Goal: Information Seeking & Learning: Learn about a topic

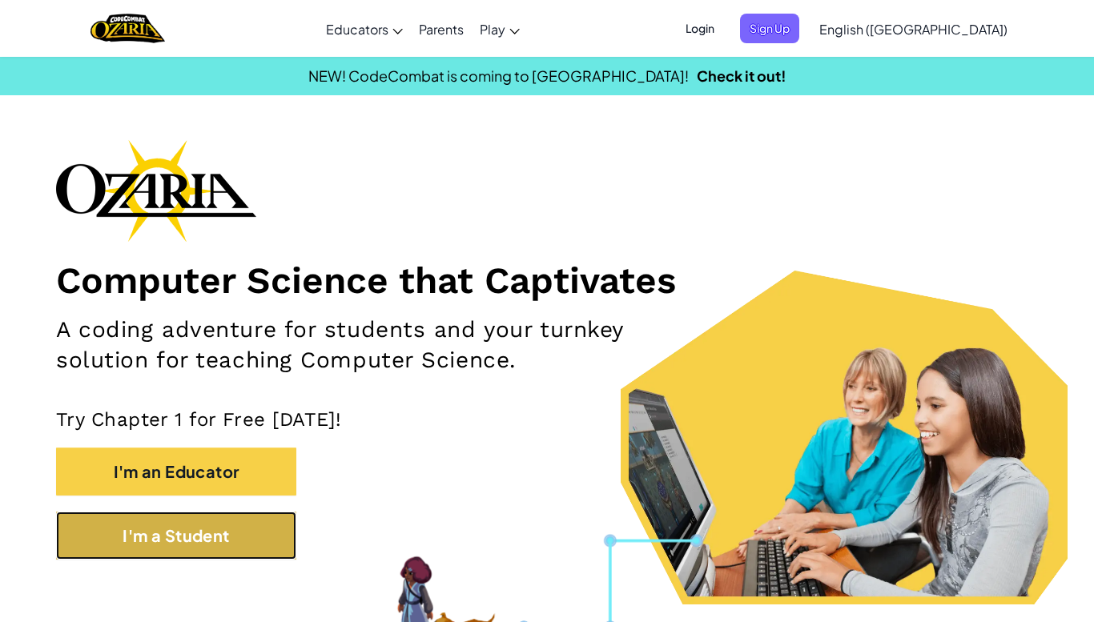
click at [223, 539] on button "I'm a Student" at bounding box center [176, 536] width 240 height 48
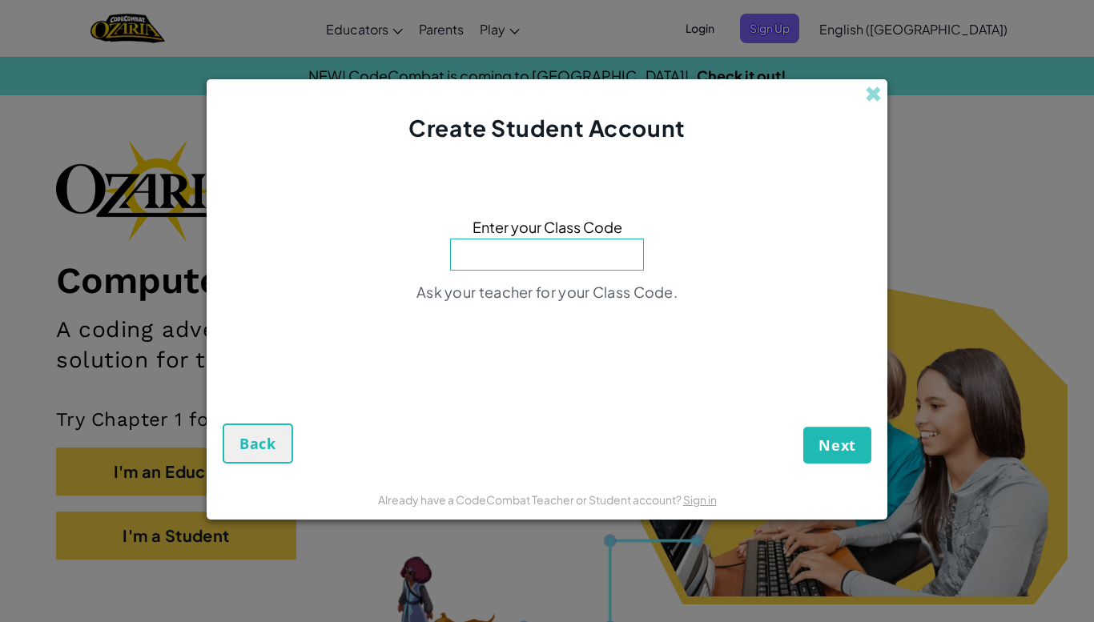
click at [559, 269] on input at bounding box center [547, 255] width 194 height 32
type input "MapLongType"
click at [803, 427] on button "Next" at bounding box center [837, 445] width 68 height 37
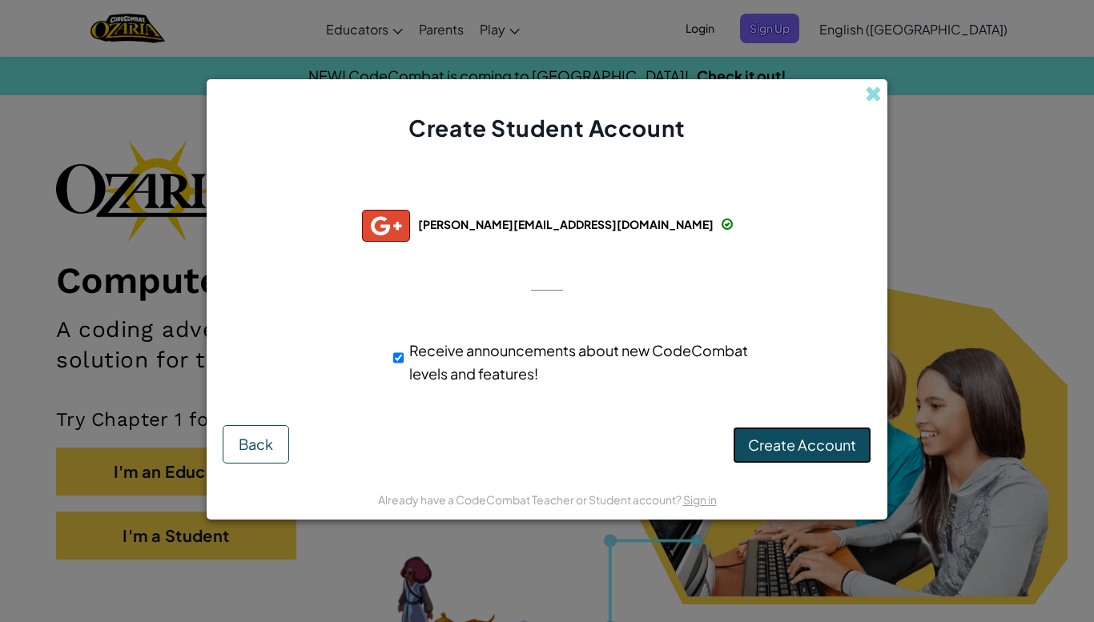
click at [781, 446] on span "Create Account" at bounding box center [802, 445] width 108 height 18
click at [781, 446] on button "Create Account" at bounding box center [802, 445] width 139 height 37
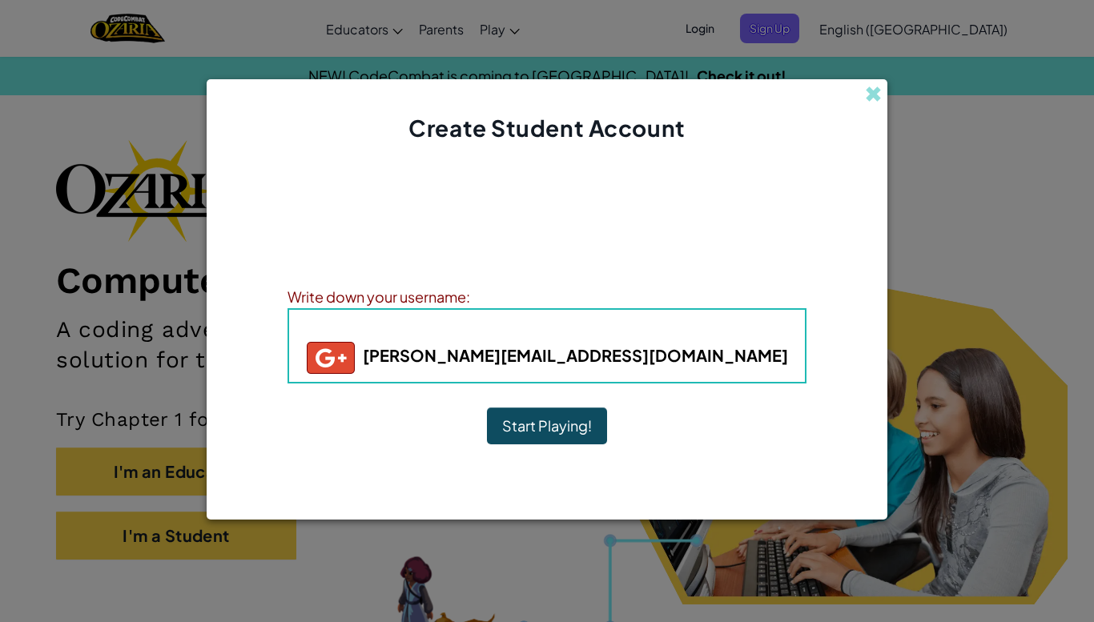
click at [565, 423] on button "Start Playing!" at bounding box center [547, 426] width 120 height 37
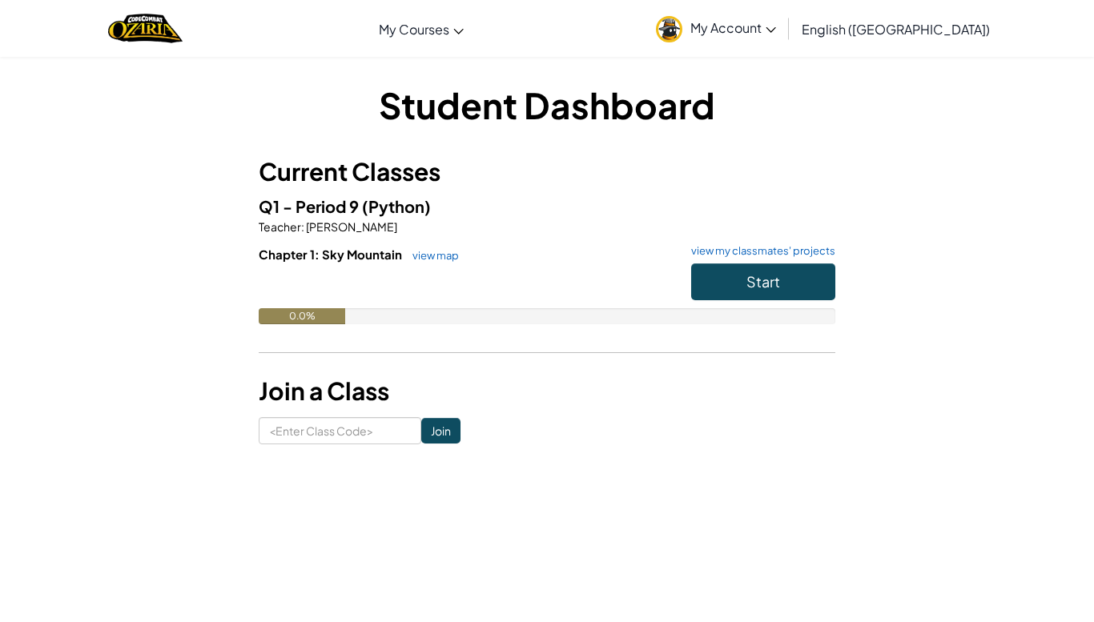
click at [784, 39] on link "My Account" at bounding box center [716, 28] width 136 height 50
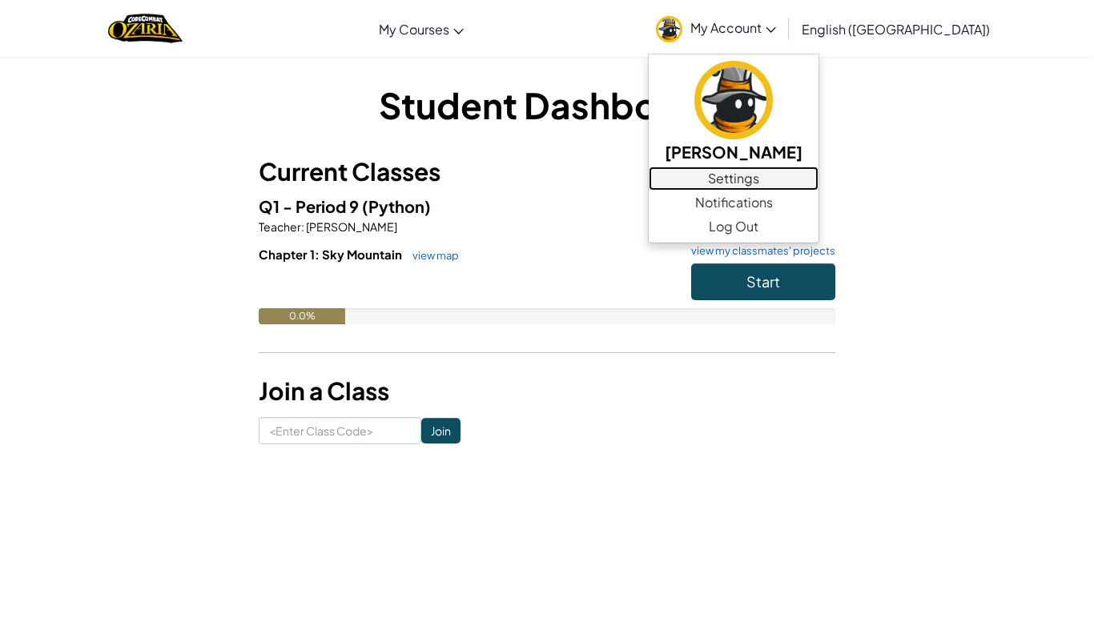
click at [819, 171] on link "Settings" at bounding box center [734, 179] width 170 height 24
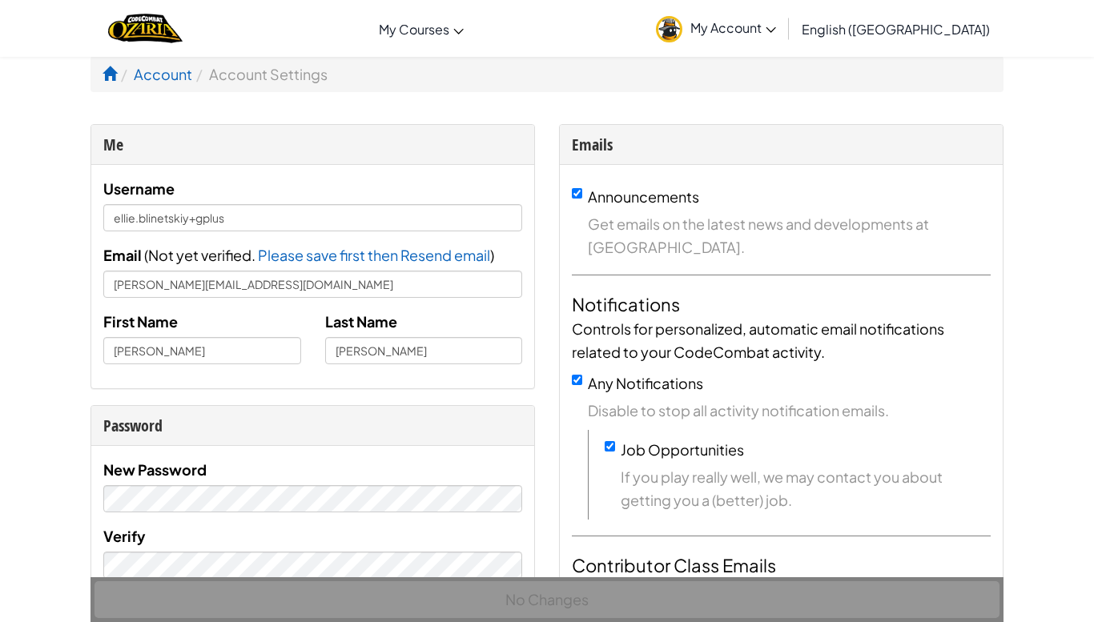
click at [333, 235] on div "Username [PERSON_NAME].blinetskiy+gplus Email ( Not yet verified. Please save f…" at bounding box center [312, 276] width 419 height 199
click at [430, 348] on input "[PERSON_NAME]" at bounding box center [424, 350] width 198 height 27
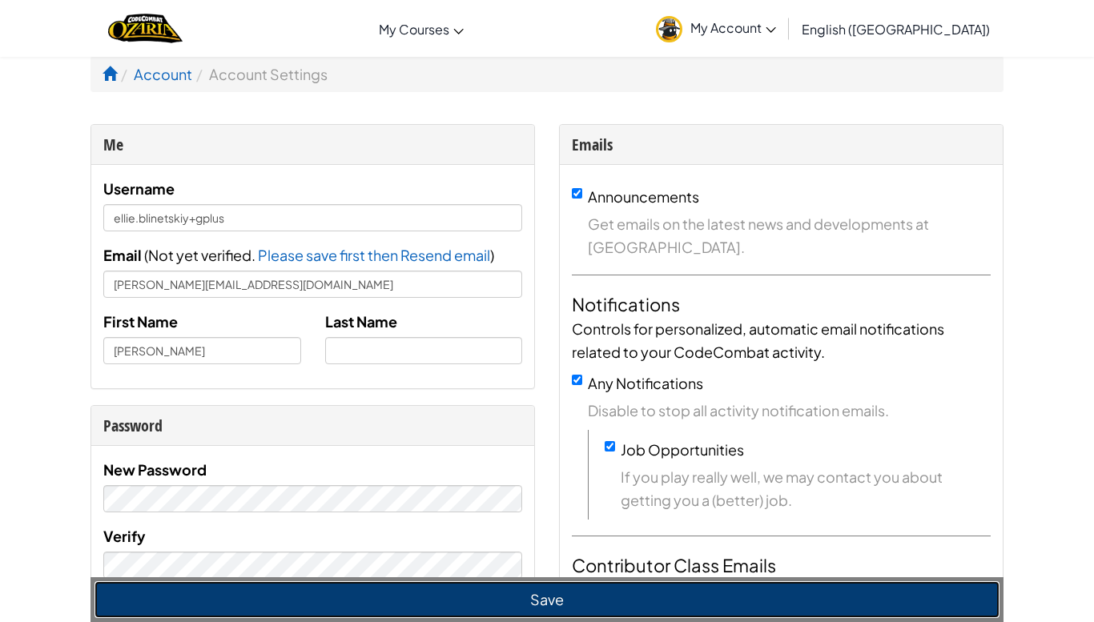
click at [530, 615] on button "Save" at bounding box center [547, 599] width 905 height 37
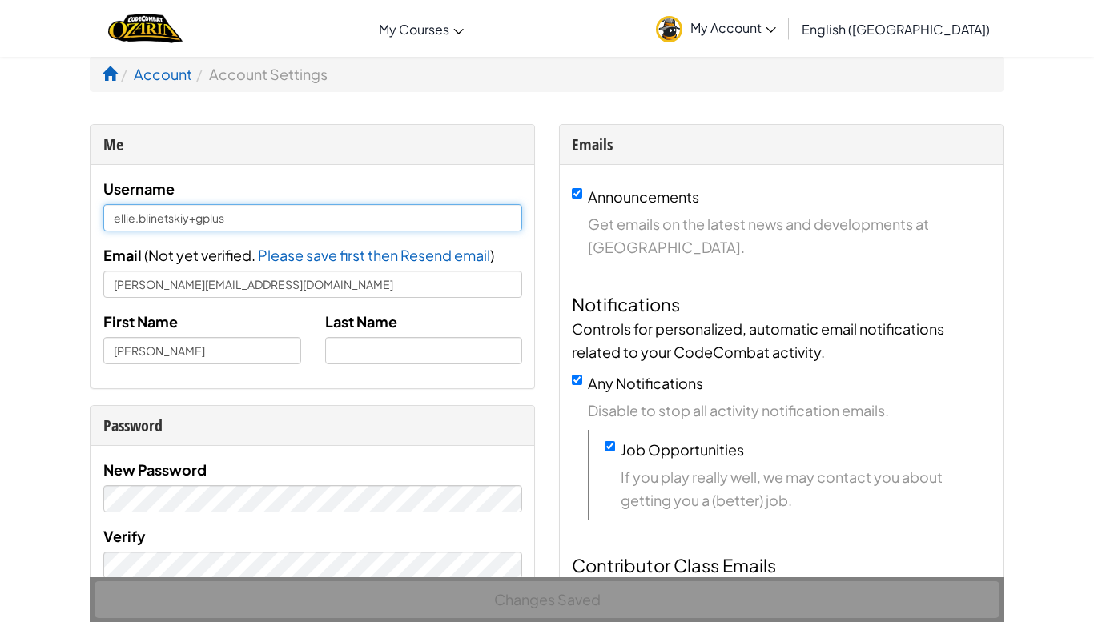
click at [292, 215] on input "ellie.blinetskiy+gplus" at bounding box center [312, 217] width 419 height 27
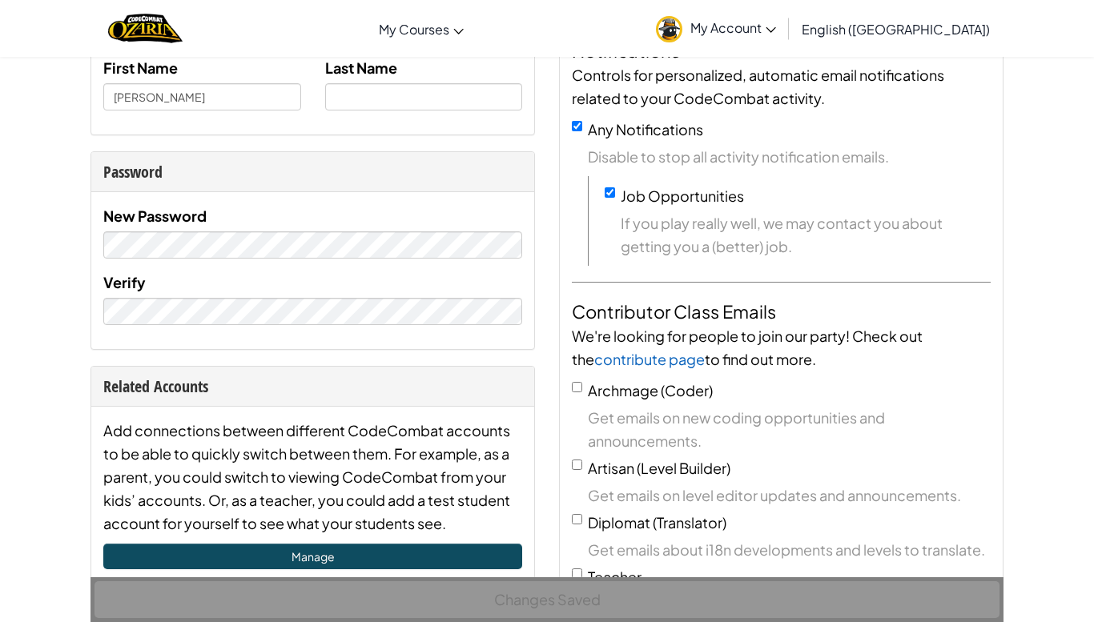
scroll to position [299, 0]
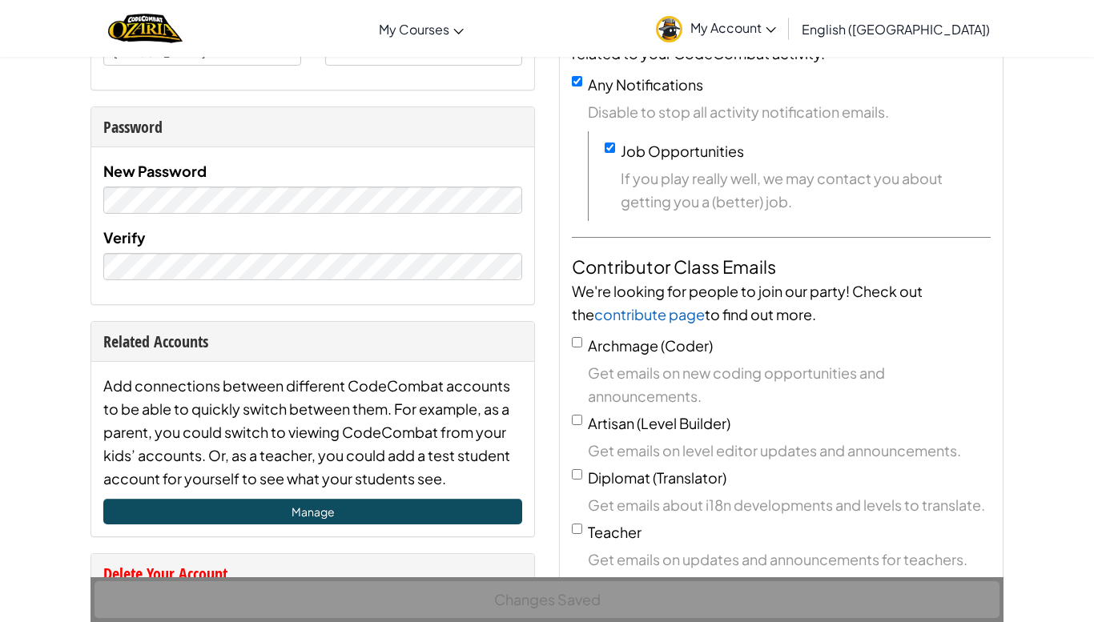
type input "ellie.blin"
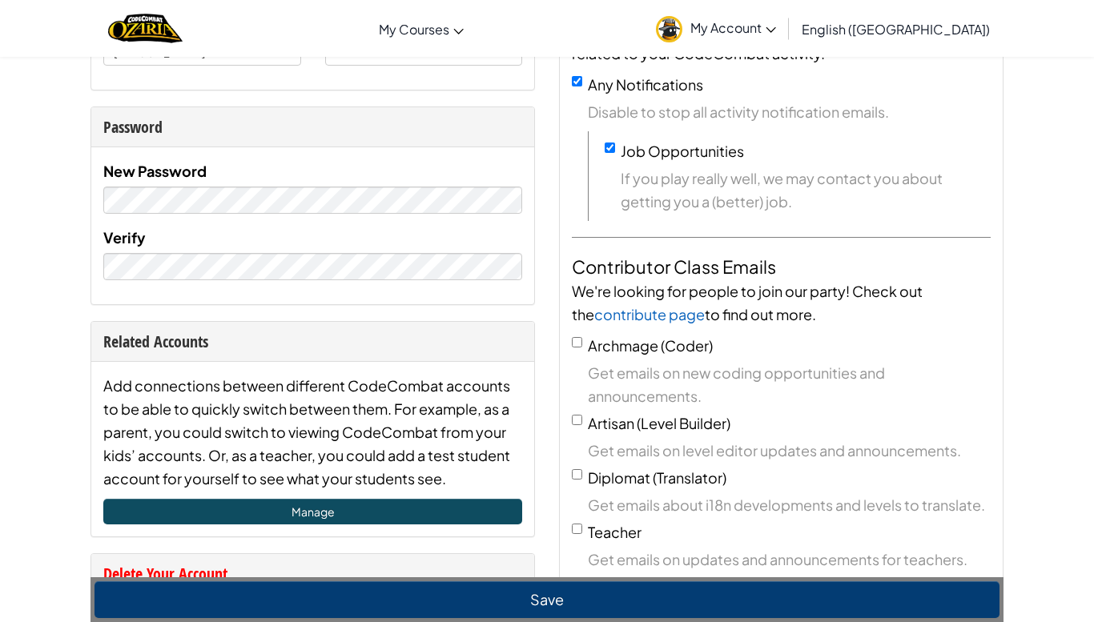
click at [607, 548] on span "Get emails on updates and announcements for teachers." at bounding box center [789, 559] width 403 height 23
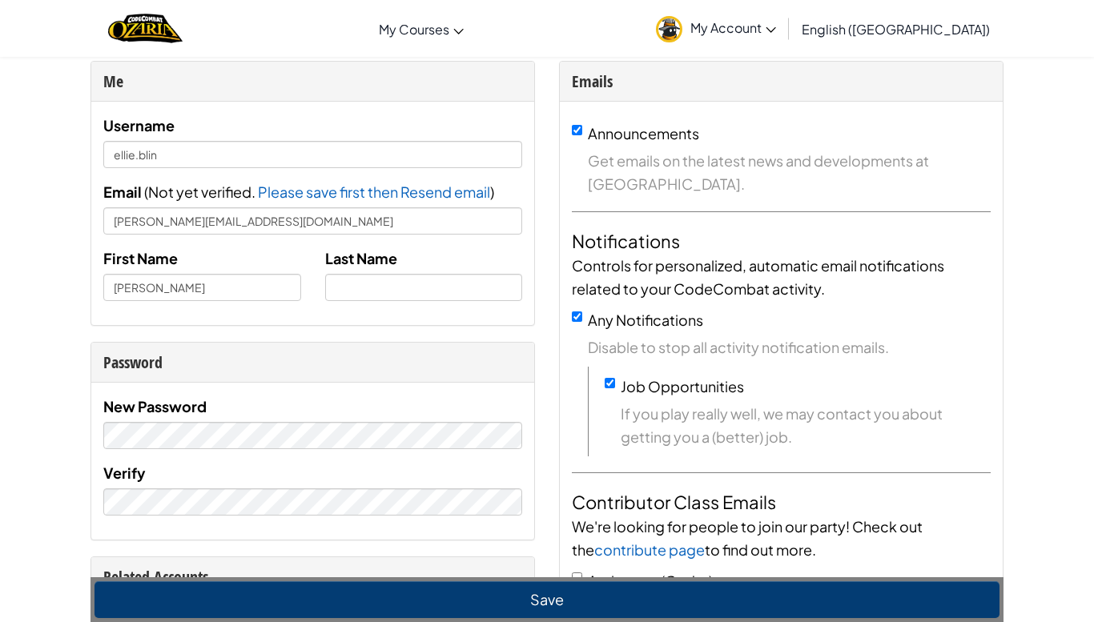
scroll to position [60, 0]
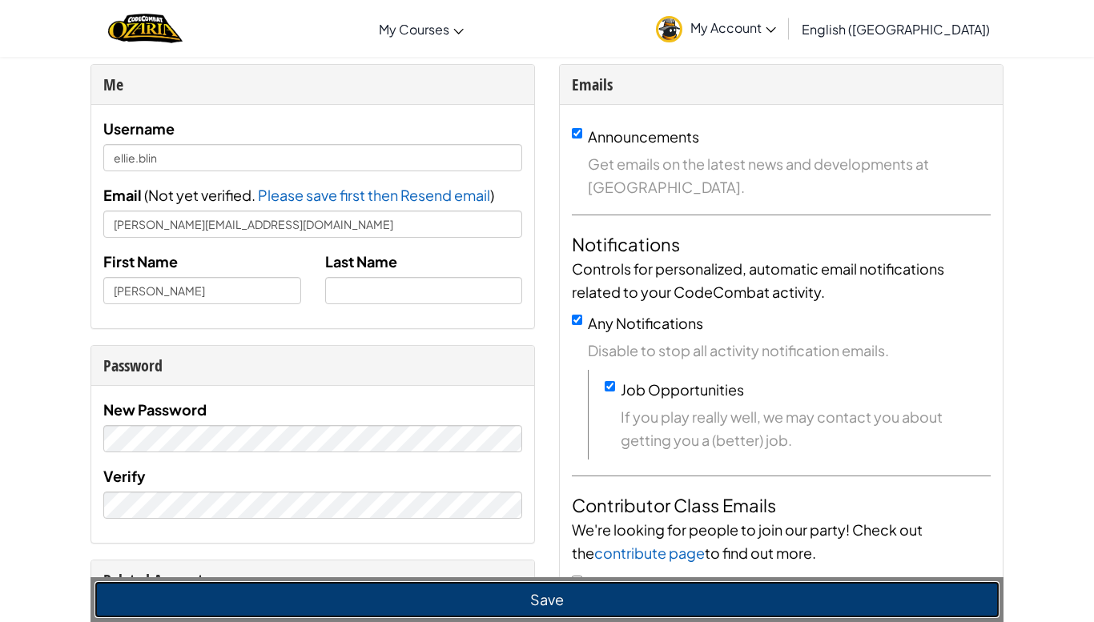
click at [441, 583] on button "Save" at bounding box center [547, 599] width 905 height 37
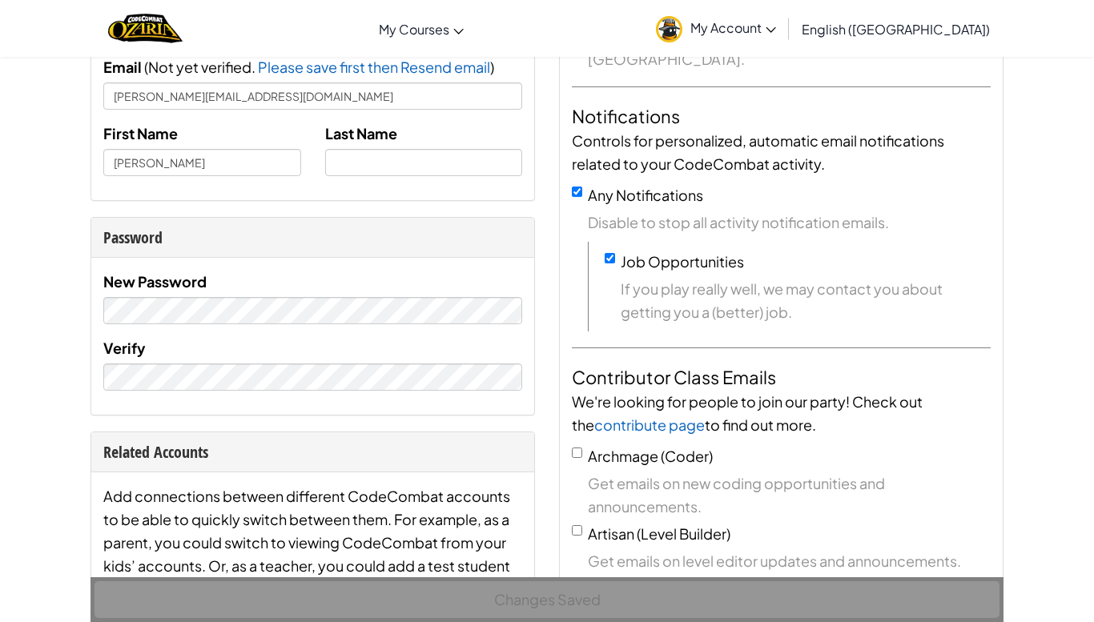
scroll to position [219, 0]
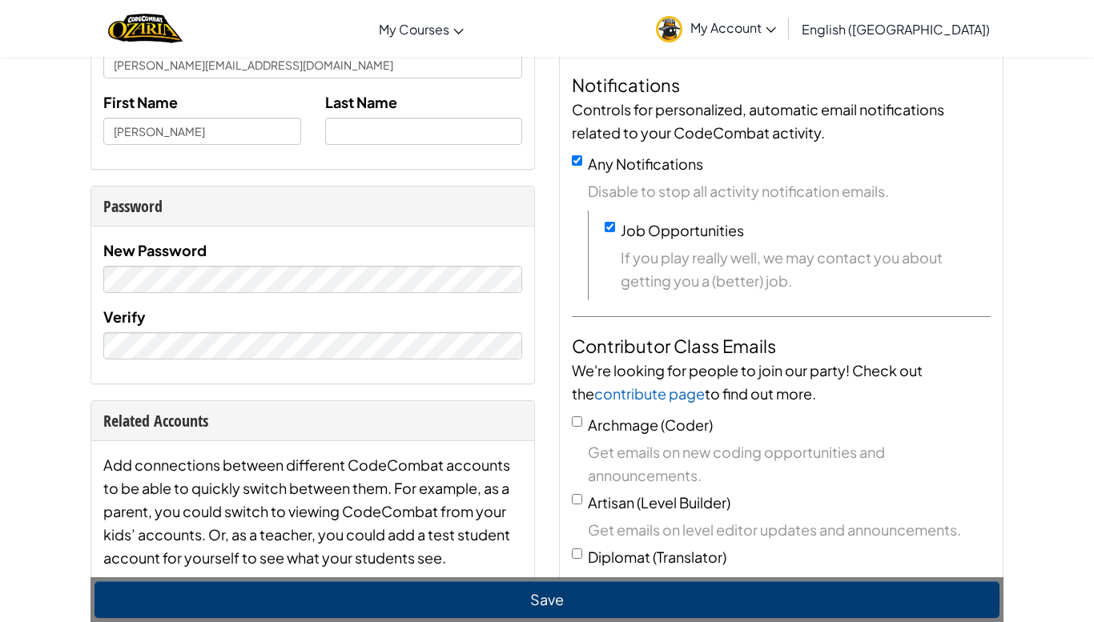
click at [312, 370] on div "New Password Verify" at bounding box center [312, 305] width 443 height 157
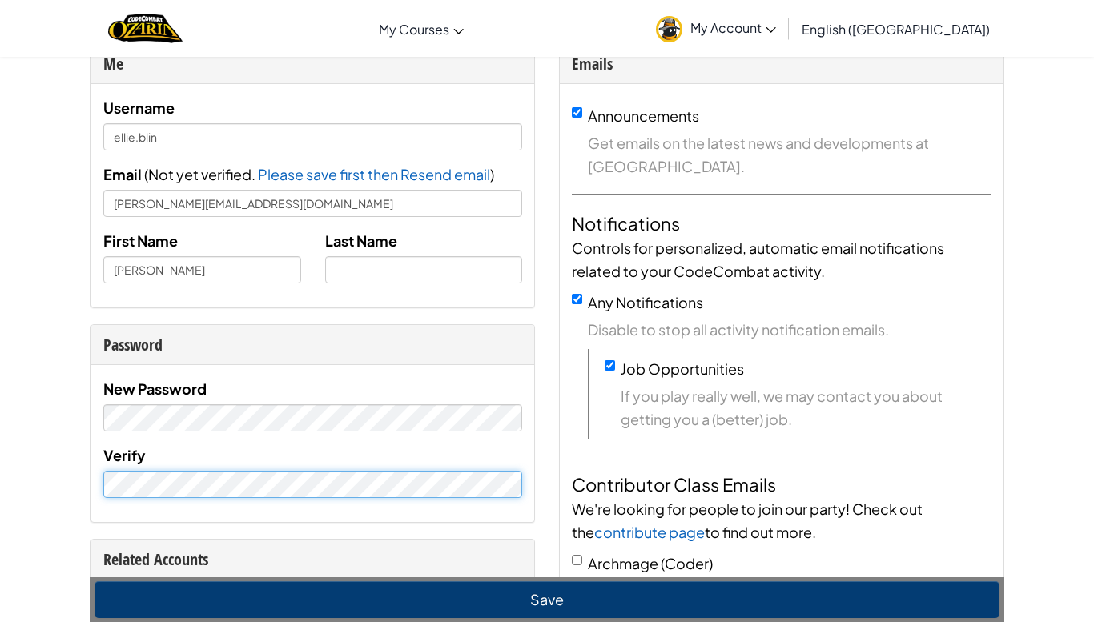
scroll to position [109, 0]
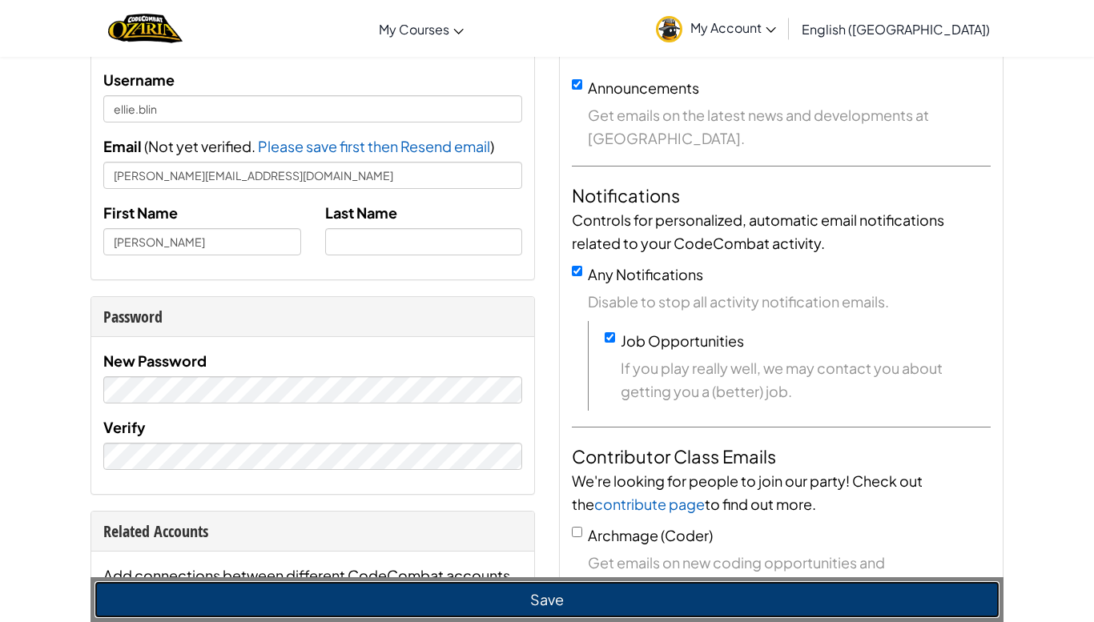
click at [372, 606] on button "Save" at bounding box center [547, 599] width 905 height 37
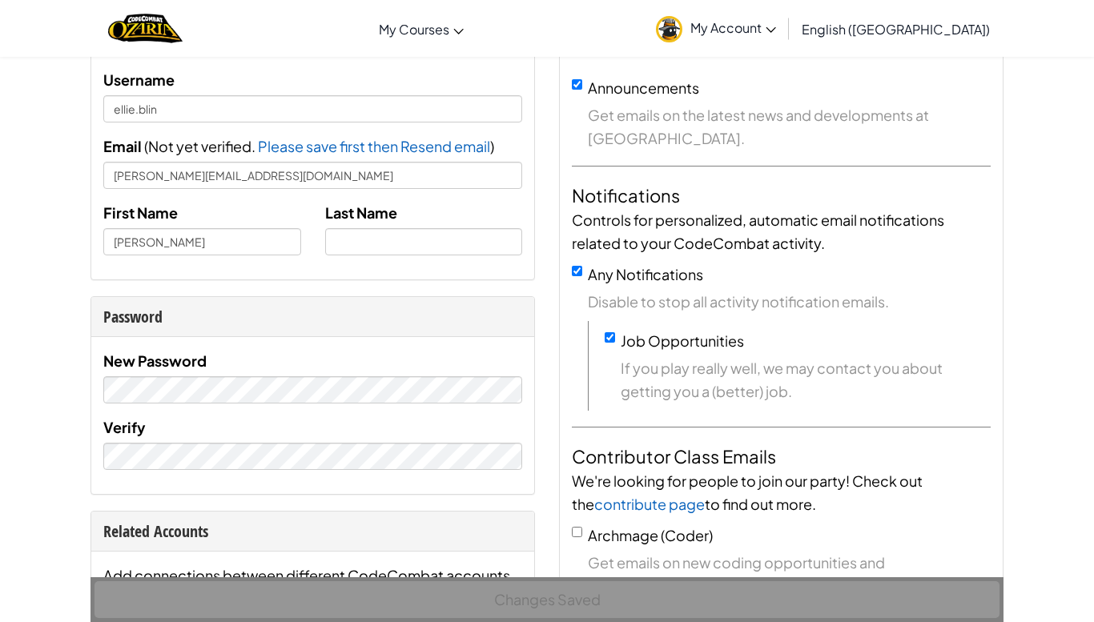
scroll to position [0, 0]
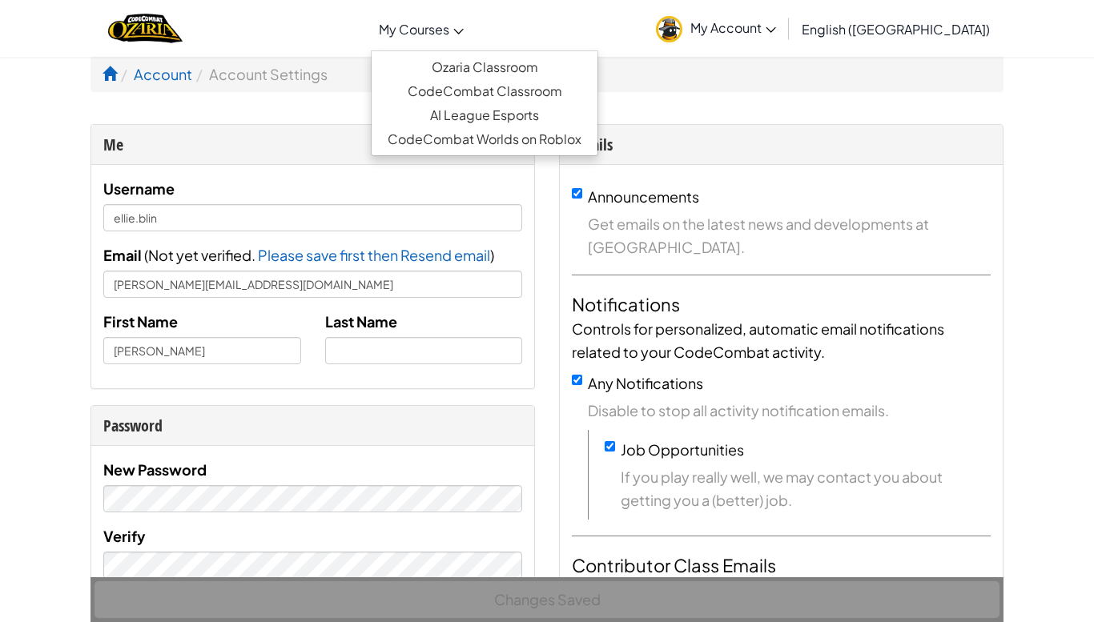
click at [470, 39] on link "My Courses" at bounding box center [421, 28] width 101 height 43
click at [504, 69] on link "Ozaria Classroom" at bounding box center [485, 67] width 226 height 24
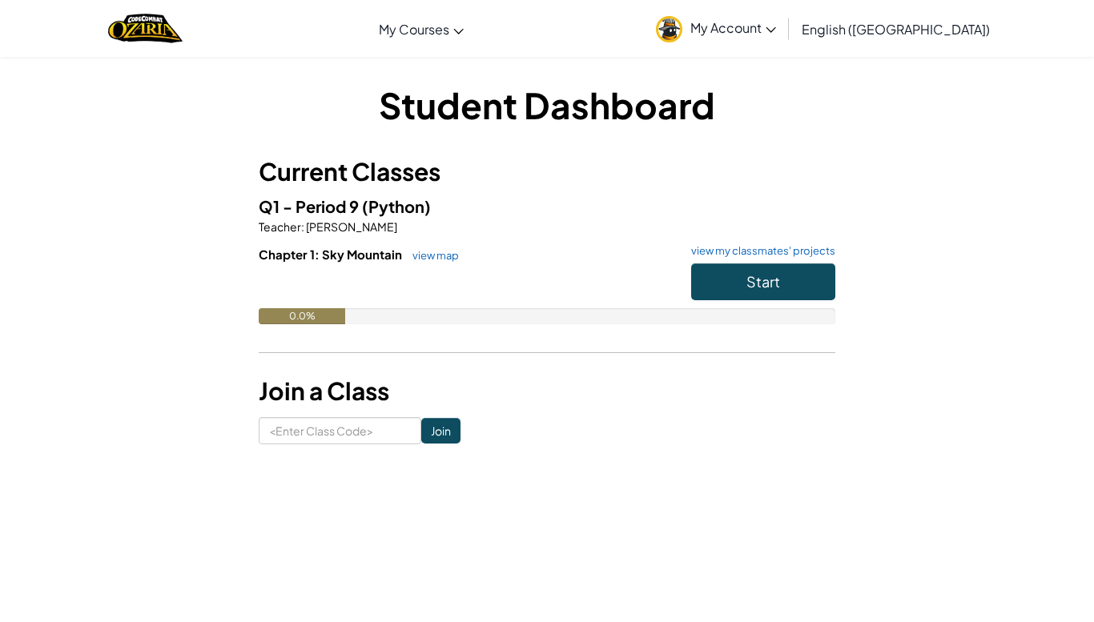
click at [531, 419] on form "Join" at bounding box center [547, 430] width 577 height 27
click at [425, 253] on link "view map" at bounding box center [431, 255] width 54 height 13
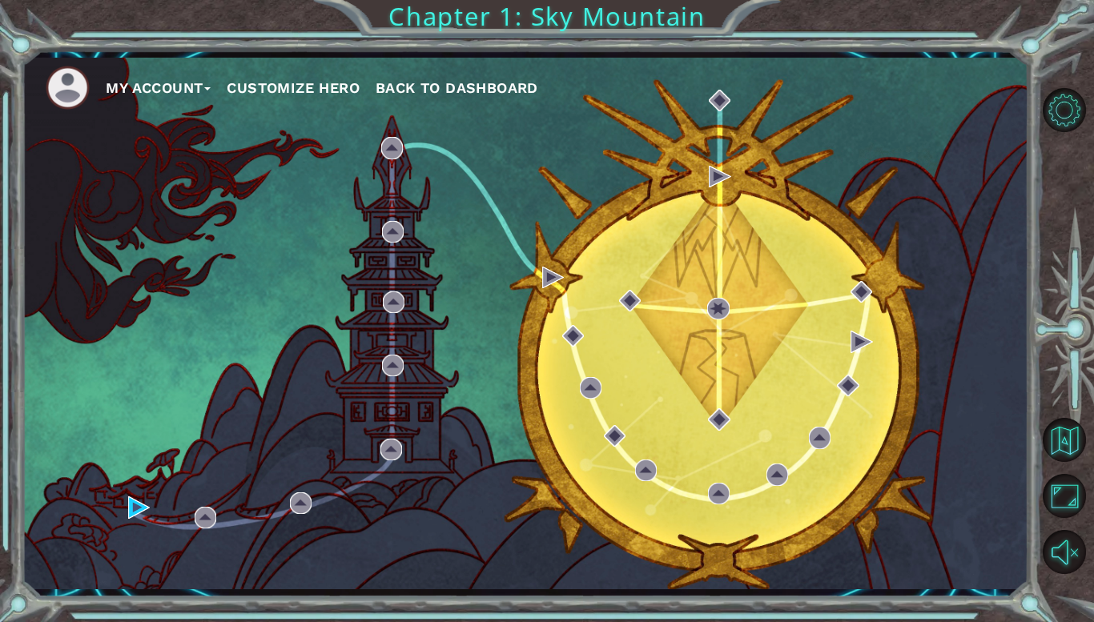
click at [425, 253] on div "My Account Customize Hero Back to Dashboard" at bounding box center [525, 323] width 1007 height 531
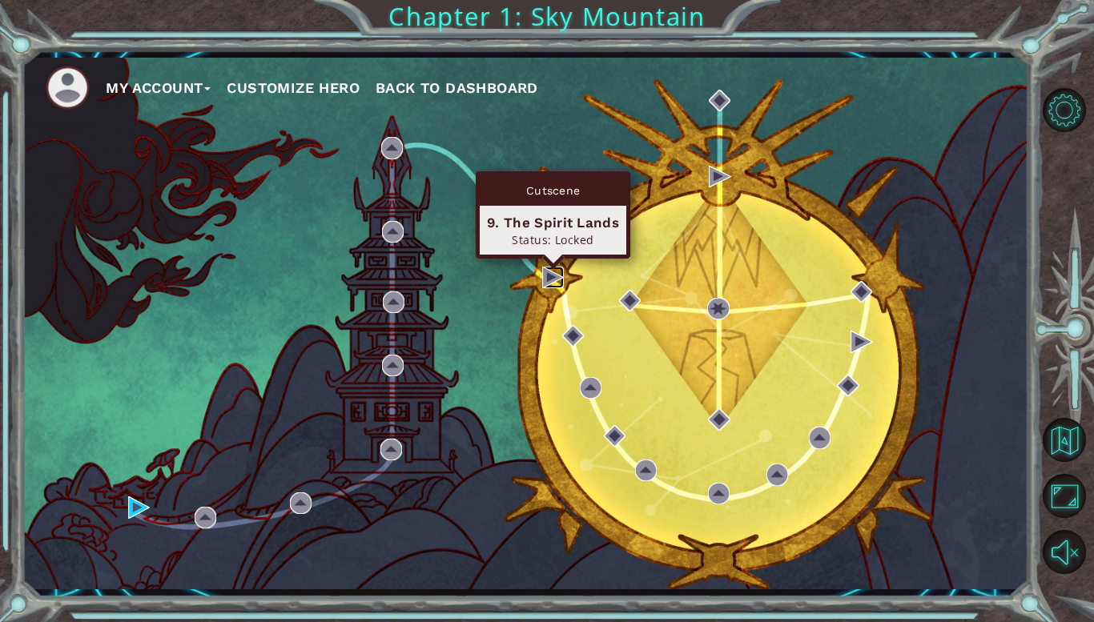
click at [554, 280] on img at bounding box center [553, 278] width 22 height 22
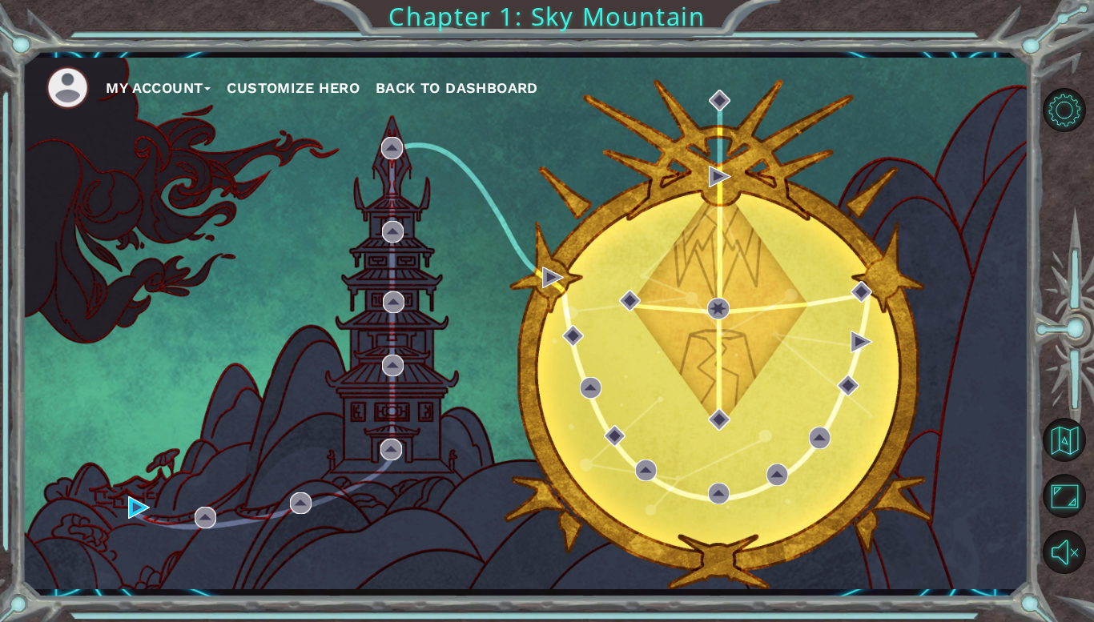
click at [284, 97] on button "Customize Hero" at bounding box center [293, 88] width 133 height 24
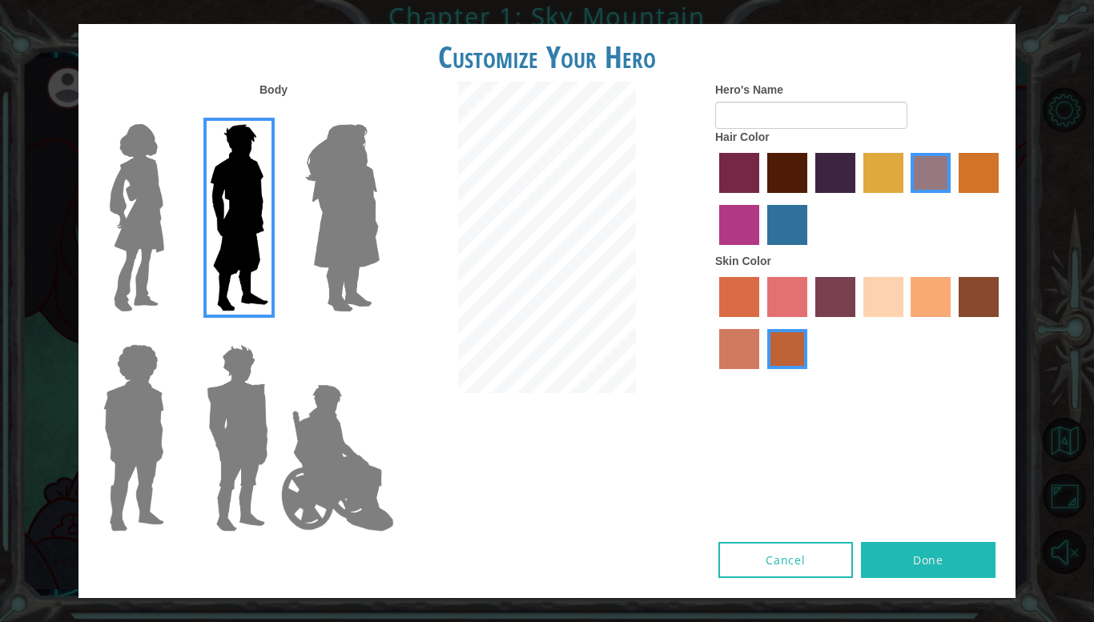
click at [339, 193] on img at bounding box center [342, 218] width 87 height 200
click at [379, 114] on input "Hero Amethyst" at bounding box center [379, 114] width 0 height 0
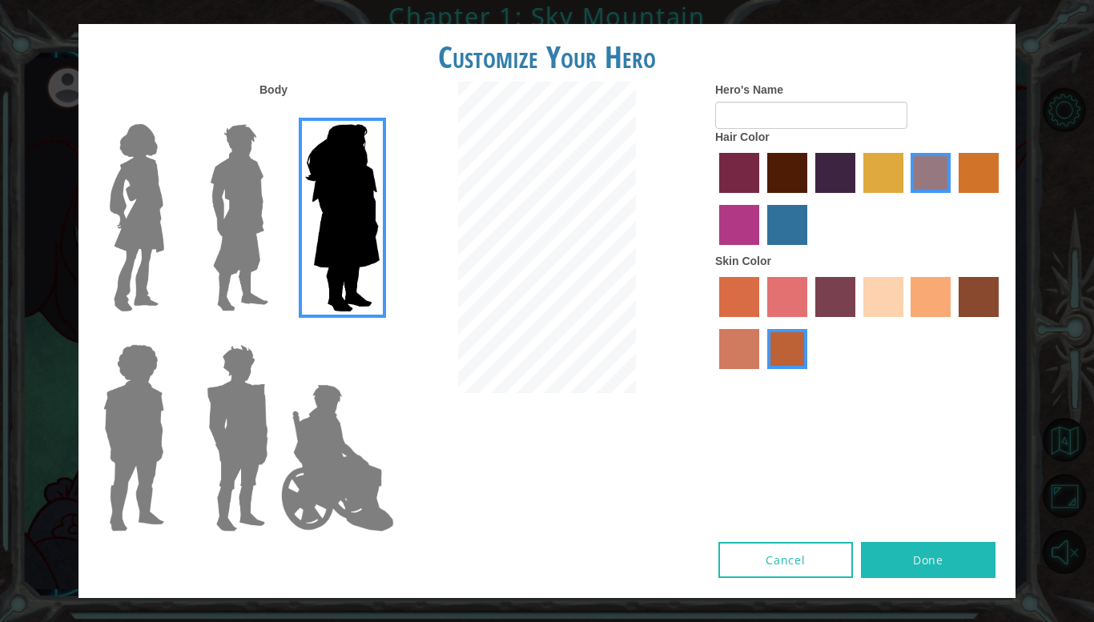
click at [198, 179] on label at bounding box center [235, 218] width 80 height 200
click at [275, 114] on input "Hero Lars" at bounding box center [275, 114] width 0 height 0
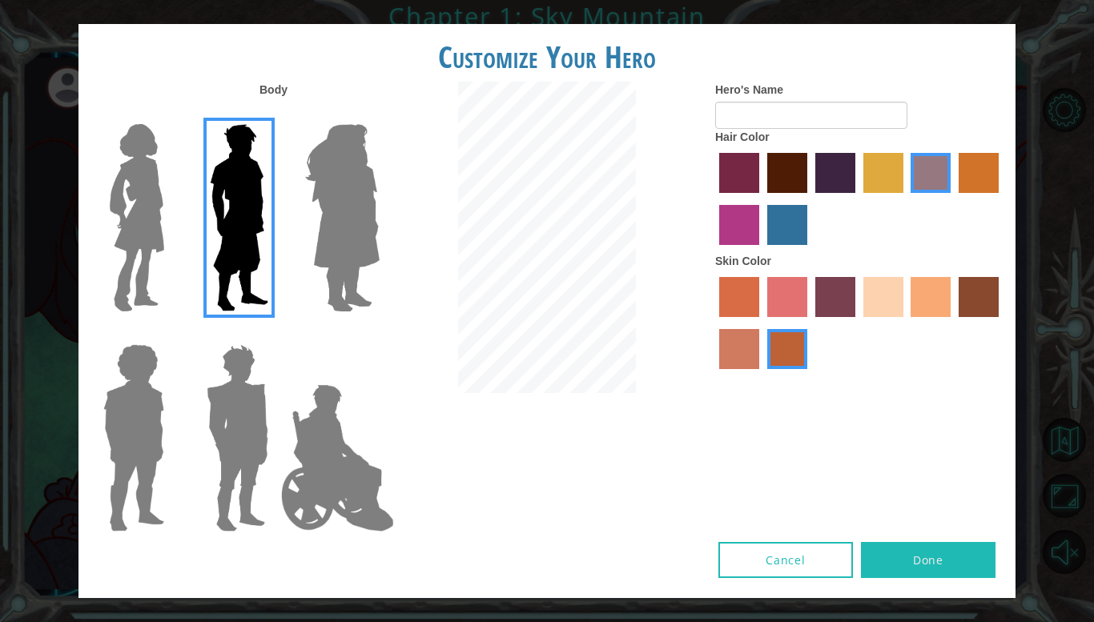
click at [156, 149] on img at bounding box center [136, 218] width 67 height 200
click at [171, 114] on input "Hero Connie" at bounding box center [171, 114] width 0 height 0
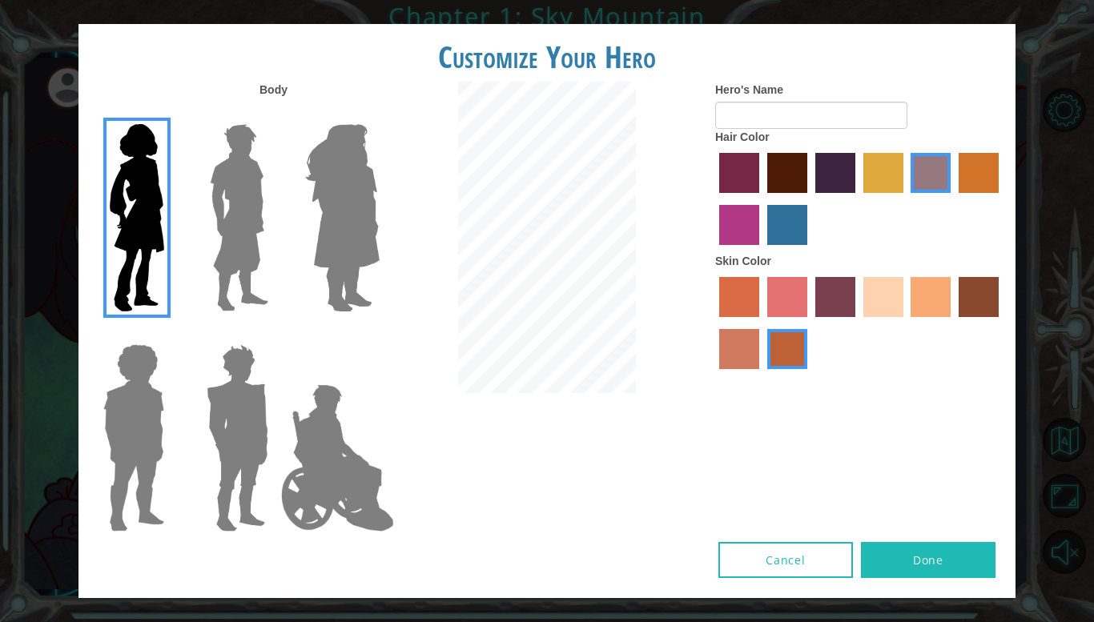
click at [160, 370] on img at bounding box center [134, 438] width 74 height 200
click at [171, 334] on input "Hero Steven" at bounding box center [171, 334] width 0 height 0
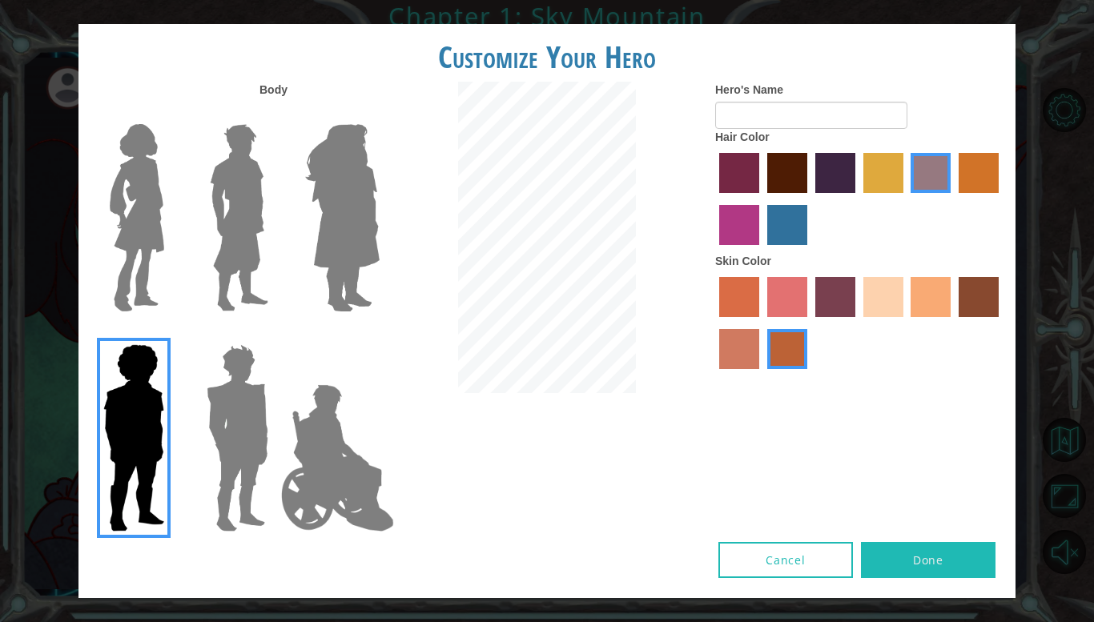
click at [124, 189] on img at bounding box center [136, 218] width 67 height 200
click at [171, 114] on input "Hero Connie" at bounding box center [171, 114] width 0 height 0
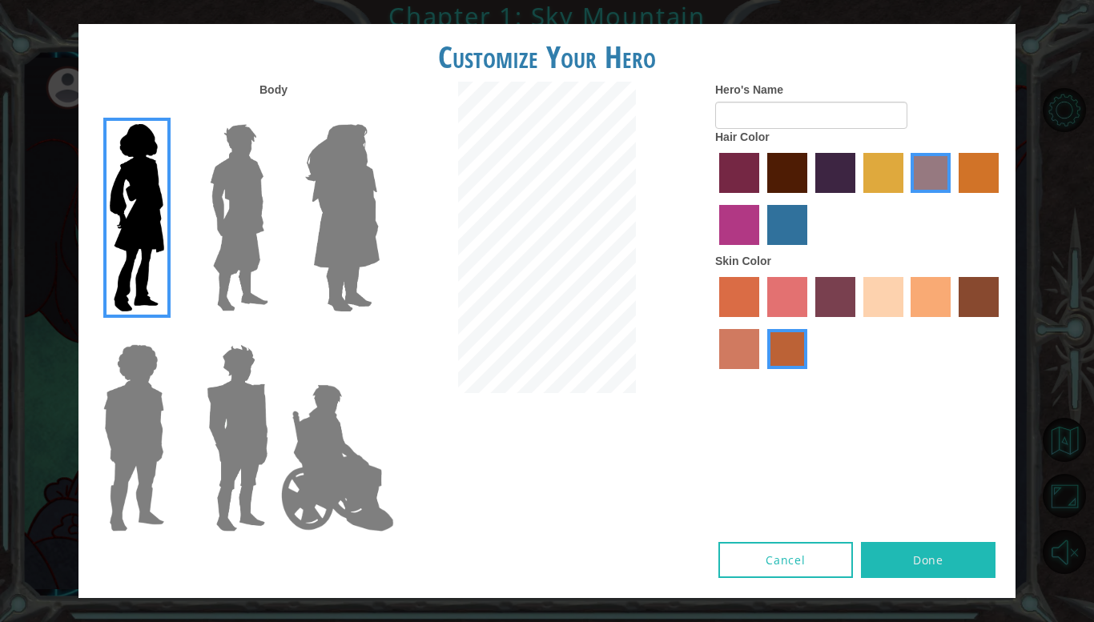
click at [795, 190] on label "maroon hair color" at bounding box center [787, 173] width 40 height 40
click at [762, 199] on input "maroon hair color" at bounding box center [762, 199] width 0 height 0
click at [921, 287] on label "tacao skin color" at bounding box center [931, 297] width 40 height 40
click at [906, 323] on input "tacao skin color" at bounding box center [906, 323] width 0 height 0
click at [882, 303] on label "sandy beach skin color" at bounding box center [883, 297] width 40 height 40
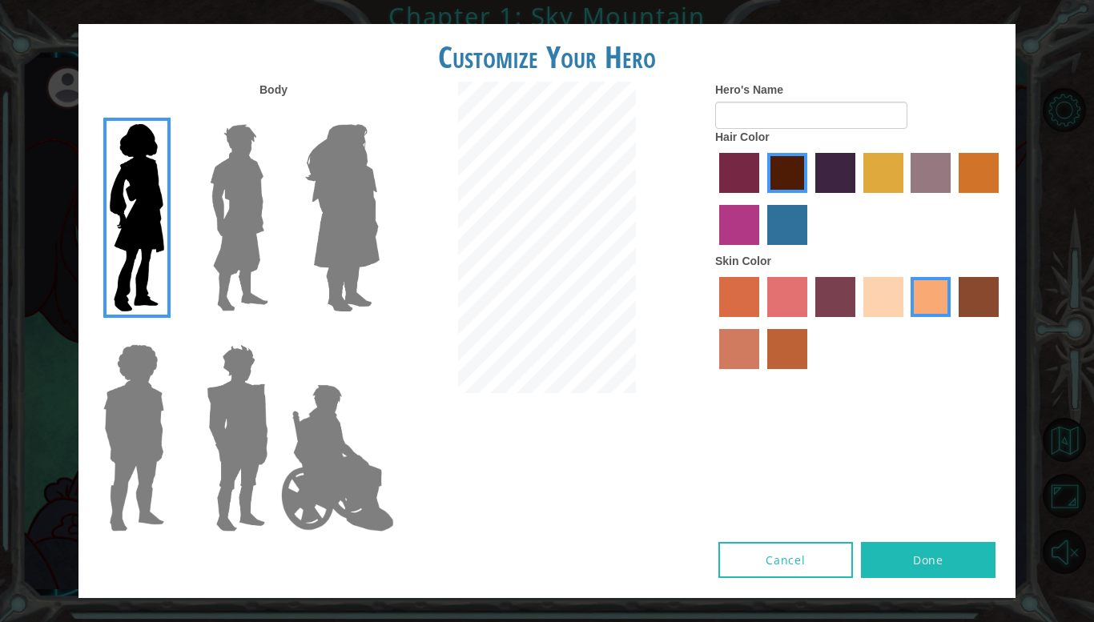
click at [858, 323] on input "sandy beach skin color" at bounding box center [858, 323] width 0 height 0
click at [357, 194] on img at bounding box center [342, 218] width 87 height 200
click at [379, 114] on input "Hero Amethyst" at bounding box center [379, 114] width 0 height 0
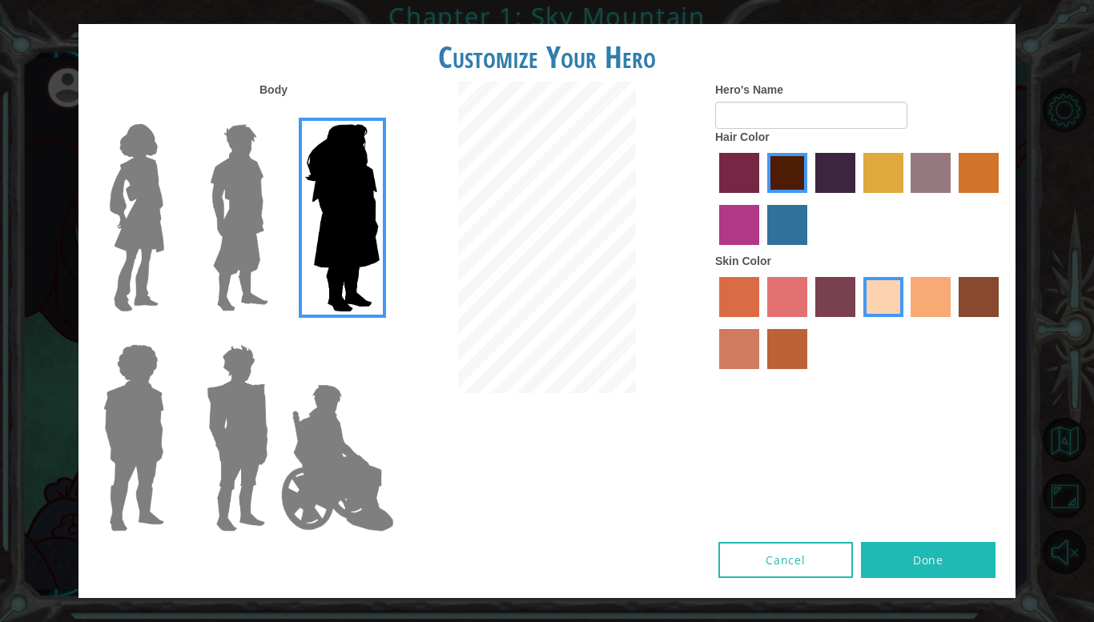
click at [157, 191] on img at bounding box center [136, 218] width 67 height 200
click at [171, 114] on input "Hero Connie" at bounding box center [171, 114] width 0 height 0
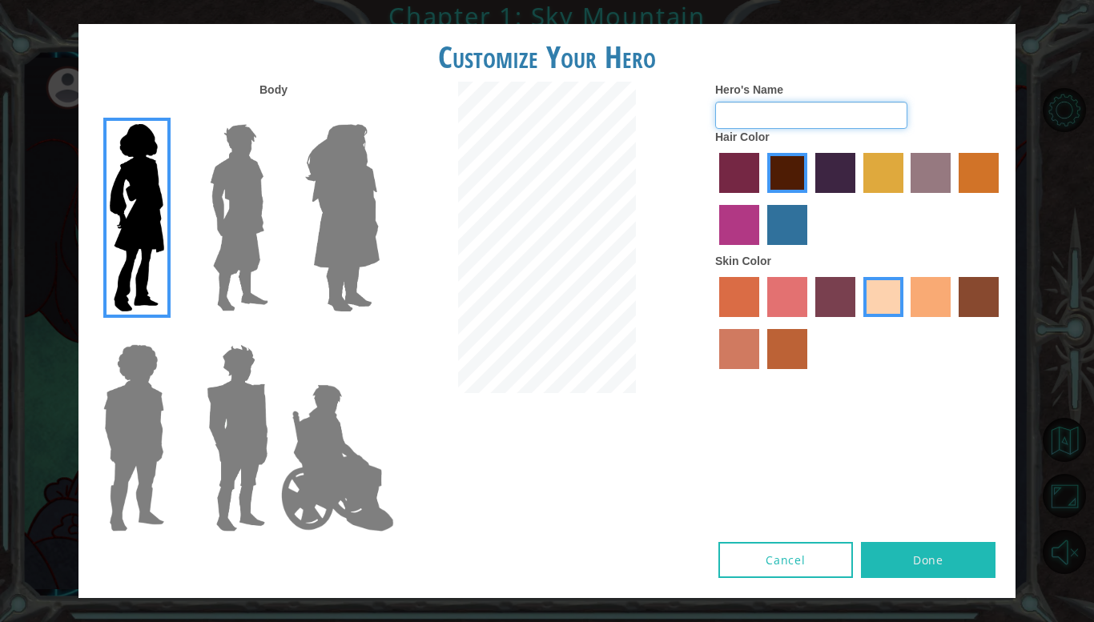
click at [751, 114] on input "Hero's Name" at bounding box center [811, 115] width 192 height 27
type input "[PERSON_NAME]"
click at [978, 172] on label "gold drop hair color" at bounding box center [979, 173] width 40 height 40
click at [953, 199] on input "gold drop hair color" at bounding box center [953, 199] width 0 height 0
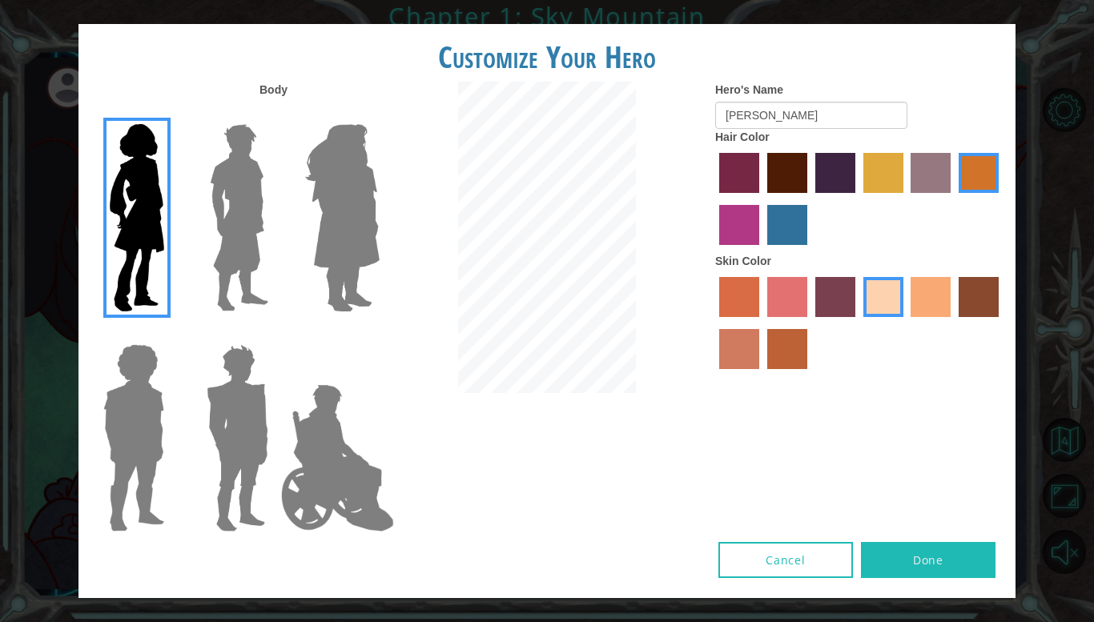
click at [792, 165] on label "maroon hair color" at bounding box center [787, 173] width 40 height 40
click at [762, 199] on input "maroon hair color" at bounding box center [762, 199] width 0 height 0
click at [723, 163] on label "paprika hair color" at bounding box center [739, 173] width 40 height 40
click at [714, 199] on input "paprika hair color" at bounding box center [714, 199] width 0 height 0
click at [784, 163] on label "maroon hair color" at bounding box center [787, 173] width 40 height 40
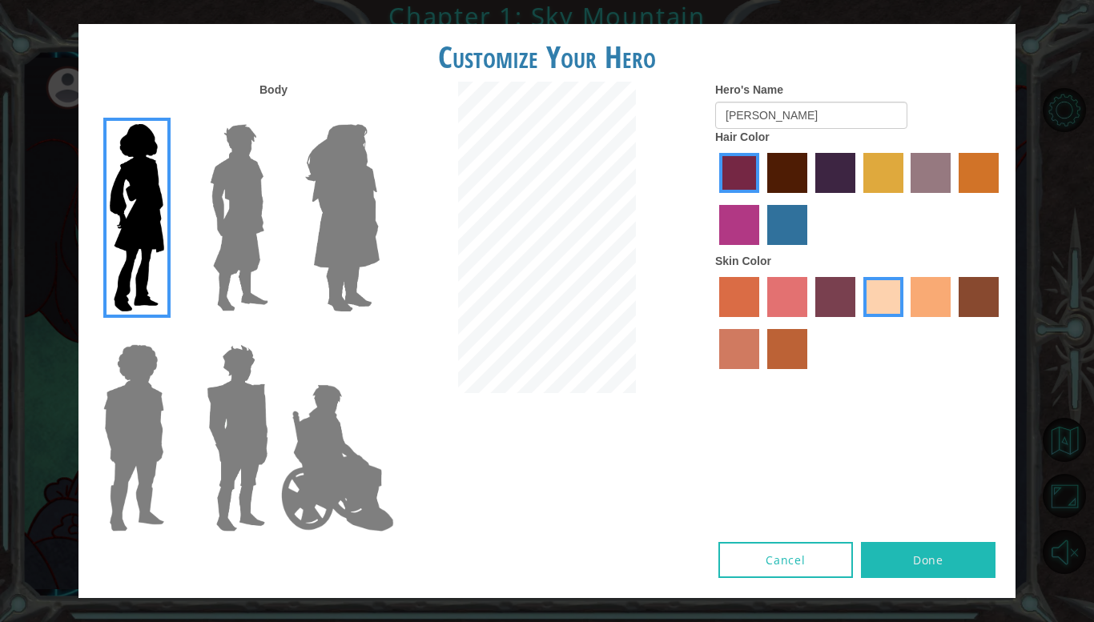
click at [762, 199] on input "maroon hair color" at bounding box center [762, 199] width 0 height 0
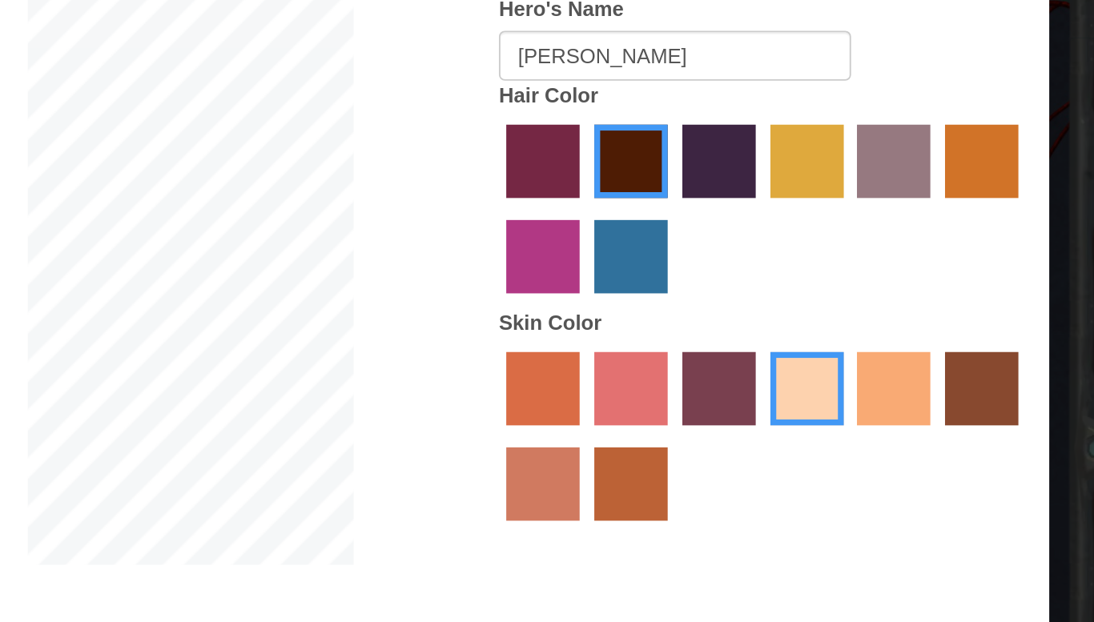
click at [931, 293] on label "tacao skin color" at bounding box center [931, 297] width 40 height 40
click at [906, 323] on input "tacao skin color" at bounding box center [906, 323] width 0 height 0
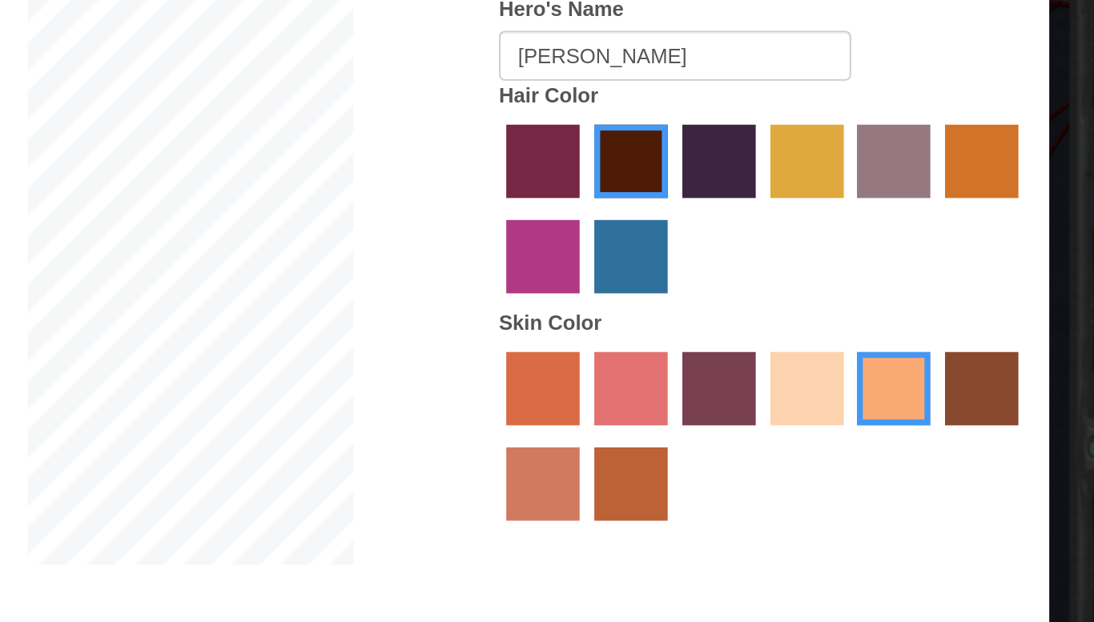
click at [735, 341] on label "burning sand skin color" at bounding box center [739, 349] width 40 height 40
click at [1001, 323] on input "burning sand skin color" at bounding box center [1001, 323] width 0 height 0
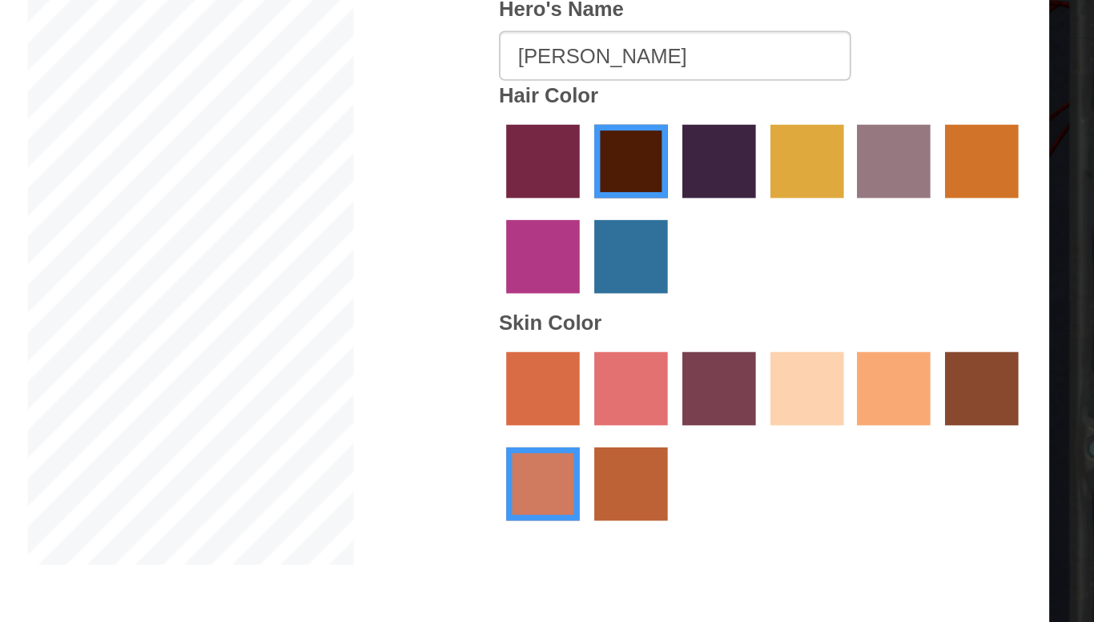
click at [771, 349] on label "smoke tree skin color" at bounding box center [787, 349] width 40 height 40
click at [762, 375] on input "smoke tree skin color" at bounding box center [762, 375] width 0 height 0
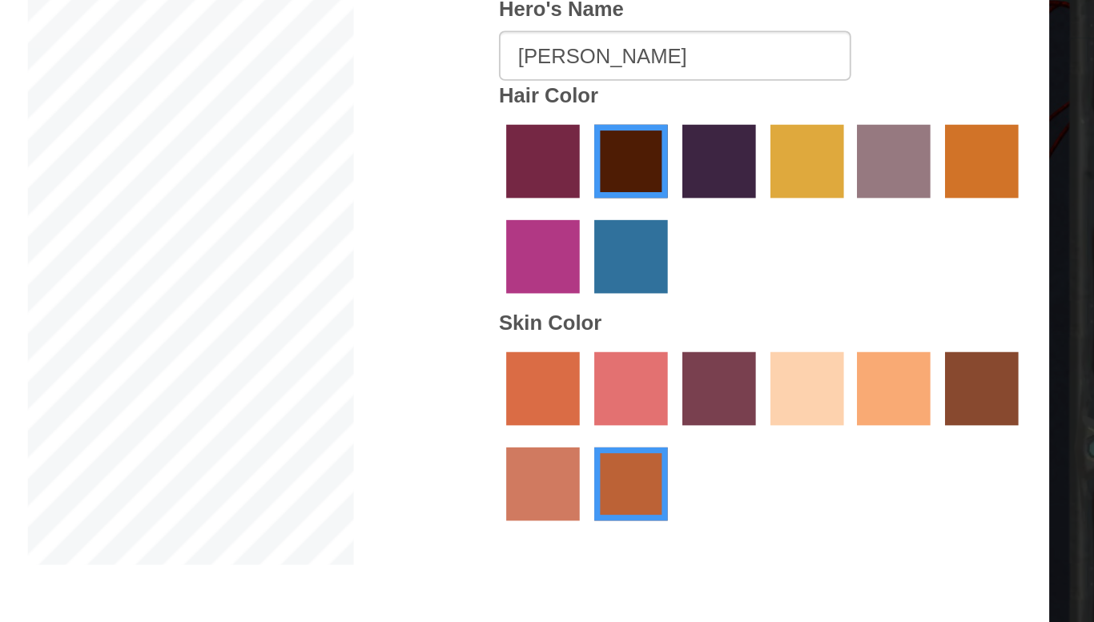
click at [745, 298] on label "sorbus skin color" at bounding box center [739, 297] width 40 height 40
click at [714, 323] on input "sorbus skin color" at bounding box center [714, 323] width 0 height 0
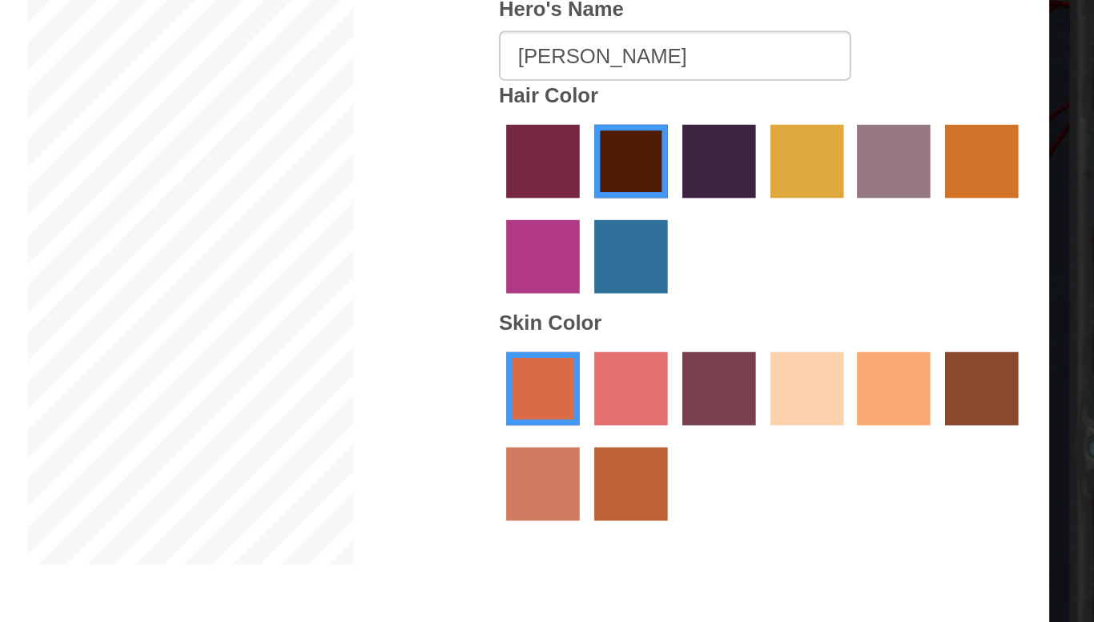
click at [803, 287] on label "froly skin color" at bounding box center [787, 297] width 40 height 40
click at [762, 323] on input "froly skin color" at bounding box center [762, 323] width 0 height 0
click at [849, 291] on label "tosca skin color" at bounding box center [835, 297] width 40 height 40
click at [810, 323] on input "tosca skin color" at bounding box center [810, 323] width 0 height 0
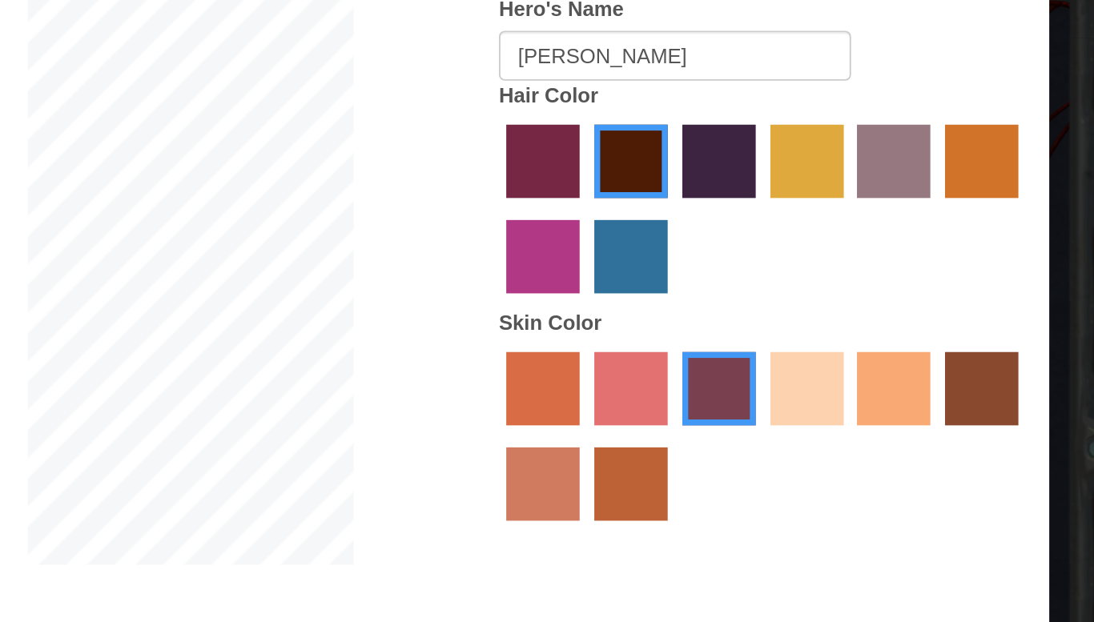
click at [883, 298] on label "sandy beach skin color" at bounding box center [883, 297] width 40 height 40
click at [858, 323] on input "sandy beach skin color" at bounding box center [858, 323] width 0 height 0
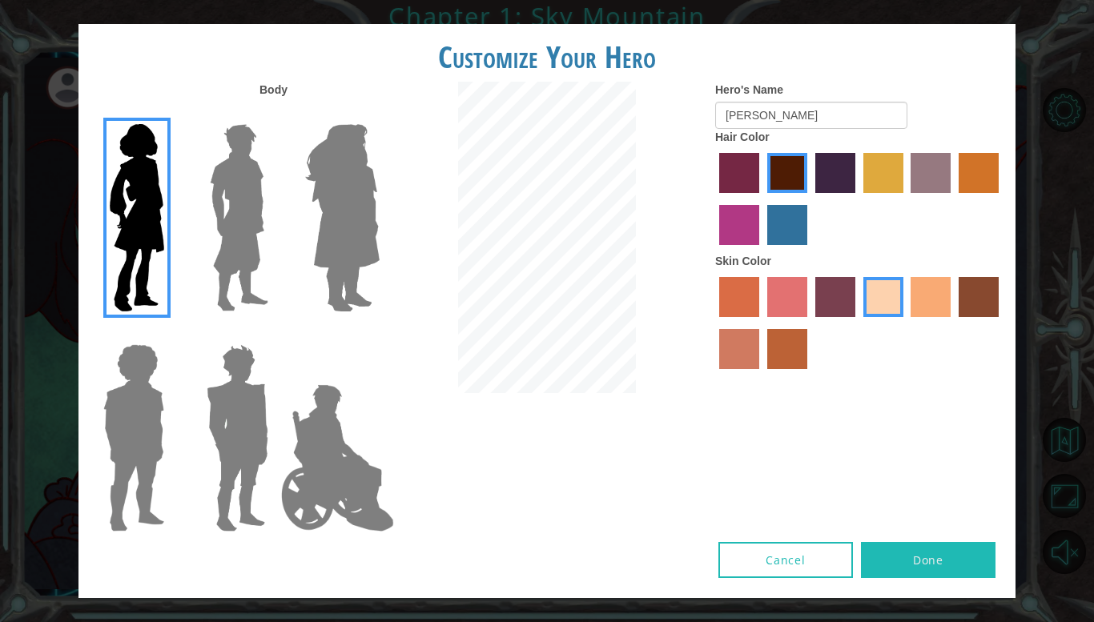
click at [875, 309] on label "sandy beach skin color" at bounding box center [883, 297] width 40 height 40
click at [858, 323] on input "sandy beach skin color" at bounding box center [858, 323] width 0 height 0
click at [875, 309] on label "sandy beach skin color" at bounding box center [883, 297] width 40 height 40
click at [858, 323] on input "sandy beach skin color" at bounding box center [858, 323] width 0 height 0
click at [875, 309] on label "sandy beach skin color" at bounding box center [883, 297] width 40 height 40
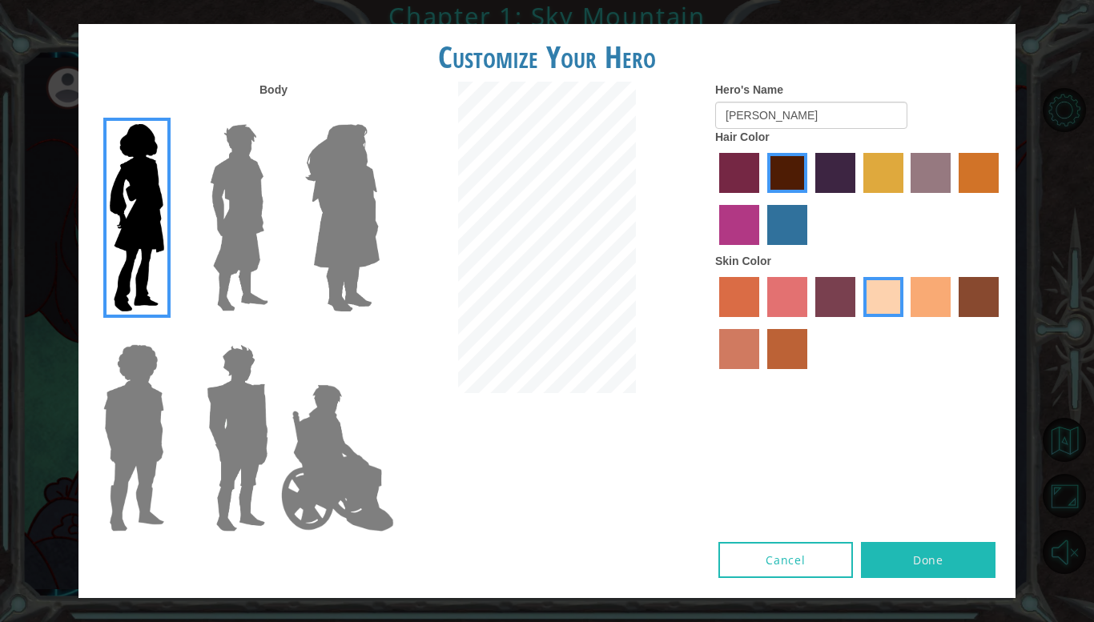
click at [858, 323] on input "sandy beach skin color" at bounding box center [858, 323] width 0 height 0
click at [253, 179] on img at bounding box center [238, 218] width 71 height 200
click at [275, 114] on input "Hero Lars" at bounding box center [275, 114] width 0 height 0
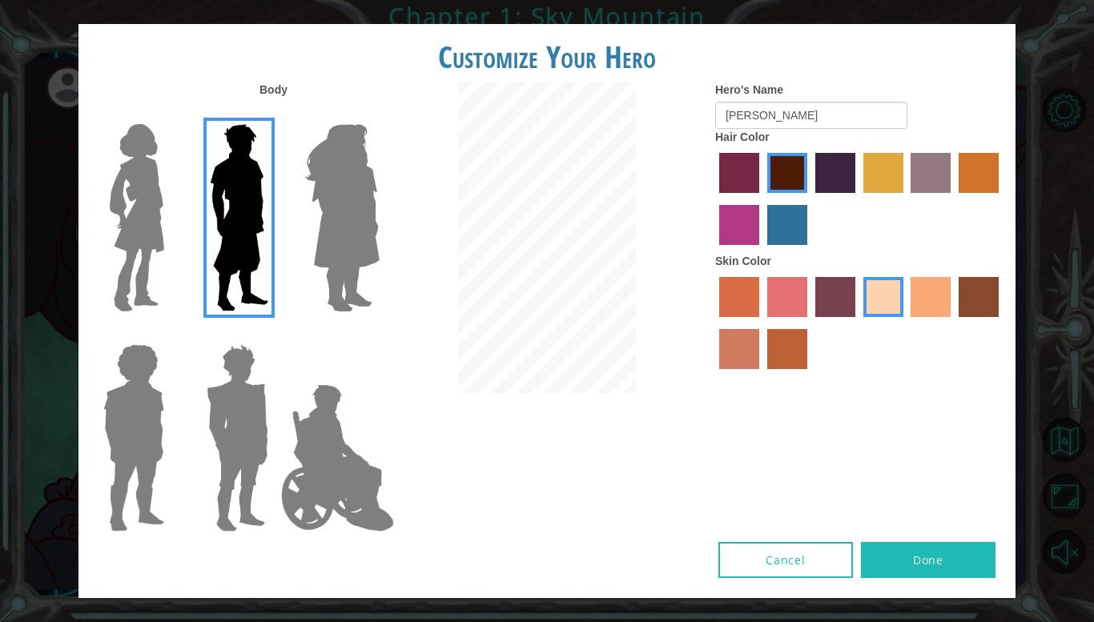
click at [191, 159] on div at bounding box center [235, 212] width 104 height 220
click at [176, 156] on div at bounding box center [130, 212] width 104 height 220
click at [152, 188] on img at bounding box center [136, 218] width 67 height 200
click at [171, 114] on input "Hero Connie" at bounding box center [171, 114] width 0 height 0
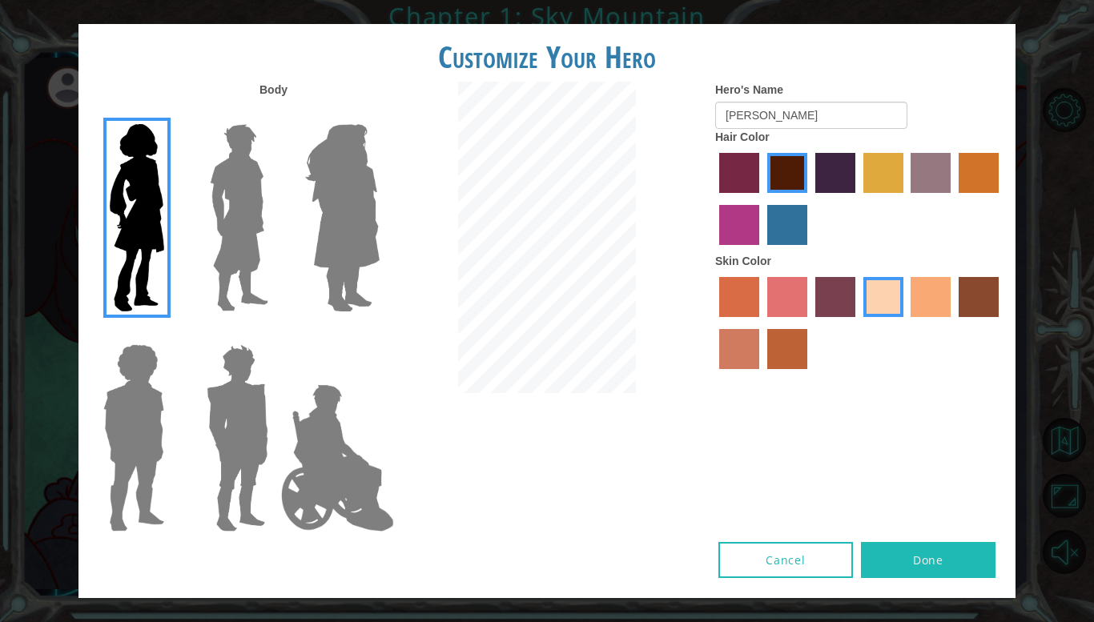
click at [995, 291] on label "karma skin color" at bounding box center [979, 297] width 40 height 40
click at [953, 323] on input "karma skin color" at bounding box center [953, 323] width 0 height 0
click at [871, 296] on label "sandy beach skin color" at bounding box center [883, 297] width 40 height 40
click at [858, 323] on input "sandy beach skin color" at bounding box center [858, 323] width 0 height 0
click at [803, 171] on label "maroon hair color" at bounding box center [787, 173] width 40 height 40
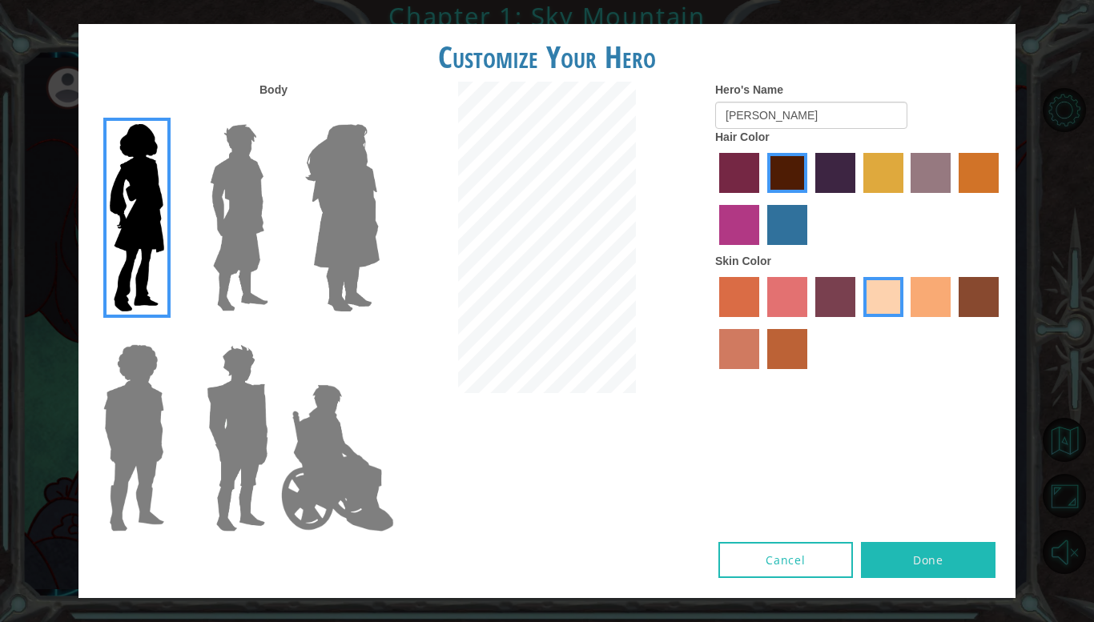
click at [762, 199] on input "maroon hair color" at bounding box center [762, 199] width 0 height 0
click at [903, 553] on button "Done" at bounding box center [928, 560] width 135 height 36
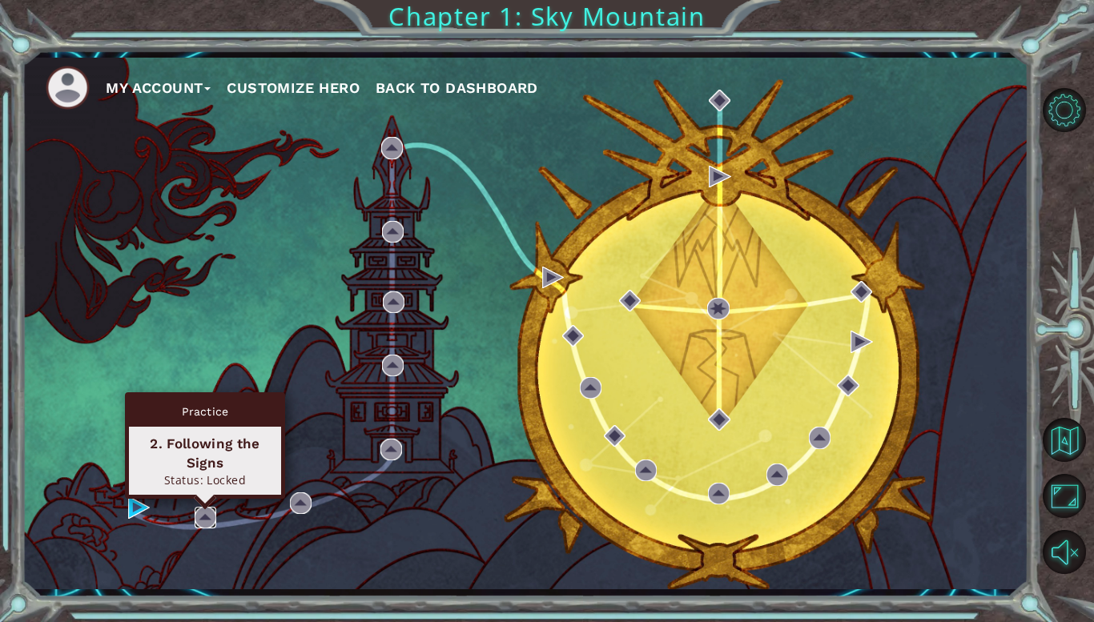
click at [204, 512] on img at bounding box center [206, 518] width 22 height 22
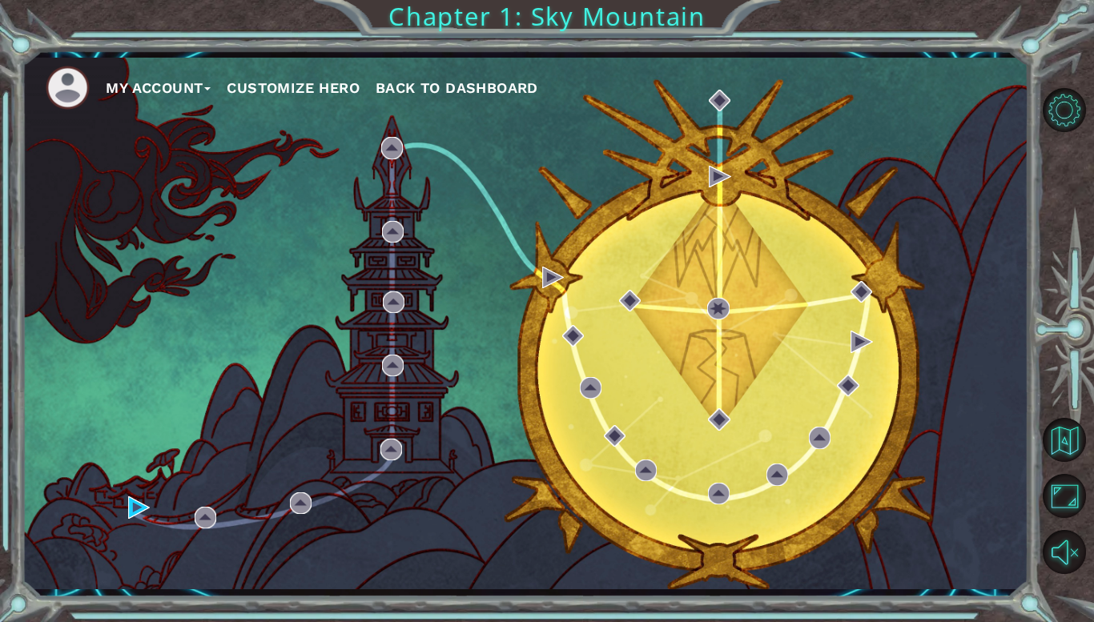
click at [432, 90] on span "Back to Dashboard" at bounding box center [457, 87] width 163 height 17
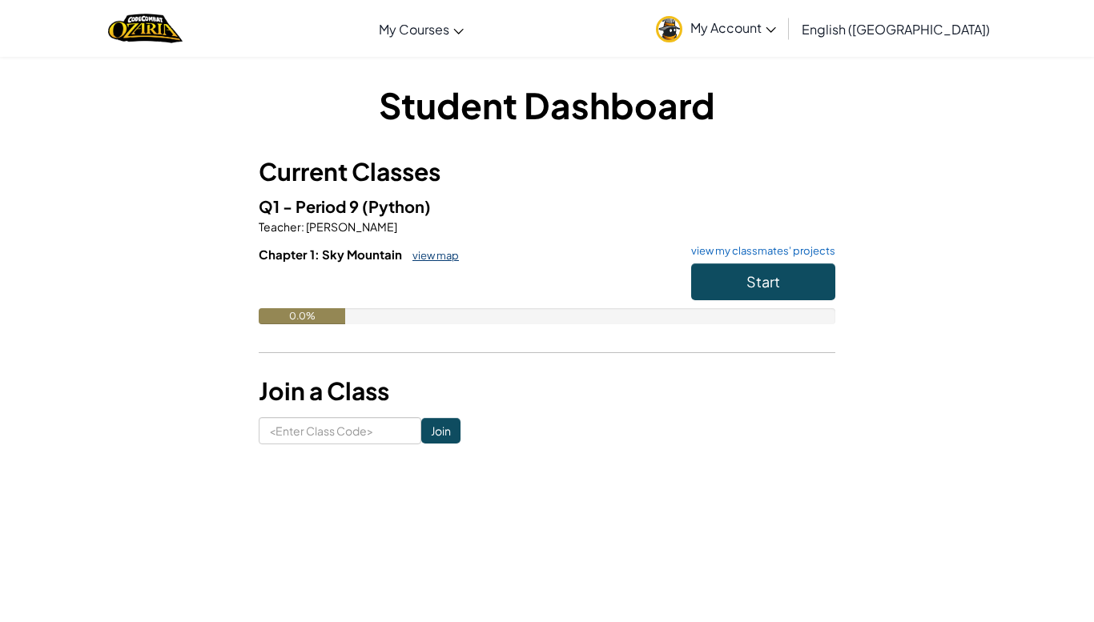
click at [420, 256] on link "view map" at bounding box center [431, 255] width 54 height 13
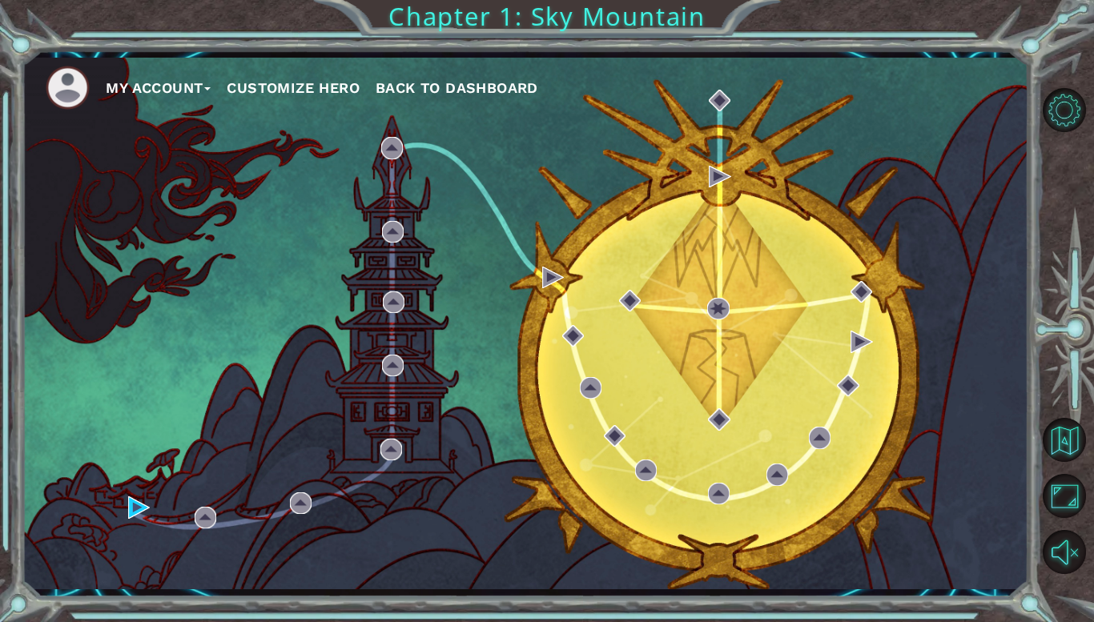
click at [137, 518] on div "My Account Customize Hero Back to Dashboard" at bounding box center [525, 323] width 1007 height 531
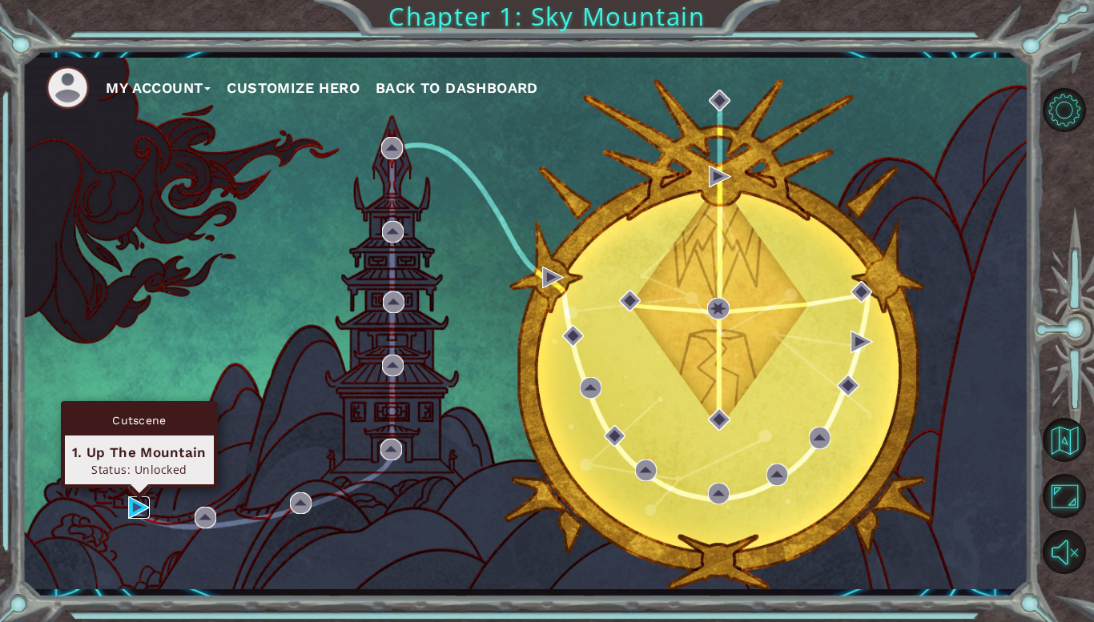
click at [129, 501] on img at bounding box center [139, 508] width 22 height 22
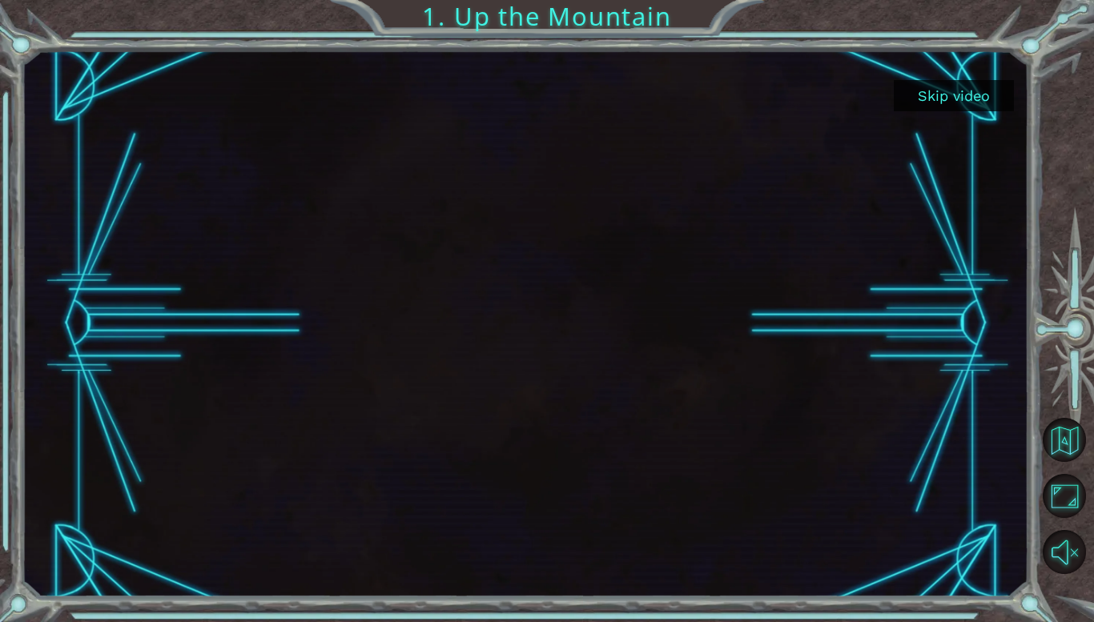
click at [923, 101] on button "Skip video" at bounding box center [954, 95] width 120 height 31
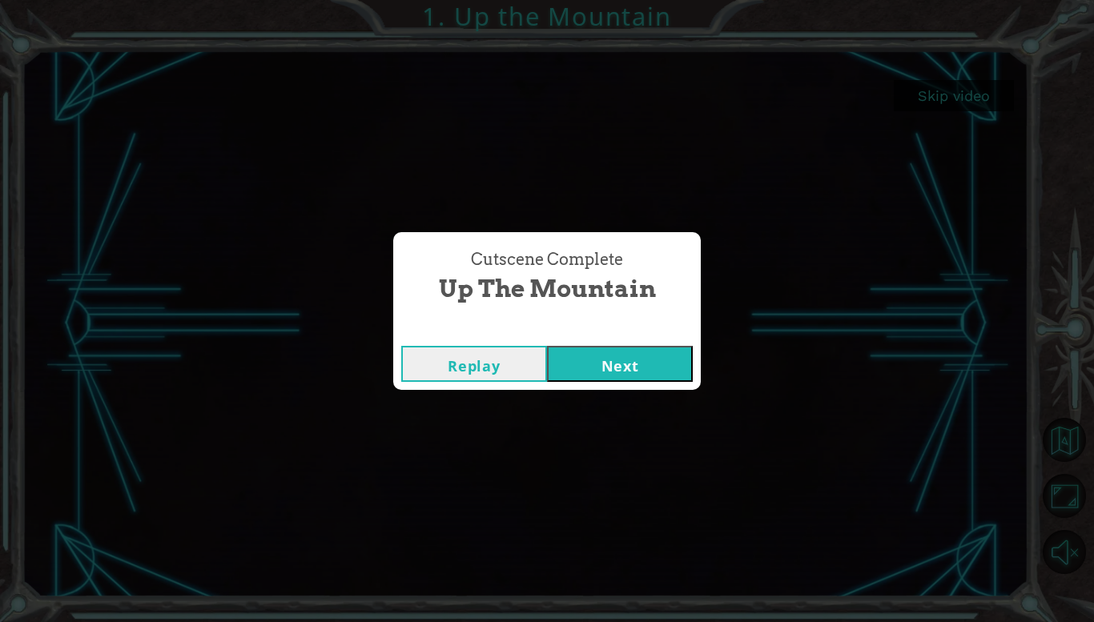
click at [614, 357] on button "Next" at bounding box center [620, 364] width 146 height 36
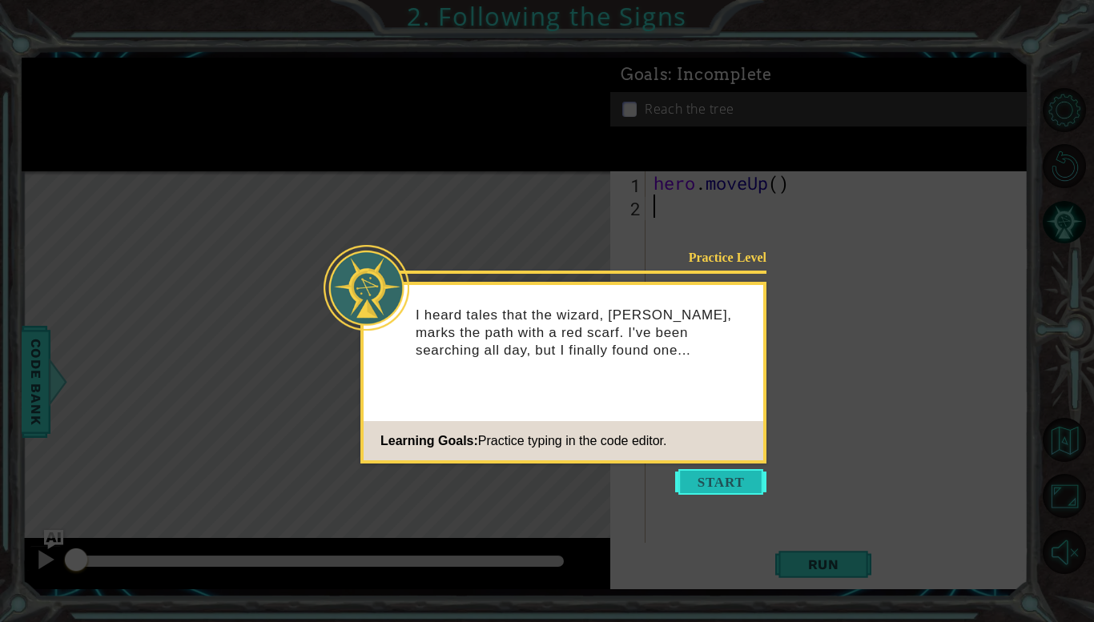
click at [698, 491] on button "Start" at bounding box center [720, 482] width 91 height 26
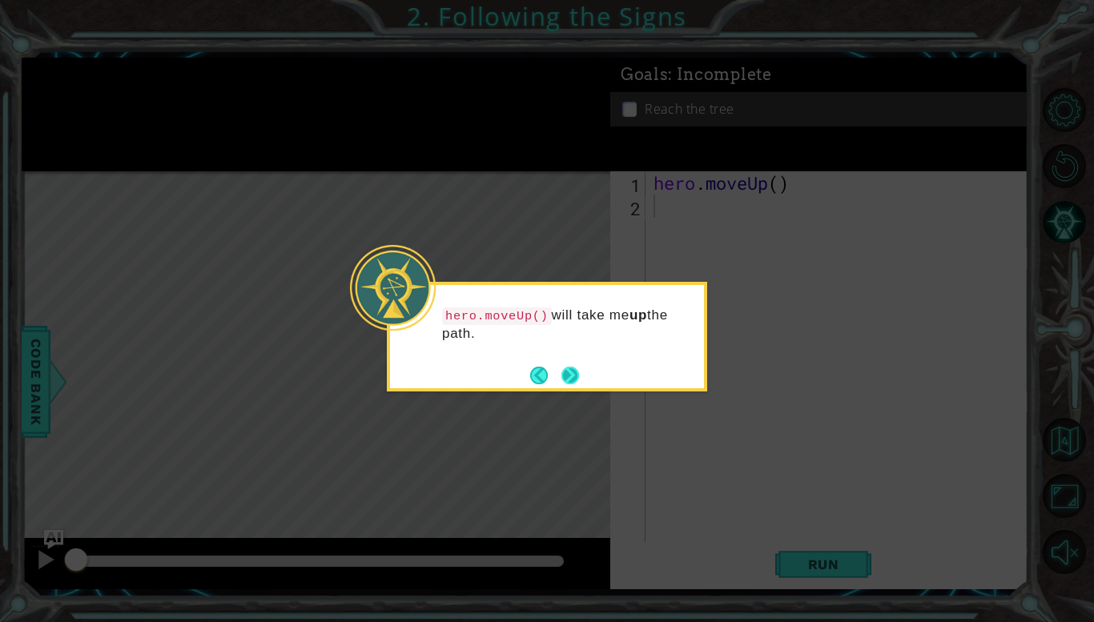
click at [561, 375] on button "Next" at bounding box center [570, 375] width 28 height 28
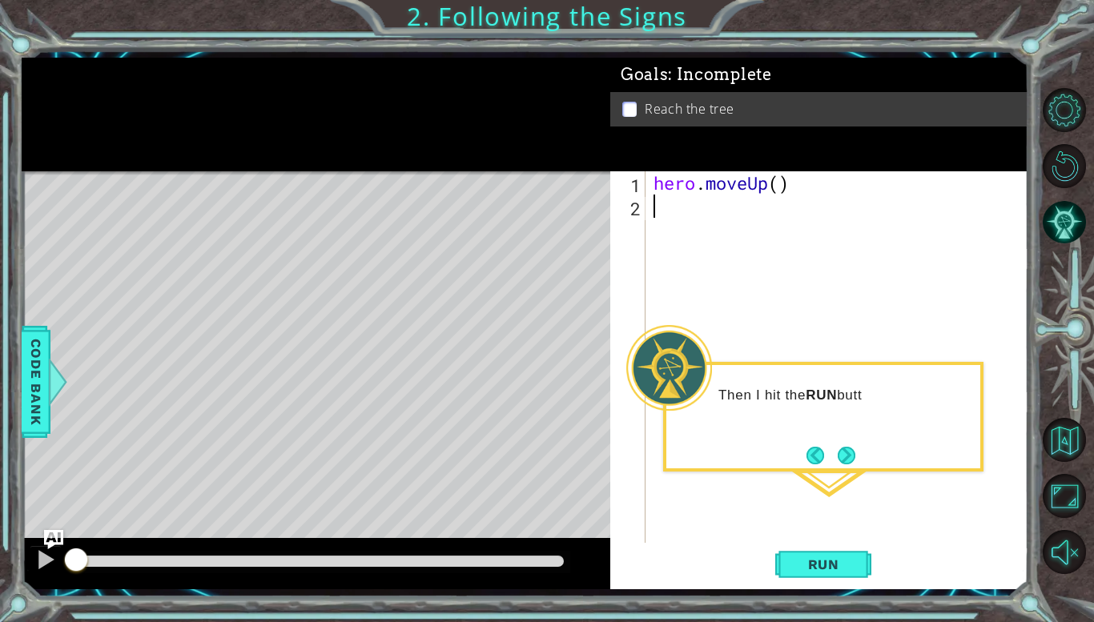
click at [906, 428] on div "Then I hit the RUN butt" at bounding box center [823, 403] width 314 height 63
click at [783, 566] on button "Run" at bounding box center [823, 565] width 96 height 42
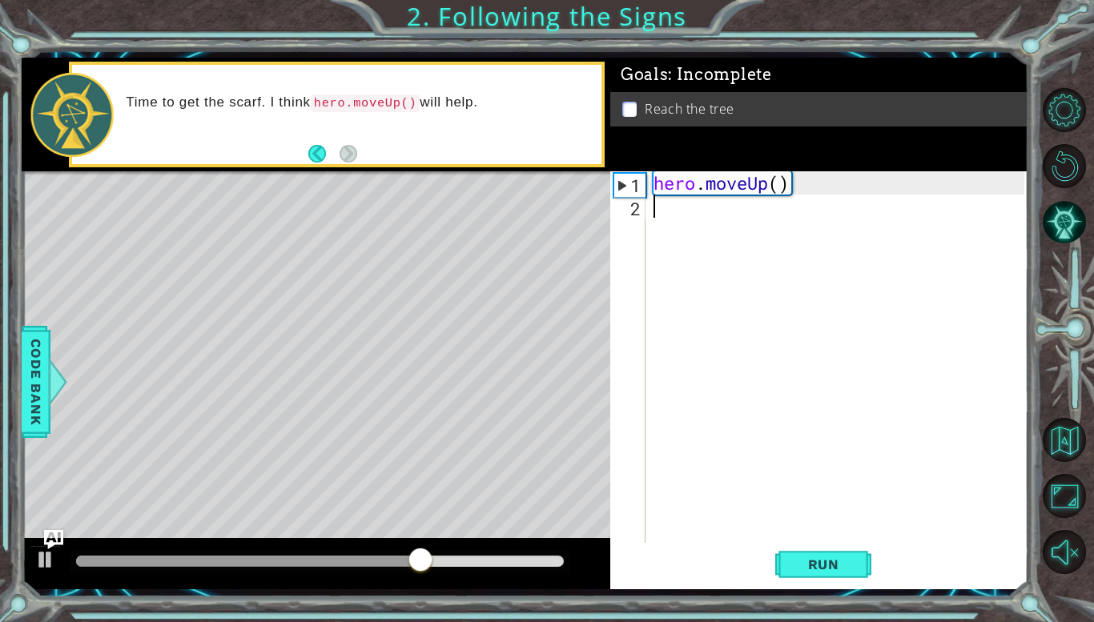
click at [692, 209] on div "hero . moveUp ( )" at bounding box center [841, 380] width 382 height 418
click at [791, 193] on div "hero . moveUp ( )" at bounding box center [841, 380] width 382 height 418
click at [781, 187] on div "hero . moveUp ( )" at bounding box center [841, 380] width 382 height 418
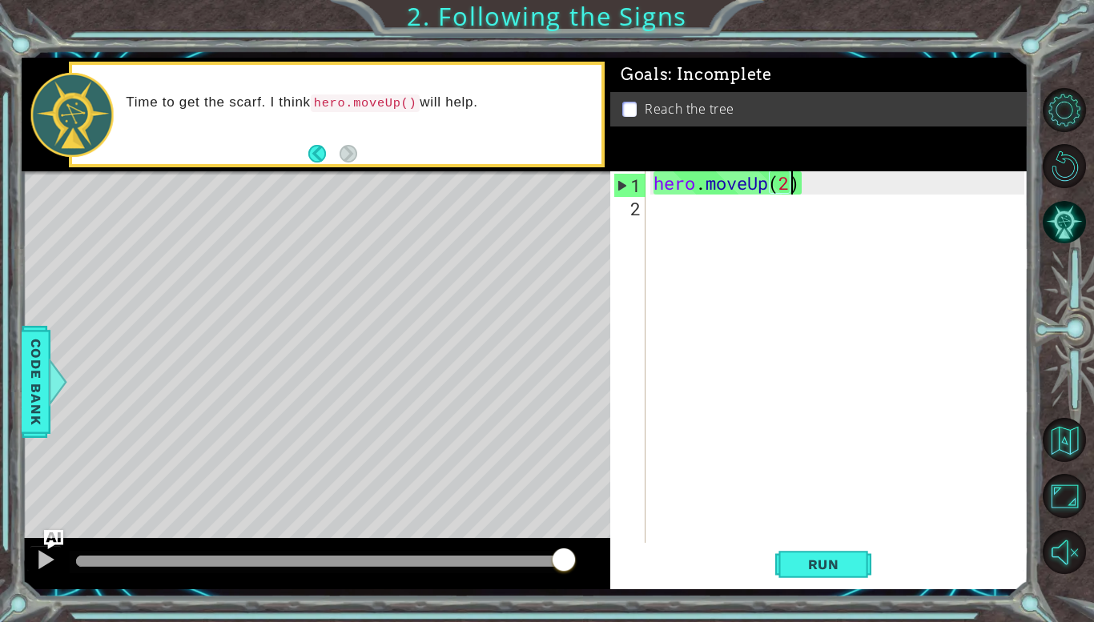
scroll to position [0, 6]
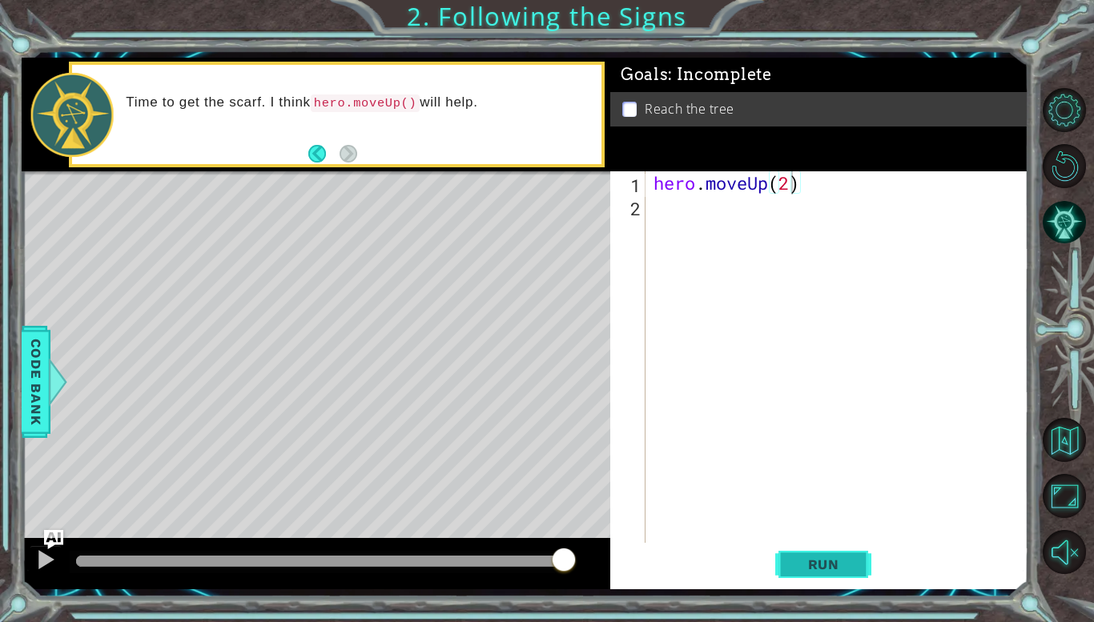
click at [808, 567] on span "Run" at bounding box center [823, 565] width 63 height 16
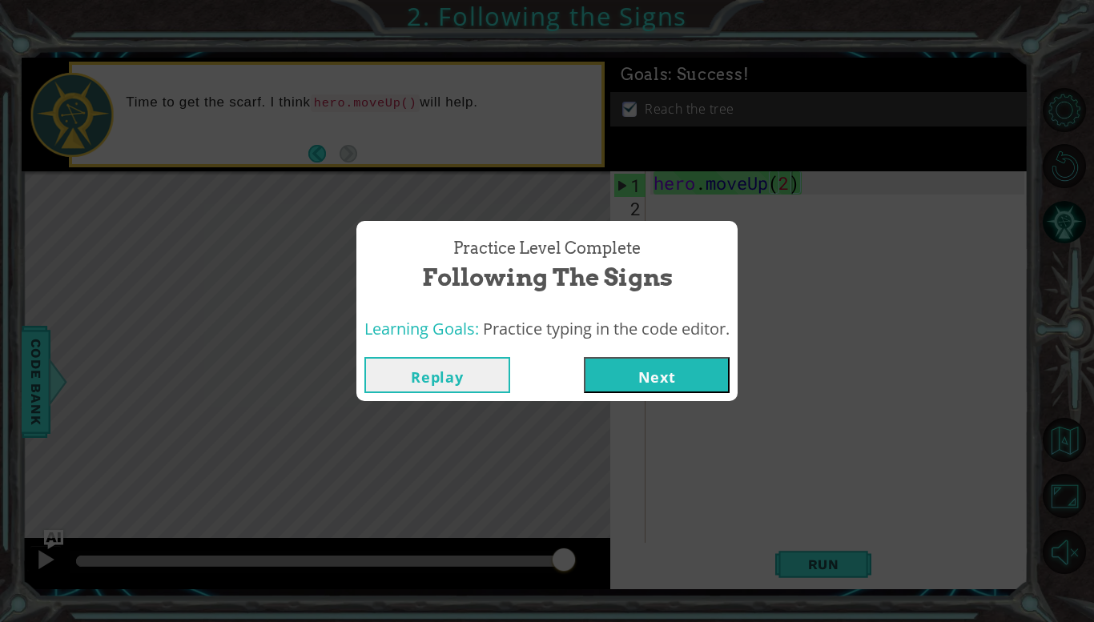
click at [432, 363] on button "Replay" at bounding box center [437, 375] width 146 height 36
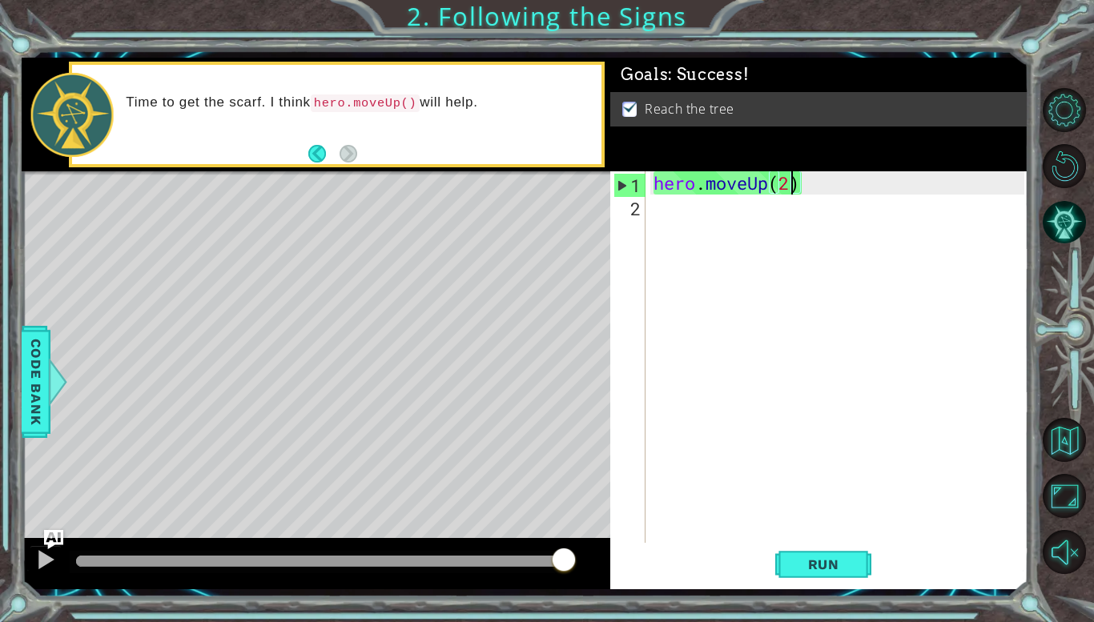
type textarea "hero.moveUp()"
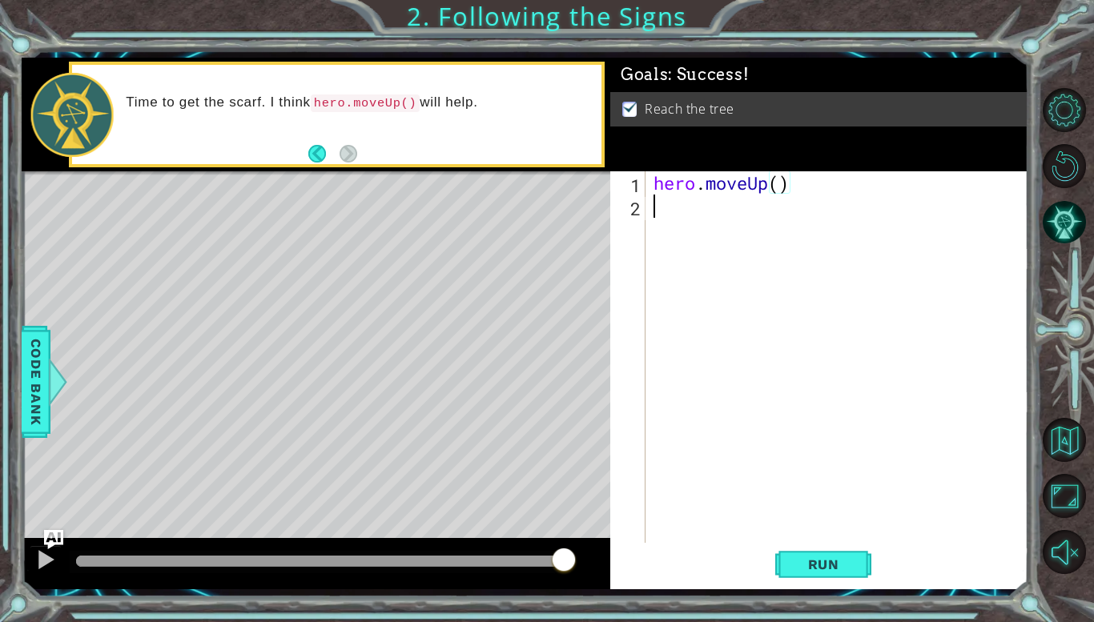
click at [764, 225] on div "hero . moveUp ( )" at bounding box center [841, 380] width 382 height 418
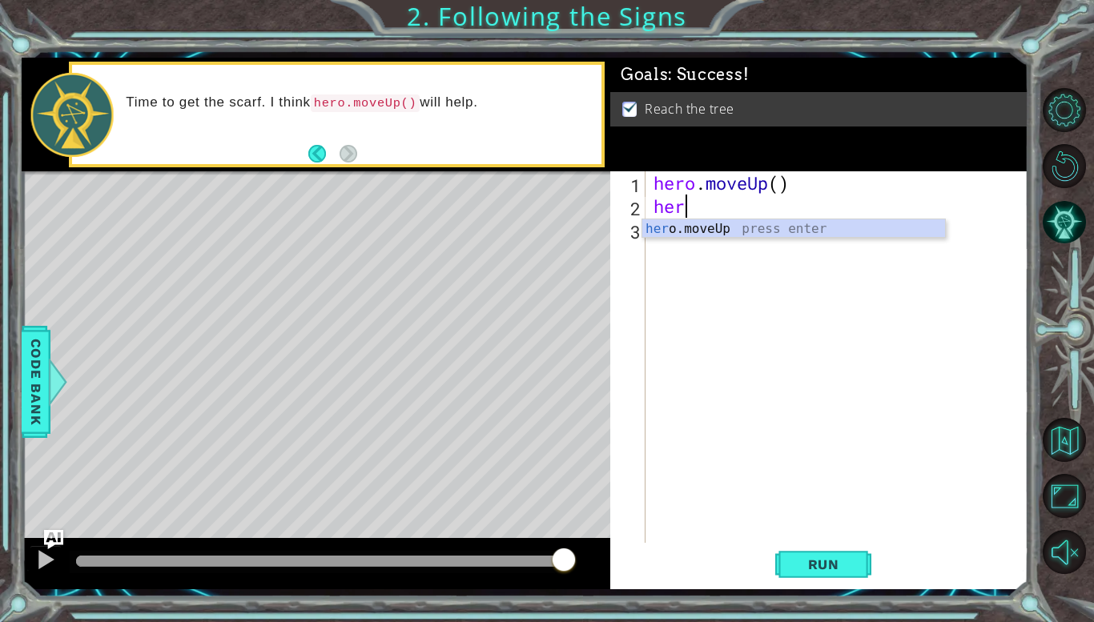
type textarea "hero"
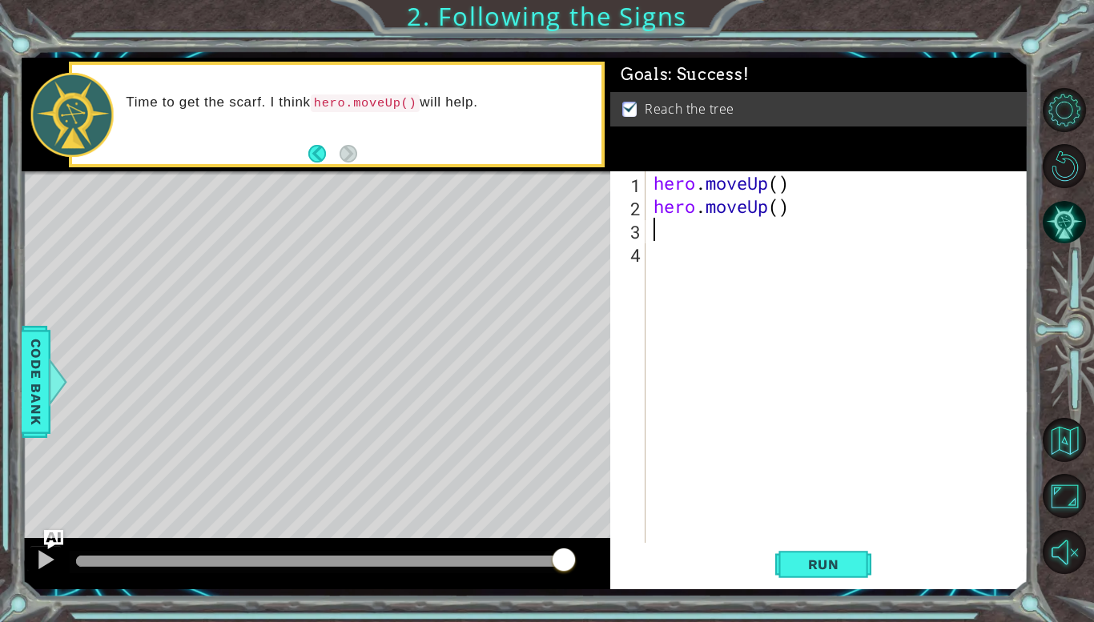
type textarea "\"
type textarea "hero.moveUp()"
click at [685, 236] on div "hero . moveUp ( ) hero . moveUp ( )" at bounding box center [841, 380] width 382 height 418
type textarea "hero.moveUp()"
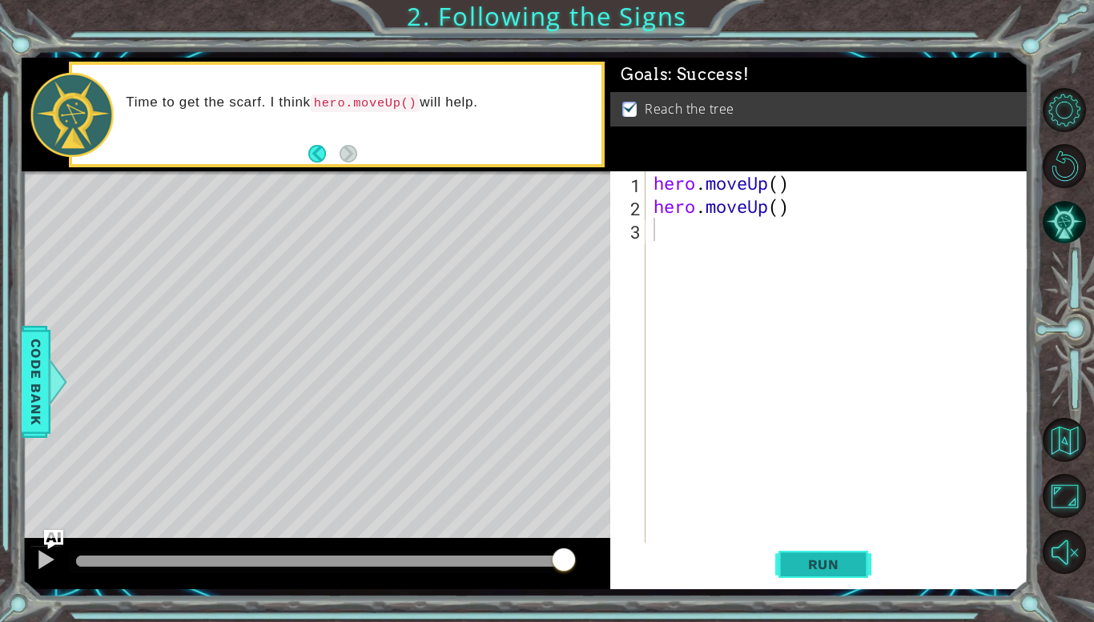
click at [792, 557] on span "Run" at bounding box center [823, 565] width 63 height 16
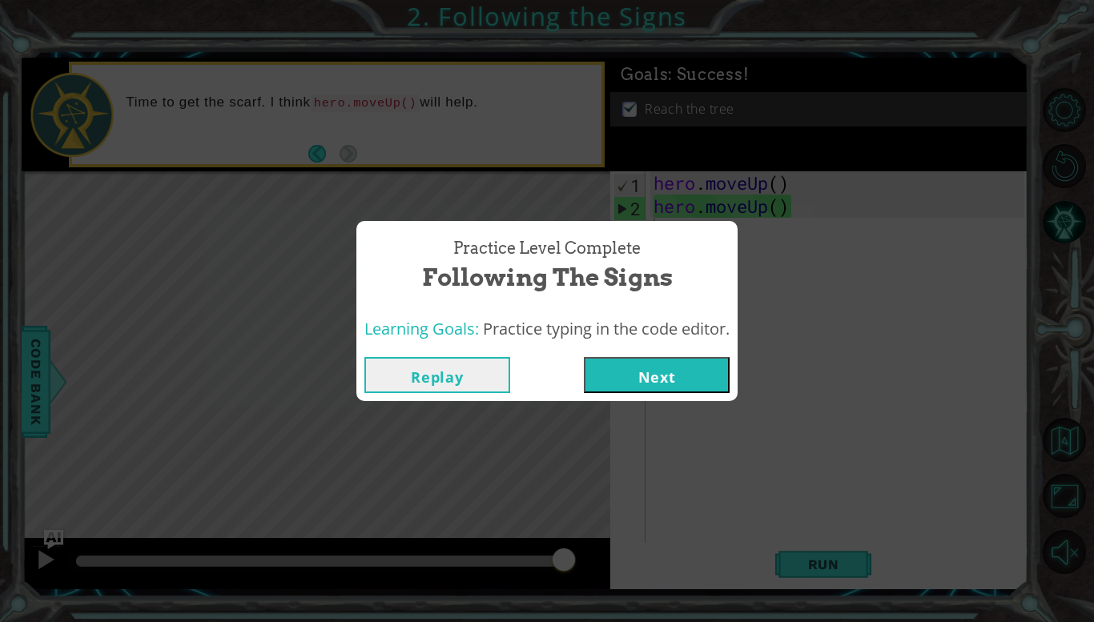
click at [655, 376] on button "Next" at bounding box center [657, 375] width 146 height 36
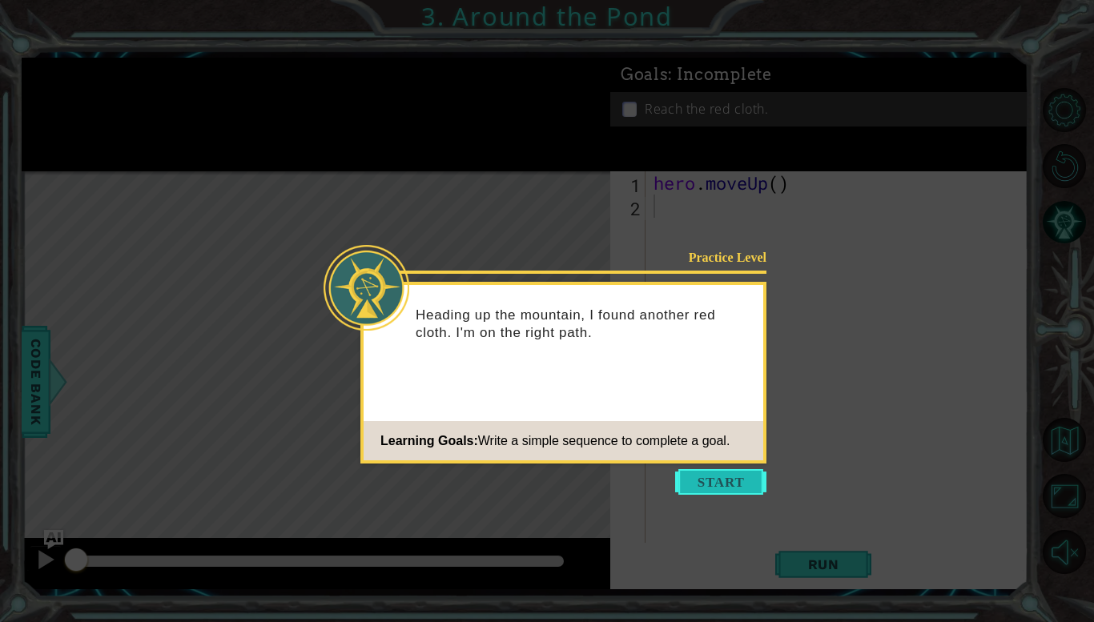
click at [700, 482] on button "Start" at bounding box center [720, 482] width 91 height 26
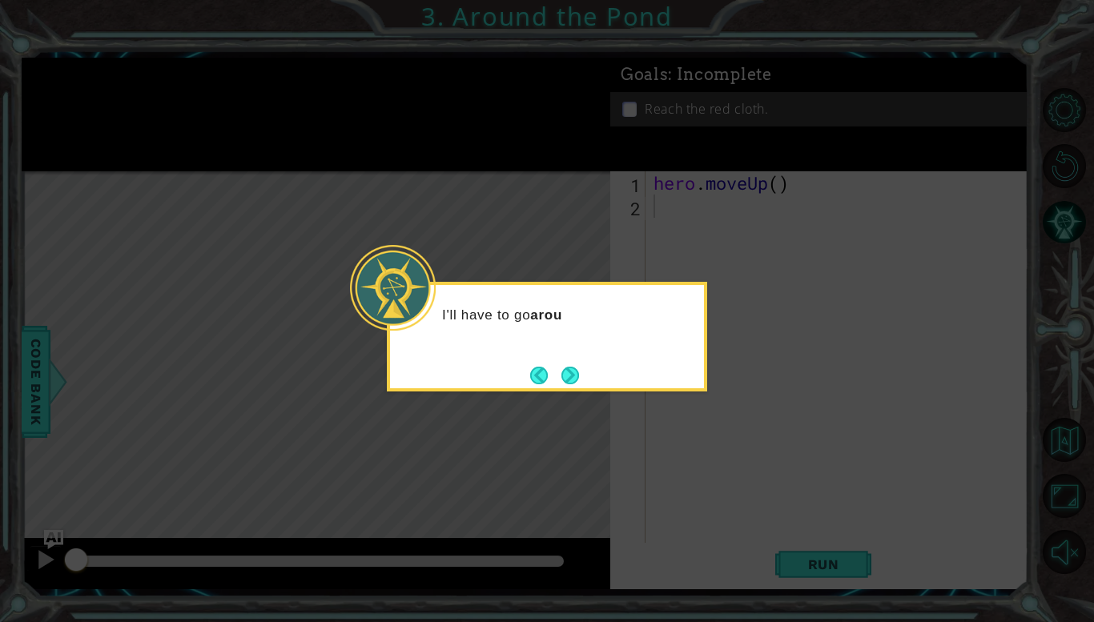
click at [698, 452] on icon at bounding box center [547, 311] width 1094 height 622
click at [577, 374] on button "Next" at bounding box center [570, 375] width 22 height 22
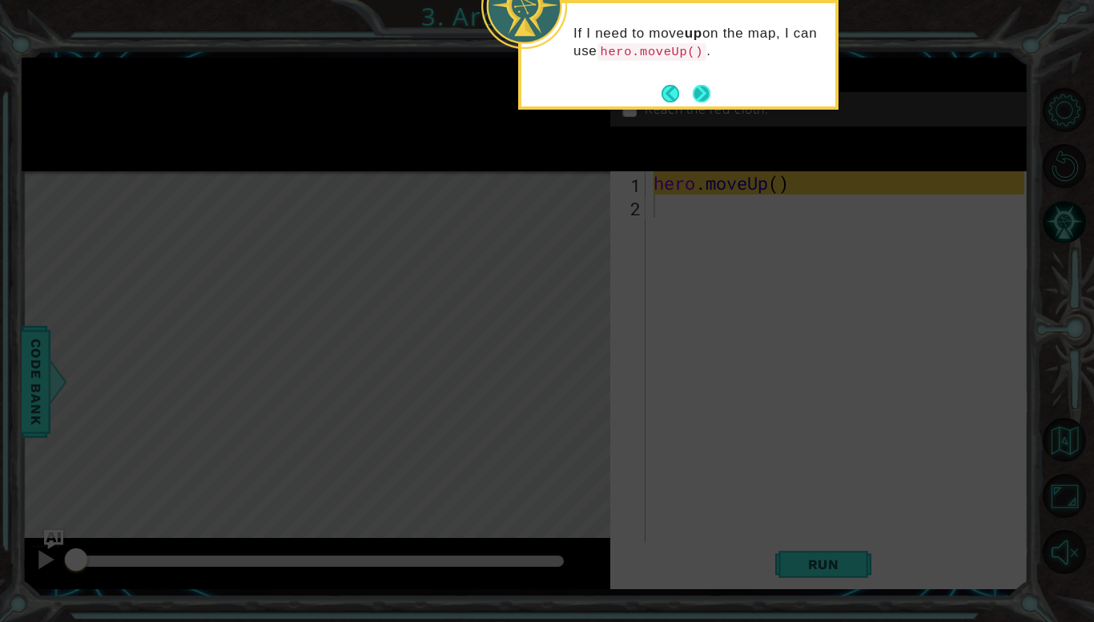
click at [710, 93] on button "Next" at bounding box center [702, 93] width 22 height 22
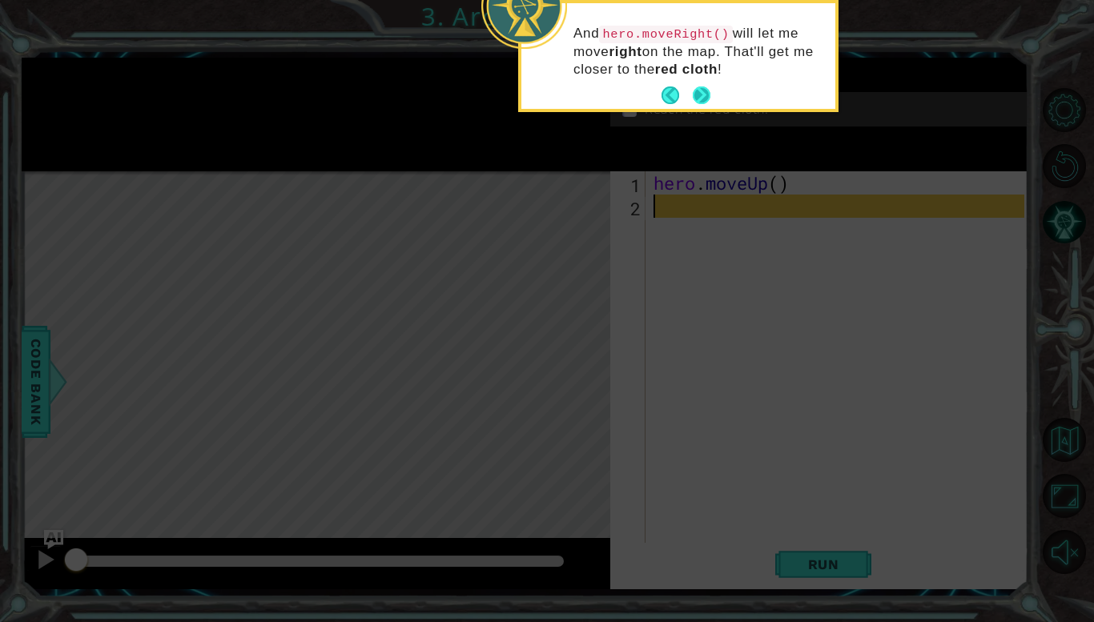
click at [710, 93] on button "Next" at bounding box center [701, 96] width 30 height 30
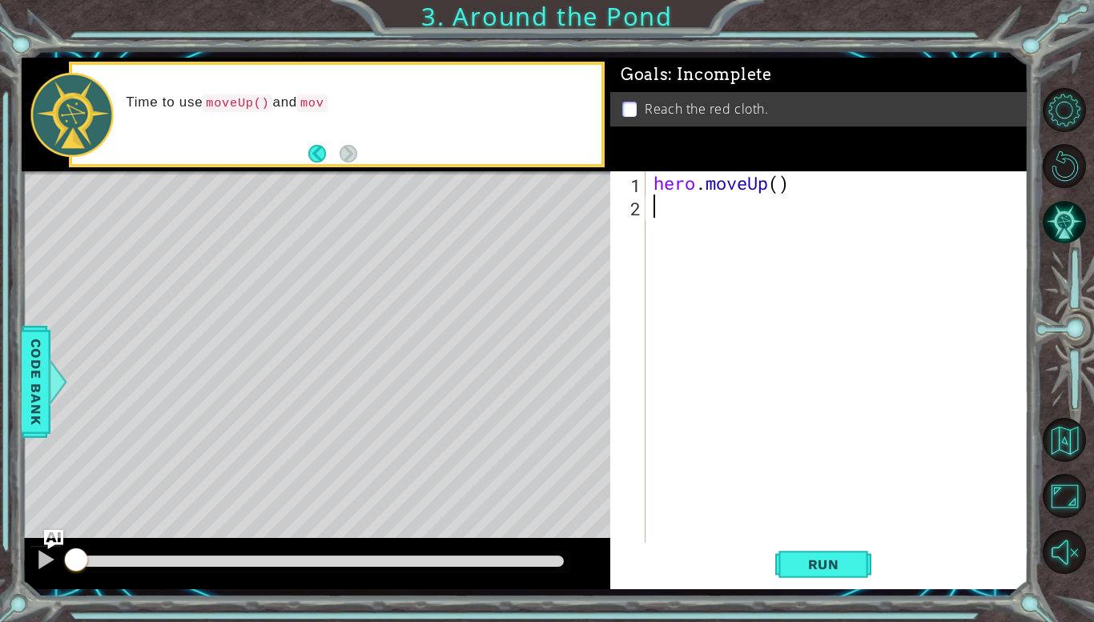
click at [684, 204] on div "hero . moveUp ( )" at bounding box center [841, 380] width 382 height 418
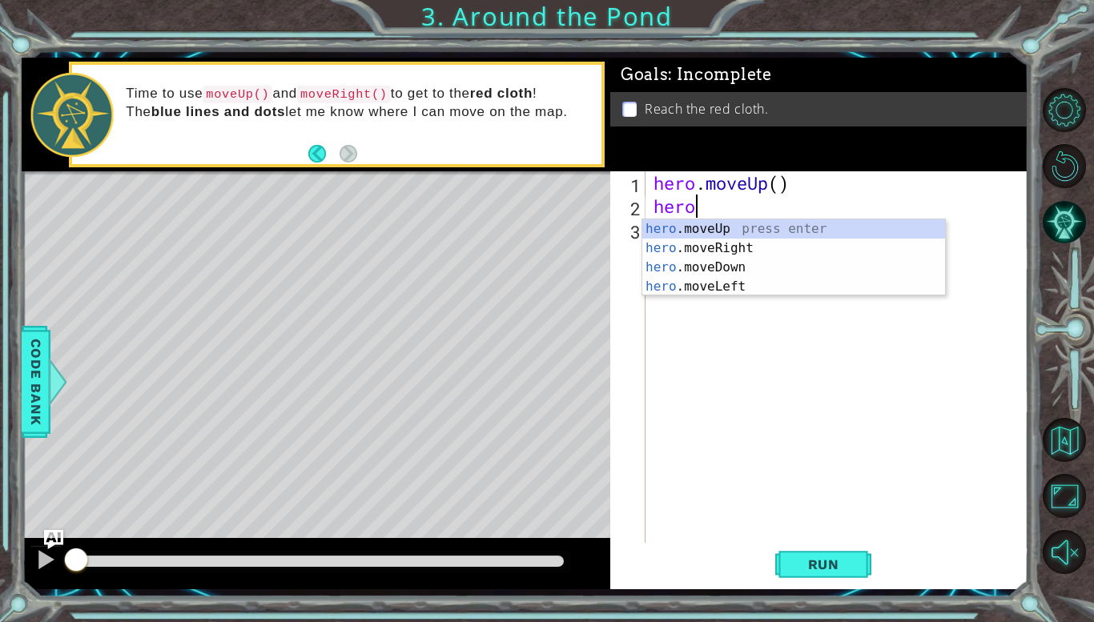
type textarea "hero."
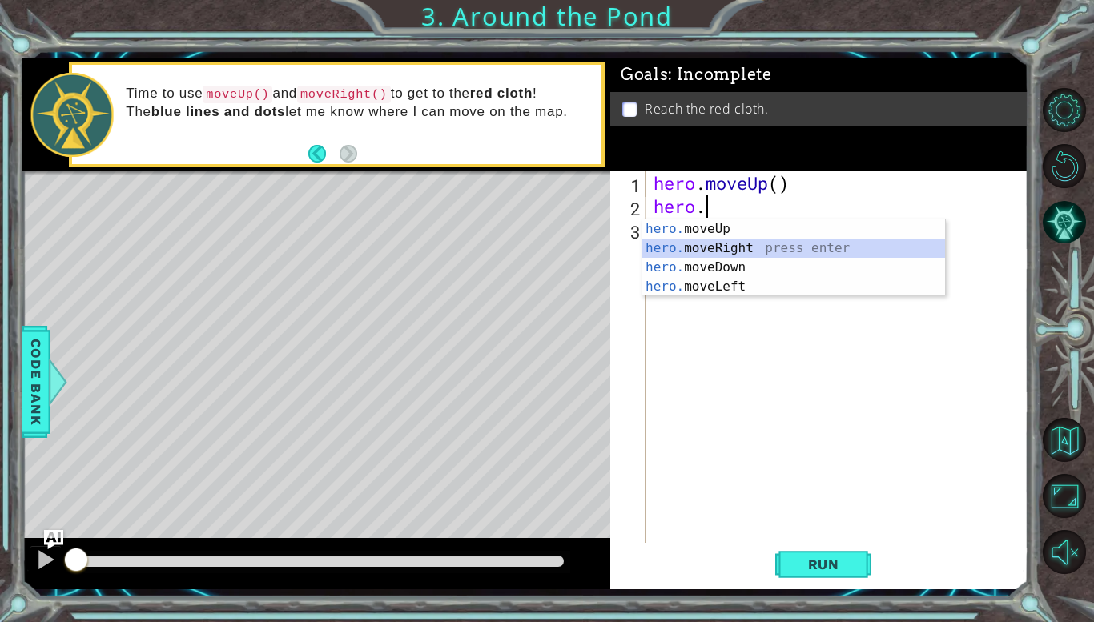
click at [692, 240] on div "hero. moveUp press enter hero. moveRight press enter hero. moveDown press enter…" at bounding box center [793, 276] width 303 height 115
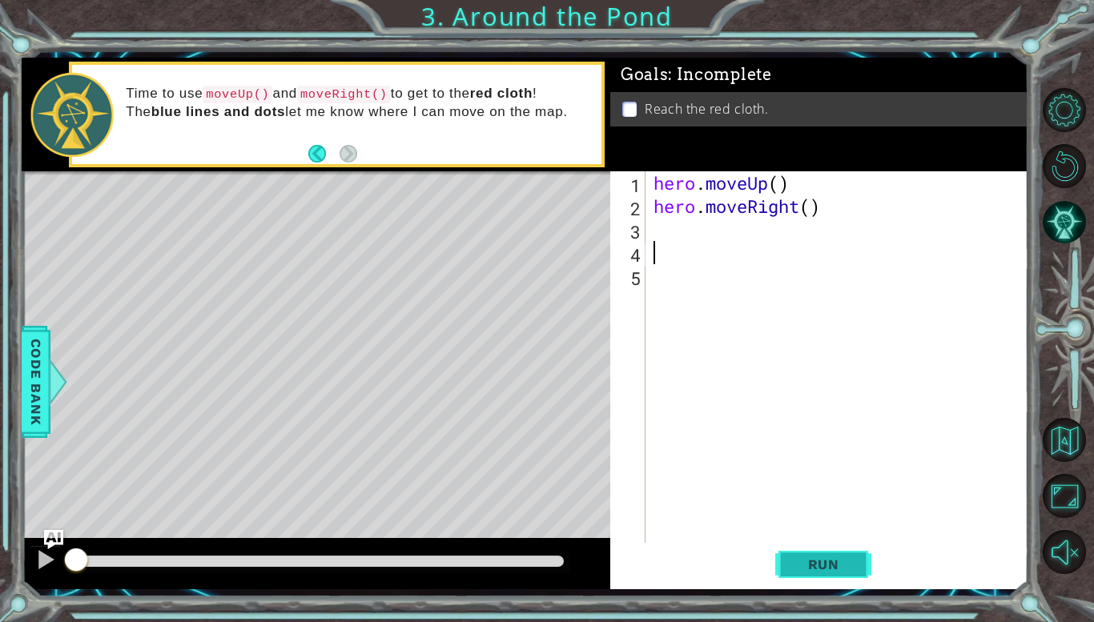
click at [810, 554] on button "Run" at bounding box center [823, 565] width 96 height 42
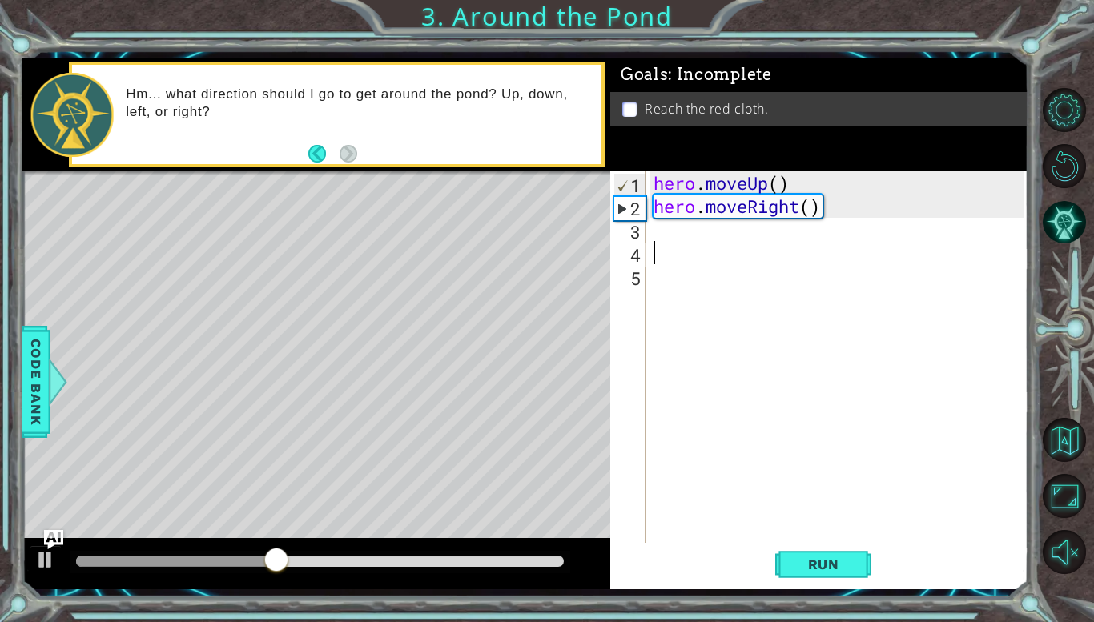
click at [695, 235] on div "hero . moveUp ( ) hero . moveRight ( )" at bounding box center [841, 380] width 382 height 418
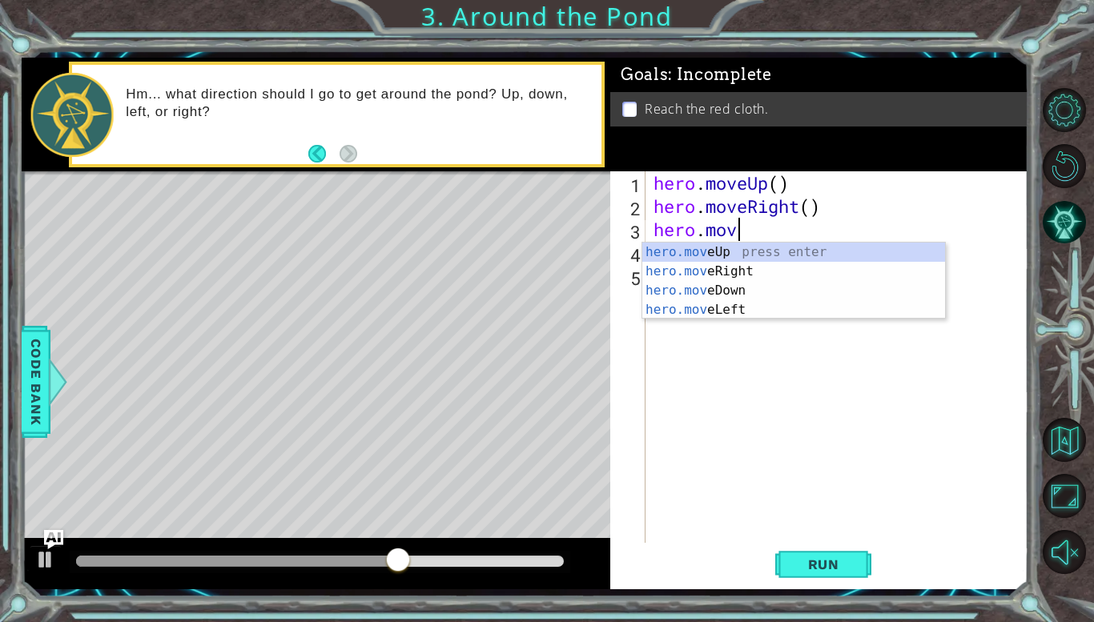
type textarea "hero.move"
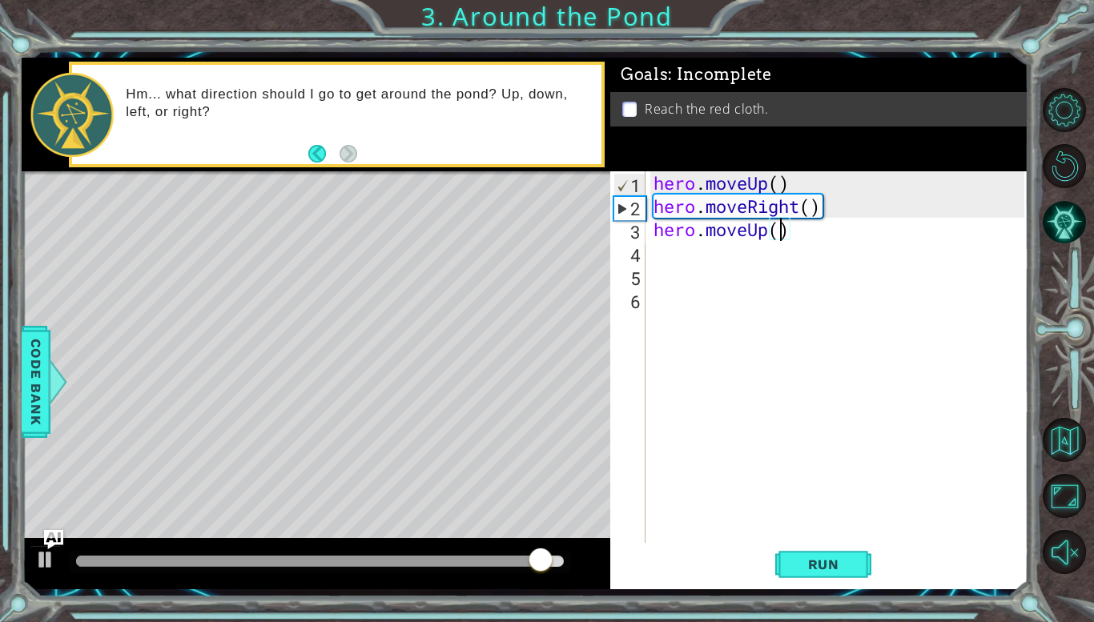
click at [783, 238] on div "hero . moveUp ( ) hero . moveRight ( ) hero . moveUp ( )" at bounding box center [841, 380] width 382 height 418
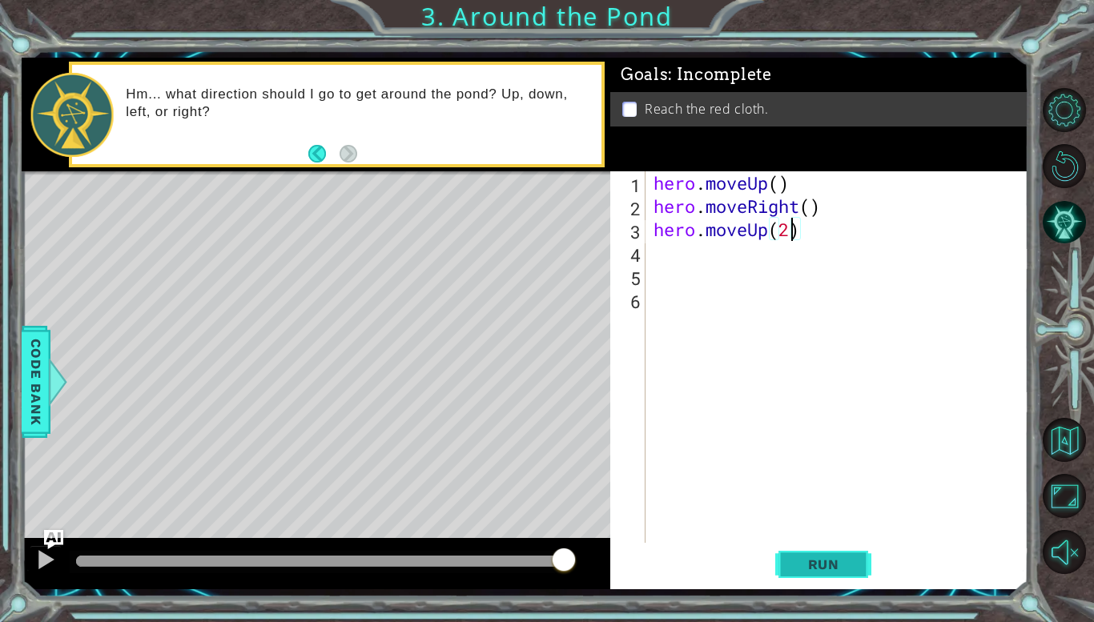
type textarea "hero.moveUp(2)"
click at [828, 560] on span "Run" at bounding box center [823, 565] width 63 height 16
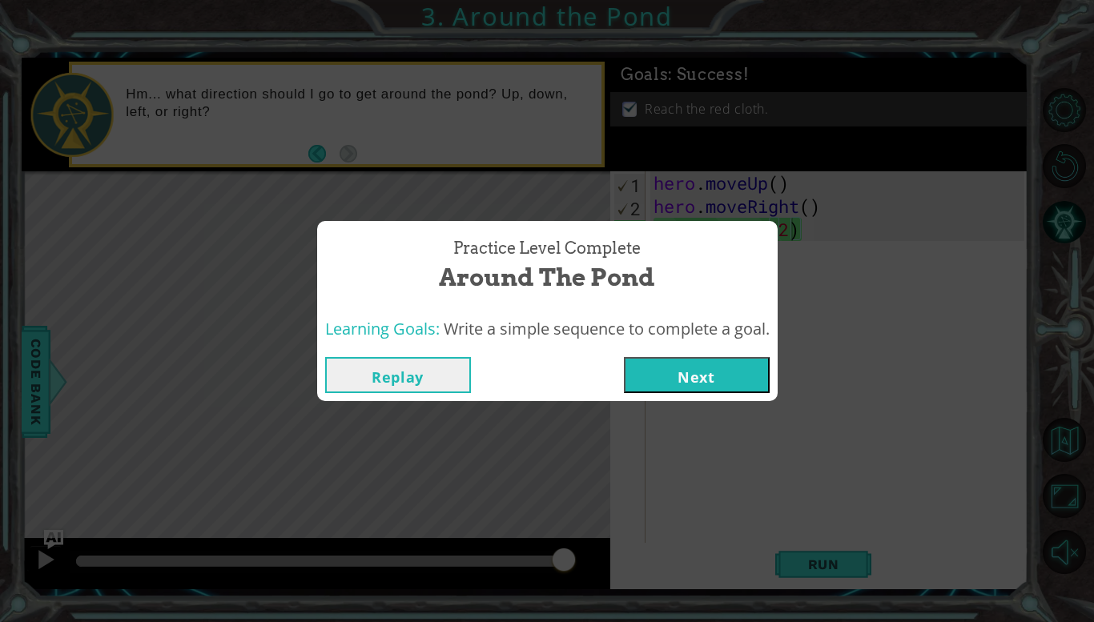
click at [669, 374] on button "Next" at bounding box center [697, 375] width 146 height 36
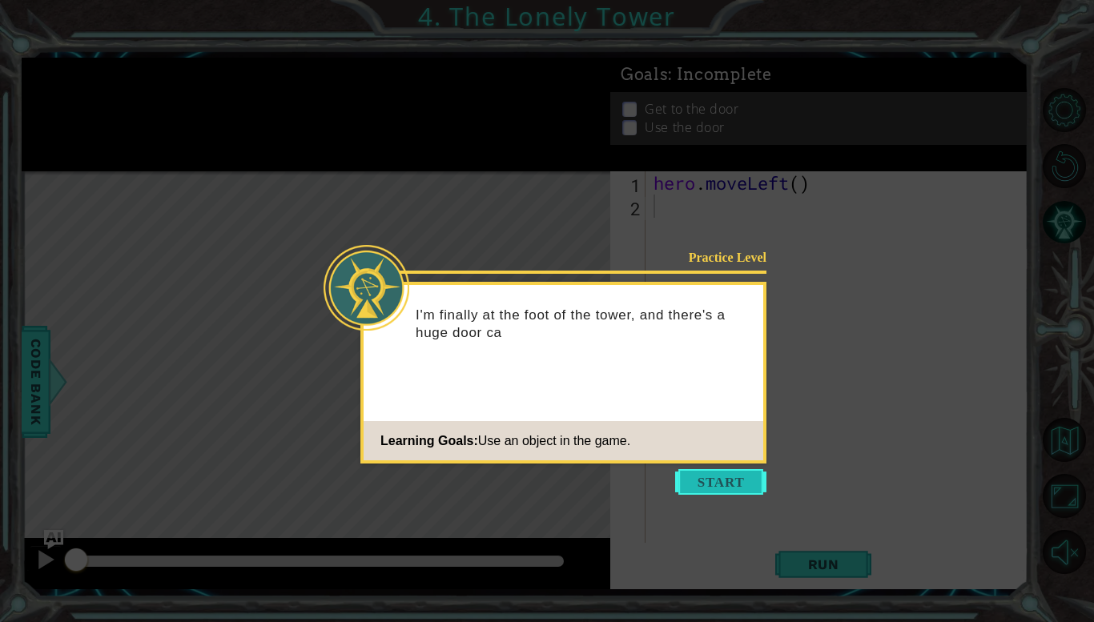
click at [706, 479] on button "Start" at bounding box center [720, 482] width 91 height 26
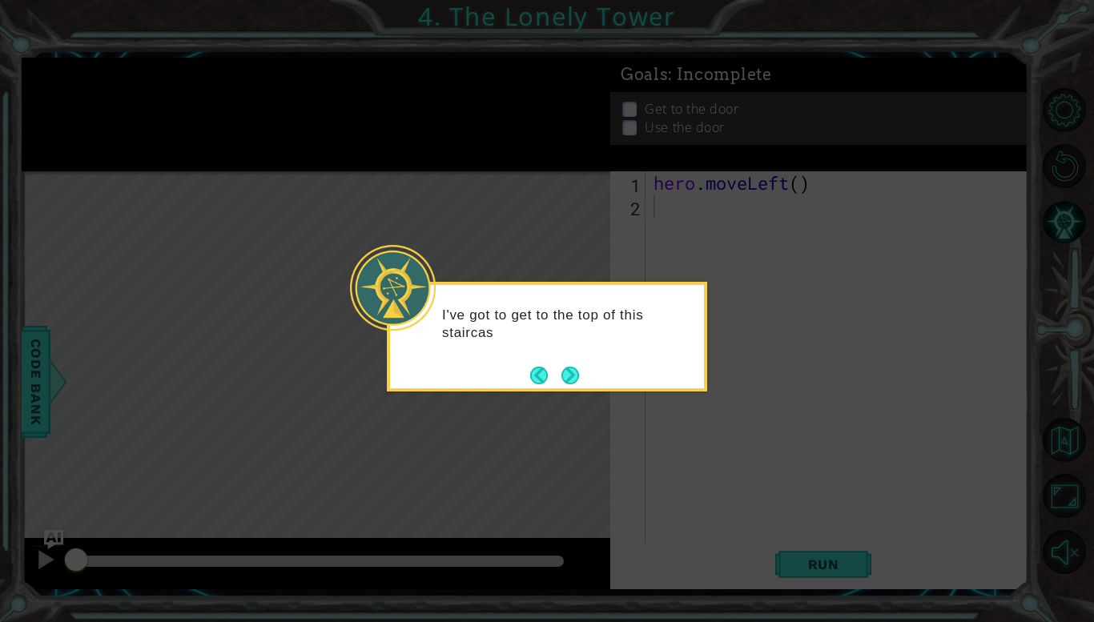
click at [574, 356] on div "I've got to get to the top of this staircas" at bounding box center [547, 337] width 320 height 110
click at [576, 366] on button "Next" at bounding box center [570, 375] width 26 height 26
click at [576, 366] on button "Next" at bounding box center [570, 375] width 20 height 20
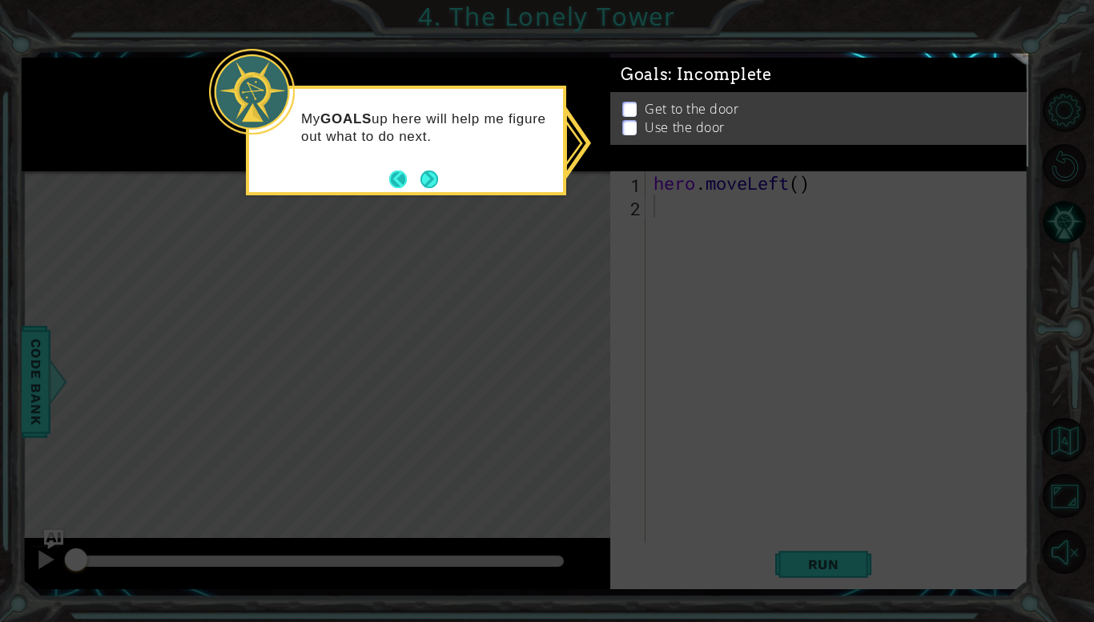
click at [416, 178] on button "Back" at bounding box center [404, 180] width 31 height 18
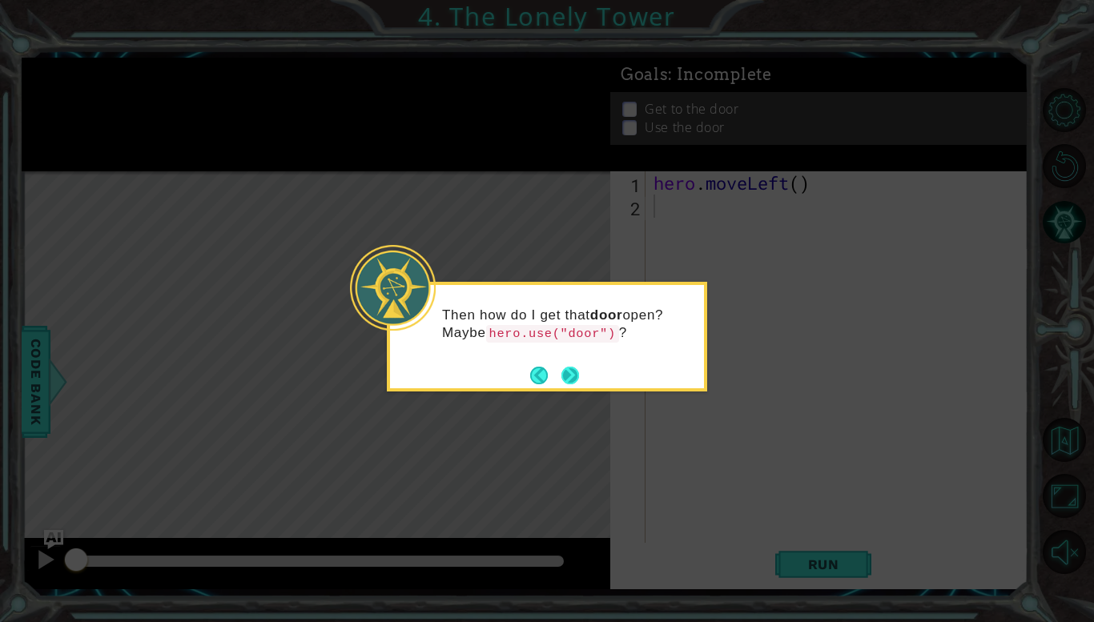
click at [575, 366] on button "Next" at bounding box center [570, 375] width 28 height 28
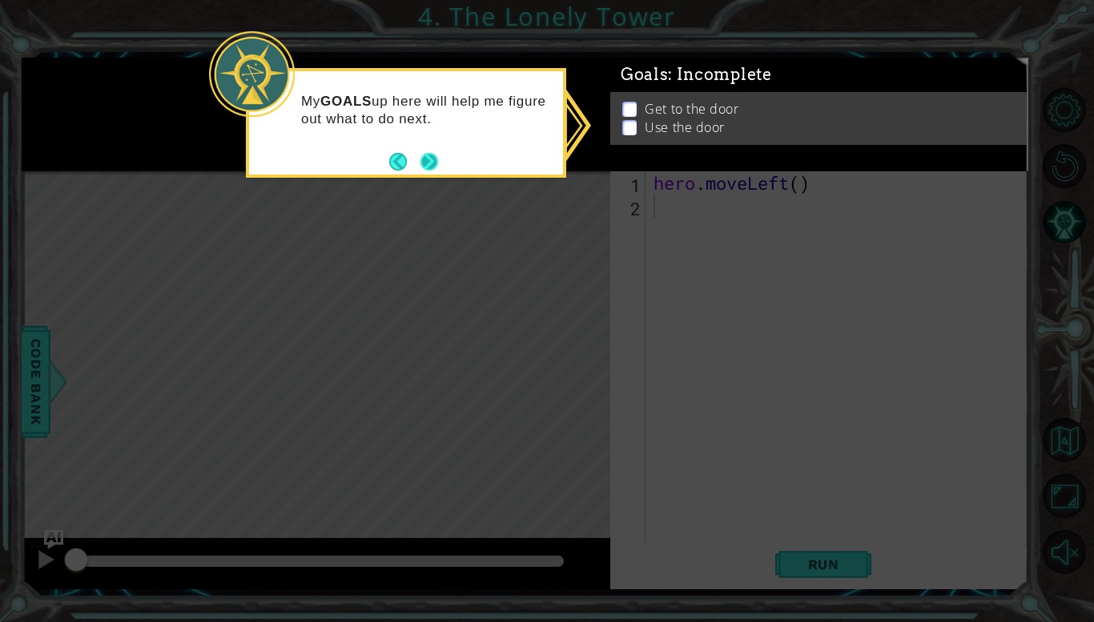
click at [430, 162] on button "Next" at bounding box center [429, 161] width 23 height 23
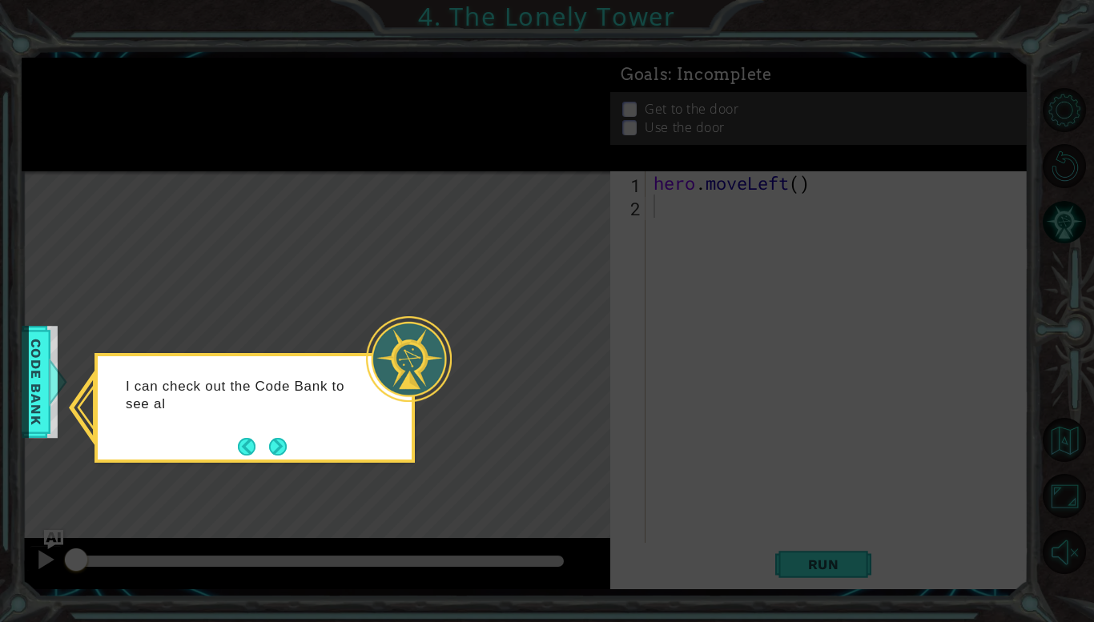
click at [58, 395] on icon at bounding box center [547, 311] width 1094 height 622
click at [46, 389] on body "1 ההההההההההההההההההההההההההההההההההההההההההההההההההההההההההההההההההההההההההההה…" at bounding box center [547, 311] width 1094 height 622
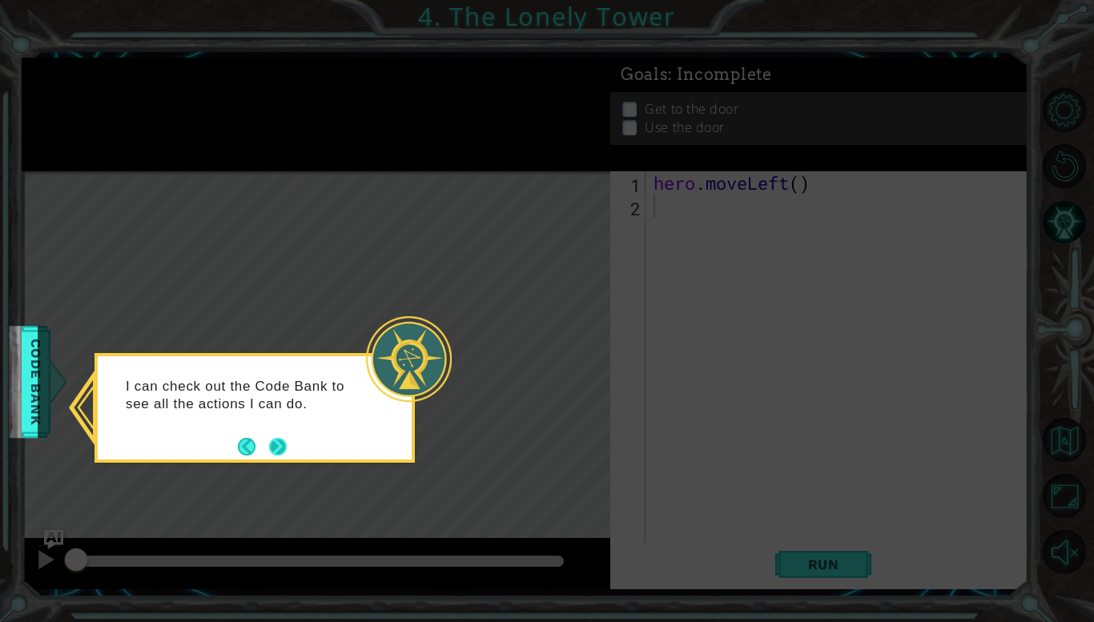
click at [273, 450] on button "Next" at bounding box center [278, 447] width 20 height 20
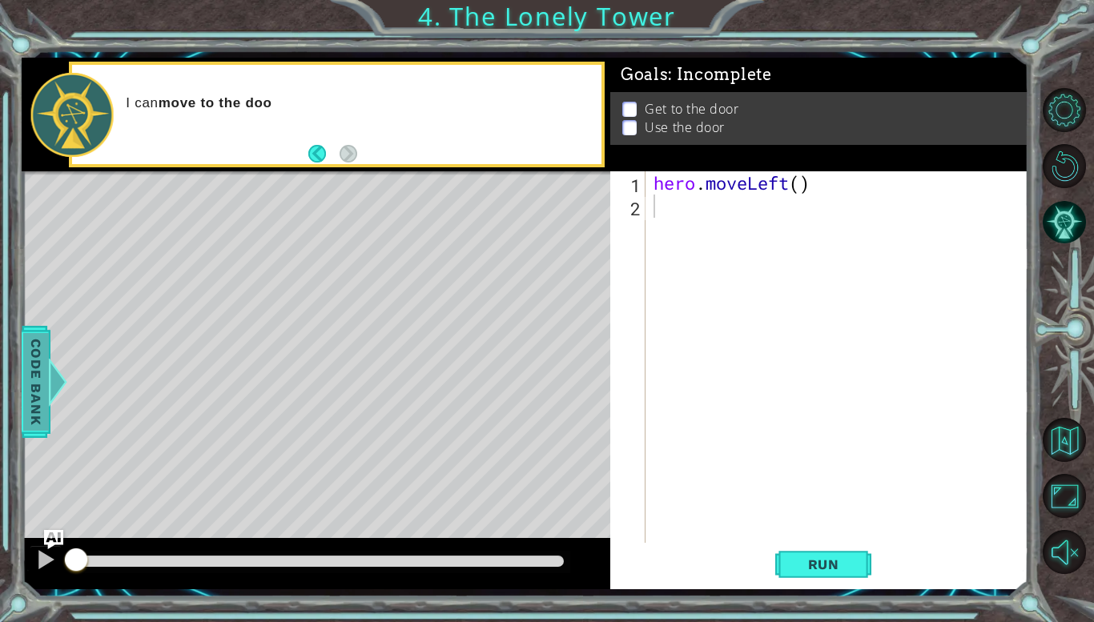
click at [46, 384] on span "Code Bank" at bounding box center [39, 382] width 26 height 98
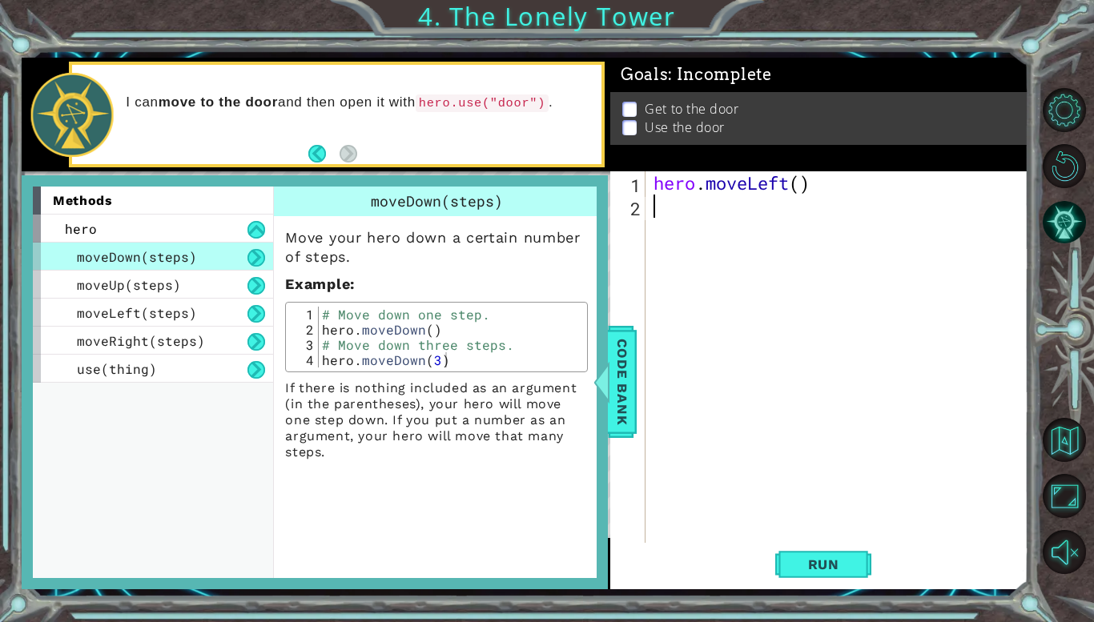
click at [810, 369] on div "hero . moveLeft ( )" at bounding box center [841, 380] width 382 height 418
click at [627, 356] on span "Code Bank" at bounding box center [623, 382] width 26 height 98
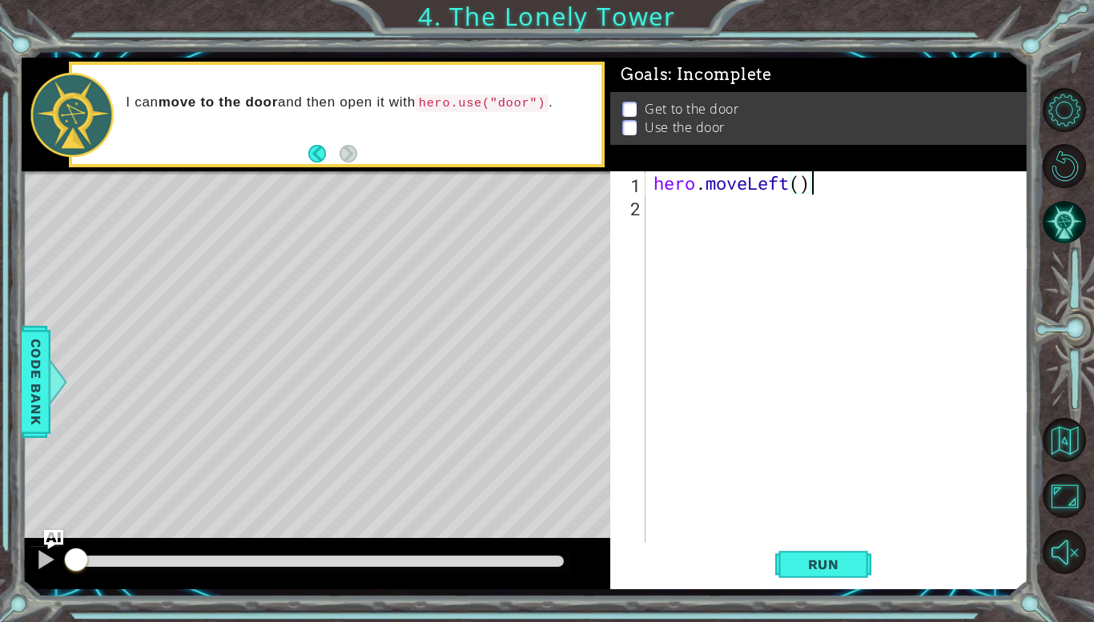
click at [844, 189] on div "hero . moveLeft ( )" at bounding box center [841, 380] width 382 height 418
type textarea "hero.moveLeft(2)"
click at [750, 219] on div "hero . moveLeft ( 2 )" at bounding box center [841, 380] width 382 height 418
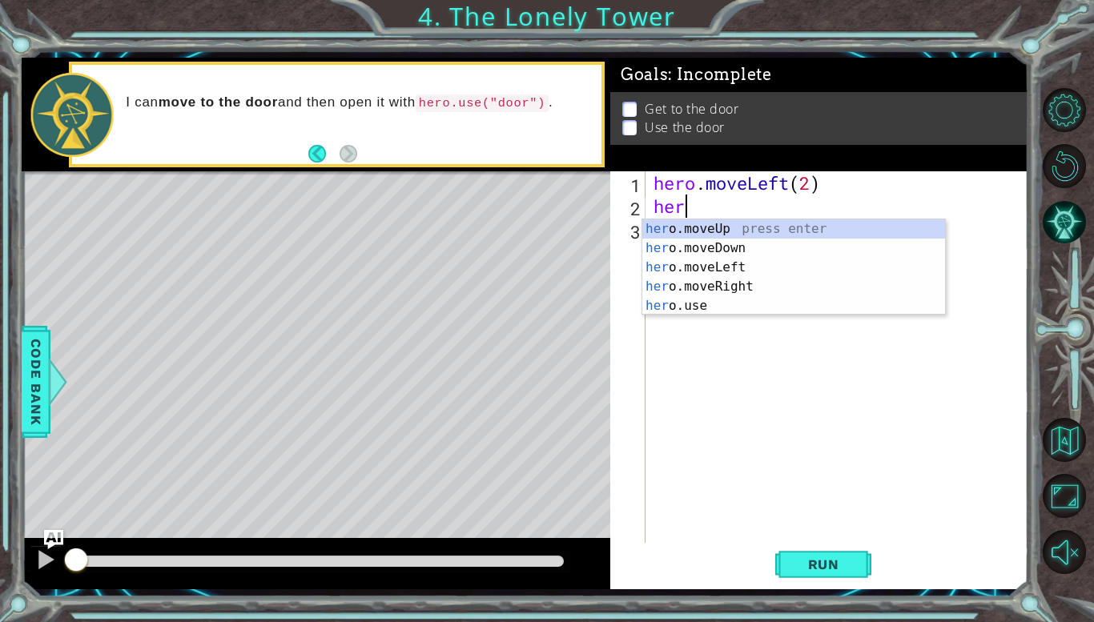
scroll to position [0, 1]
type textarea "her"
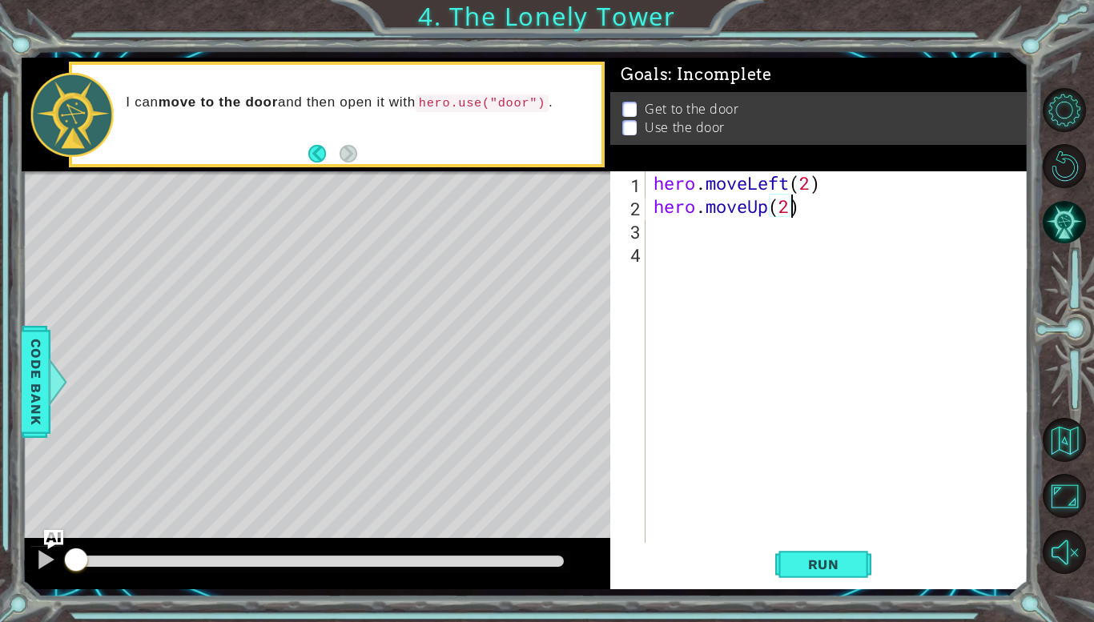
scroll to position [0, 6]
type textarea "hero.moveUp(2)"
click at [836, 556] on button "Run" at bounding box center [823, 565] width 96 height 42
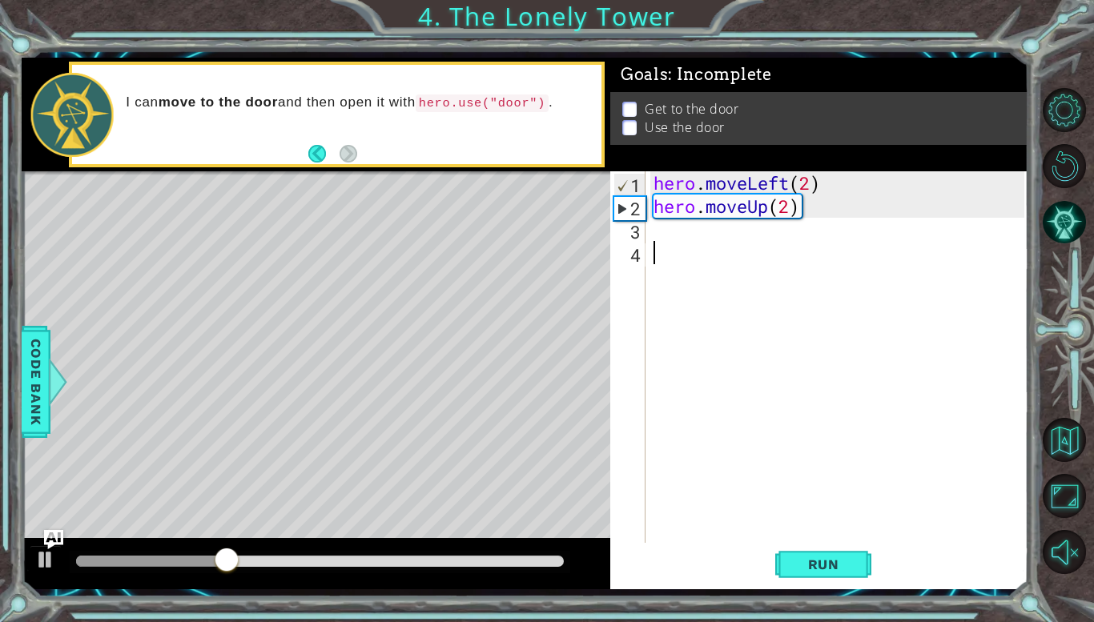
click at [764, 248] on div "hero . moveLeft ( 2 ) hero . moveUp ( 2 )" at bounding box center [841, 380] width 382 height 418
click at [713, 236] on div "hero . moveLeft ( 2 ) hero . moveUp ( 2 )" at bounding box center [841, 380] width 382 height 418
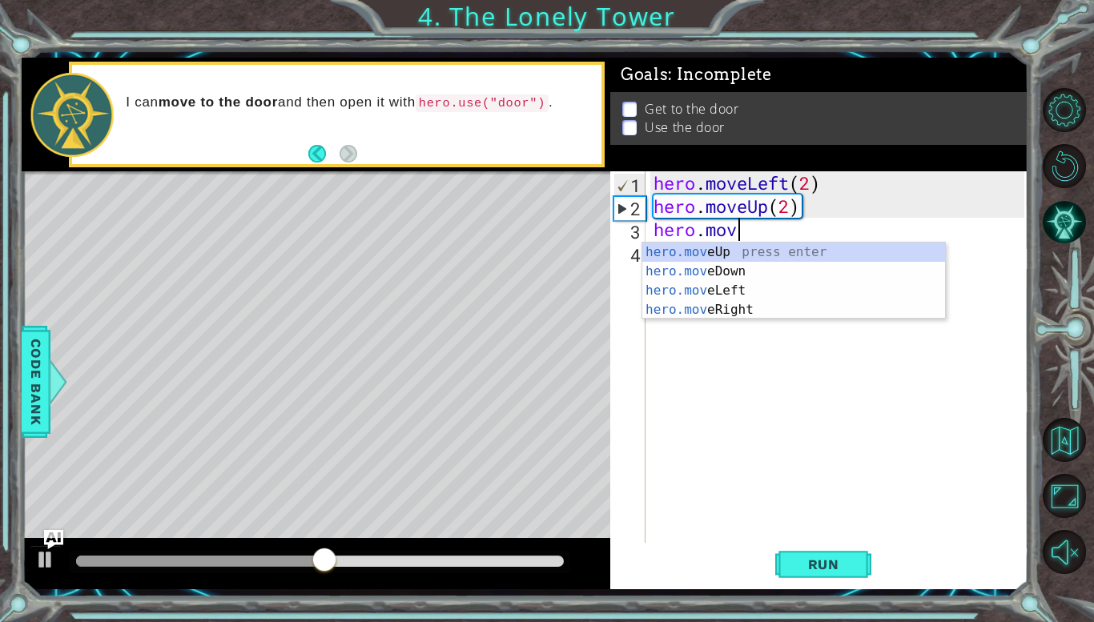
type textarea "hero.move"
click at [693, 308] on div "hero.move Up press enter hero.move Down press enter hero.move Left press enter …" at bounding box center [793, 300] width 303 height 115
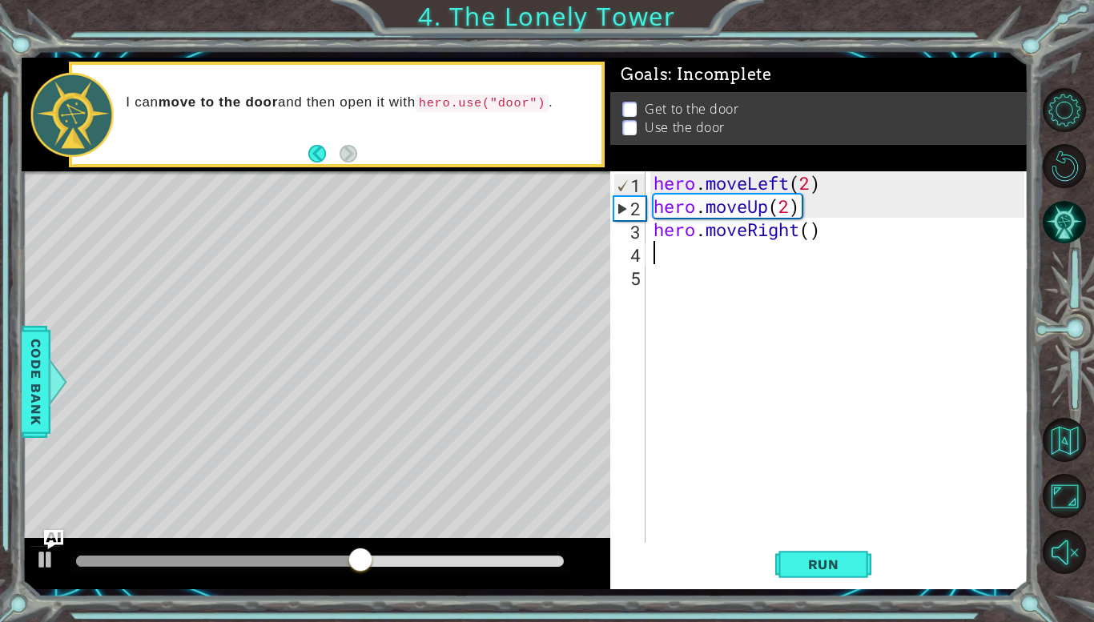
scroll to position [0, 0]
click at [811, 230] on div "hero . moveLeft ( 2 ) hero . moveUp ( 2 ) hero . moveRight ( )" at bounding box center [841, 380] width 382 height 418
type textarea "hero.moveRight(2)"
click at [726, 242] on div "hero . moveLeft ( 2 ) hero . moveUp ( 2 ) hero . moveRight ( 2 )" at bounding box center [841, 380] width 382 height 418
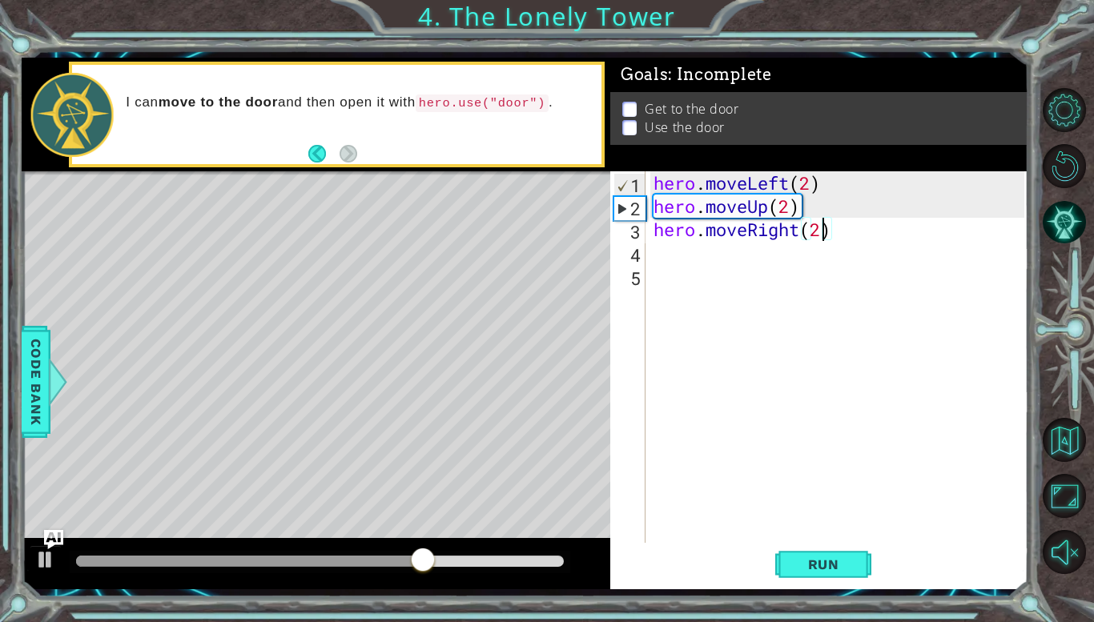
scroll to position [0, 0]
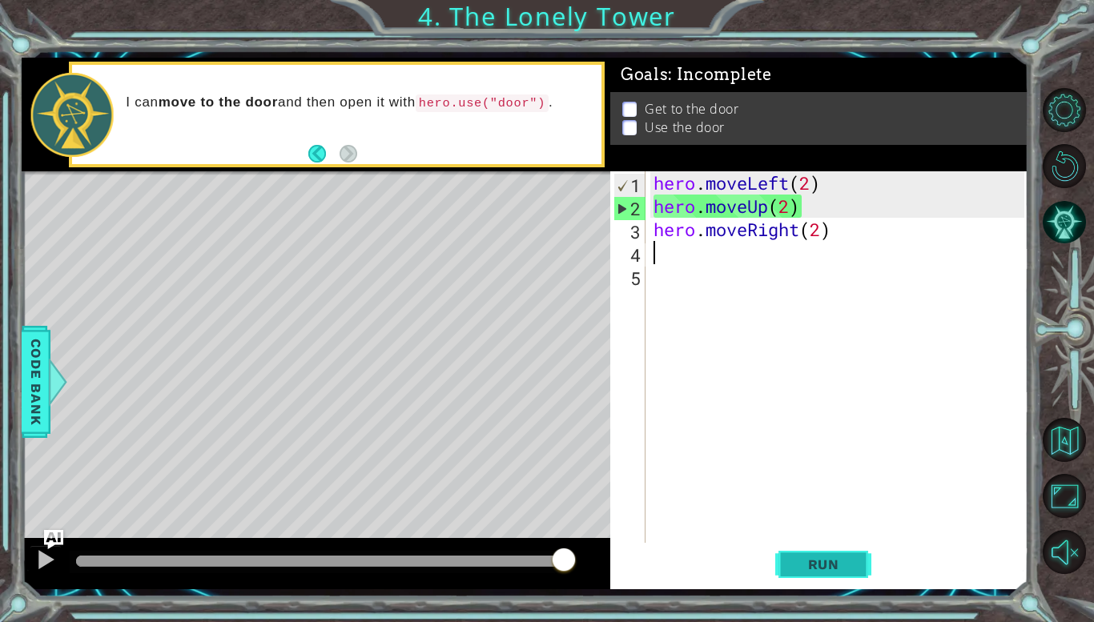
click at [848, 560] on span "Run" at bounding box center [823, 565] width 63 height 16
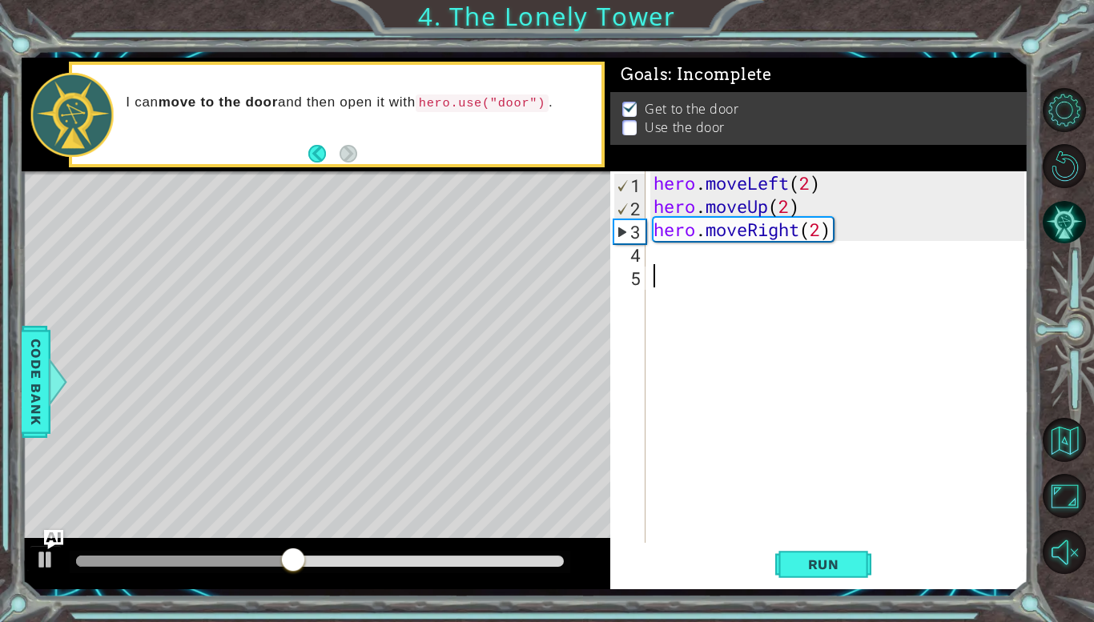
click at [744, 305] on div "hero . moveLeft ( 2 ) hero . moveUp ( 2 ) hero . moveRight ( 2 )" at bounding box center [841, 380] width 382 height 418
click at [705, 264] on div "hero . moveLeft ( 2 ) hero . moveUp ( 2 ) hero . moveRight ( 2 )" at bounding box center [841, 380] width 382 height 418
click at [702, 260] on div "hero . moveLeft ( 2 ) hero . moveUp ( 2 ) hero . moveRight ( 2 )" at bounding box center [841, 380] width 382 height 418
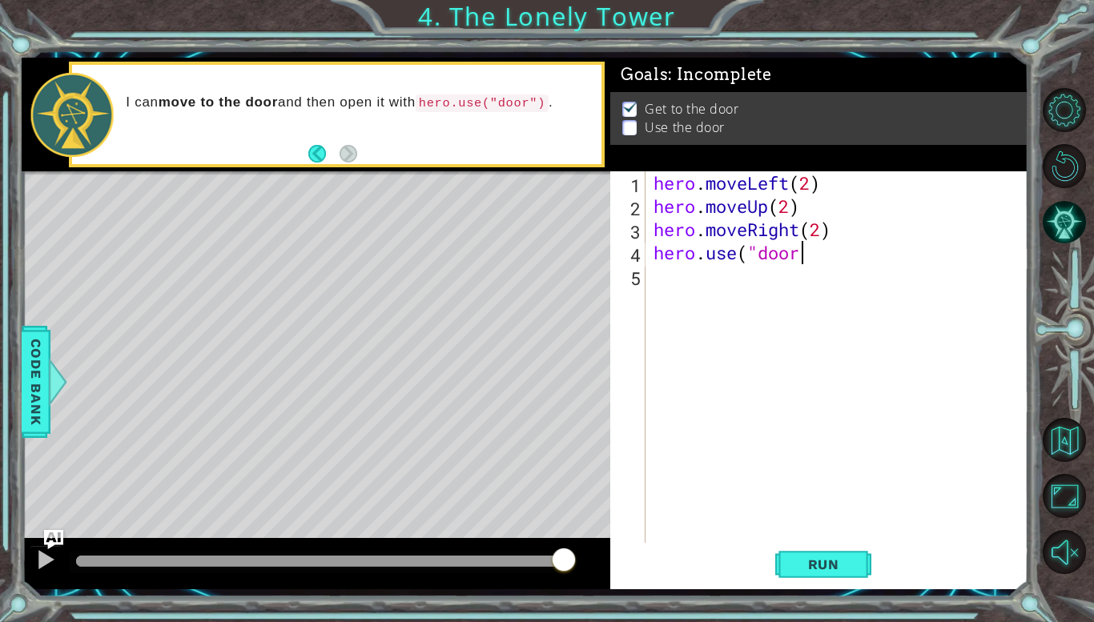
scroll to position [0, 6]
type textarea "hero.use("door")"
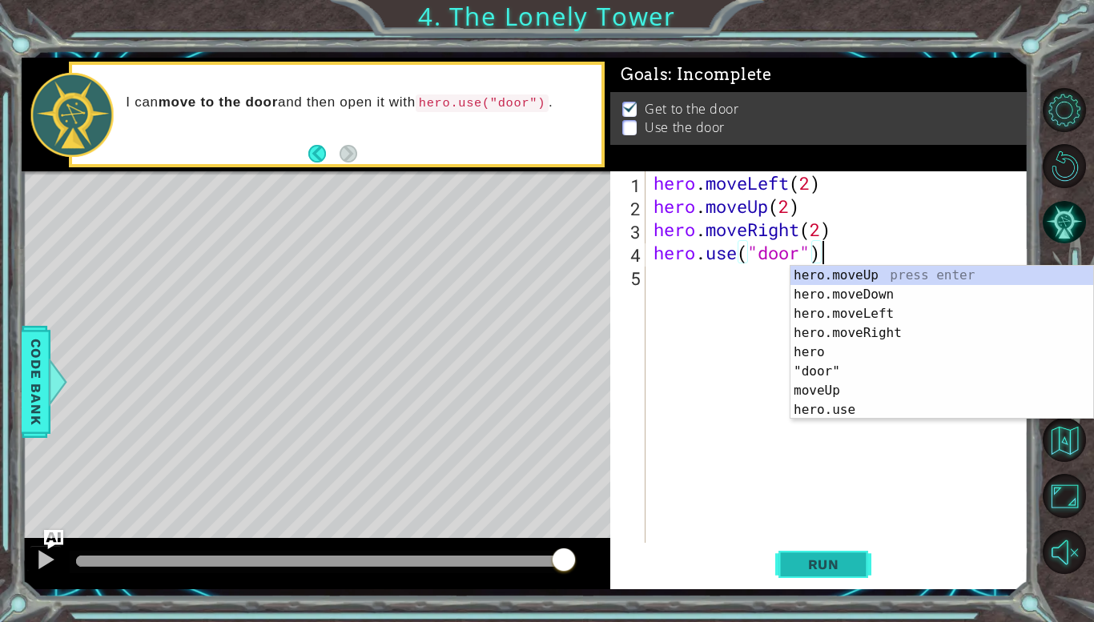
type textarea "hero.use("door")"
click at [821, 555] on button "Run" at bounding box center [823, 565] width 96 height 42
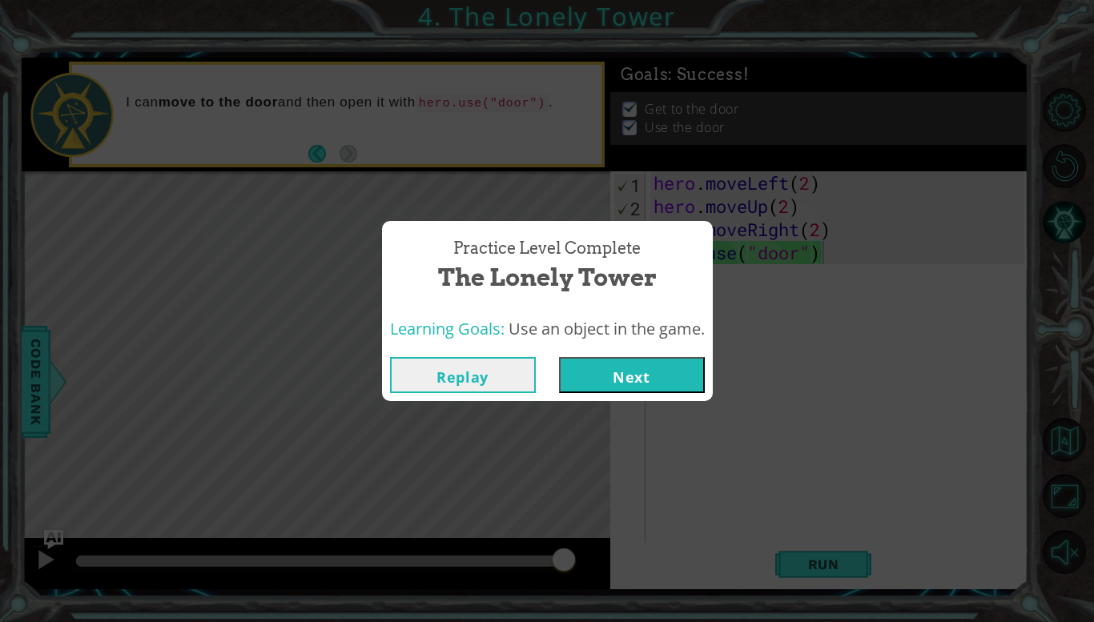
click at [636, 364] on button "Next" at bounding box center [632, 375] width 146 height 36
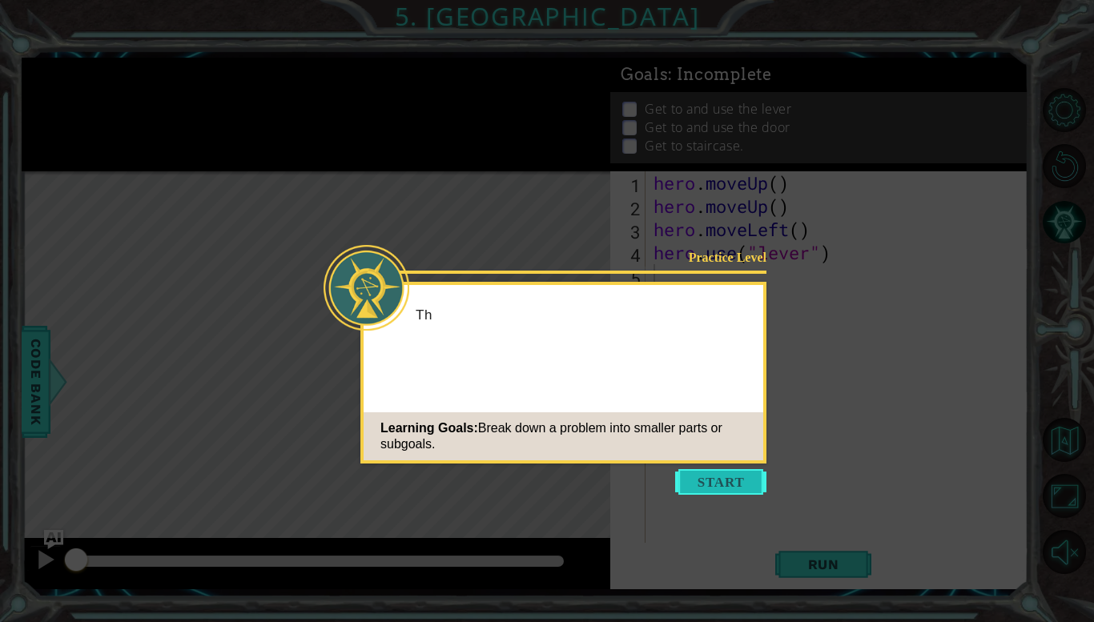
click at [730, 481] on button "Start" at bounding box center [720, 482] width 91 height 26
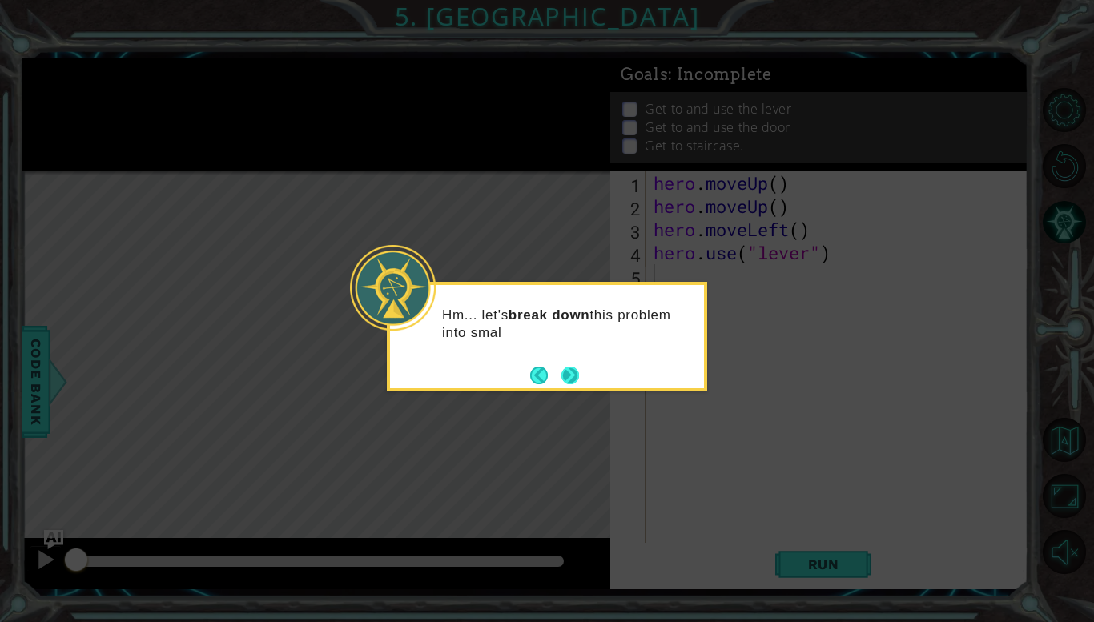
click at [576, 376] on button "Next" at bounding box center [570, 375] width 29 height 29
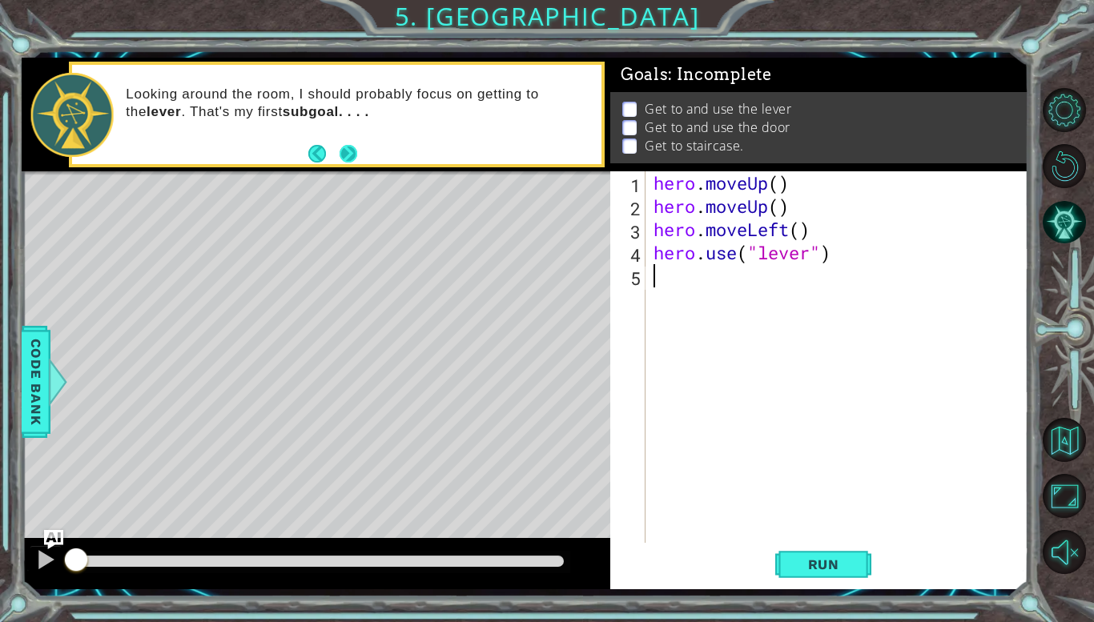
click at [343, 145] on button "Next" at bounding box center [348, 153] width 27 height 27
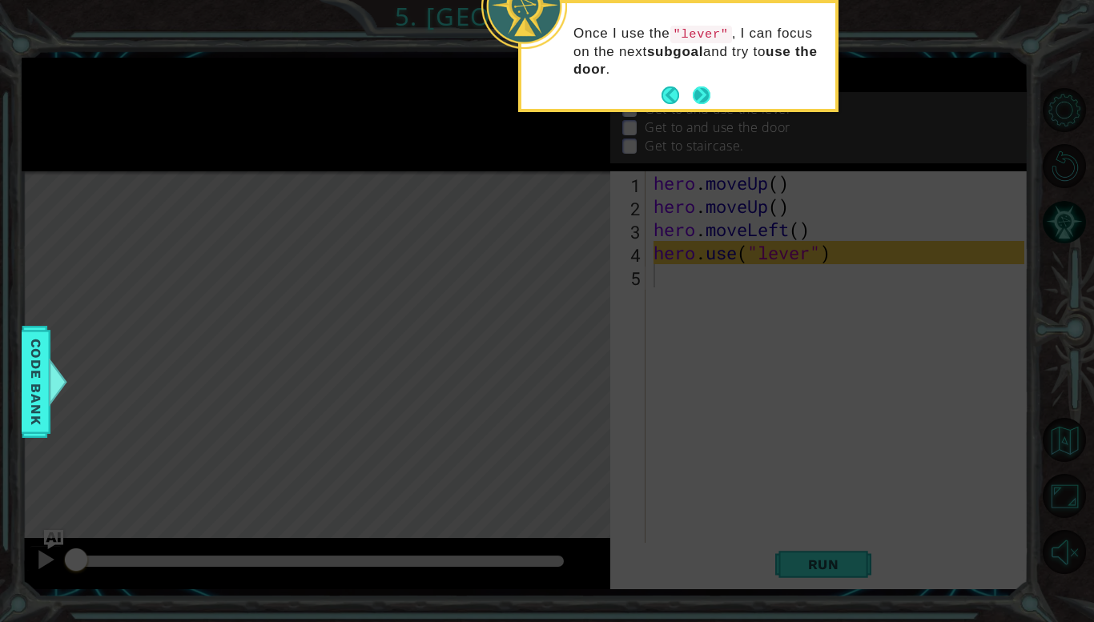
click at [703, 95] on button "Next" at bounding box center [701, 96] width 22 height 22
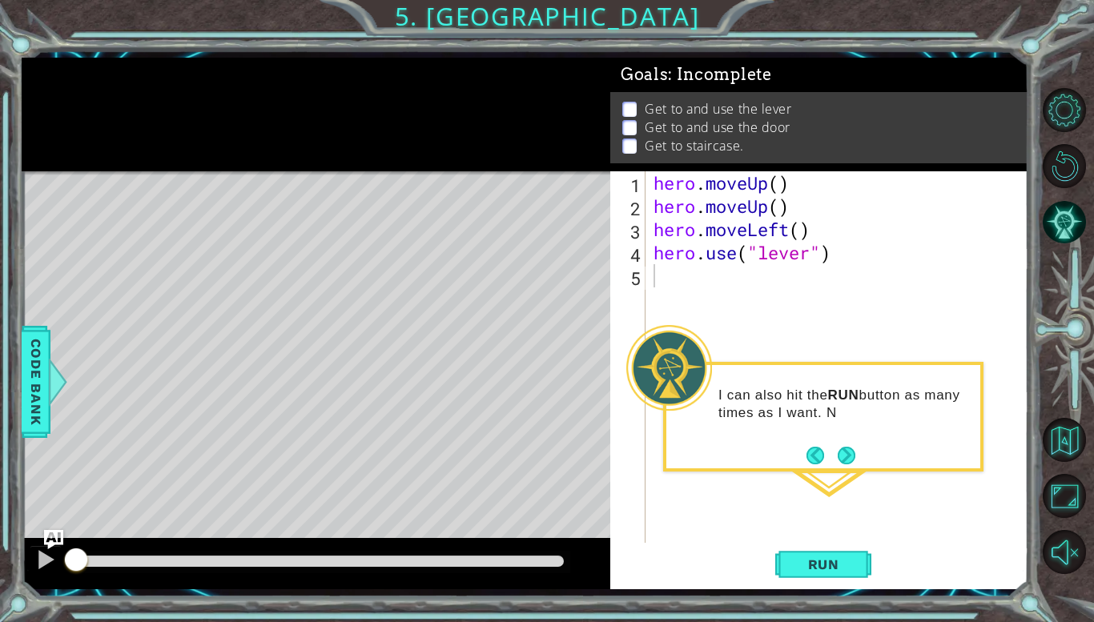
click at [847, 466] on footer at bounding box center [831, 456] width 49 height 24
click at [844, 457] on button "Next" at bounding box center [847, 456] width 26 height 26
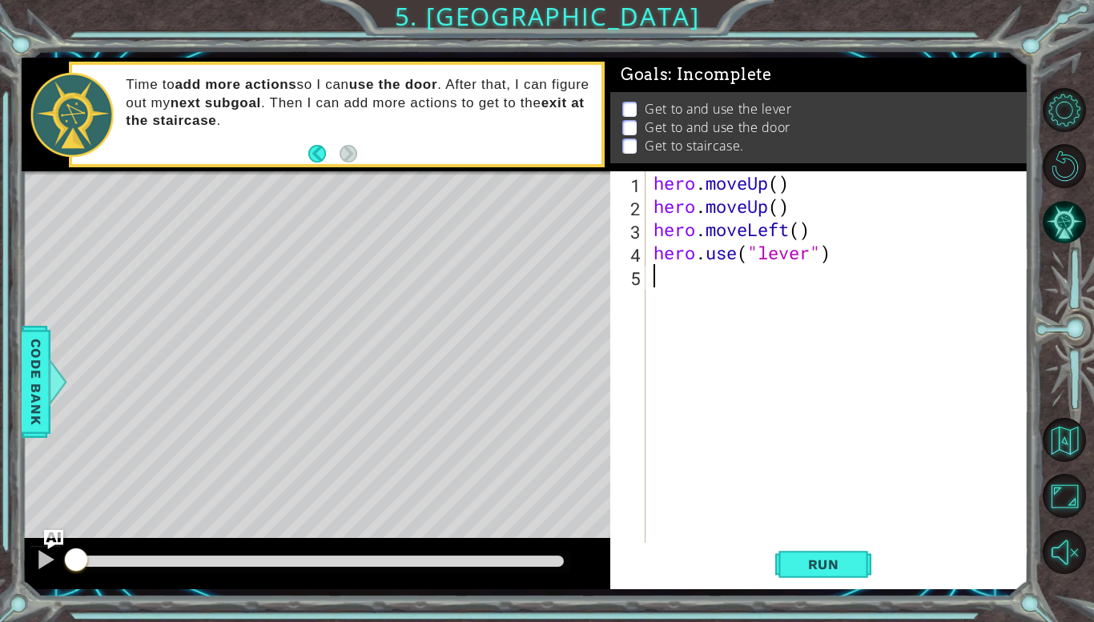
click at [829, 240] on div "hero . moveUp ( ) hero . moveUp ( ) hero . moveLeft ( ) hero . use ( "lever" )" at bounding box center [841, 380] width 382 height 418
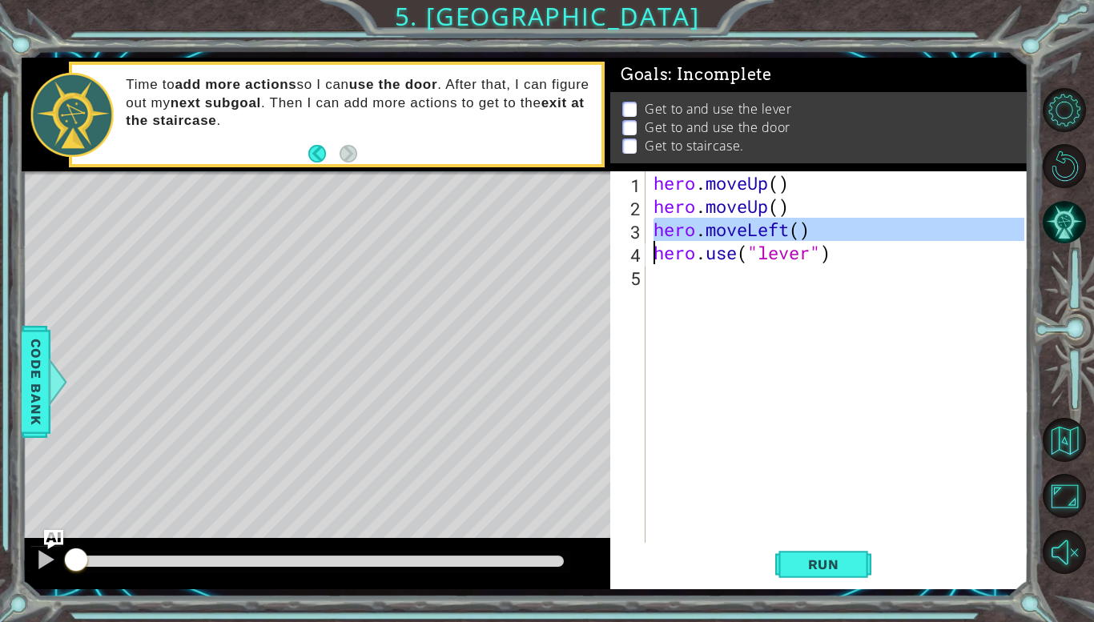
click at [829, 240] on div "hero . moveUp ( ) hero . moveUp ( ) hero . moveLeft ( ) hero . use ( "lever" )" at bounding box center [837, 357] width 374 height 372
type textarea "hero.moveLeft()"
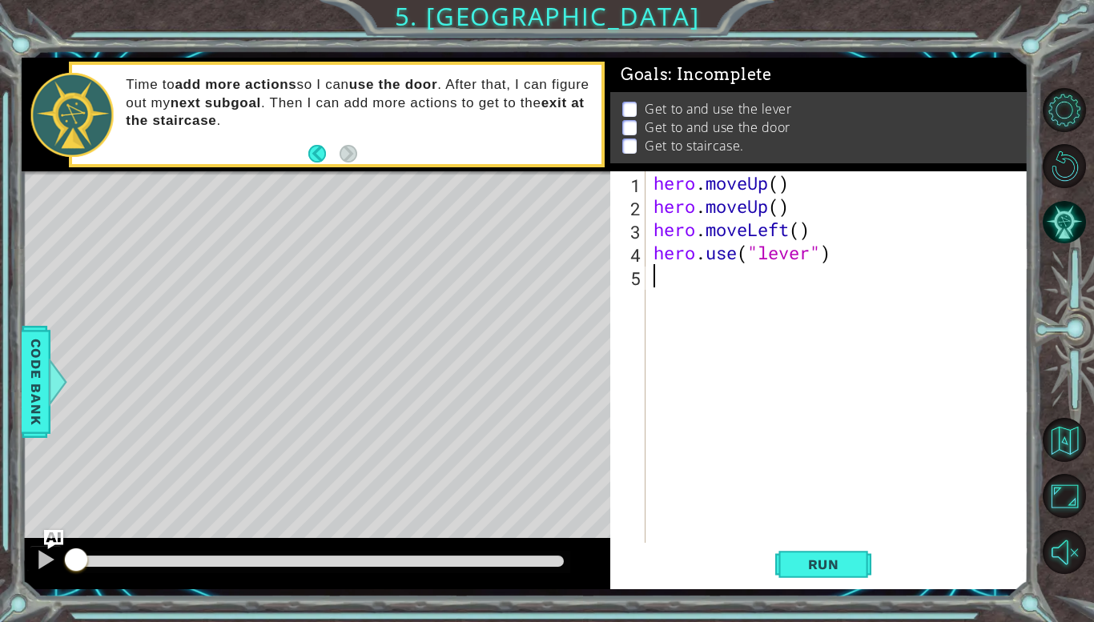
click at [840, 269] on div "hero . moveUp ( ) hero . moveUp ( ) hero . moveLeft ( ) hero . use ( "lever" )" at bounding box center [841, 380] width 382 height 418
click at [833, 557] on span "Run" at bounding box center [823, 565] width 63 height 16
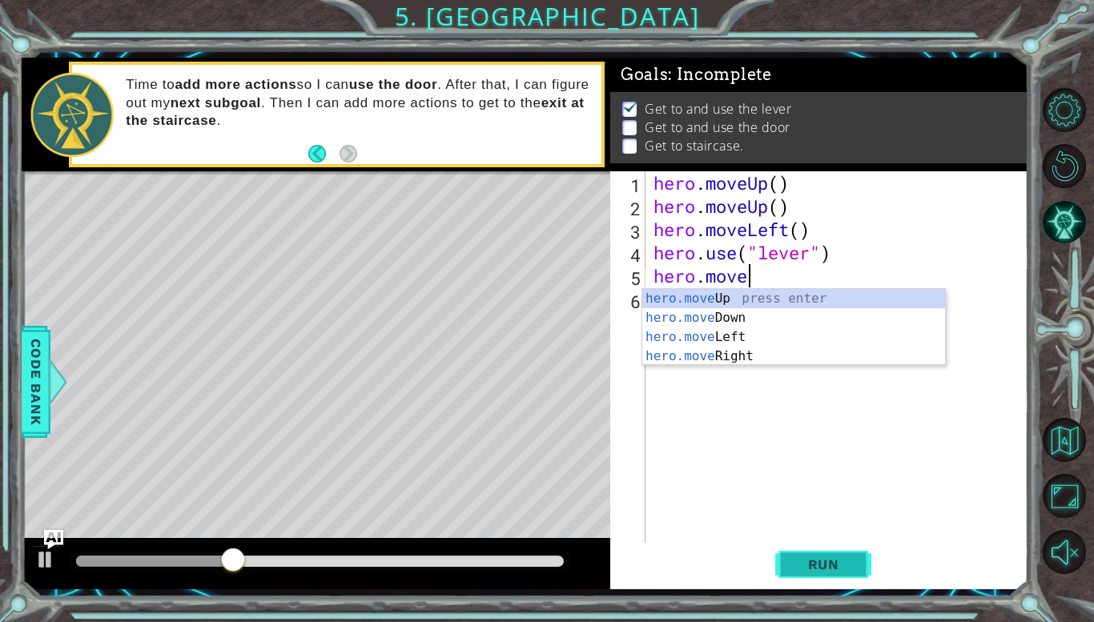
scroll to position [0, 3]
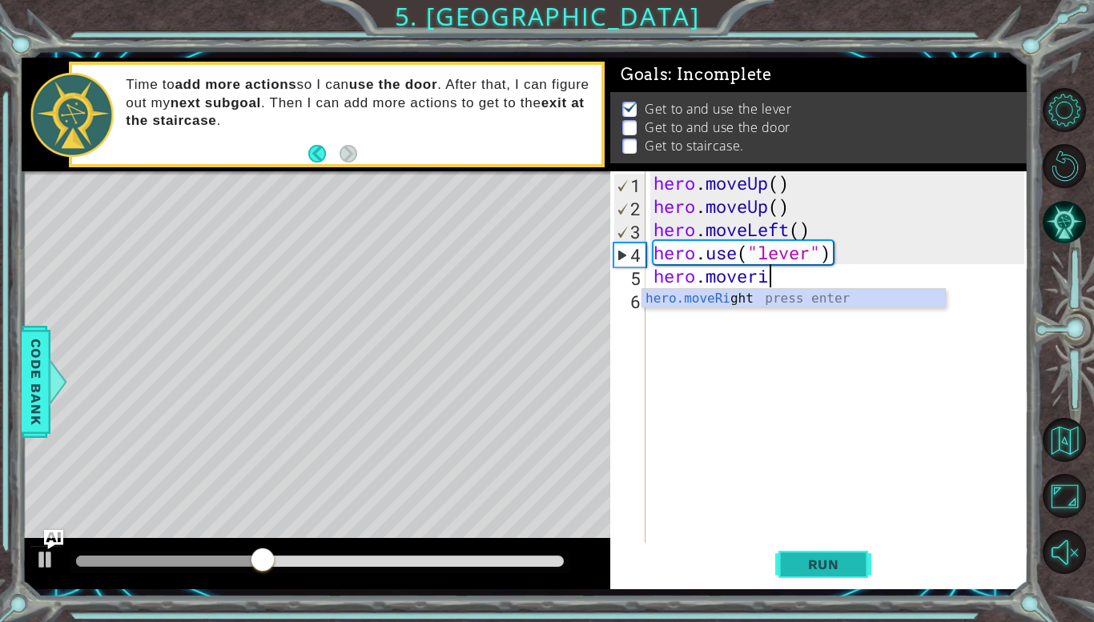
type textarea "hero.moverig"
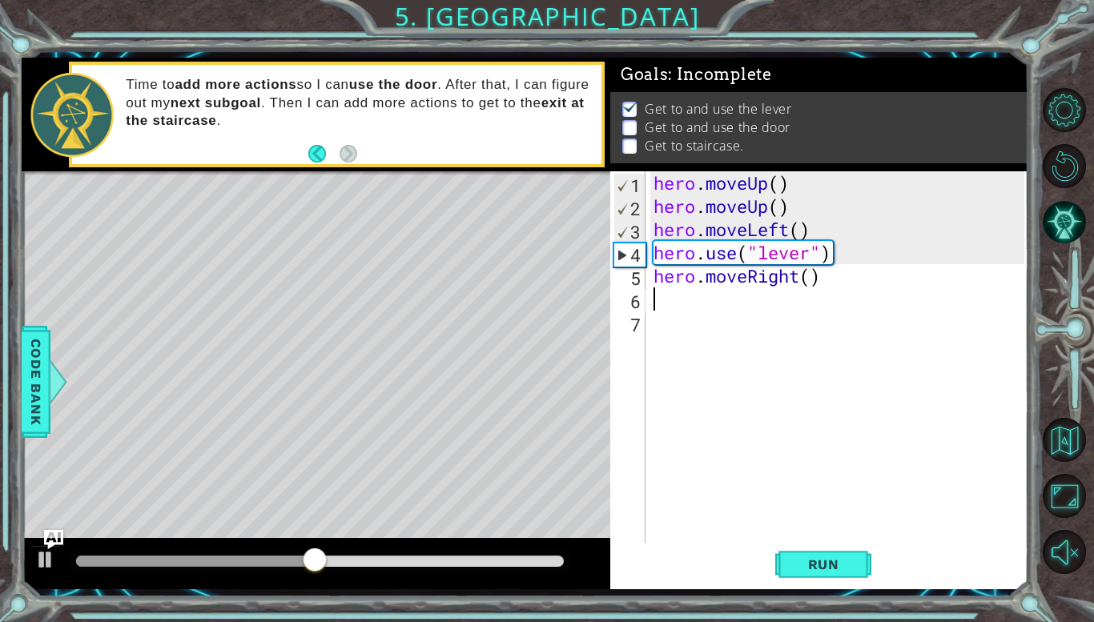
click at [815, 280] on div "hero . moveUp ( ) hero . moveUp ( ) hero . moveLeft ( ) hero . use ( "lever" ) …" at bounding box center [841, 380] width 382 height 418
type textarea "hero.moveRight(3)"
click at [844, 576] on button "Run" at bounding box center [823, 565] width 96 height 42
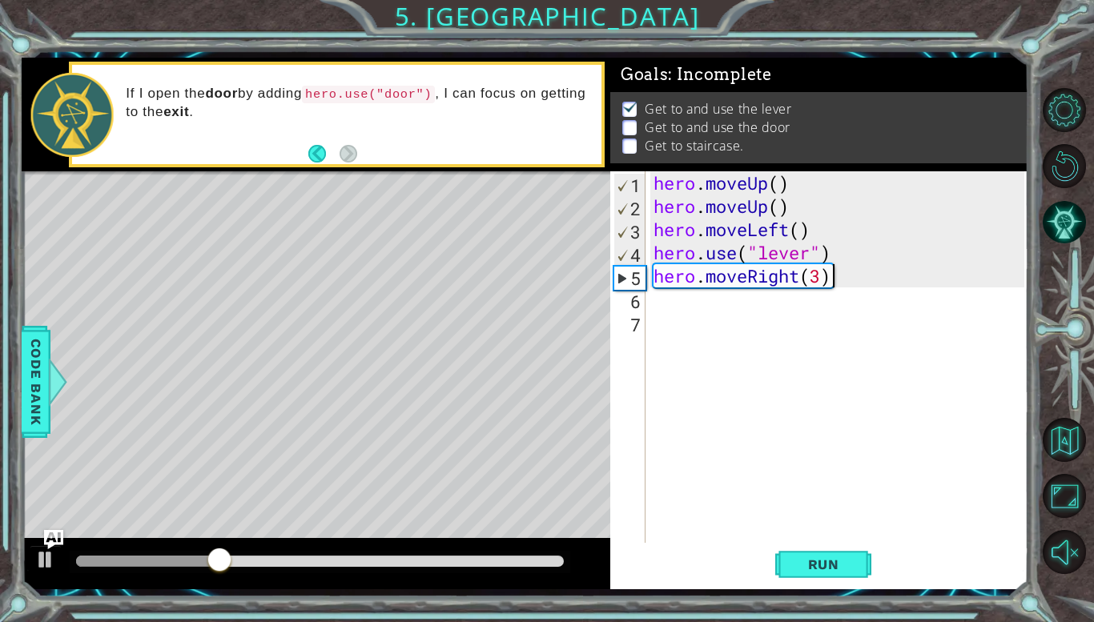
click at [718, 293] on div "hero . moveUp ( ) hero . moveUp ( ) hero . moveLeft ( ) hero . use ( "lever" ) …" at bounding box center [841, 380] width 382 height 418
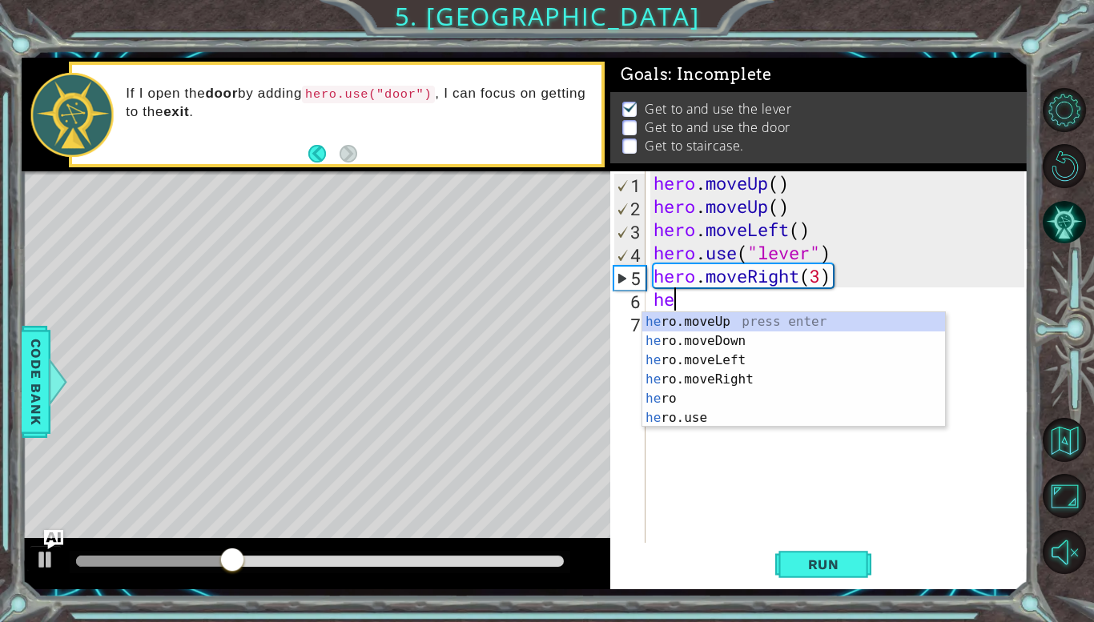
scroll to position [0, 1]
type textarea "h"
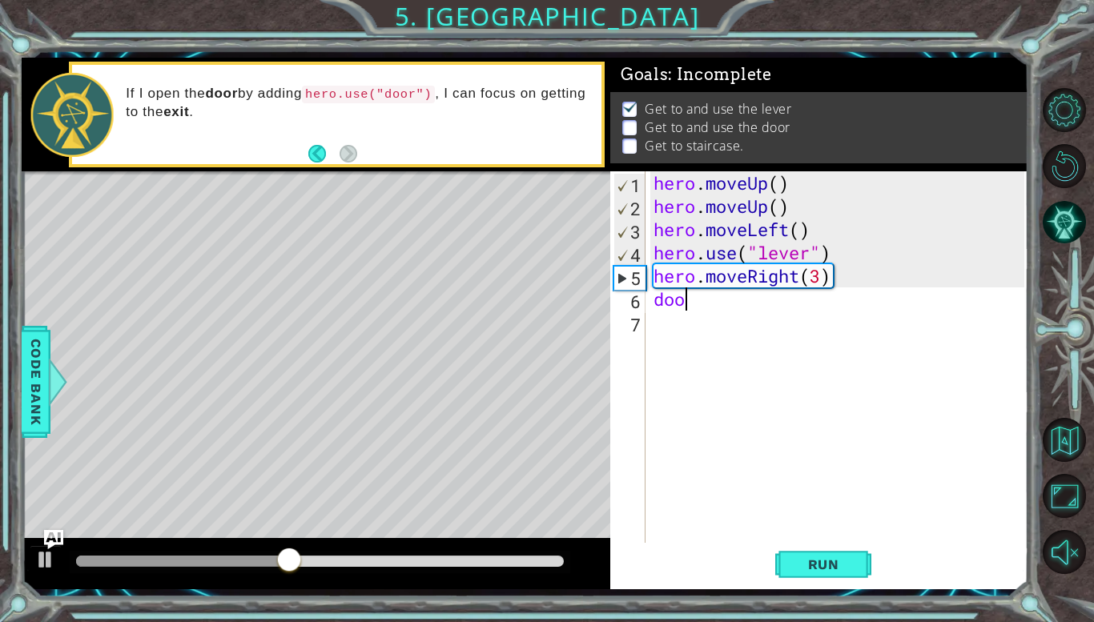
scroll to position [0, 0]
type textarea "d"
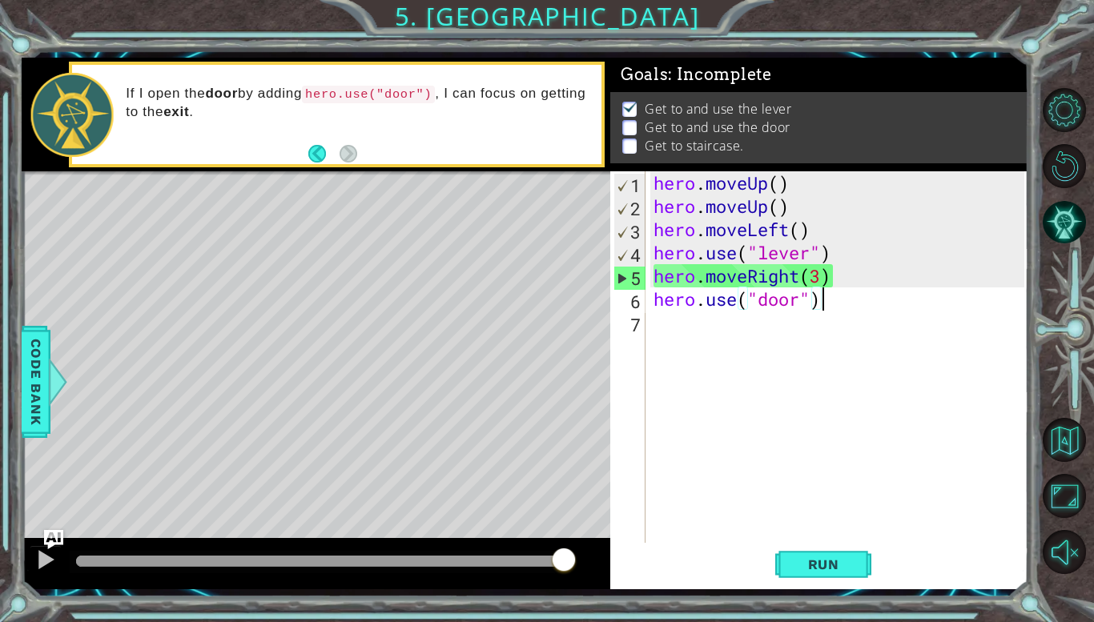
type textarea "hero.use("door")"
click at [826, 561] on span "Run" at bounding box center [823, 565] width 63 height 16
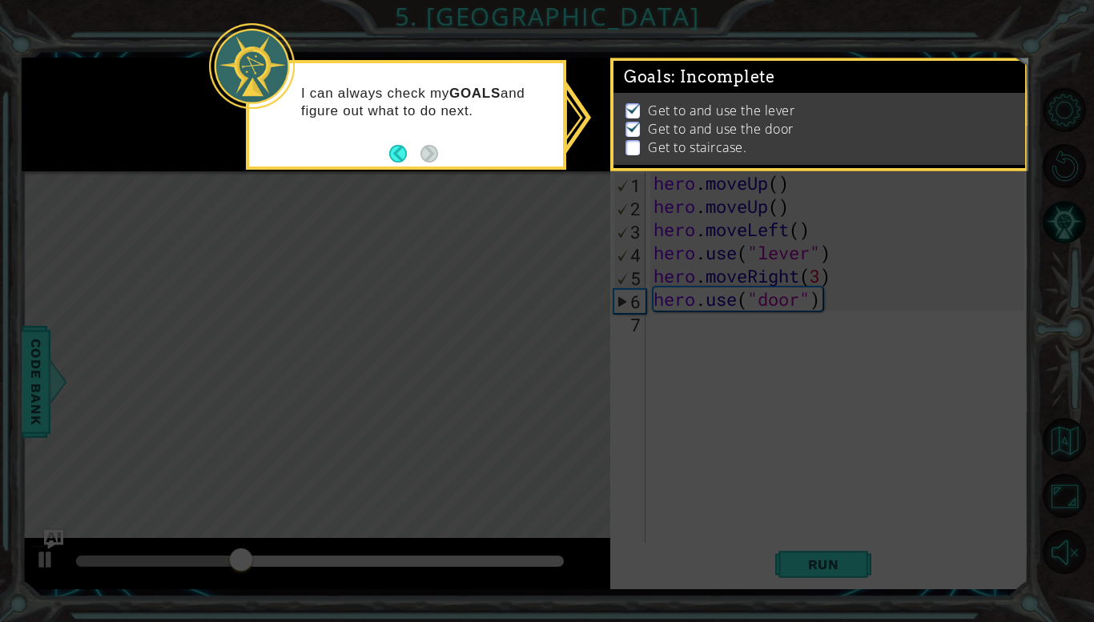
click at [782, 404] on icon at bounding box center [547, 311] width 1094 height 622
click at [513, 101] on p "I can always check my GOALS and figure out what to do next." at bounding box center [426, 102] width 251 height 35
click at [632, 347] on icon at bounding box center [547, 311] width 1094 height 622
click at [779, 329] on icon at bounding box center [547, 311] width 1094 height 622
click at [860, 124] on li "Get to and use the door" at bounding box center [822, 129] width 392 height 18
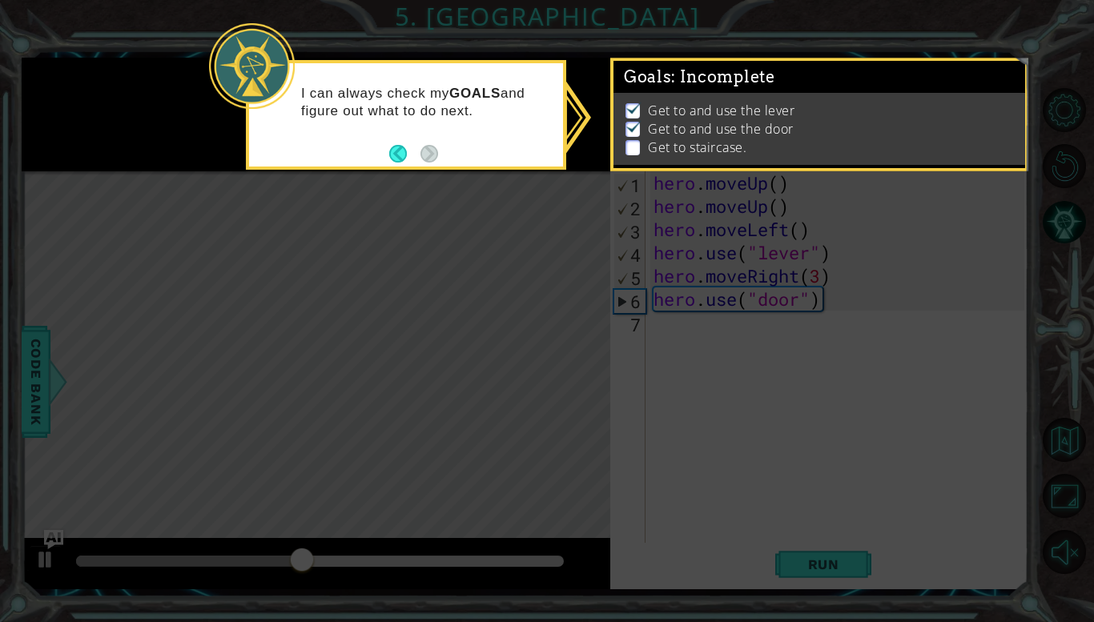
click at [717, 155] on p "Get to staircase." at bounding box center [697, 148] width 99 height 18
click at [679, 342] on icon at bounding box center [547, 311] width 1094 height 622
click at [907, 316] on icon at bounding box center [547, 311] width 1094 height 622
click at [384, 145] on div "I can always check my GOALS and figure out what to do next." at bounding box center [406, 110] width 314 height 81
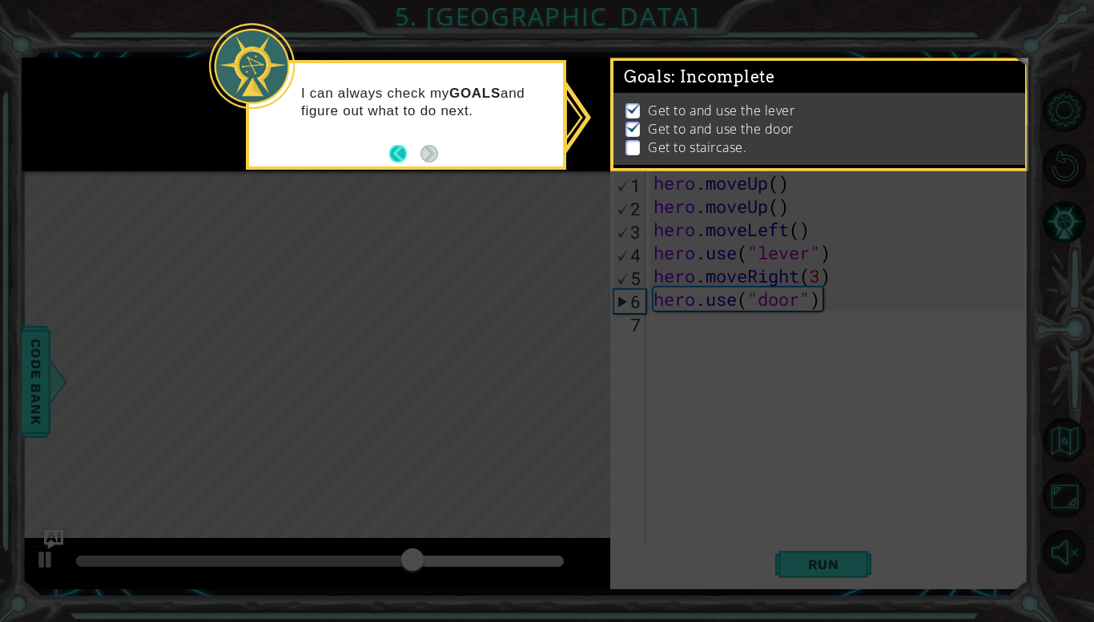
click at [399, 153] on button "Back" at bounding box center [404, 154] width 31 height 18
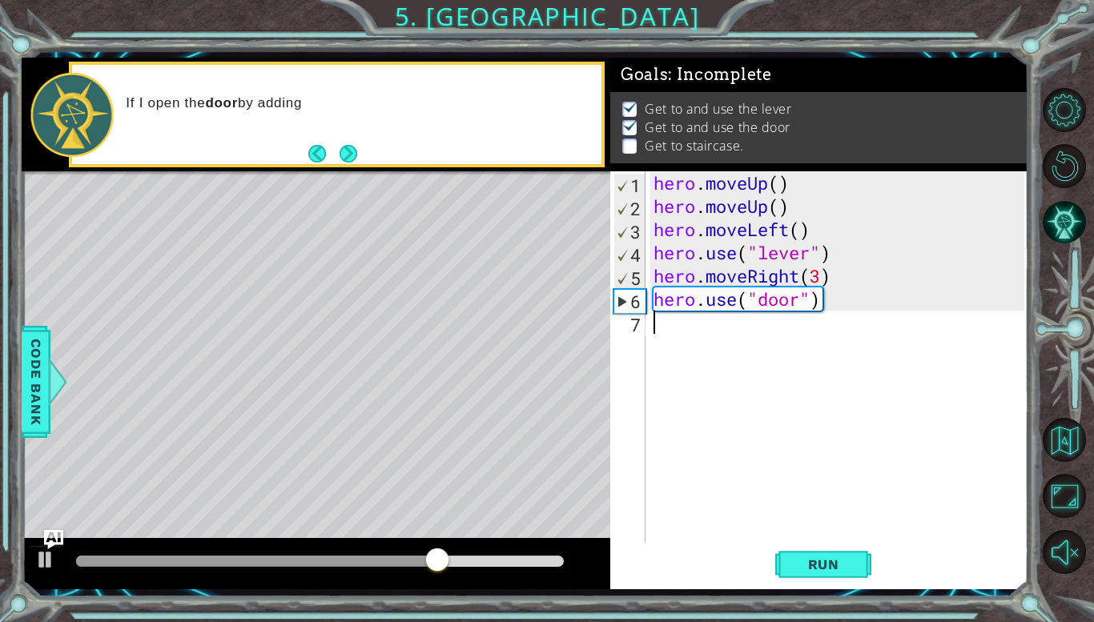
click at [739, 335] on div "hero . moveUp ( ) hero . moveUp ( ) hero . moveLeft ( ) hero . use ( "lever" ) …" at bounding box center [841, 380] width 382 height 418
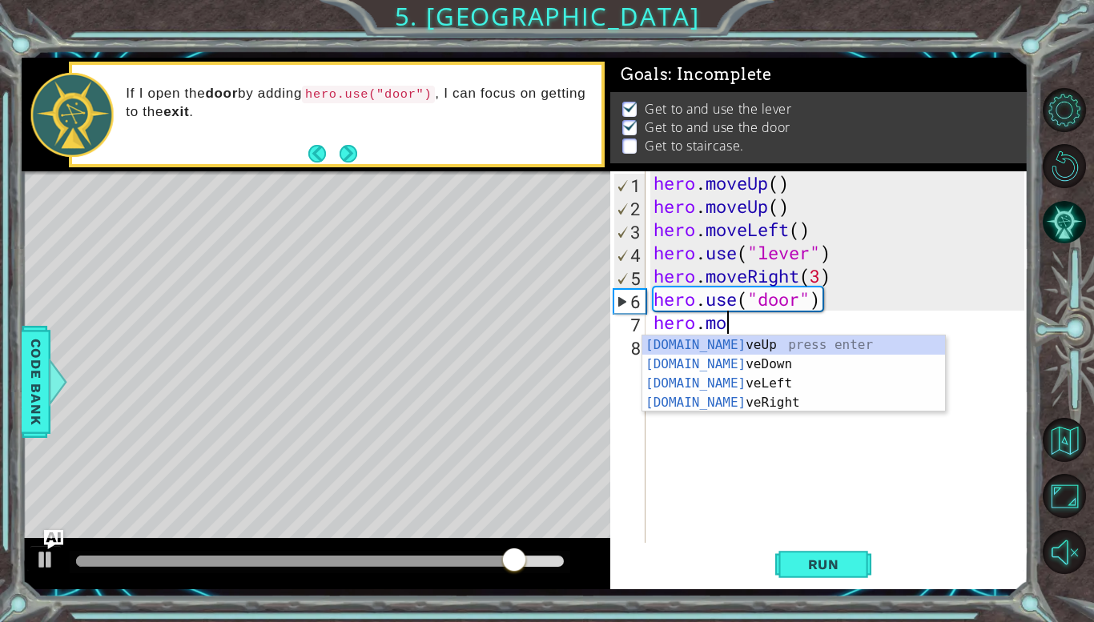
type textarea "hero.move"
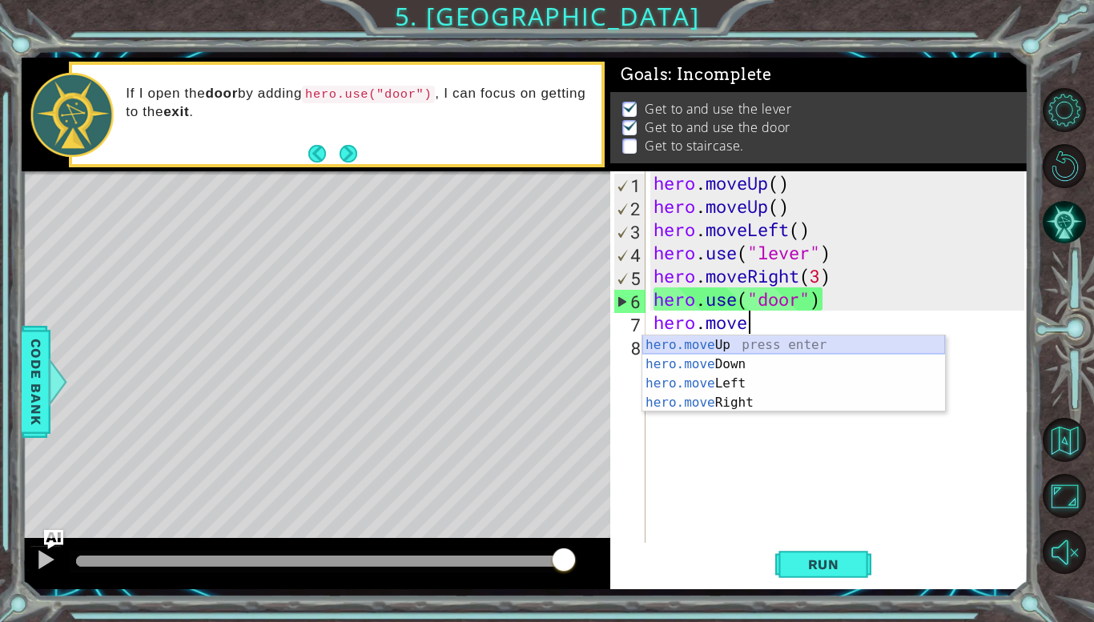
click at [730, 344] on div "hero.move Up press enter hero.move Down press enter hero.move Left press enter …" at bounding box center [793, 393] width 303 height 115
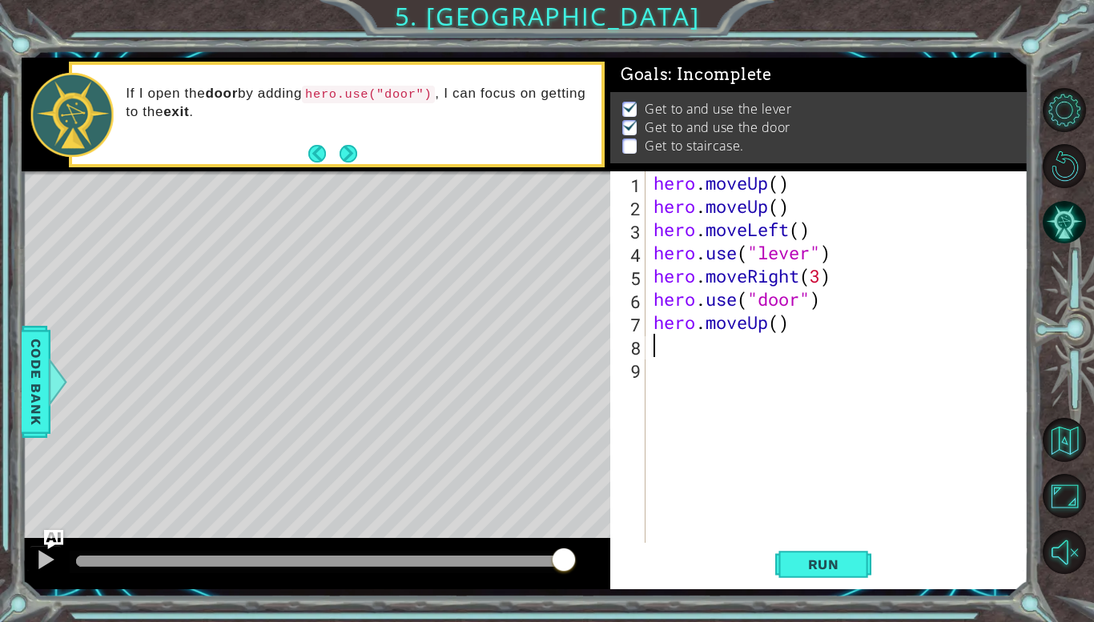
scroll to position [0, 0]
click at [780, 331] on div "hero . moveUp ( ) hero . moveUp ( ) hero . moveLeft ( ) hero . use ( "lever" ) …" at bounding box center [841, 380] width 382 height 418
type textarea "hero.moveUp(2)"
click at [714, 368] on div "hero . moveUp ( ) hero . moveUp ( ) hero . moveLeft ( ) hero . use ( "lever" ) …" at bounding box center [841, 380] width 382 height 418
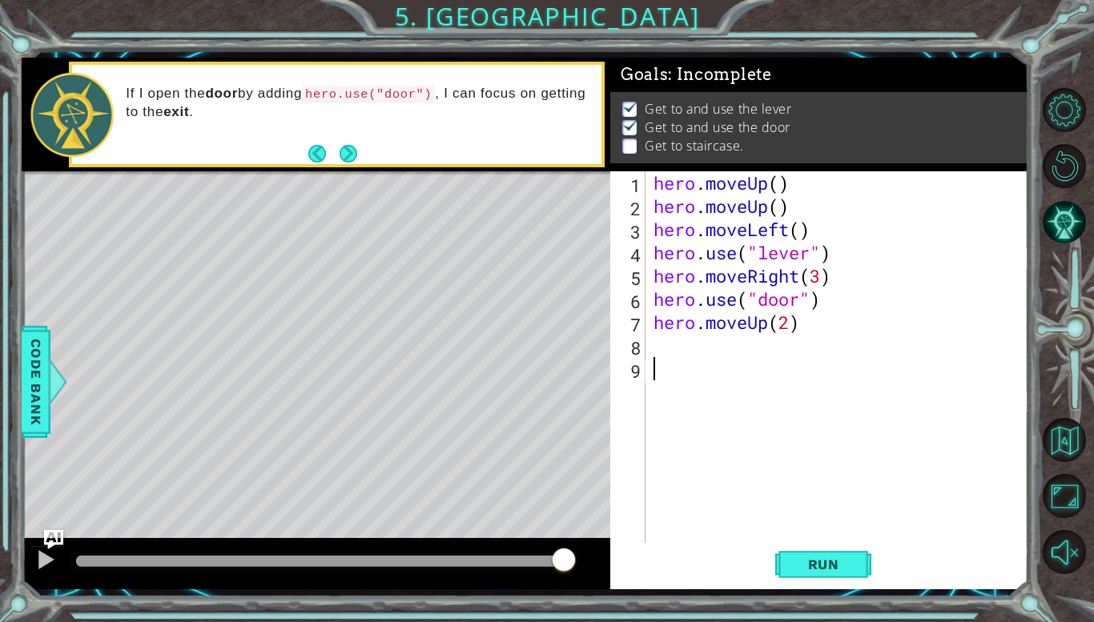
scroll to position [0, 0]
click at [701, 353] on div "hero . moveUp ( ) hero . moveUp ( ) hero . moveLeft ( ) hero . use ( "lever" ) …" at bounding box center [841, 380] width 382 height 418
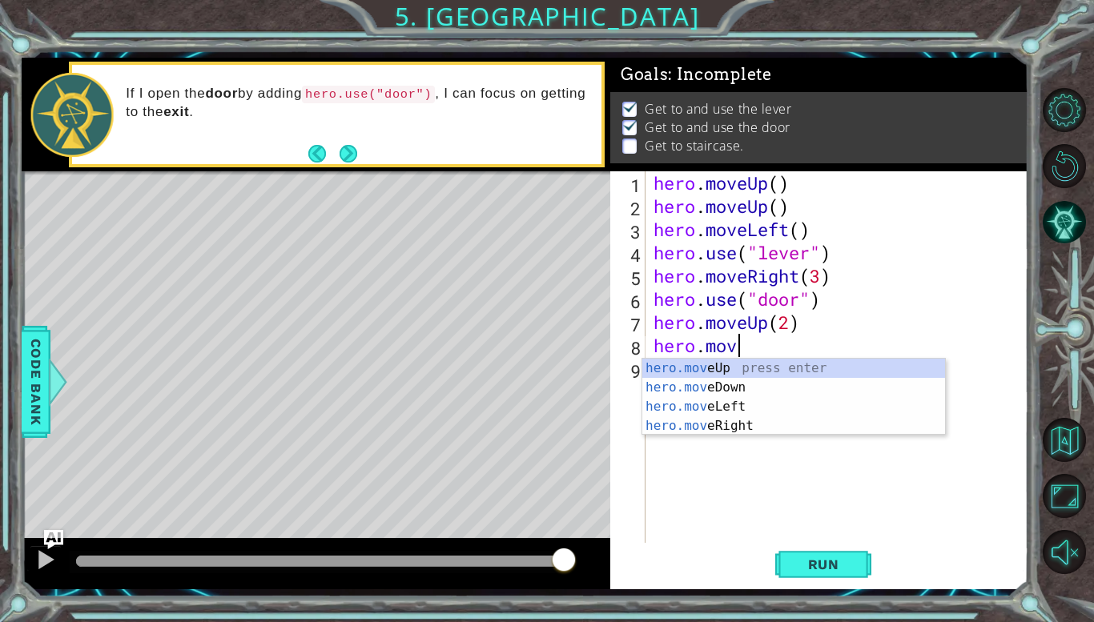
type textarea "hero.move"
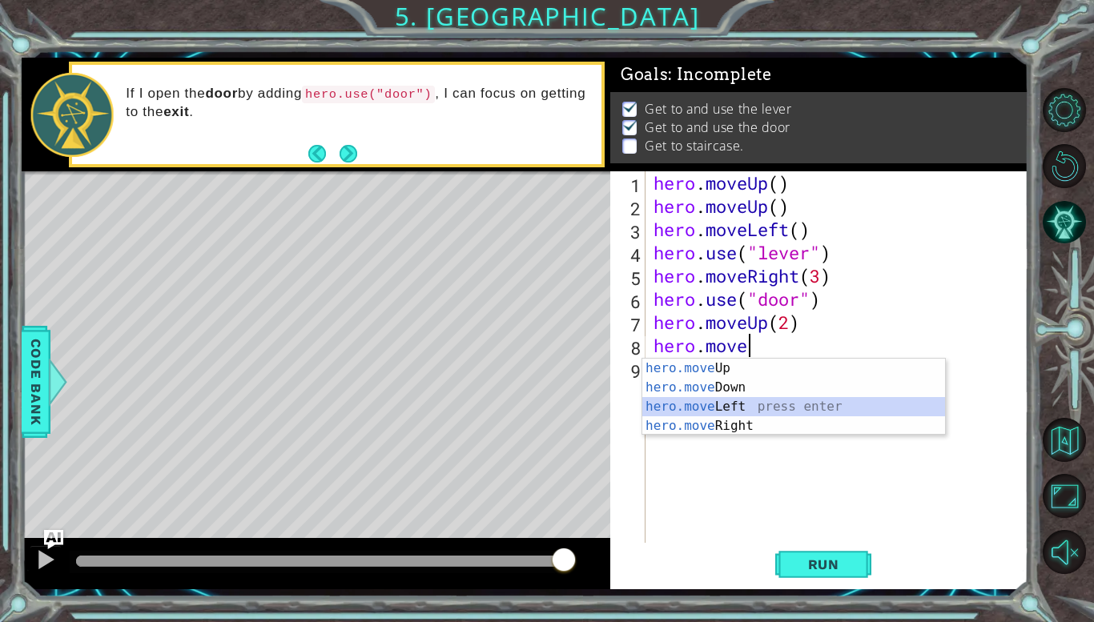
click at [710, 401] on div "hero.move Up press enter hero.move Down press enter hero.move Left press enter …" at bounding box center [793, 416] width 303 height 115
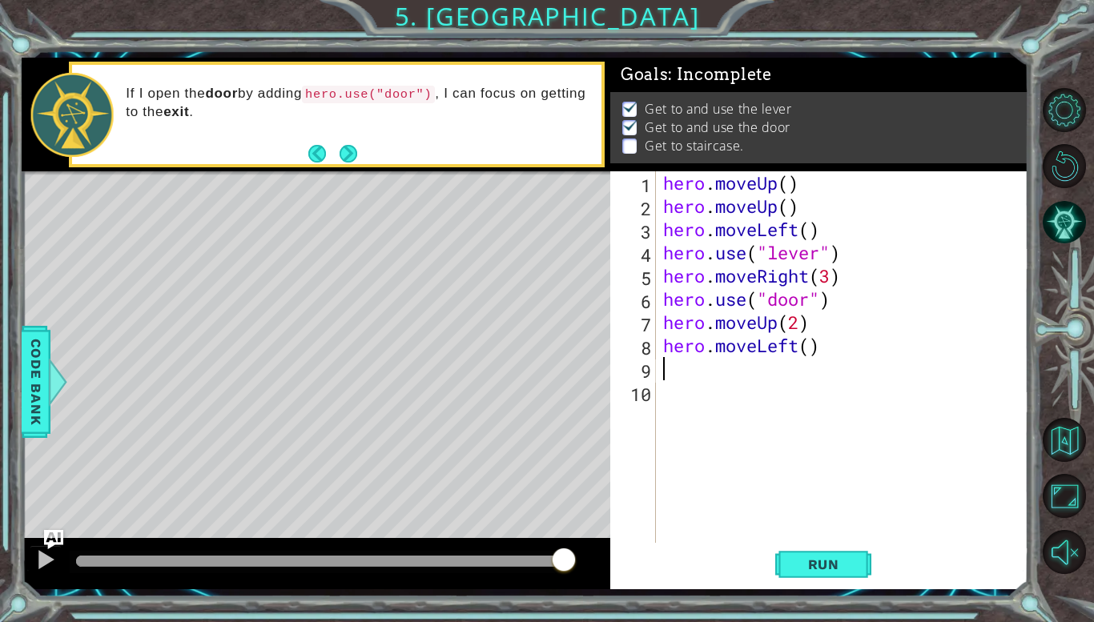
click at [806, 347] on div "hero . moveUp ( ) hero . moveUp ( ) hero . moveLeft ( ) hero . use ( "lever" ) …" at bounding box center [846, 380] width 372 height 418
click at [819, 347] on div "hero . moveUp ( ) hero . moveUp ( ) hero . moveLeft ( ) hero . use ( "lever" ) …" at bounding box center [846, 380] width 372 height 418
click at [811, 347] on div "hero . moveUp ( ) hero . moveUp ( ) hero . moveLeft ( ) hero . use ( "lever" ) …" at bounding box center [846, 380] width 372 height 418
type textarea "hero.moveLeft(3)"
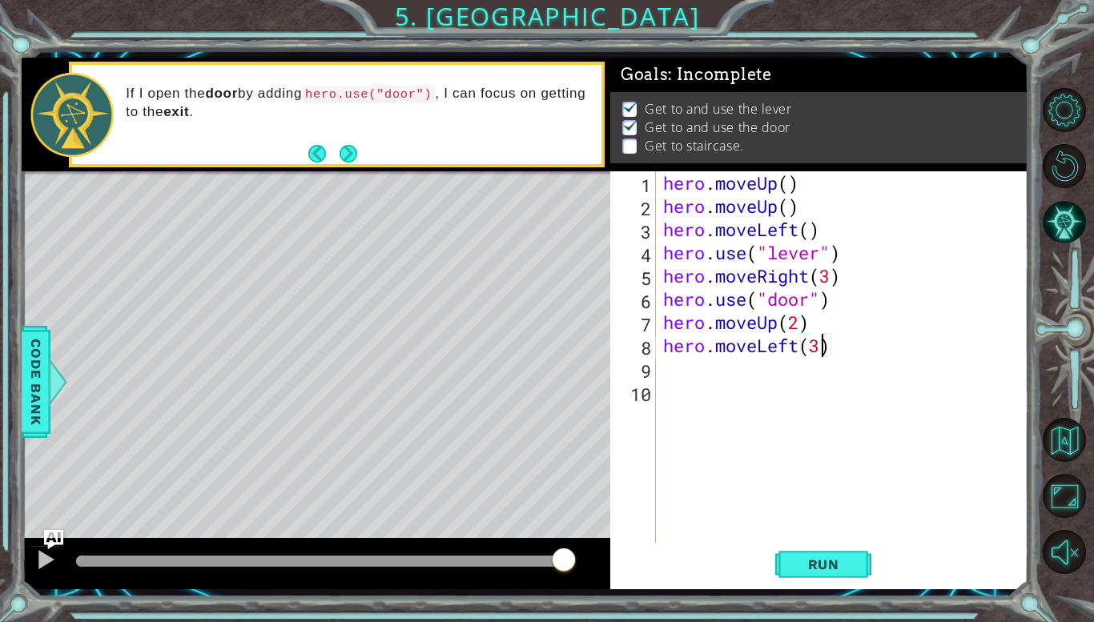
click at [736, 367] on div "hero . moveUp ( ) hero . moveUp ( ) hero . moveLeft ( ) hero . use ( "lever" ) …" at bounding box center [846, 380] width 372 height 418
type textarea "hero.moveup"
click at [843, 577] on button "Run" at bounding box center [823, 565] width 96 height 42
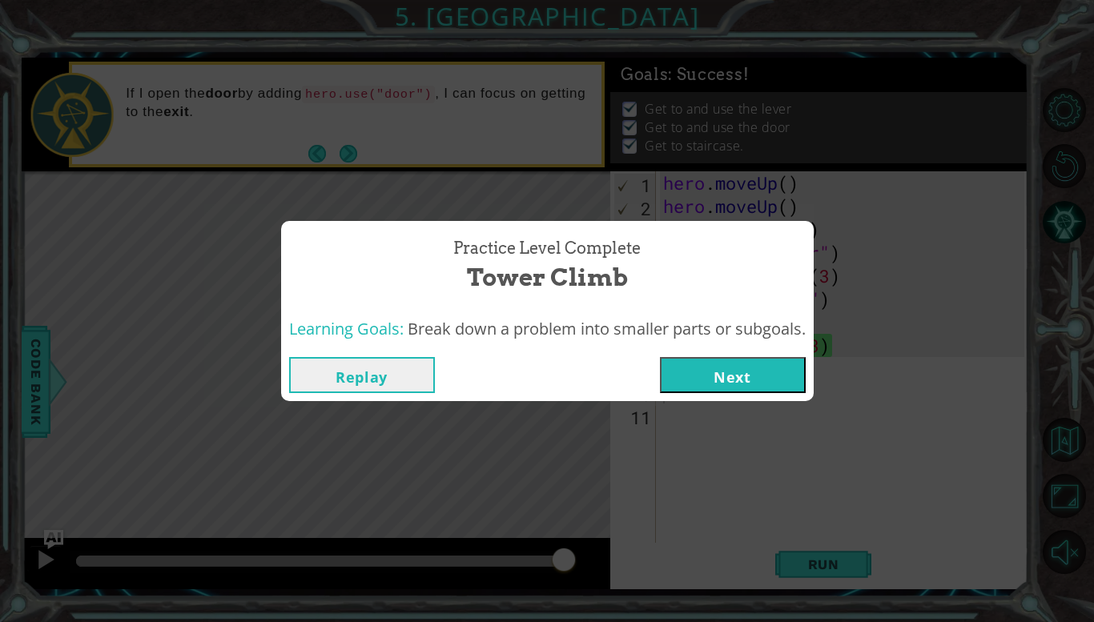
click at [761, 391] on button "Next" at bounding box center [733, 375] width 146 height 36
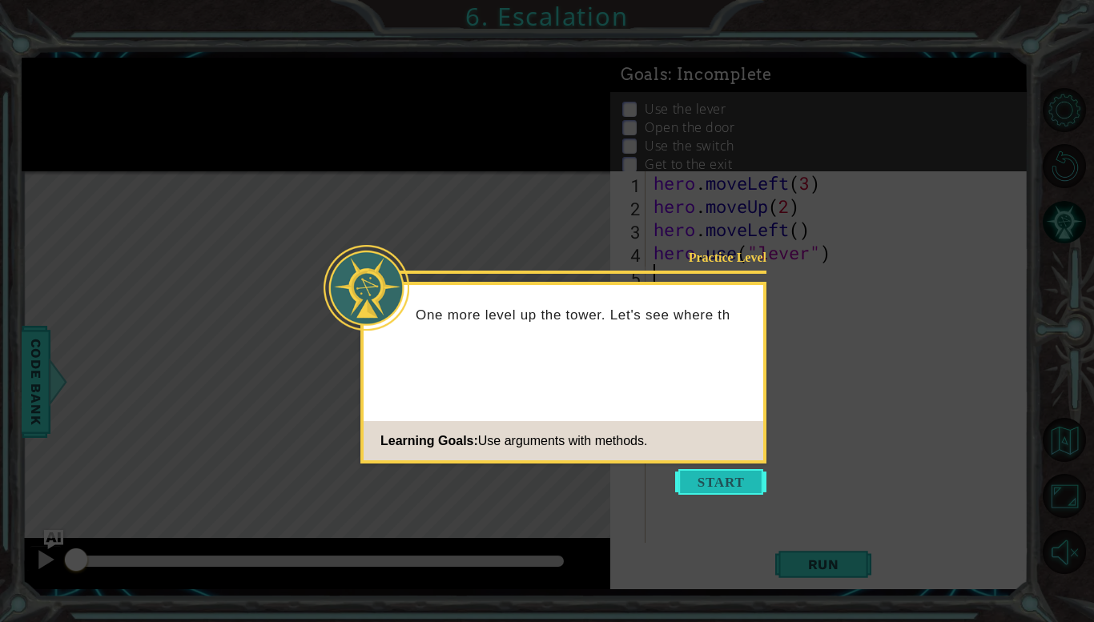
click at [738, 477] on button "Start" at bounding box center [720, 482] width 91 height 26
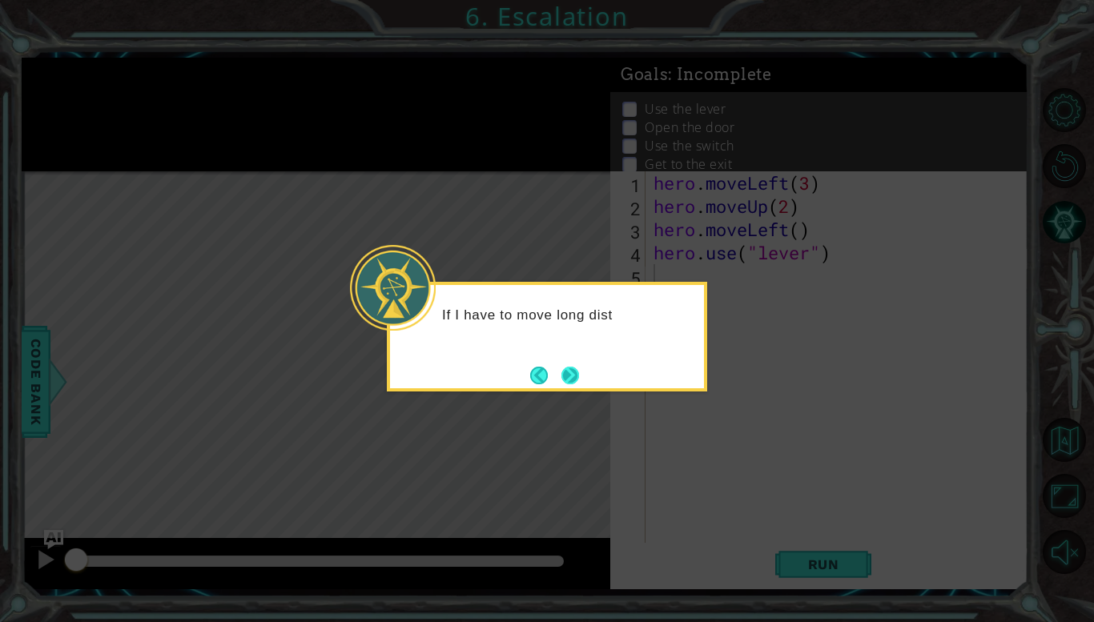
click at [577, 378] on button "Next" at bounding box center [571, 375] width 30 height 30
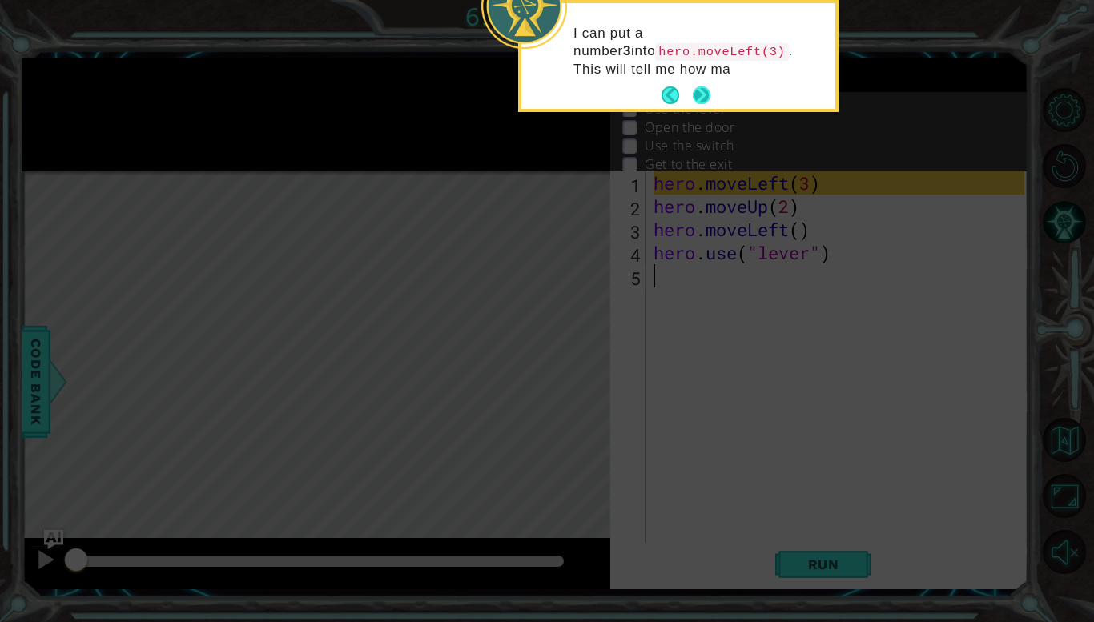
click at [702, 91] on button "Next" at bounding box center [701, 96] width 20 height 20
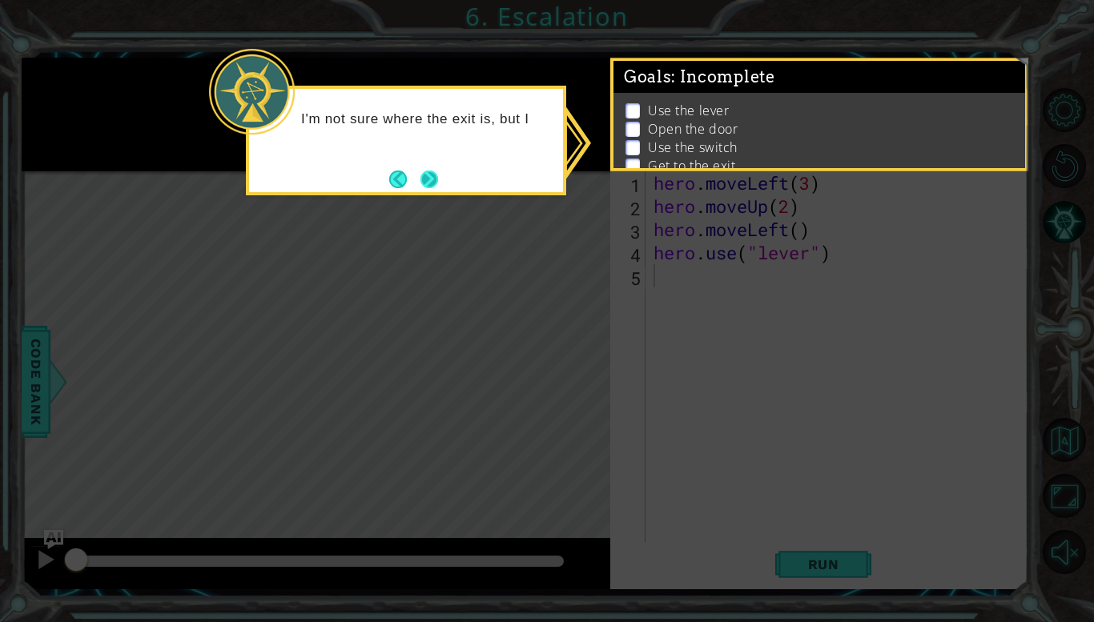
click at [433, 184] on button "Next" at bounding box center [429, 179] width 22 height 22
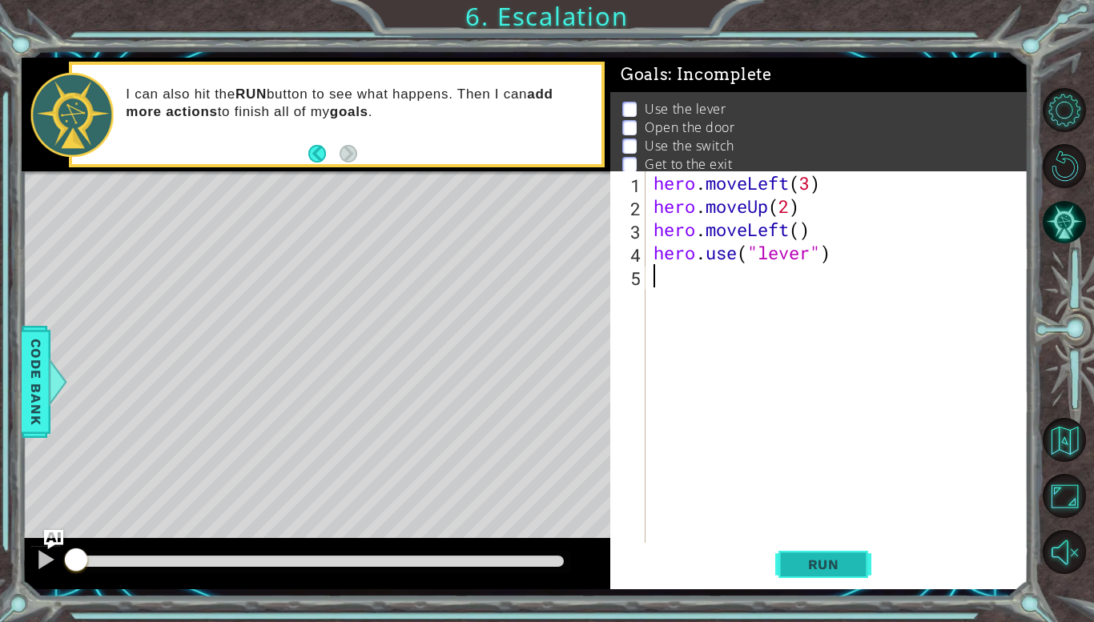
click at [839, 572] on span "Run" at bounding box center [823, 565] width 63 height 16
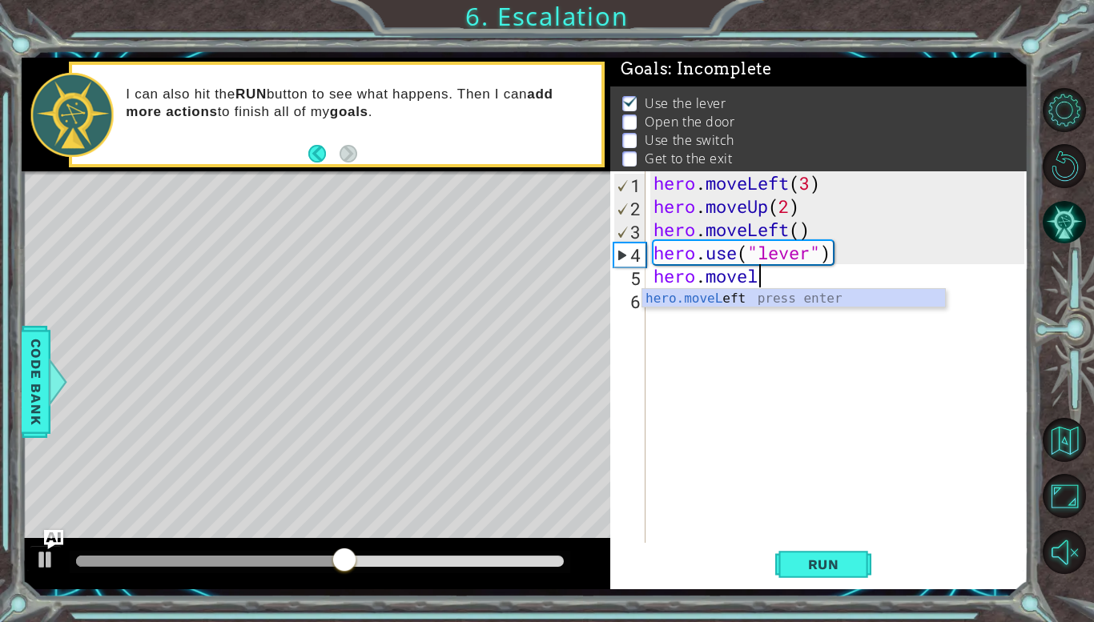
scroll to position [0, 4]
type textarea "hero.moveLeft(1)"
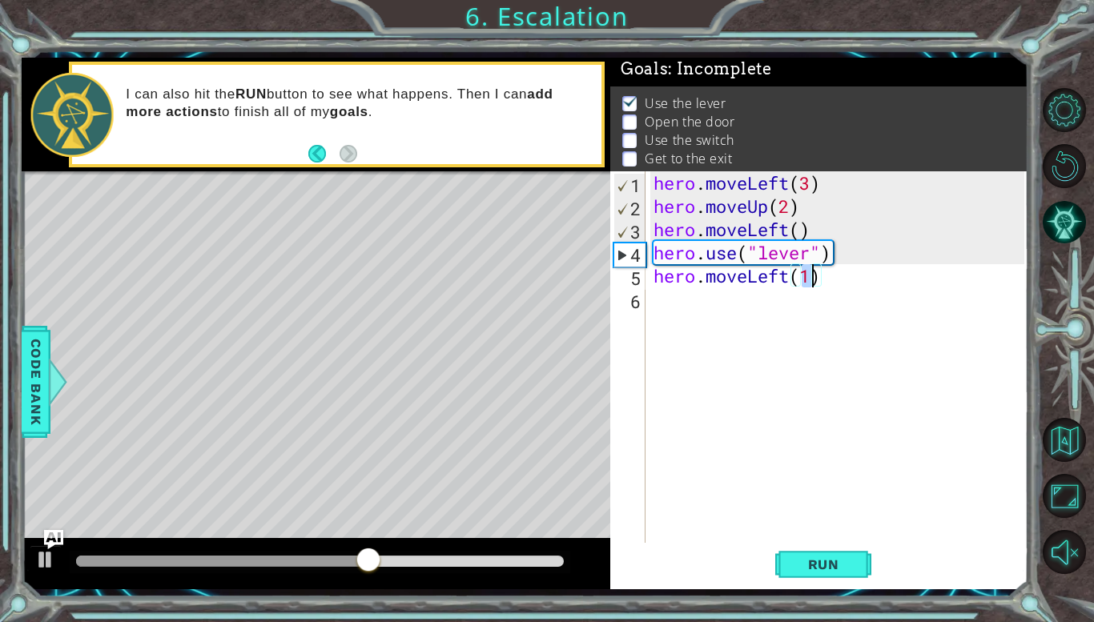
click at [726, 301] on div "hero . moveLeft ( 3 ) hero . moveUp ( 2 ) hero . moveLeft ( ) hero . use ( "lev…" at bounding box center [841, 380] width 382 height 418
click at [803, 239] on div "hero . moveLeft ( 3 ) hero . moveUp ( 2 ) hero . moveLeft ( ) hero . use ( "lev…" at bounding box center [841, 380] width 382 height 418
type textarea "hero.moveLeft(1)"
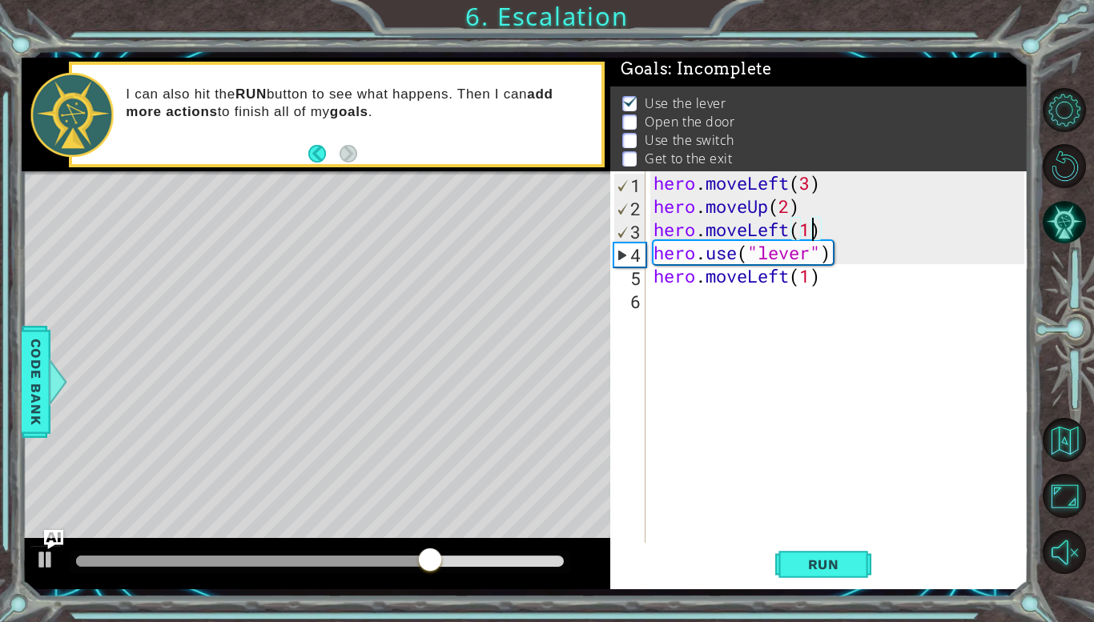
click at [714, 300] on div "hero . moveLeft ( 3 ) hero . moveUp ( 2 ) hero . moveLeft ( 1 ) hero . use ( "l…" at bounding box center [841, 380] width 382 height 418
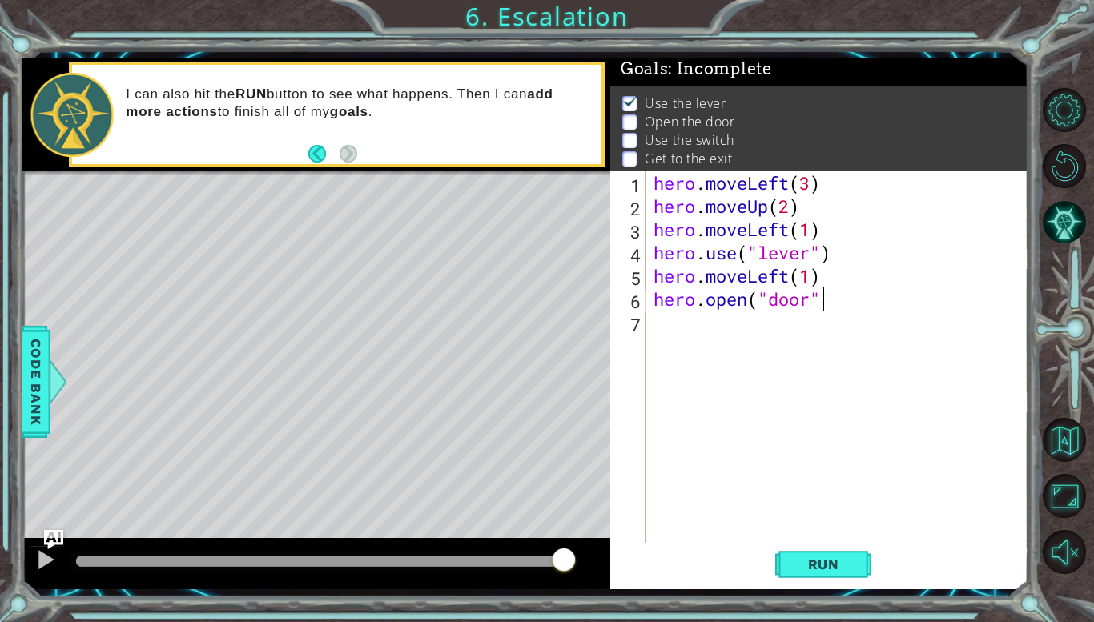
type textarea "[DOMAIN_NAME]("door")"
click at [839, 560] on span "Run" at bounding box center [823, 565] width 63 height 16
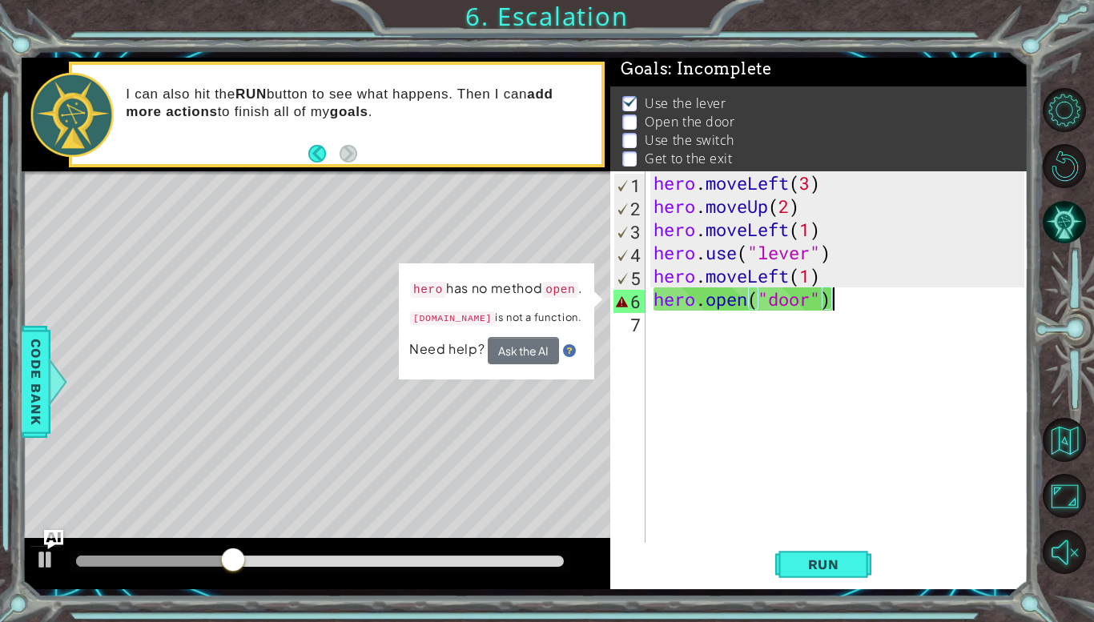
click at [746, 313] on div "hero . moveLeft ( 3 ) hero . moveUp ( 2 ) hero . moveLeft ( 1 ) hero . use ( "l…" at bounding box center [841, 380] width 382 height 418
click at [745, 291] on div "hero . moveLeft ( 3 ) hero . moveUp ( 2 ) hero . moveLeft ( 1 ) hero . use ( "l…" at bounding box center [841, 380] width 382 height 418
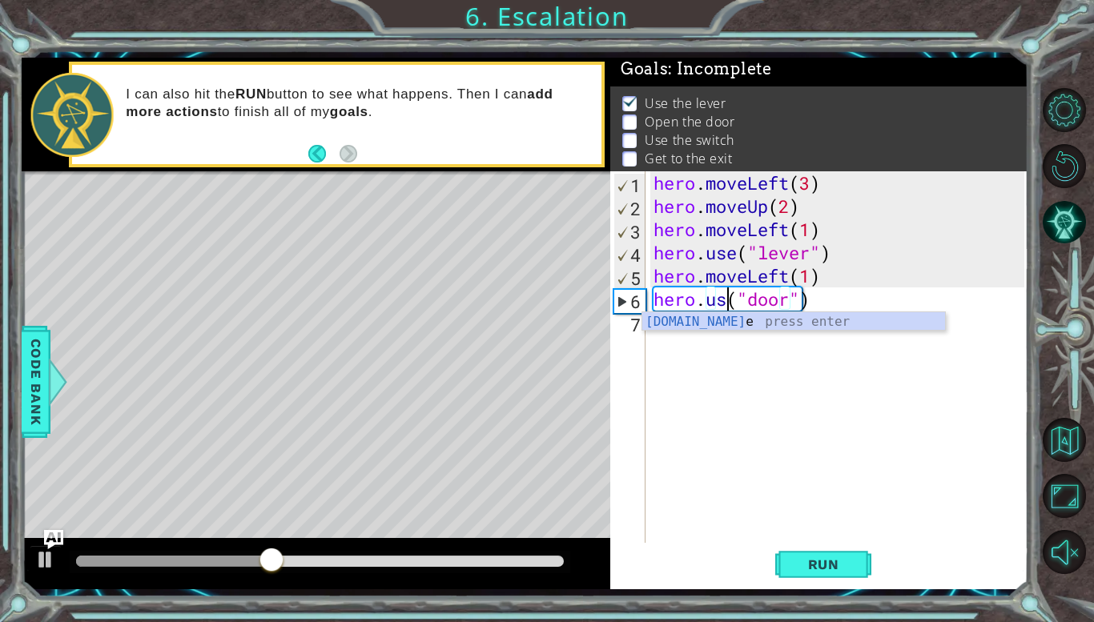
scroll to position [0, 3]
type textarea "hero.use("door")"
click at [830, 560] on span "Run" at bounding box center [823, 565] width 63 height 16
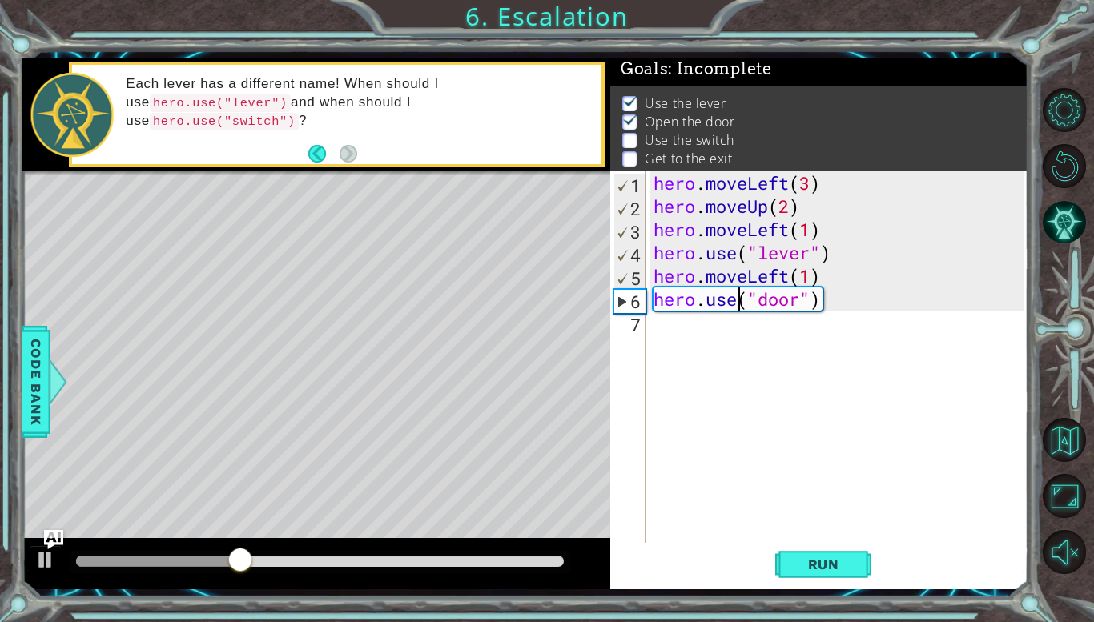
click at [742, 334] on div "hero . moveLeft ( 3 ) hero . moveUp ( 2 ) hero . moveLeft ( 1 ) hero . use ( "l…" at bounding box center [841, 380] width 382 height 418
type textarea "hero.moveUp(2)"
click at [728, 348] on div "hero . moveLeft ( 3 ) hero . moveUp ( 2 ) hero . moveLeft ( 1 ) hero . use ( "l…" at bounding box center [841, 380] width 382 height 418
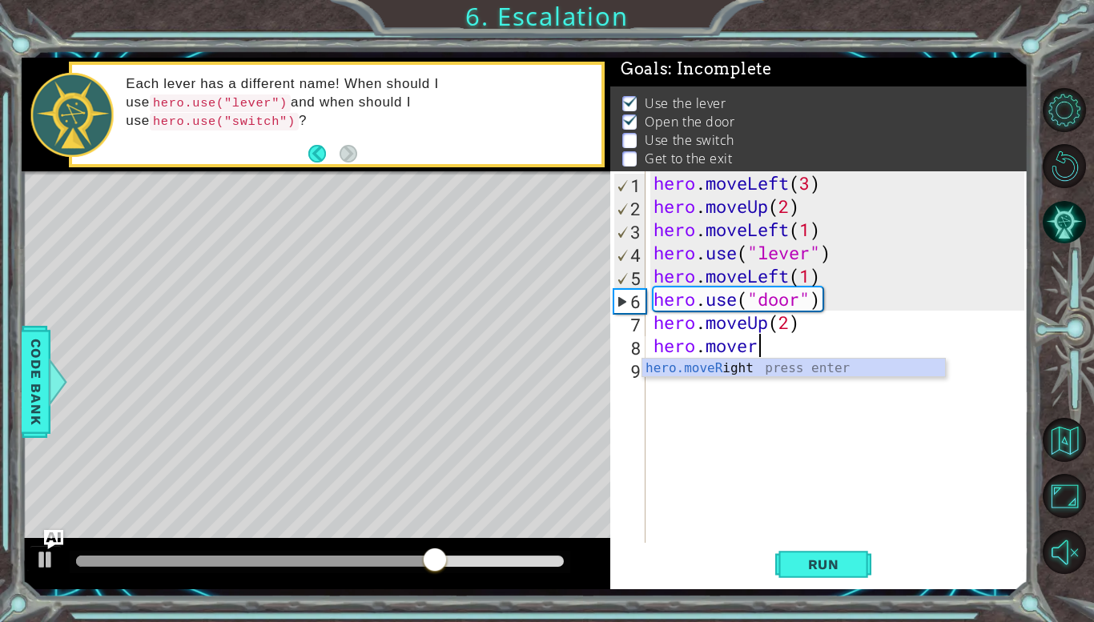
scroll to position [0, 4]
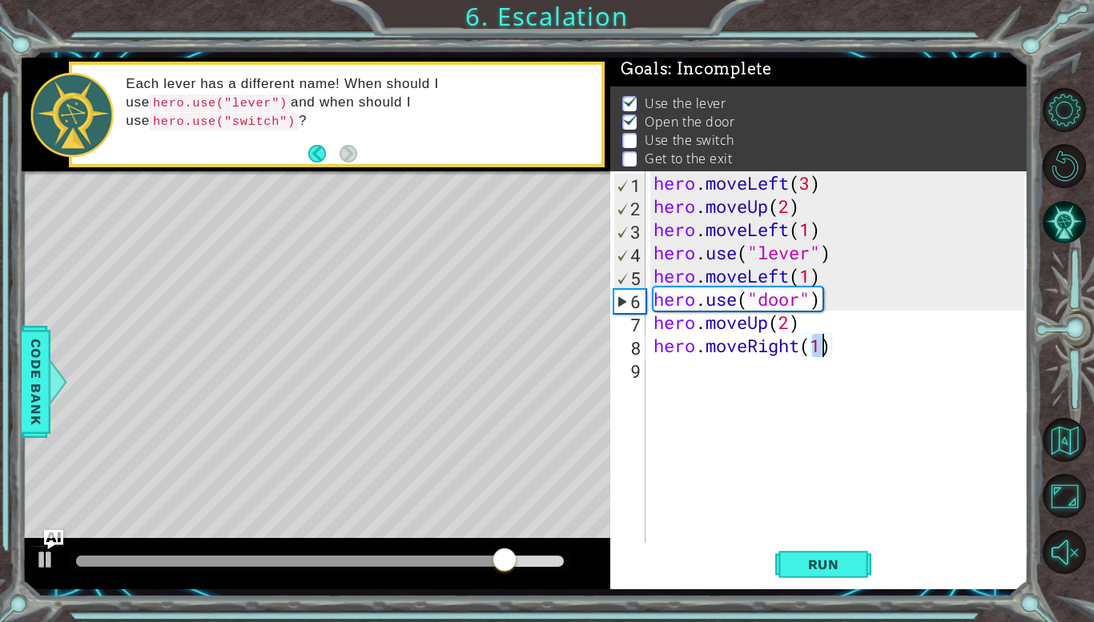
type textarea "hero.moveRight(2)"
click at [704, 369] on div "hero . moveLeft ( 3 ) hero . moveUp ( 2 ) hero . moveLeft ( 1 ) hero . use ( "l…" at bounding box center [841, 380] width 382 height 418
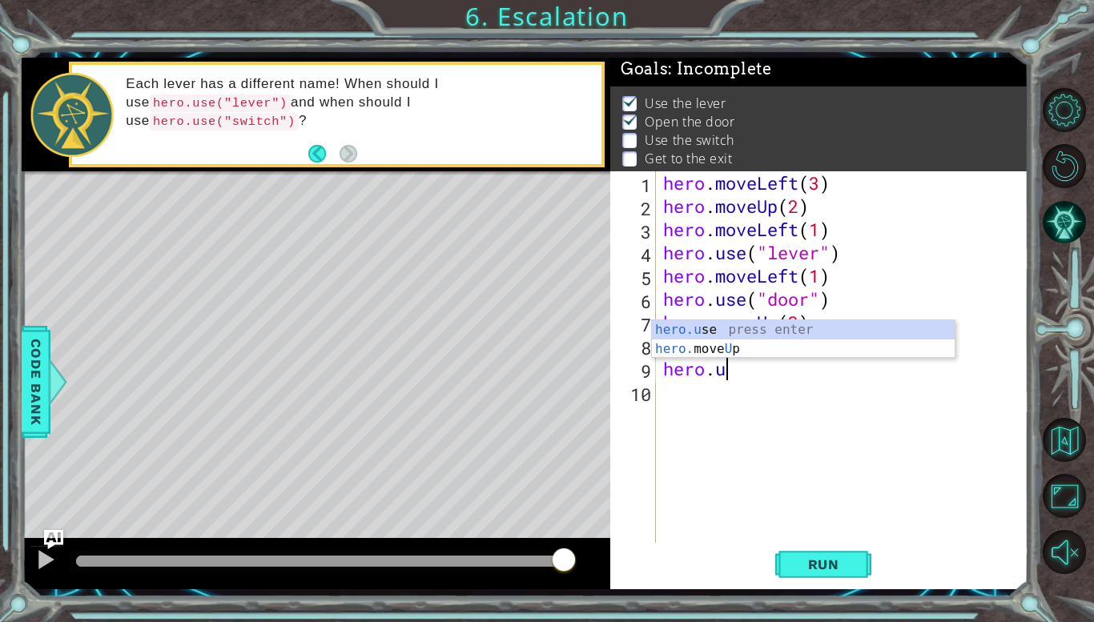
scroll to position [0, 2]
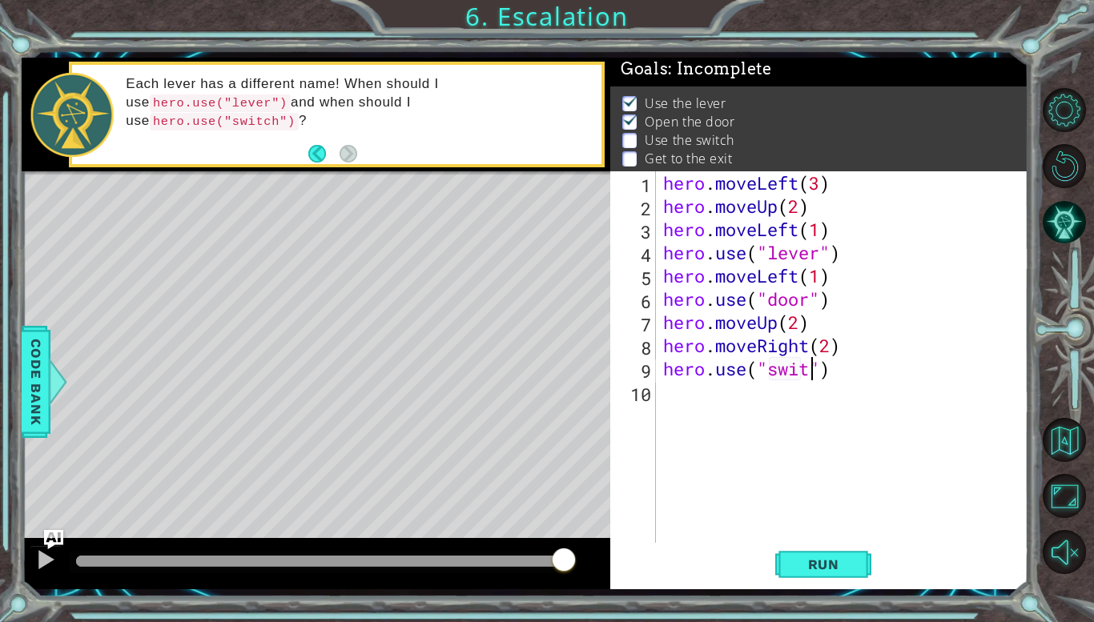
type textarea "hero.use("switch")"
click at [821, 421] on div "hero . moveLeft ( 3 ) hero . moveUp ( 2 ) hero . moveLeft ( 1 ) hero . use ( "l…" at bounding box center [846, 380] width 372 height 418
click at [807, 571] on span "Run" at bounding box center [823, 565] width 63 height 16
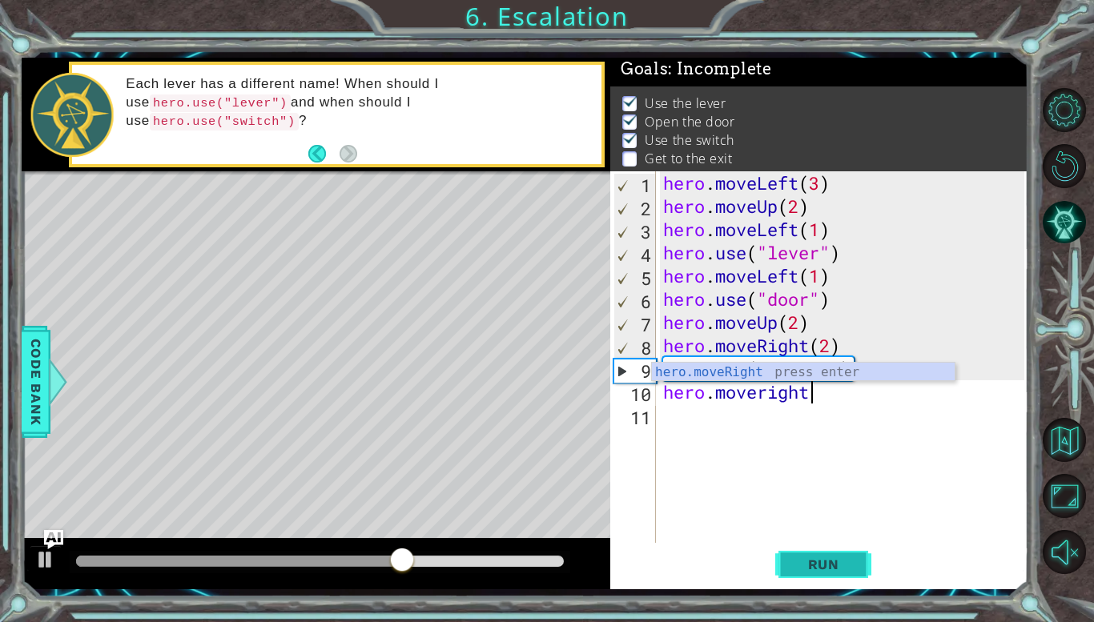
scroll to position [0, 6]
type textarea "hero.moveRight(1)"
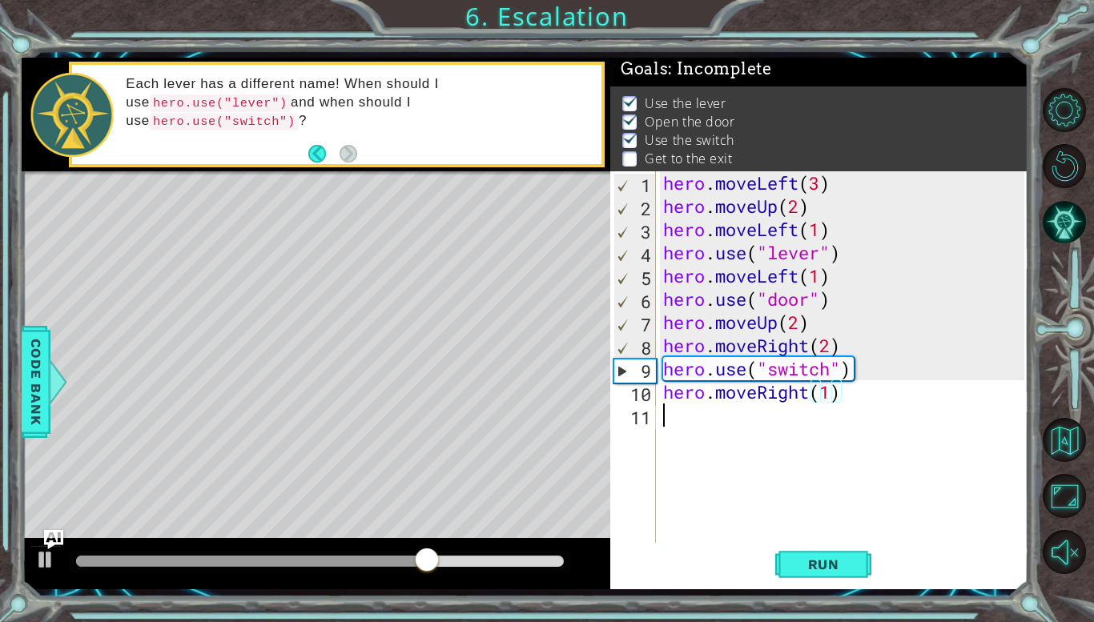
click at [847, 461] on div "hero . moveLeft ( 3 ) hero . moveUp ( 2 ) hero . moveLeft ( 1 ) hero . use ( "l…" at bounding box center [846, 380] width 372 height 418
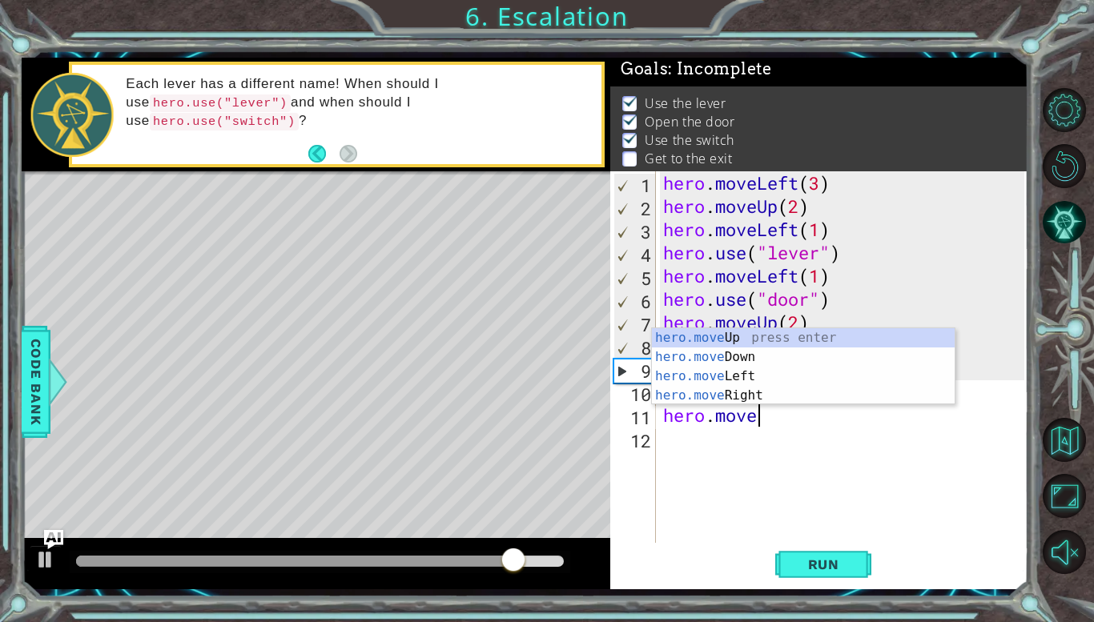
scroll to position [0, 4]
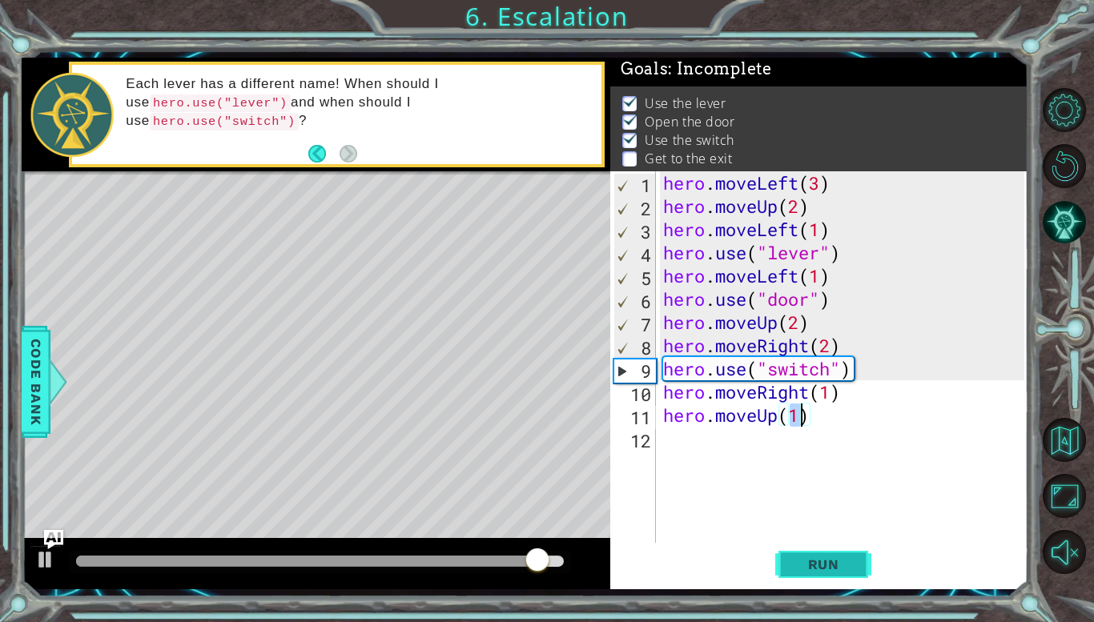
type textarea "hero.moveUp(1)"
click at [842, 575] on button "Run" at bounding box center [823, 565] width 96 height 42
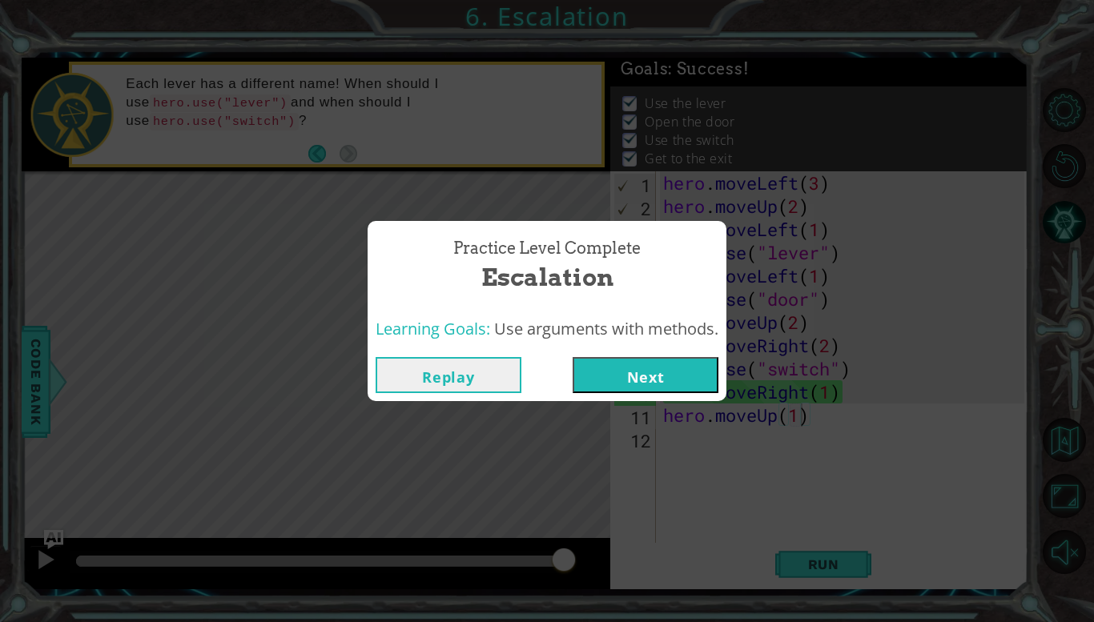
click at [646, 372] on button "Next" at bounding box center [646, 375] width 146 height 36
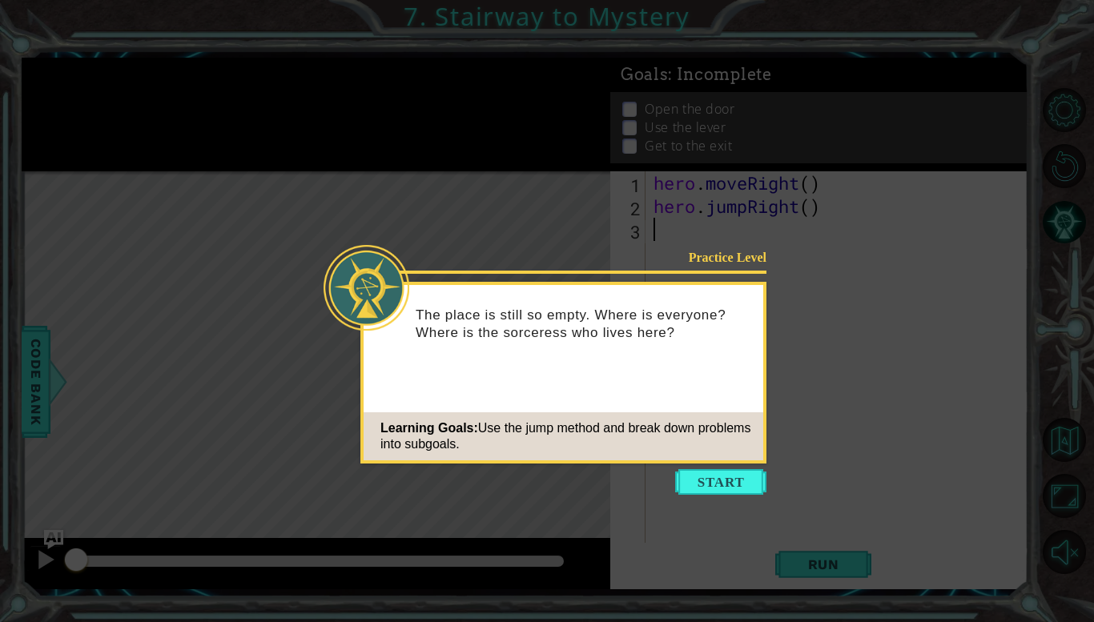
click at [742, 499] on icon at bounding box center [547, 311] width 1094 height 622
click at [753, 497] on icon at bounding box center [547, 311] width 1094 height 622
click at [736, 476] on button "Start" at bounding box center [720, 482] width 91 height 26
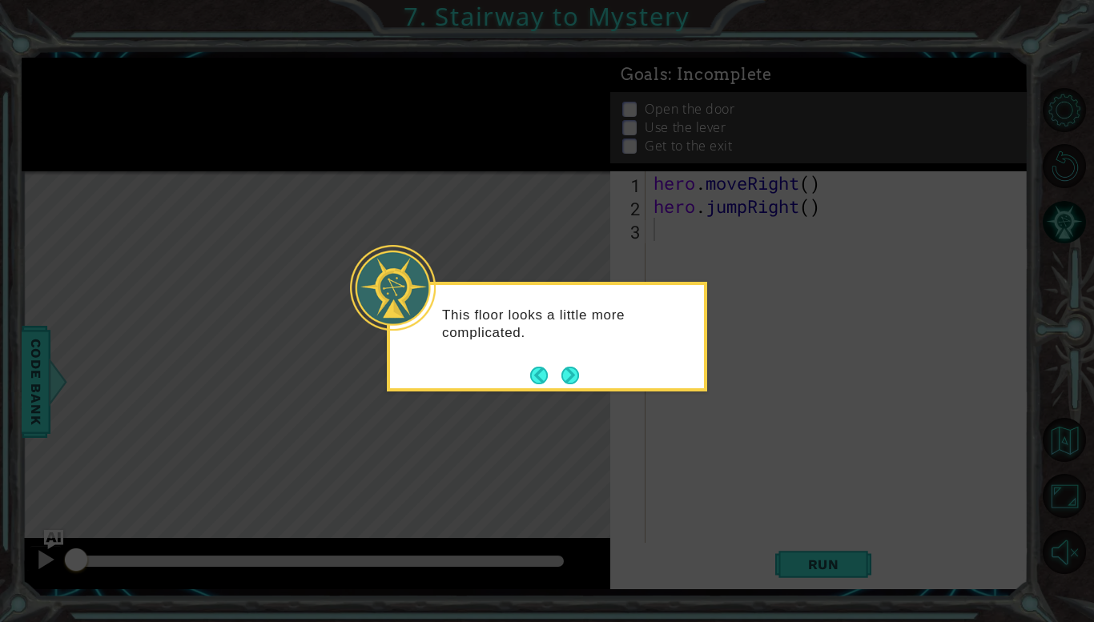
click at [611, 361] on div "This floor looks a little more complicated." at bounding box center [547, 332] width 314 height 81
click at [558, 372] on button "Next" at bounding box center [570, 375] width 27 height 27
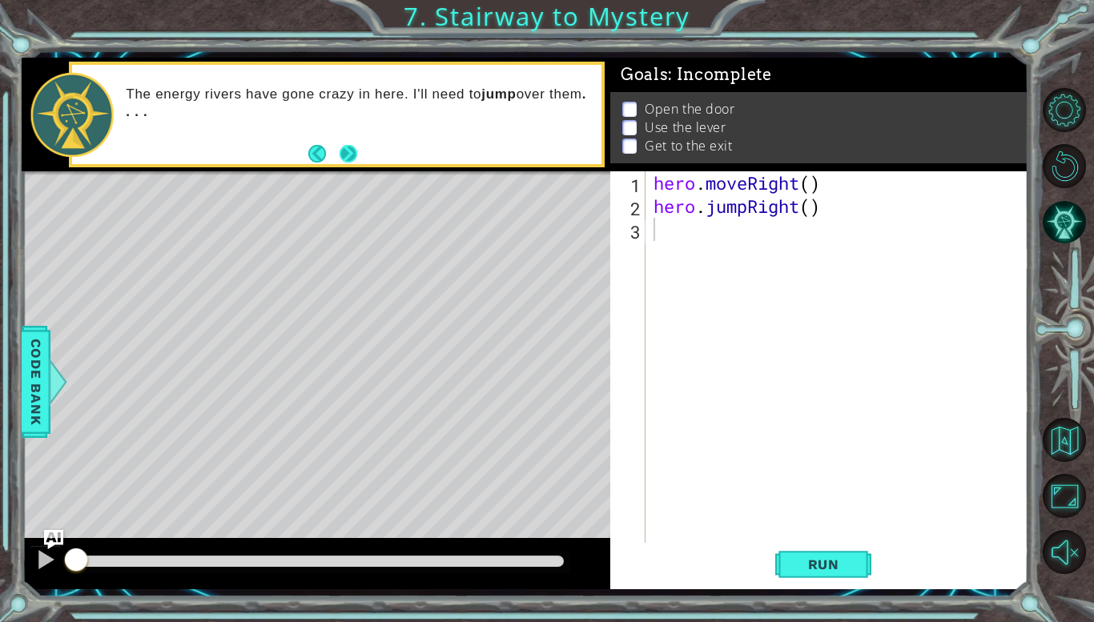
click at [343, 152] on button "Next" at bounding box center [348, 153] width 27 height 27
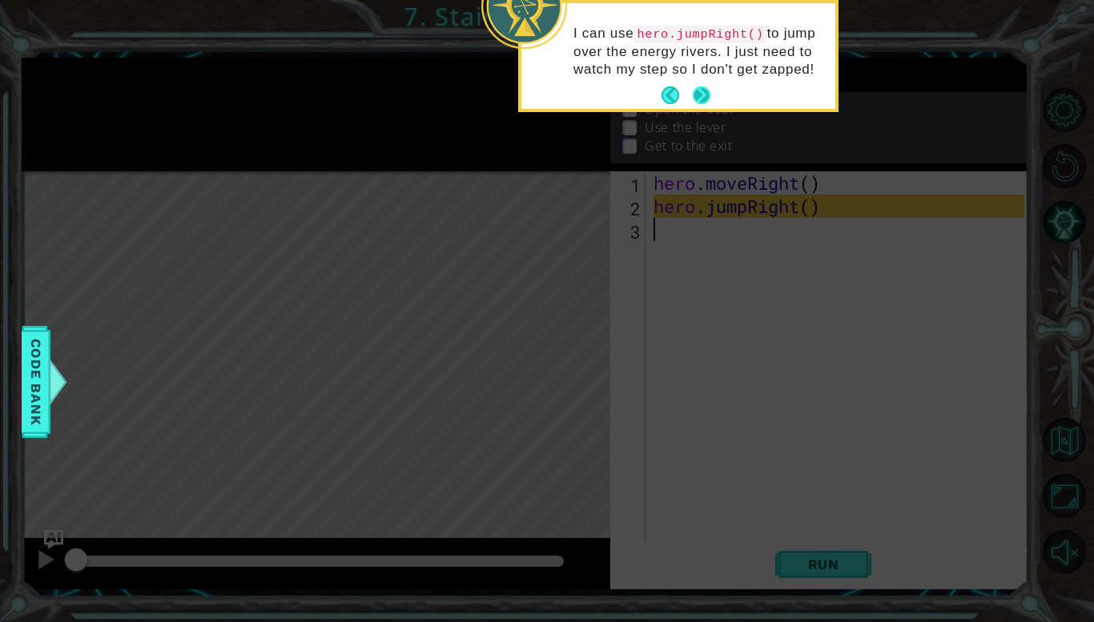
click at [706, 87] on button "Next" at bounding box center [701, 96] width 18 height 18
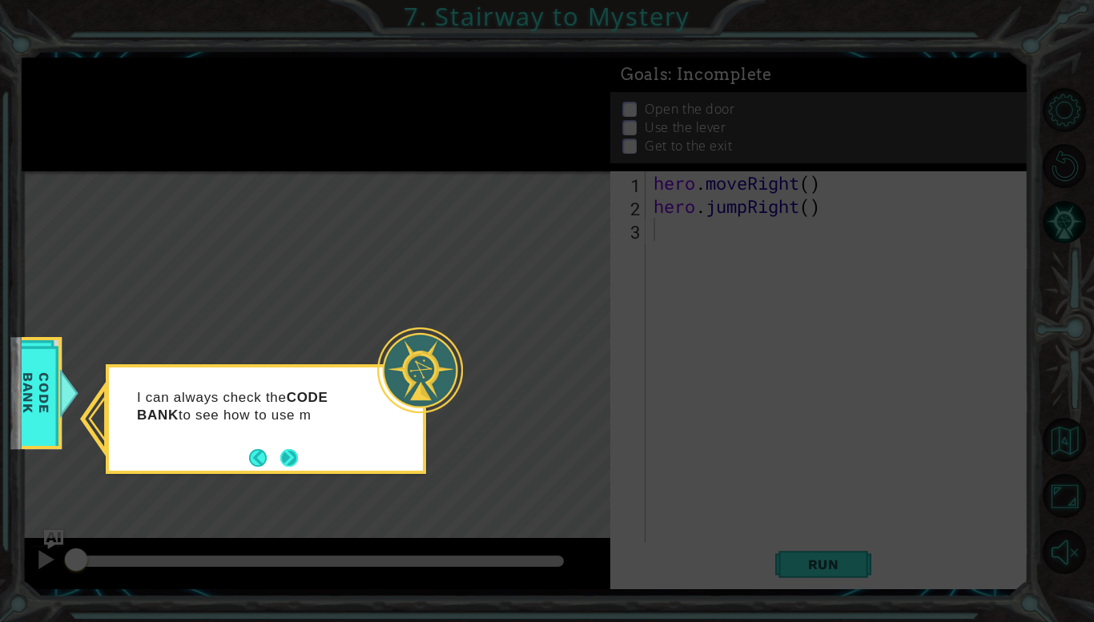
click at [290, 459] on button "Next" at bounding box center [290, 458] width 30 height 30
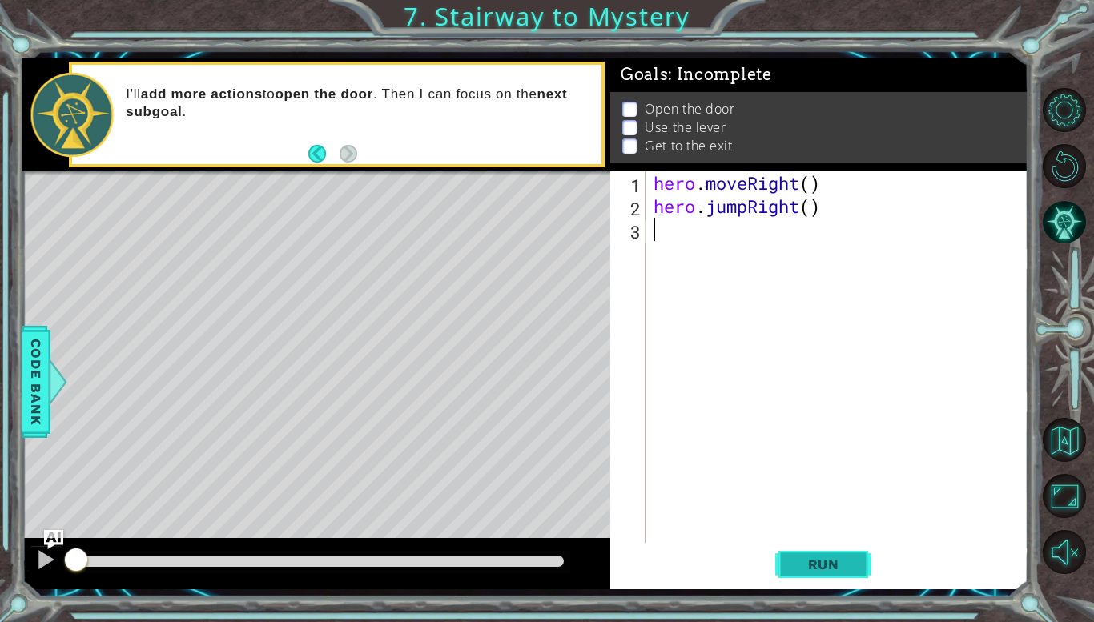
click at [813, 564] on span "Run" at bounding box center [823, 565] width 63 height 16
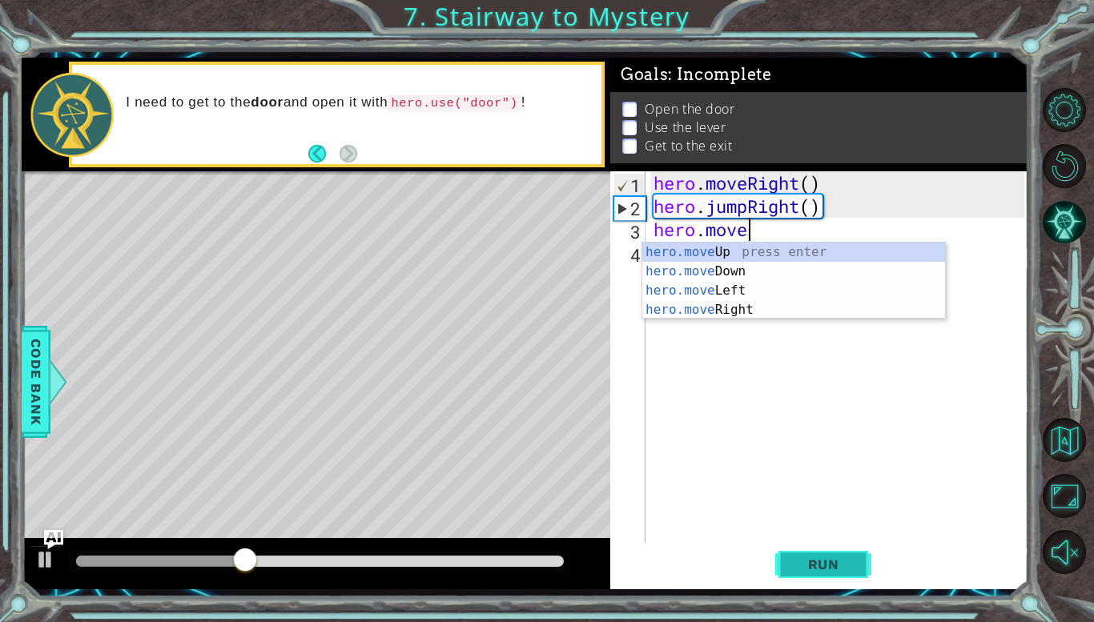
scroll to position [0, 4]
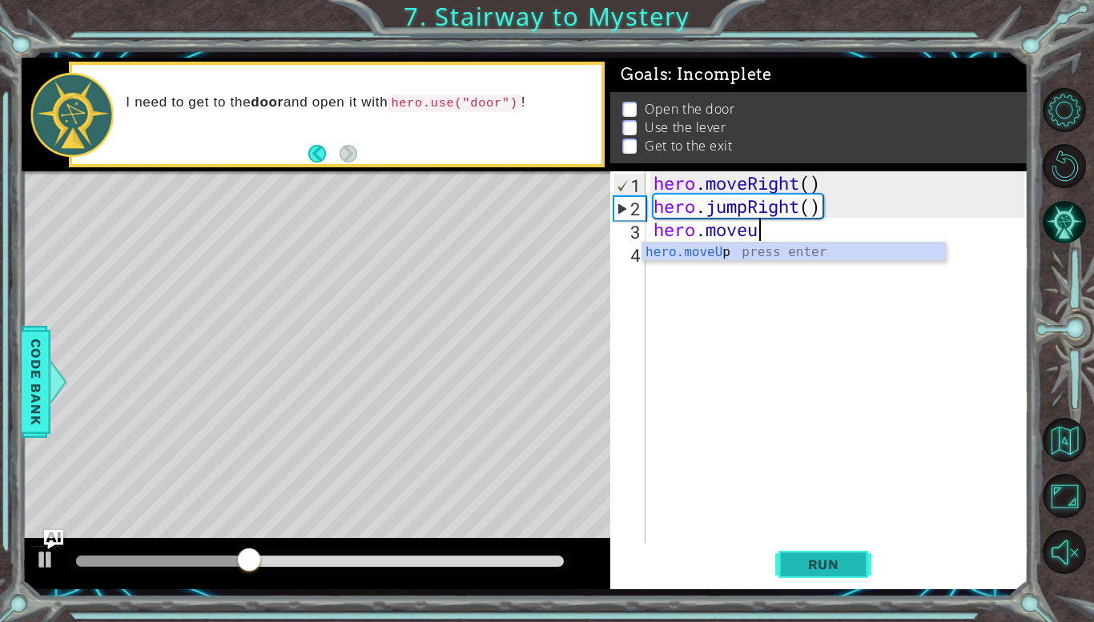
type textarea "hero.moveUp(1)"
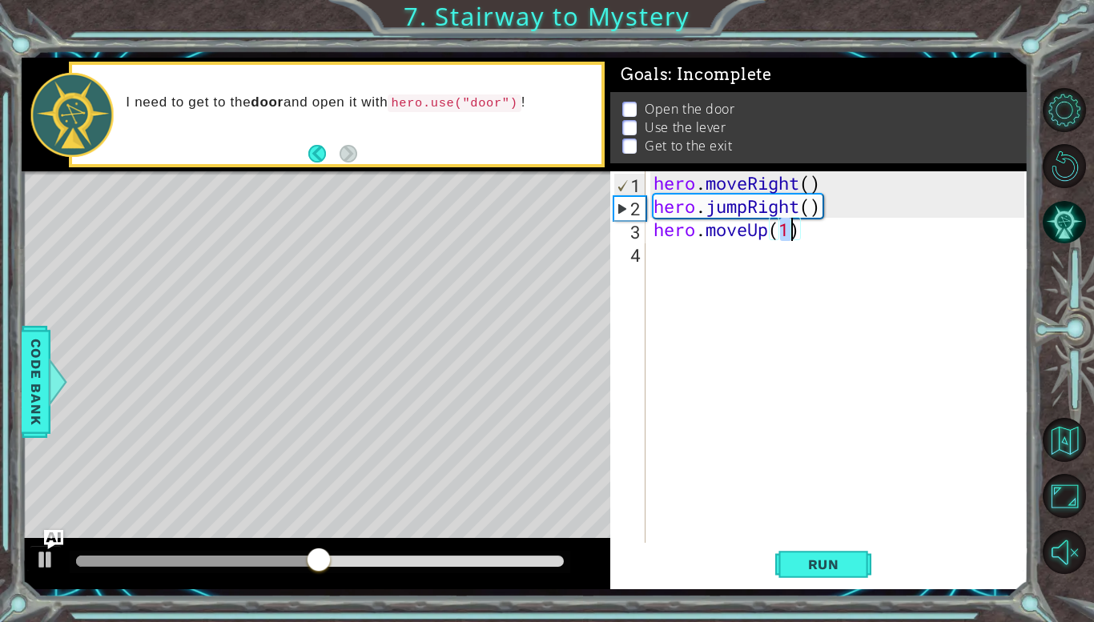
click at [659, 250] on div "hero . moveRight ( ) hero . jumpRight ( ) hero . moveUp ( 1 )" at bounding box center [841, 380] width 382 height 418
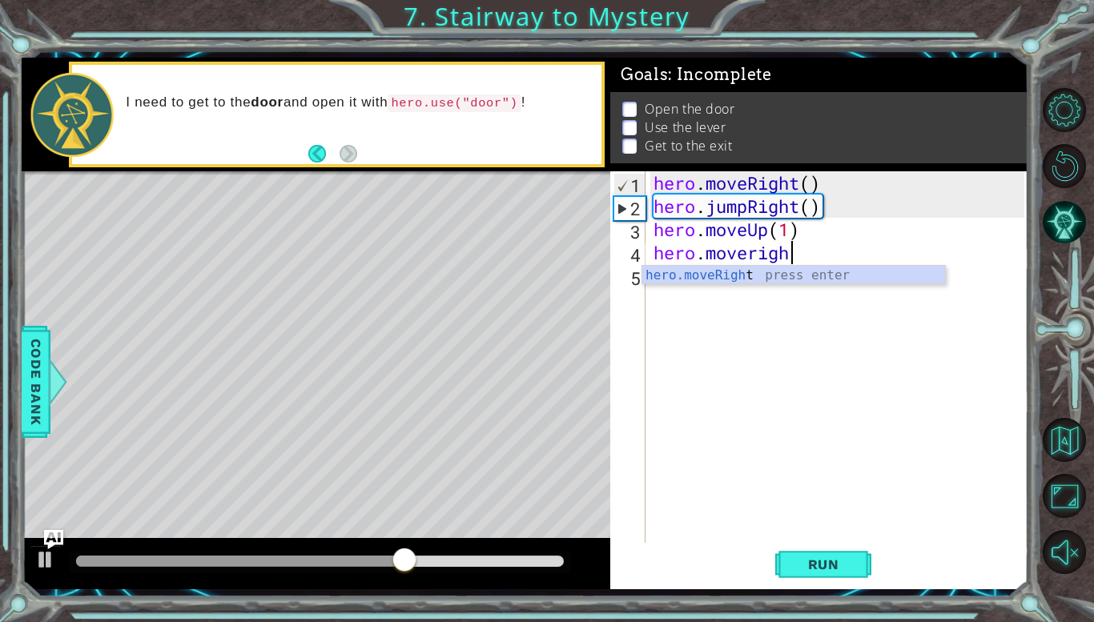
scroll to position [0, 6]
type textarea "hero.moveRight(1)"
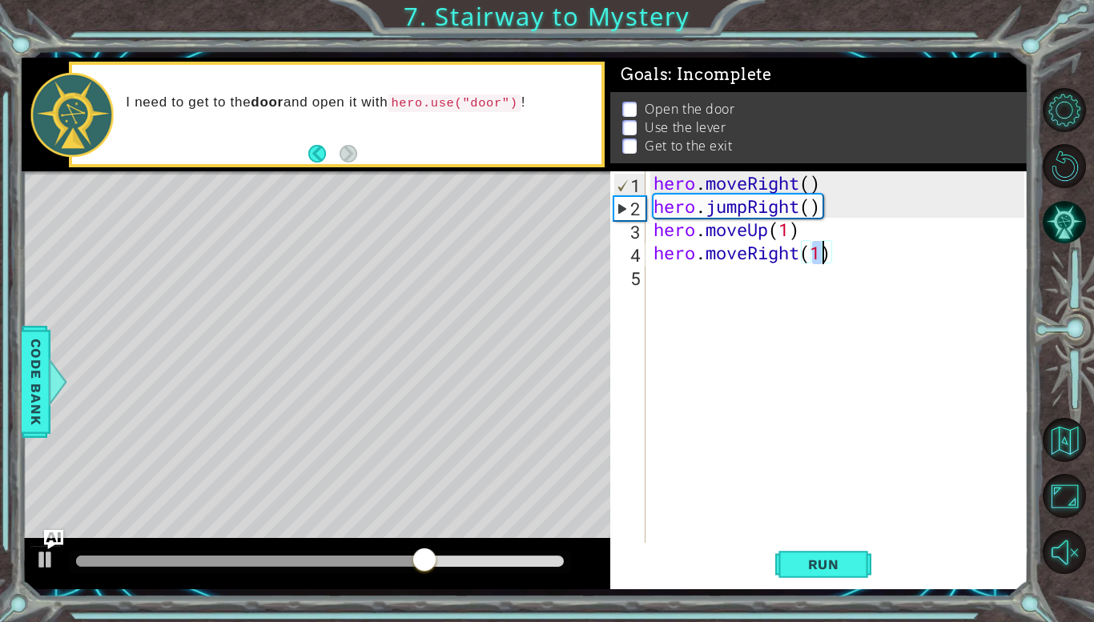
click at [731, 270] on div "hero . moveRight ( ) hero . jumpRight ( ) hero . moveUp ( 1 ) hero . moveRight …" at bounding box center [841, 380] width 382 height 418
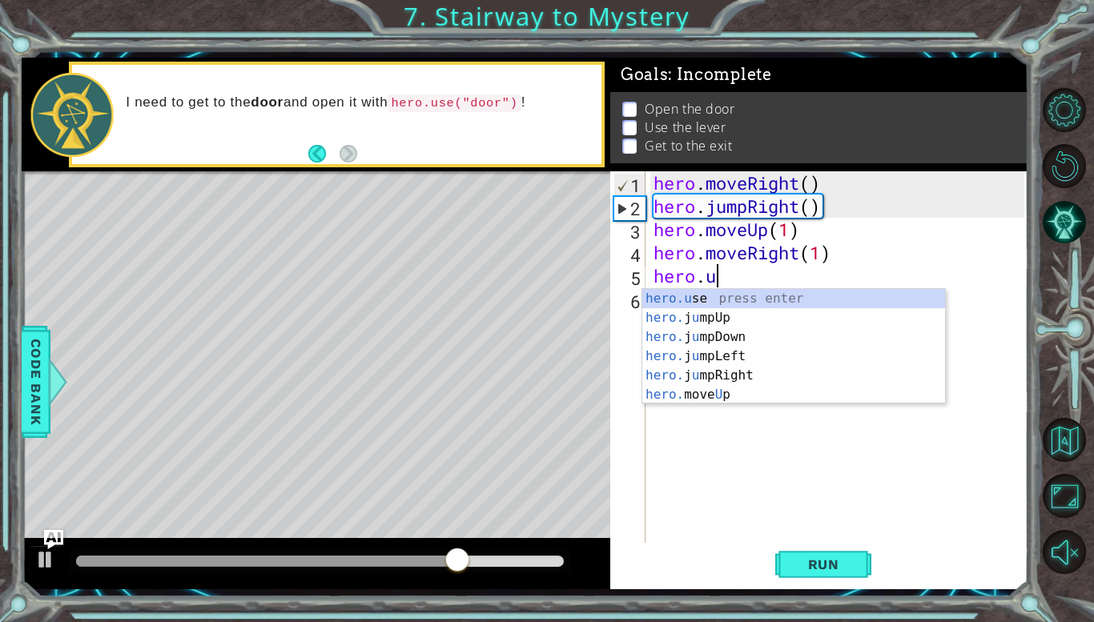
scroll to position [0, 2]
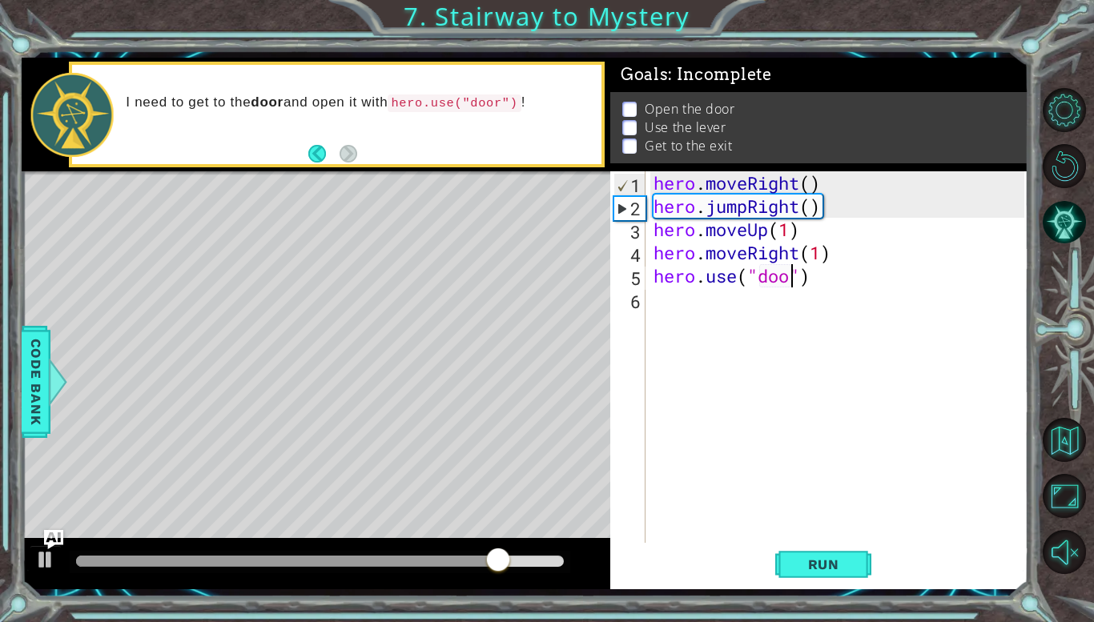
type textarea "hero.use("door")"
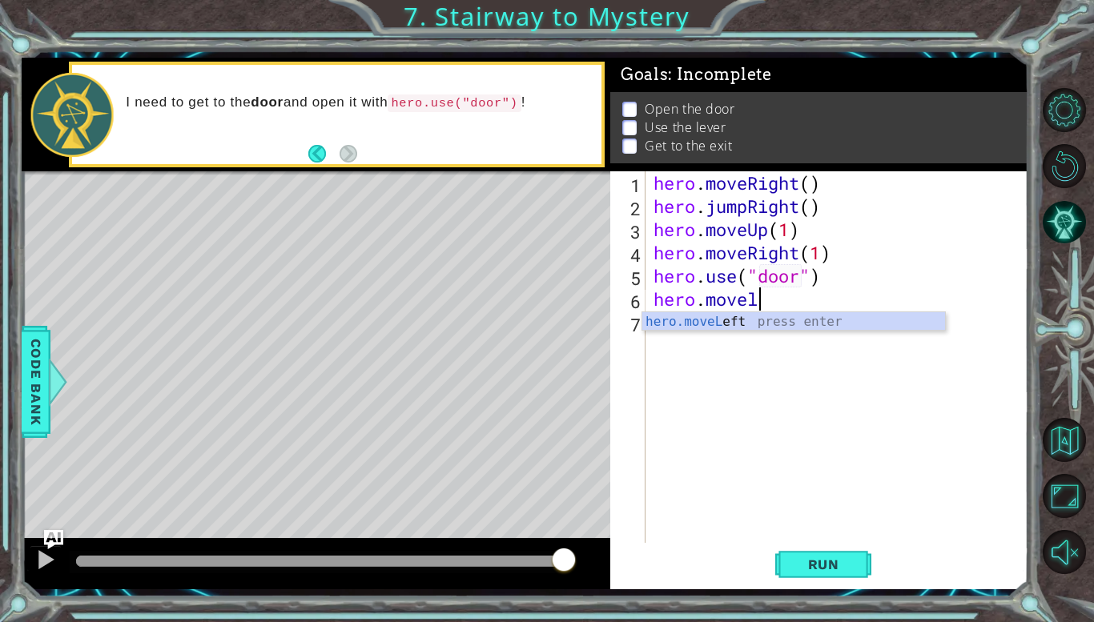
scroll to position [0, 4]
type textarea "hero.moveLeft(1)"
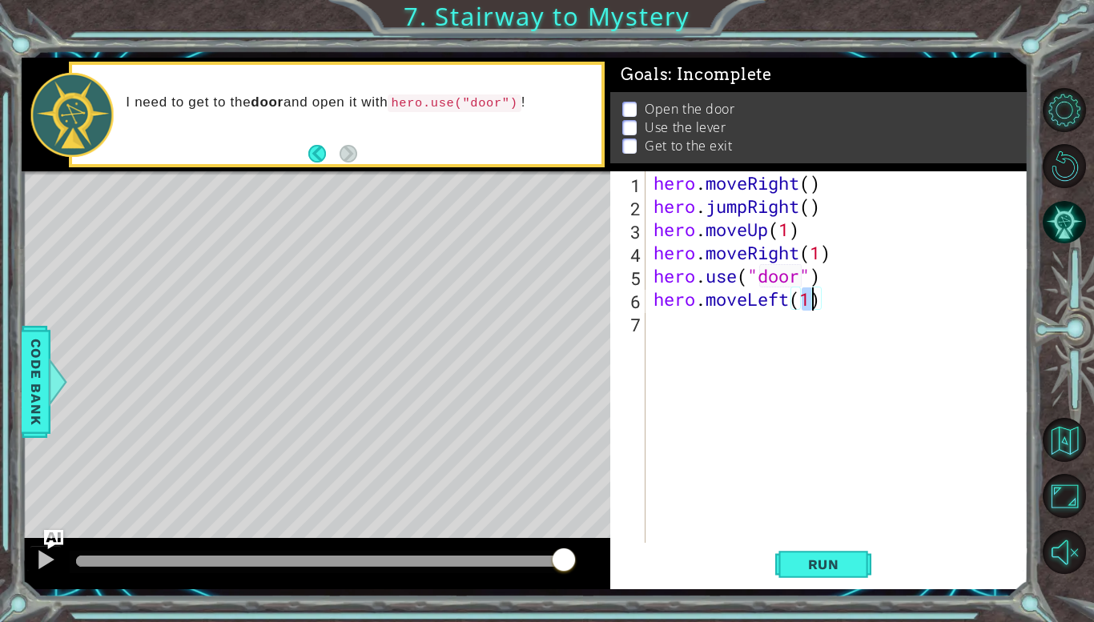
click at [699, 320] on div "hero . moveRight ( ) hero . jumpRight ( ) hero . moveUp ( 1 ) hero . moveRight …" at bounding box center [841, 380] width 382 height 418
click at [807, 563] on span "Run" at bounding box center [823, 565] width 63 height 16
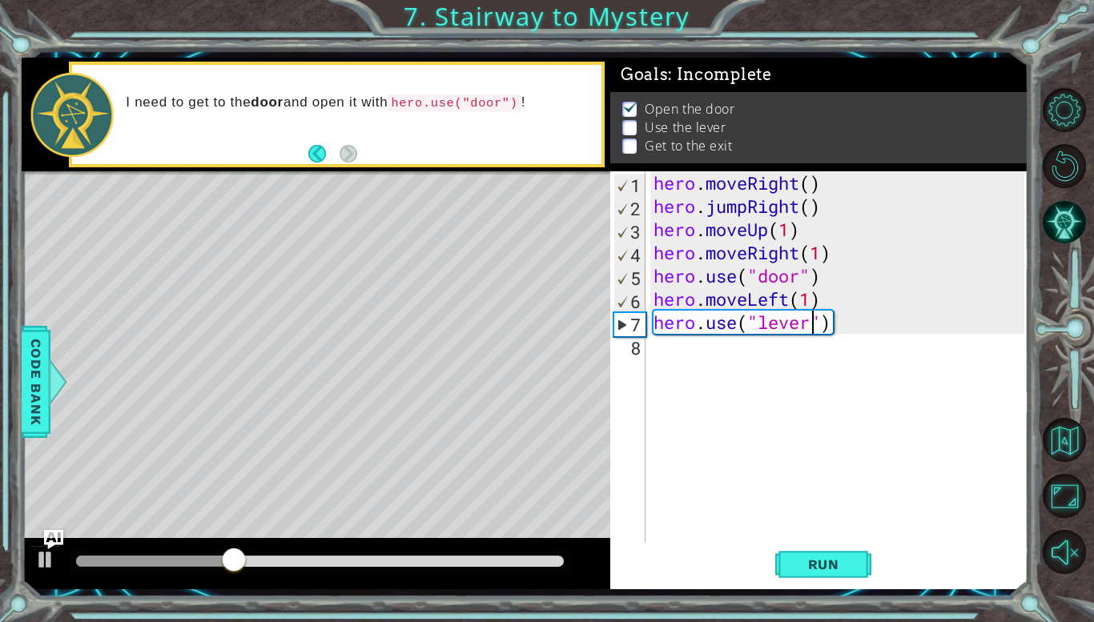
click at [779, 294] on div "hero . moveRight ( ) hero . jumpRight ( ) hero . moveUp ( 1 ) hero . moveRight …" at bounding box center [841, 380] width 382 height 418
click at [779, 294] on div "hero . moveRight ( ) hero . jumpRight ( ) hero . moveUp ( 1 ) hero . moveRight …" at bounding box center [837, 357] width 374 height 372
click at [784, 300] on div "hero . moveRight ( ) hero . jumpRight ( ) hero . moveUp ( 1 ) hero . moveRight …" at bounding box center [841, 380] width 382 height 418
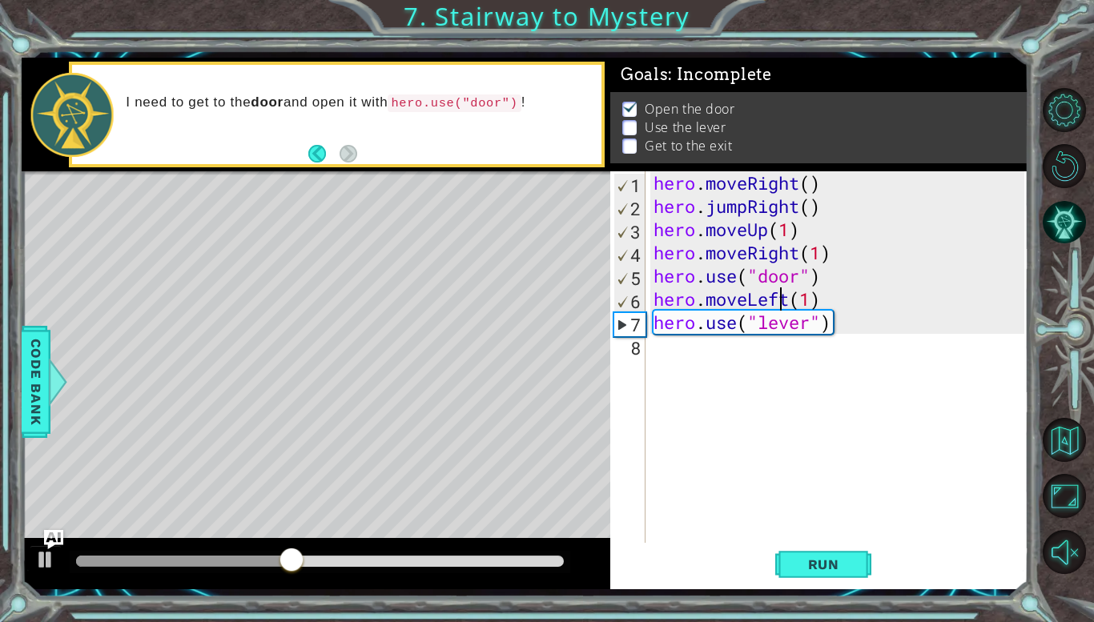
click at [789, 304] on div "hero . moveRight ( ) hero . jumpRight ( ) hero . moveUp ( 1 ) hero . moveRight …" at bounding box center [841, 380] width 382 height 418
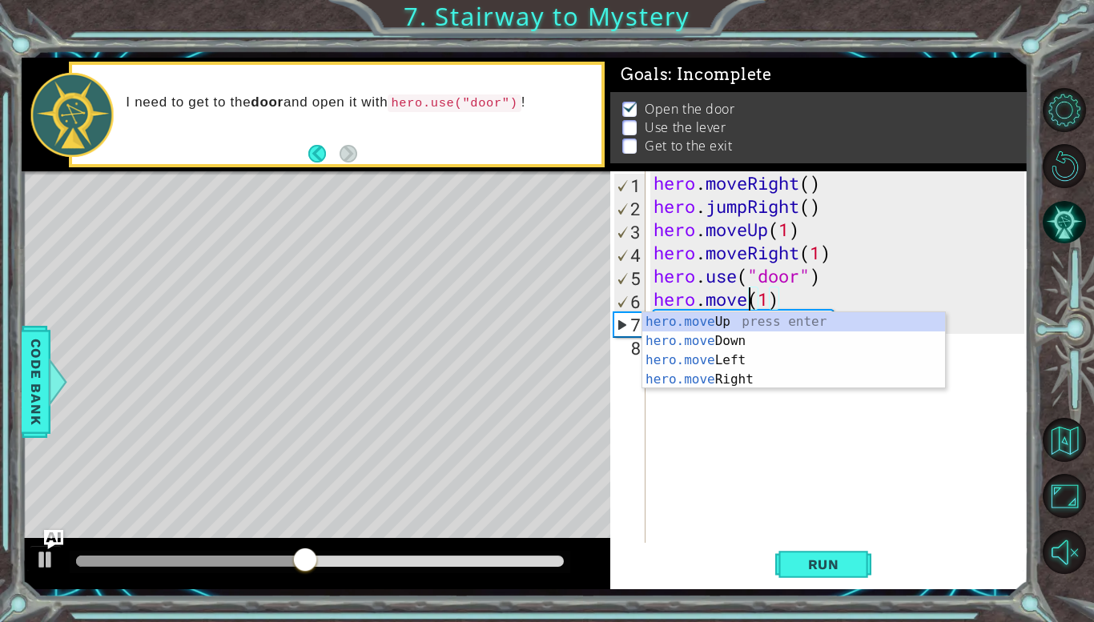
scroll to position [0, 5]
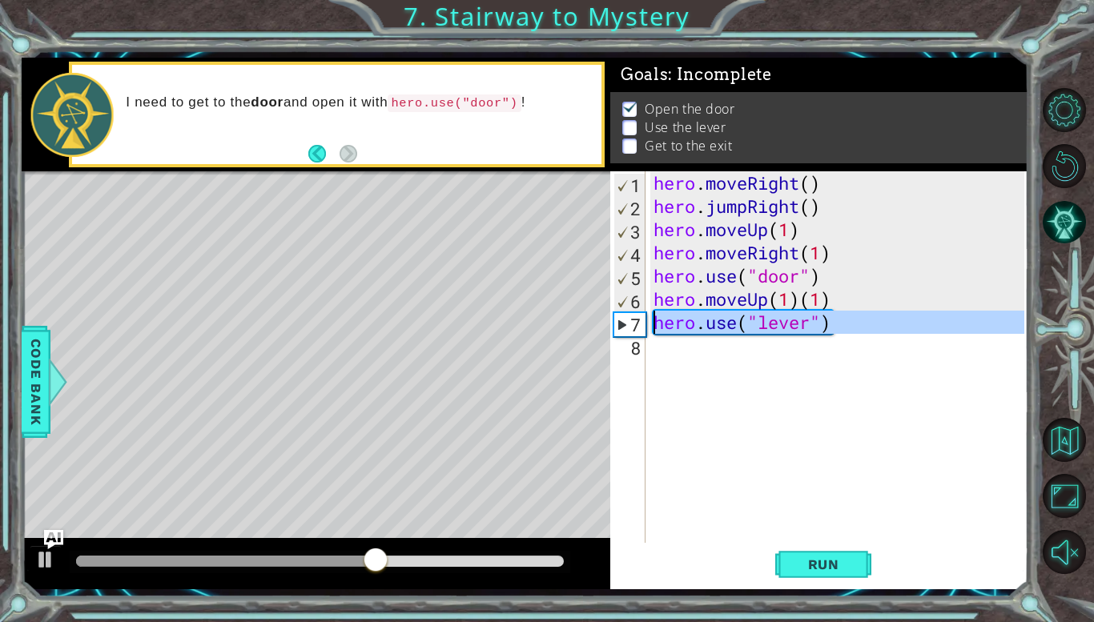
click at [637, 329] on div "7" at bounding box center [629, 324] width 31 height 23
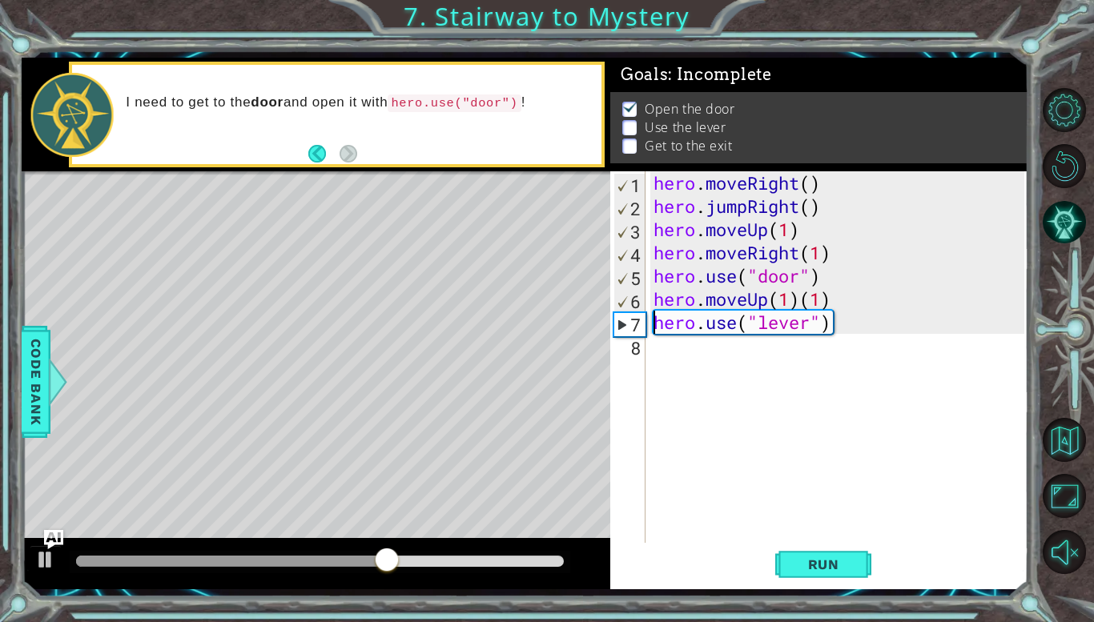
click at [676, 316] on div "hero . moveRight ( ) hero . jumpRight ( ) hero . moveUp ( 1 ) hero . moveRight …" at bounding box center [841, 380] width 382 height 418
type textarea "hero.use("lever")"
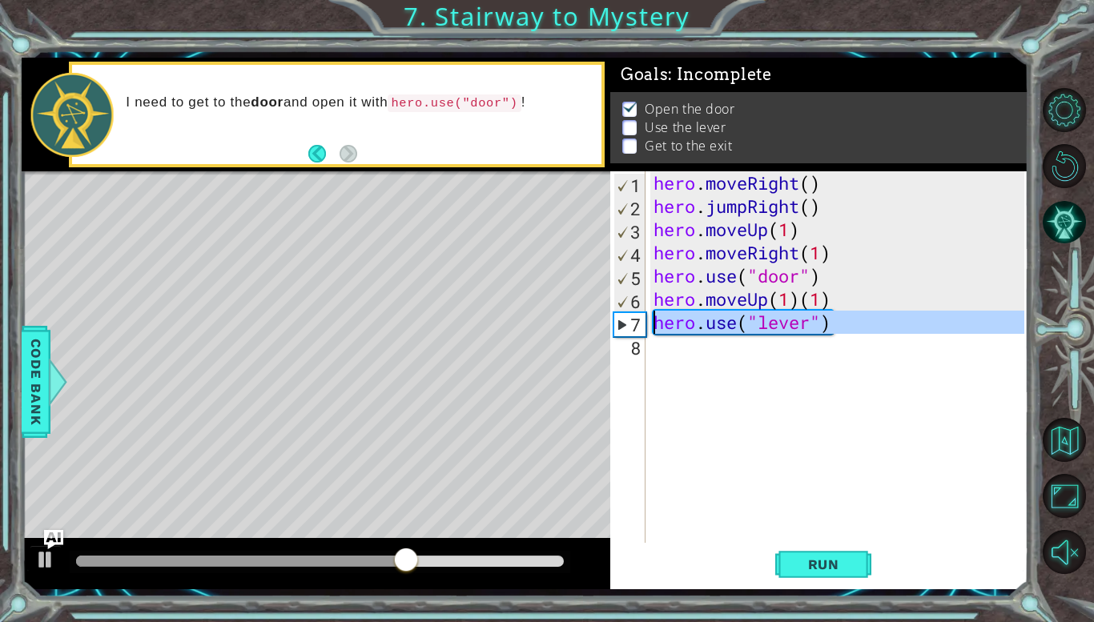
paste textarea "Code Area"
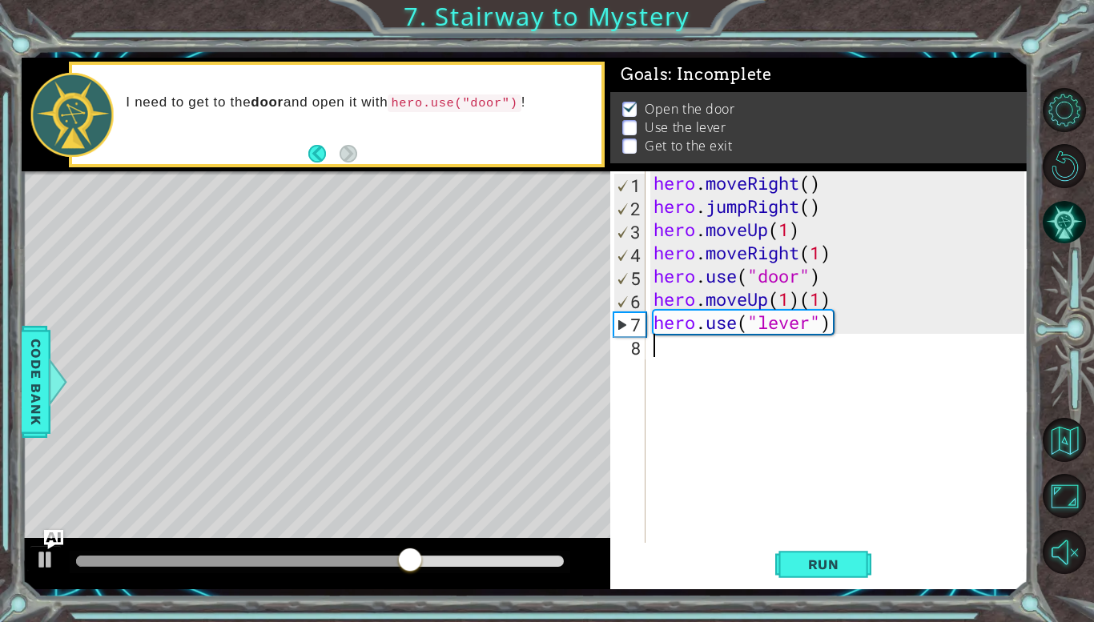
scroll to position [0, 0]
paste textarea "hero.use("lever")"
click at [718, 321] on div "hero . moveRight ( ) hero . jumpRight ( ) hero . moveUp ( 1 ) hero . moveRight …" at bounding box center [841, 380] width 382 height 418
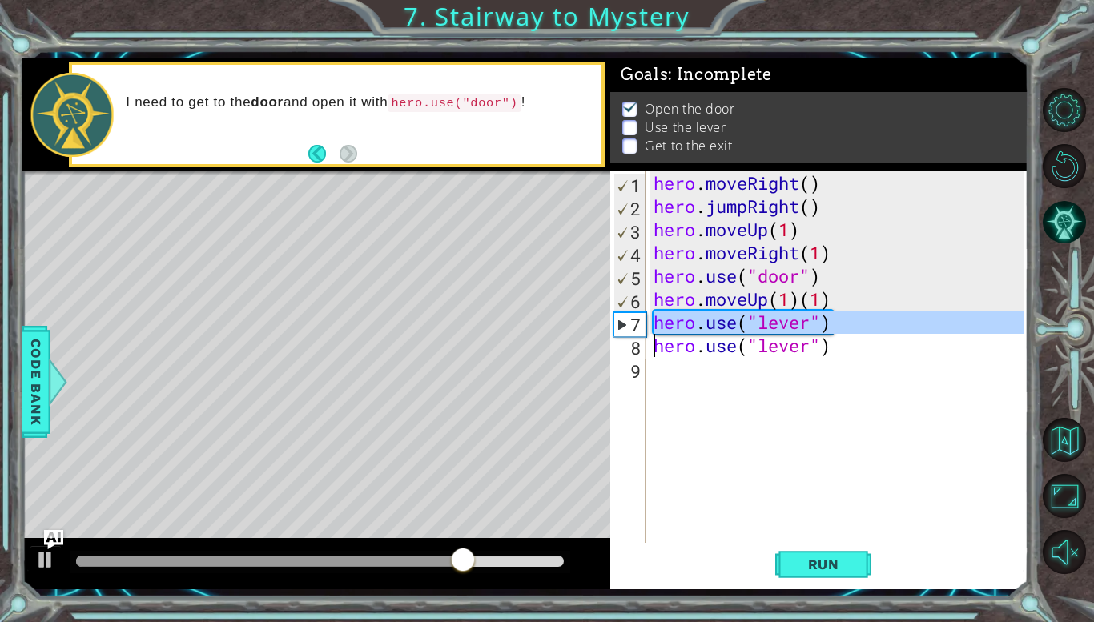
type textarea "hero.use("lever")"
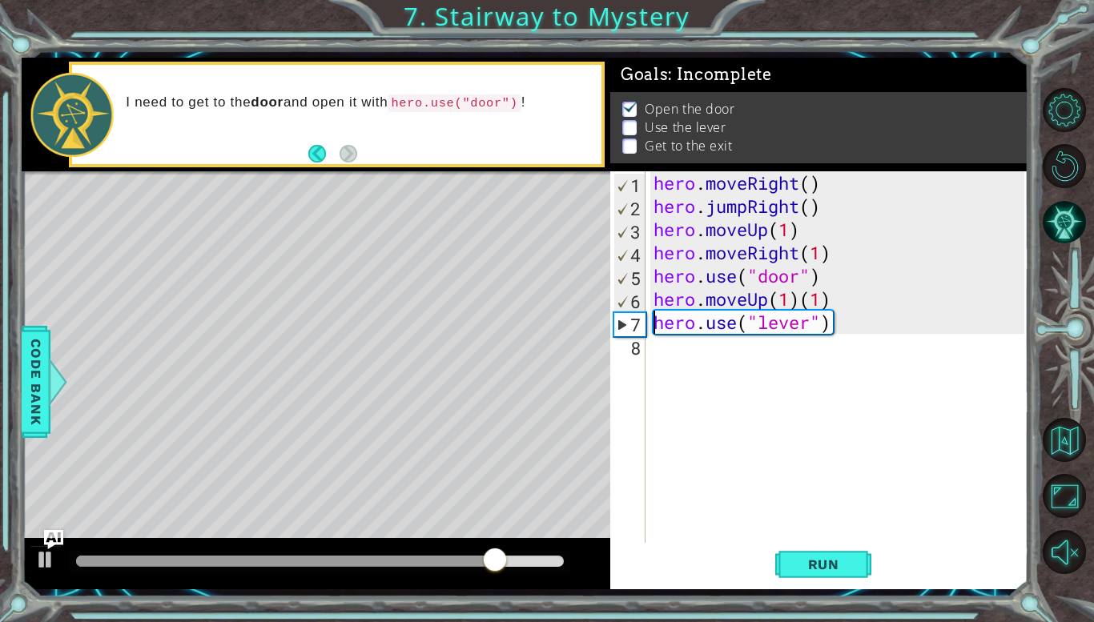
click at [654, 319] on div "hero . moveRight ( ) hero . jumpRight ( ) hero . moveUp ( 1 ) hero . moveRight …" at bounding box center [841, 380] width 382 height 418
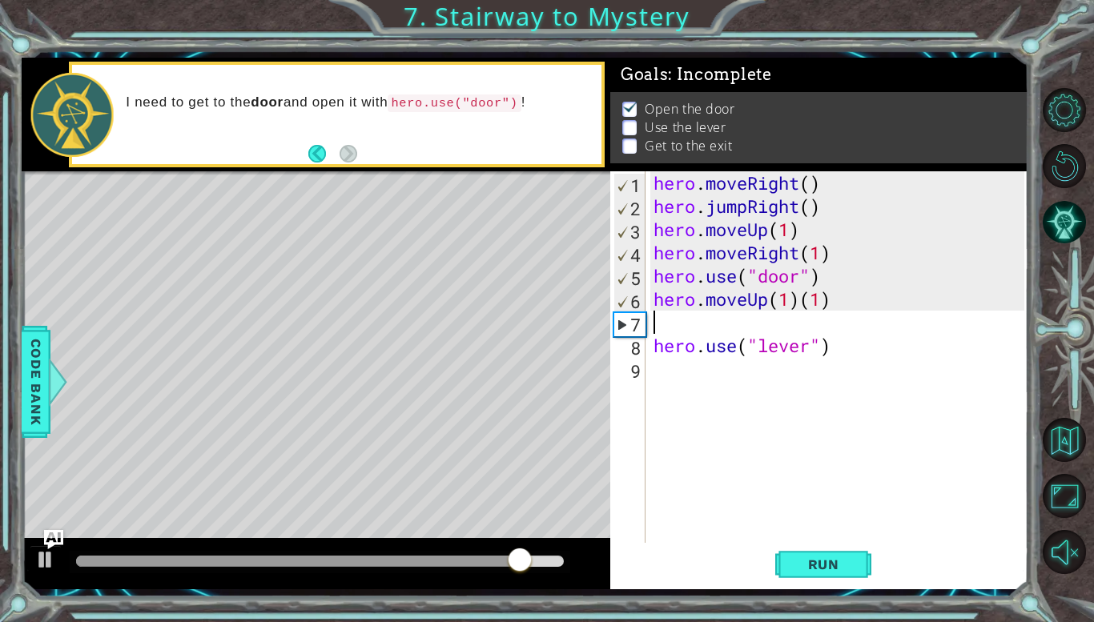
click at [655, 314] on div "hero . moveRight ( ) hero . jumpRight ( ) hero . moveUp ( 1 ) hero . moveRight …" at bounding box center [841, 380] width 382 height 418
click at [826, 569] on span "Run" at bounding box center [823, 565] width 63 height 16
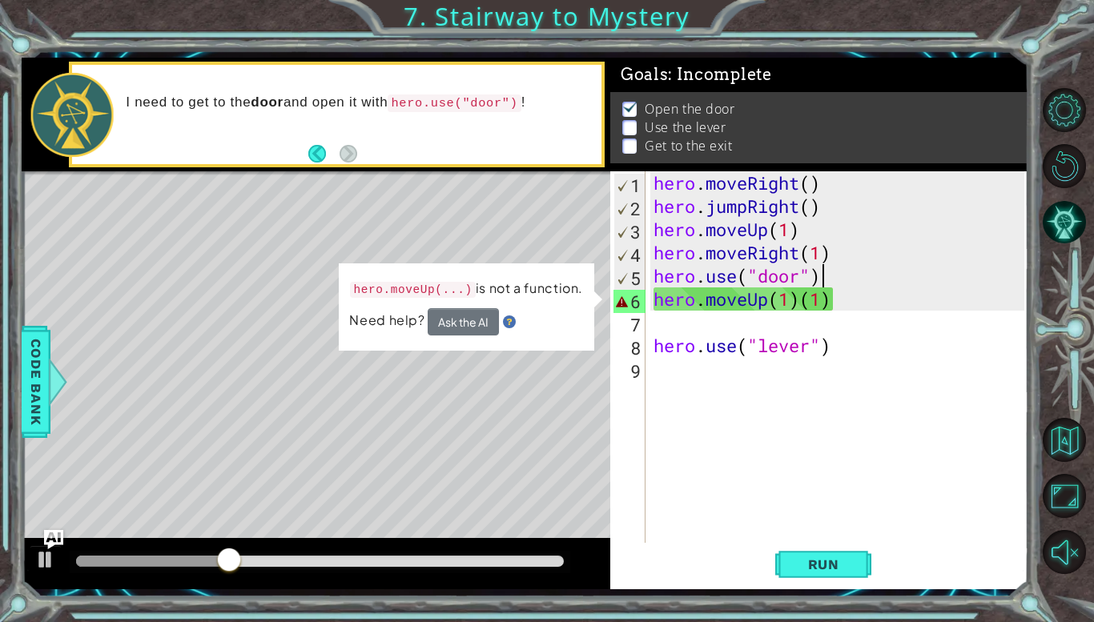
click at [839, 279] on div "hero . moveRight ( ) hero . jumpRight ( ) hero . moveUp ( 1 ) hero . moveRight …" at bounding box center [841, 380] width 382 height 418
click at [837, 296] on div "hero . moveRight ( ) hero . jumpRight ( ) hero . moveUp ( 1 ) hero . moveRight …" at bounding box center [841, 380] width 382 height 418
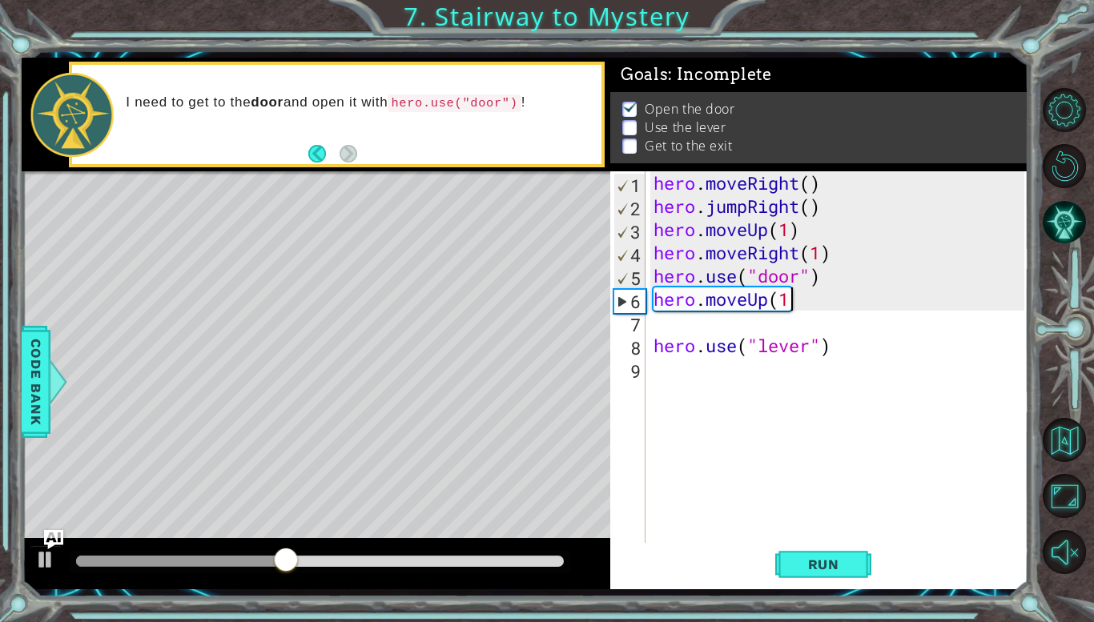
scroll to position [0, 6]
click at [812, 543] on div "hero.moveUp(2) 1 2 3 4 5 6 7 8 9 hero . moveRight ( ) hero . jumpRight ( ) hero…" at bounding box center [819, 380] width 418 height 418
click at [814, 577] on button "Run" at bounding box center [823, 565] width 96 height 42
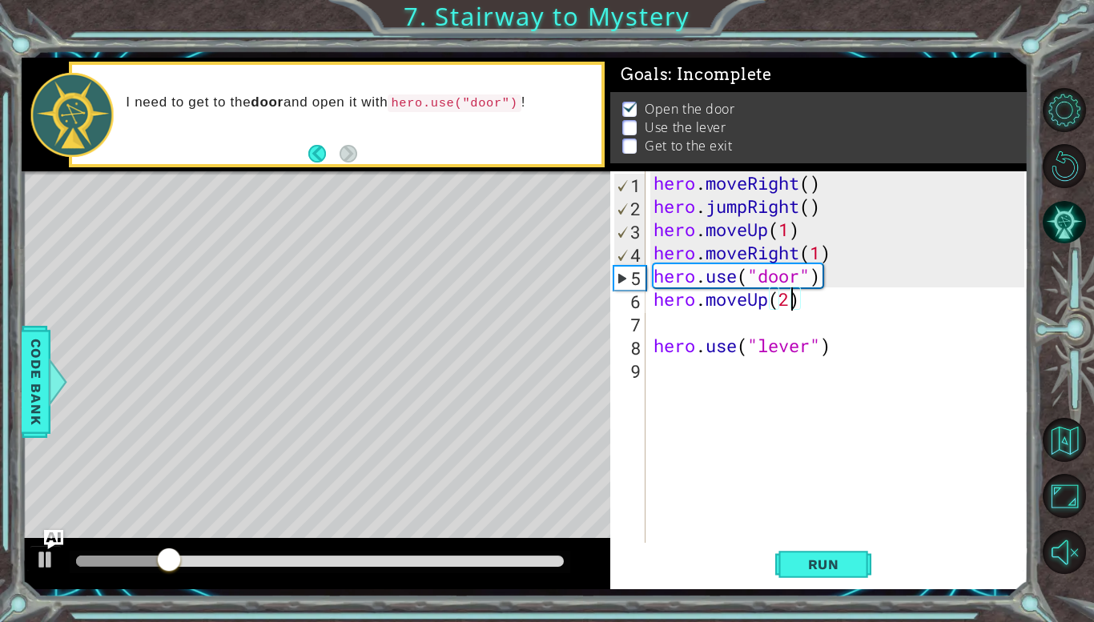
click at [721, 338] on div "hero . moveRight ( ) hero . jumpRight ( ) hero . moveUp ( 1 ) hero . moveRight …" at bounding box center [841, 380] width 382 height 418
type textarea "hero.use("lever")"
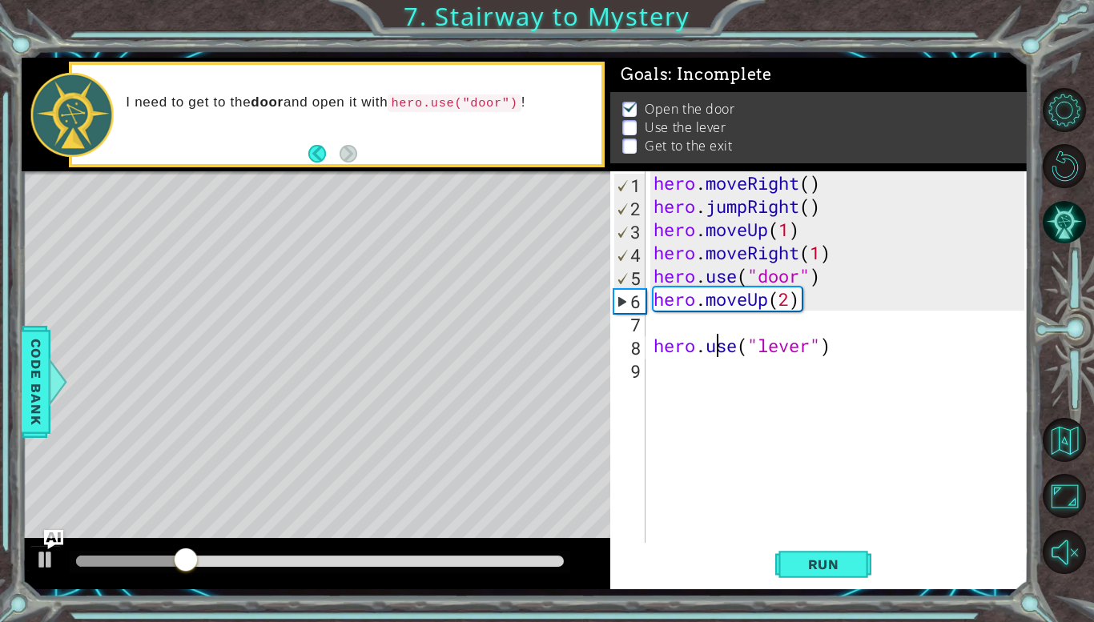
click at [706, 325] on div "hero . moveRight ( ) hero . jumpRight ( ) hero . moveUp ( 1 ) hero . moveRight …" at bounding box center [841, 380] width 382 height 418
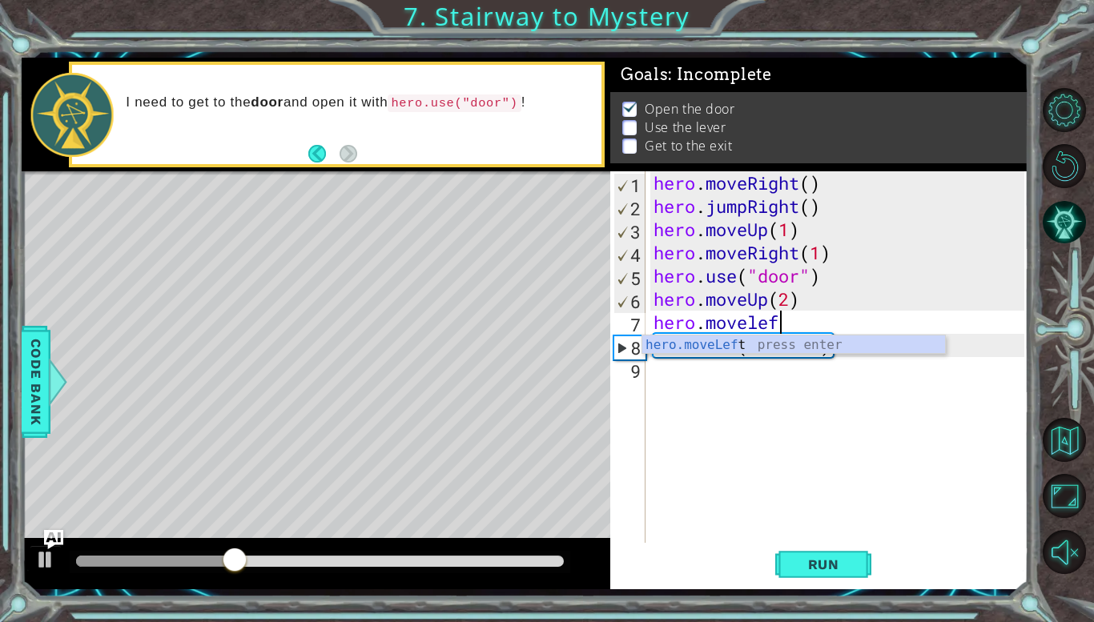
scroll to position [0, 5]
type textarea "hero.moveLeft(1)"
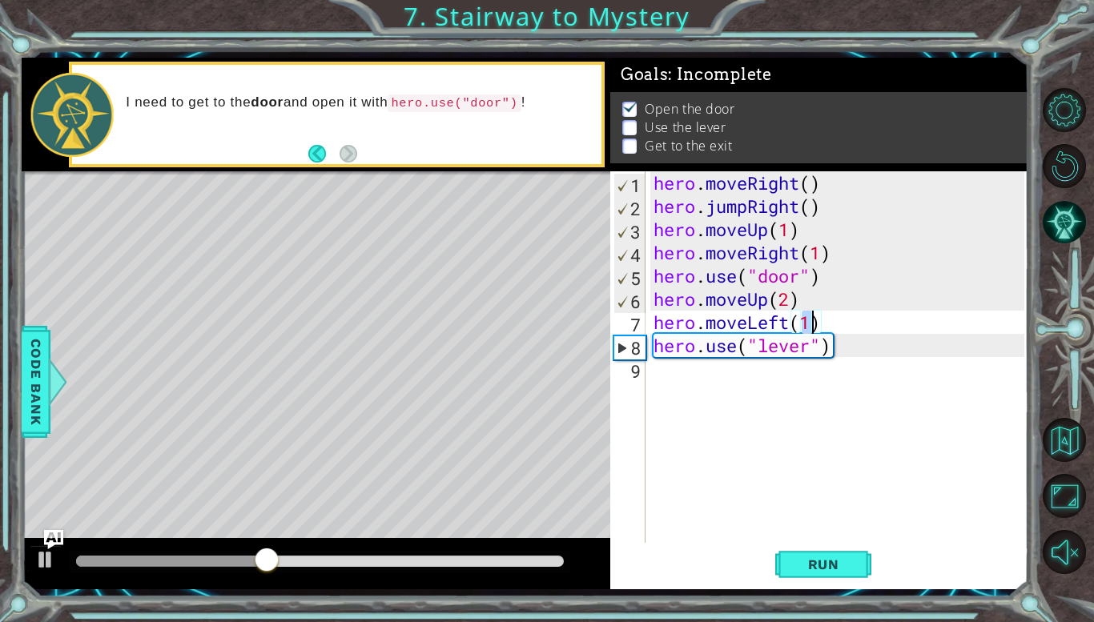
click at [776, 397] on div "hero . moveRight ( ) hero . jumpRight ( ) hero . moveUp ( 1 ) hero . moveRight …" at bounding box center [841, 380] width 382 height 418
click at [820, 575] on button "Run" at bounding box center [823, 565] width 96 height 42
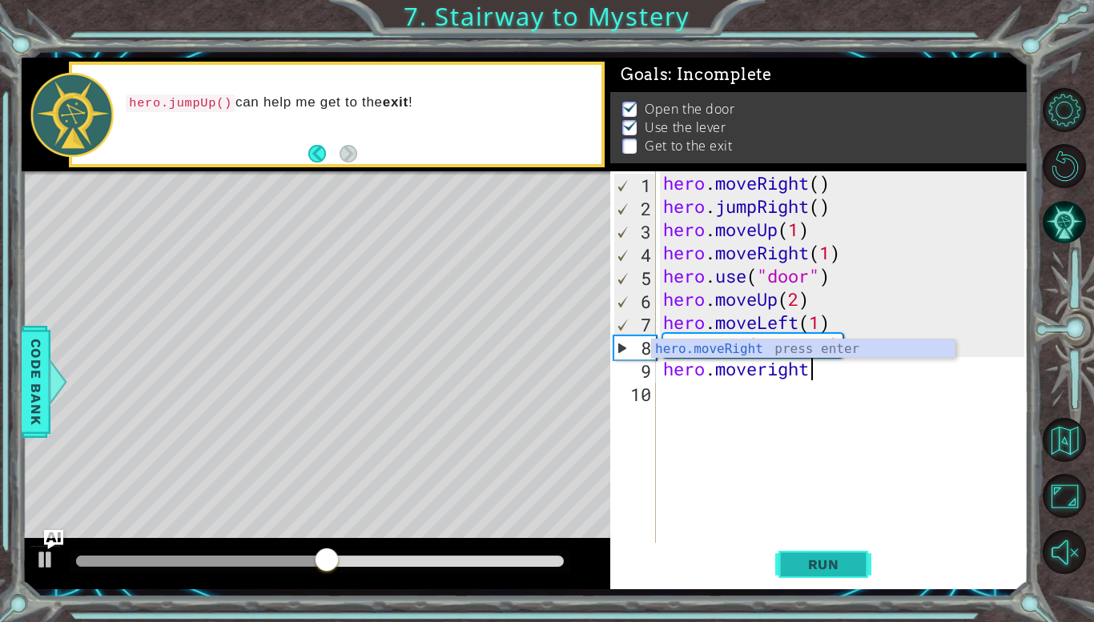
scroll to position [0, 6]
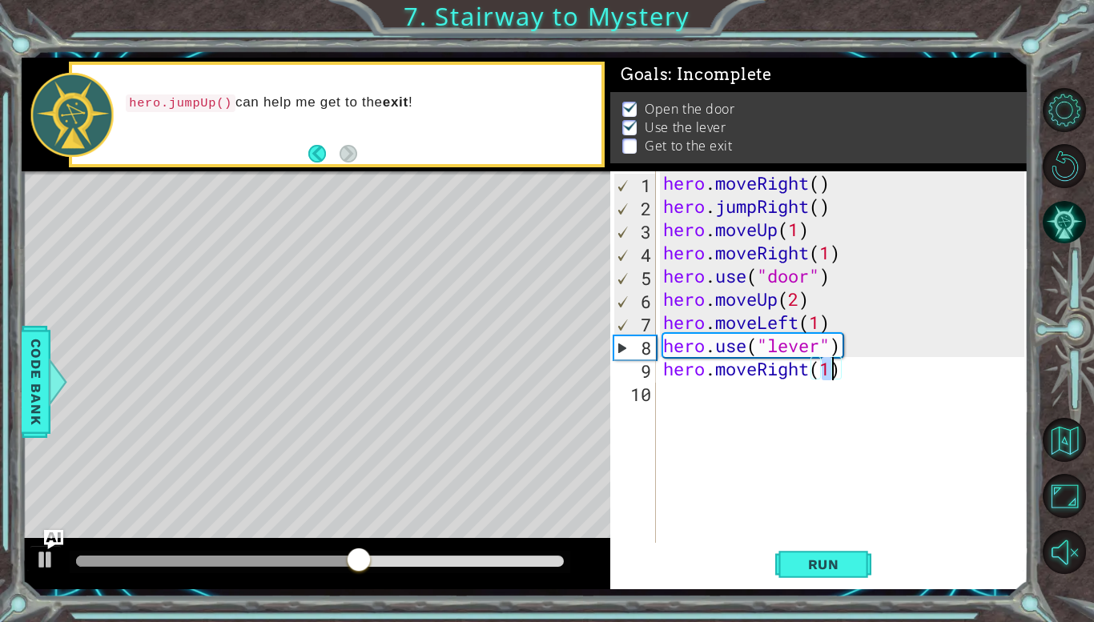
type textarea "hero.moveRight(2)"
click at [714, 393] on div "hero . moveRight ( ) hero . jumpRight ( ) hero . moveUp ( 1 ) hero . moveRight …" at bounding box center [846, 380] width 372 height 418
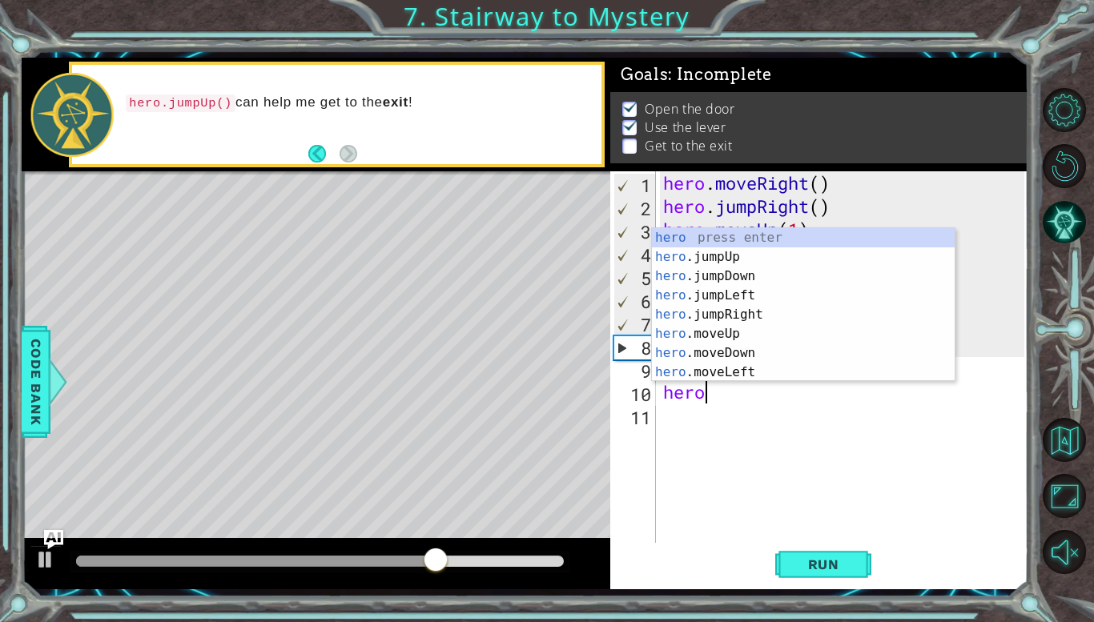
type textarea "hero."
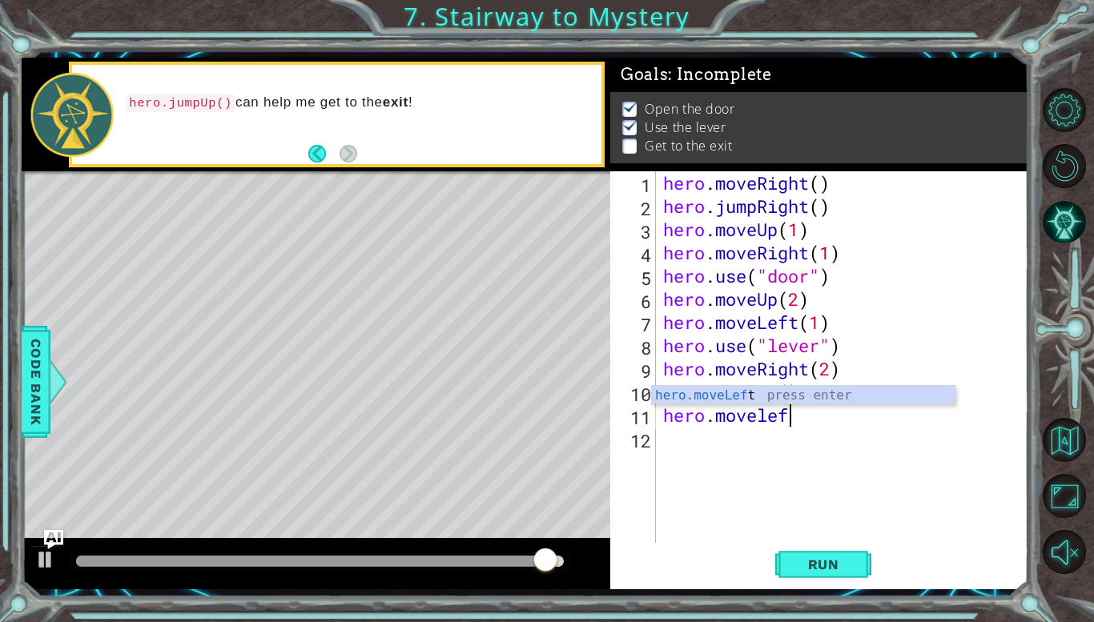
scroll to position [0, 5]
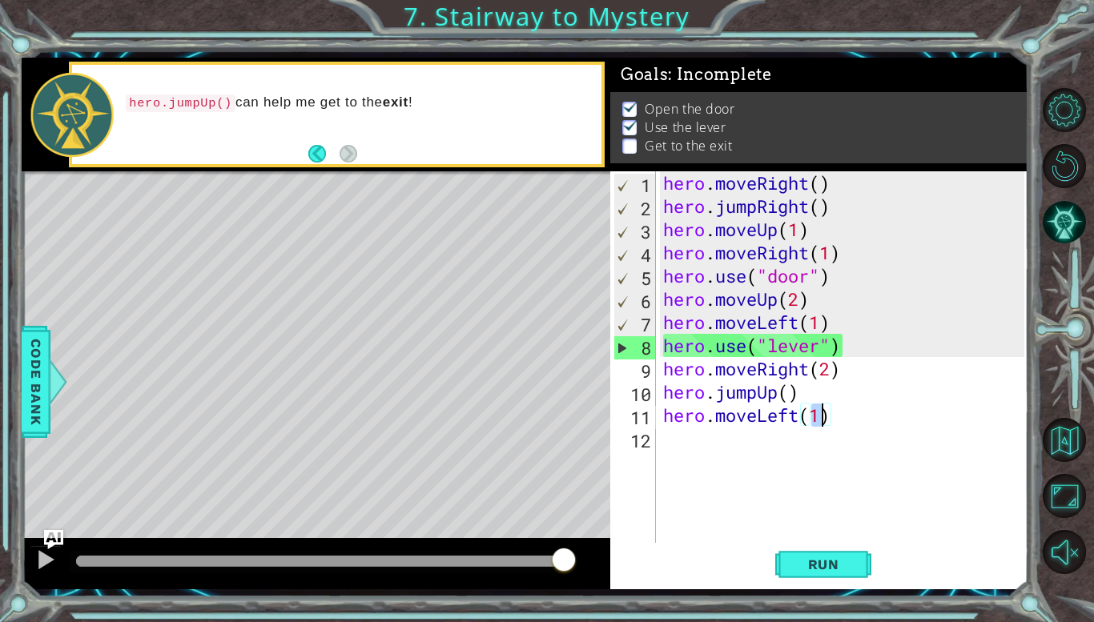
type textarea "hero.moveLeft(2)"
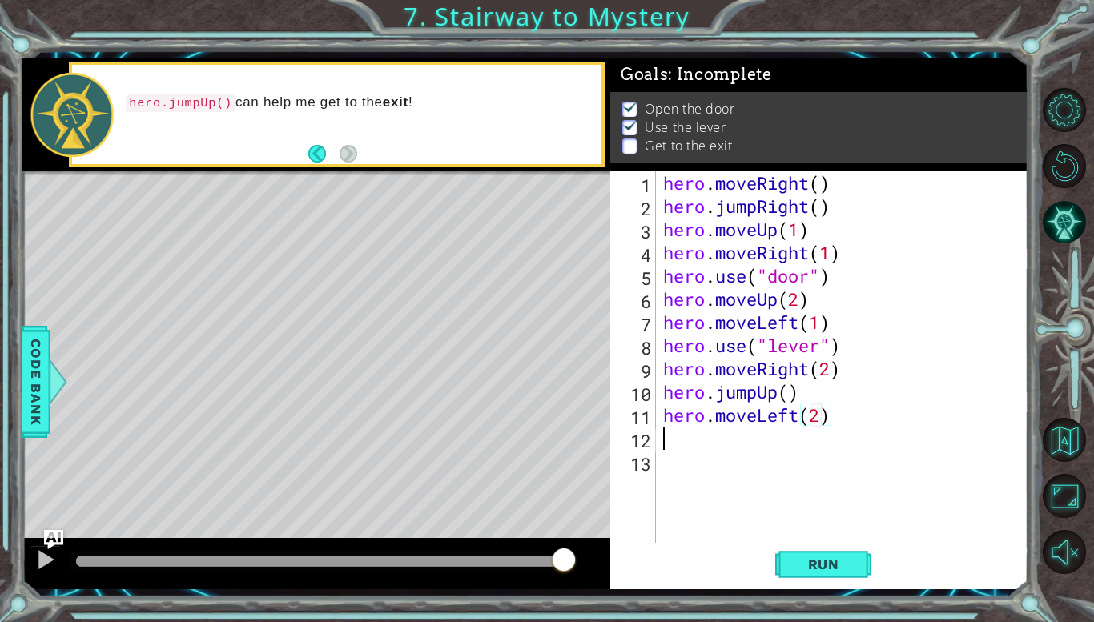
scroll to position [0, 0]
click at [848, 577] on button "Run" at bounding box center [823, 565] width 96 height 42
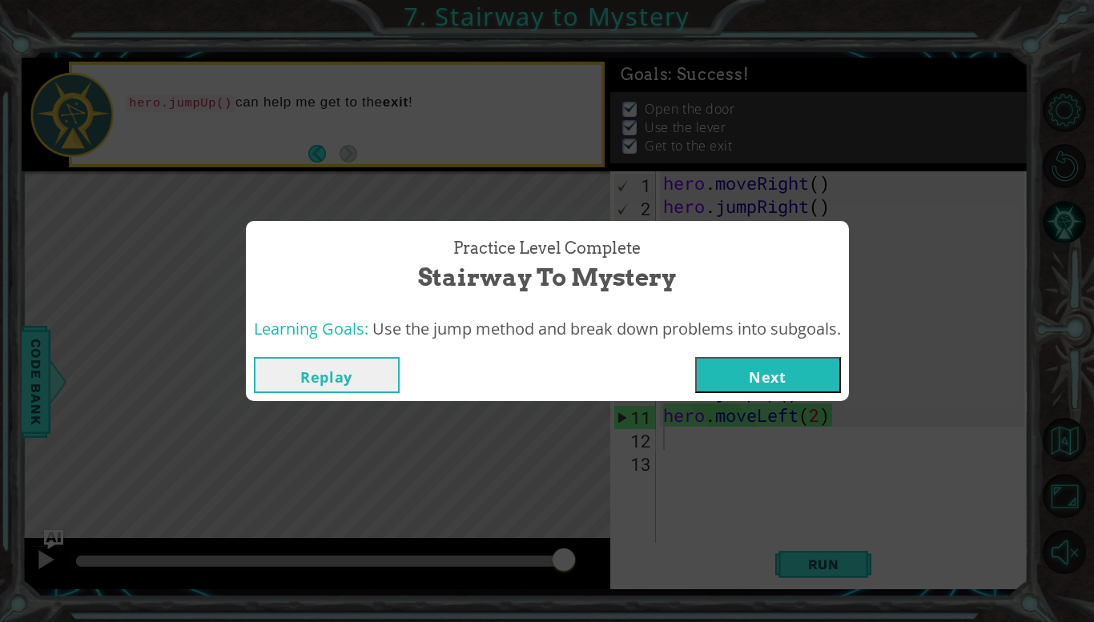
click at [757, 364] on button "Next" at bounding box center [768, 375] width 146 height 36
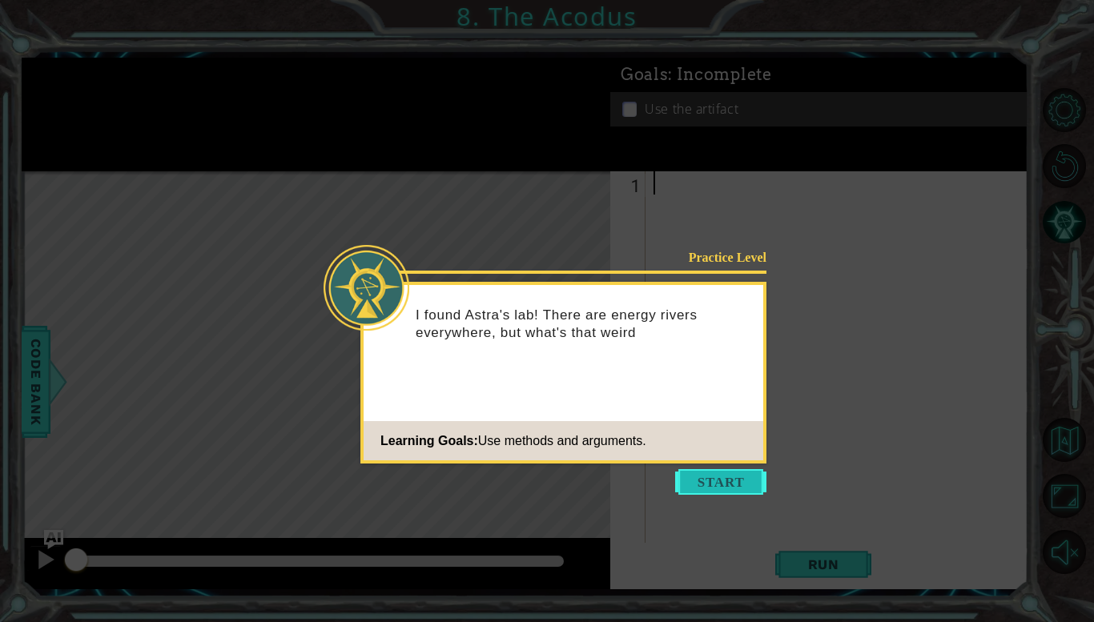
click at [735, 470] on button "Start" at bounding box center [720, 482] width 91 height 26
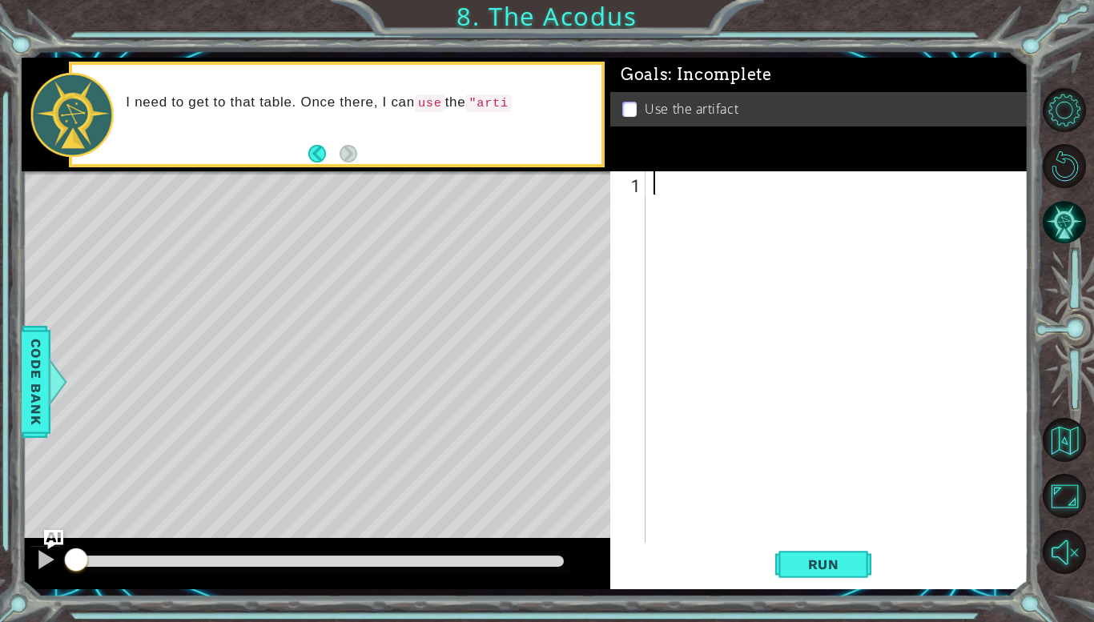
click at [728, 253] on div at bounding box center [841, 380] width 382 height 418
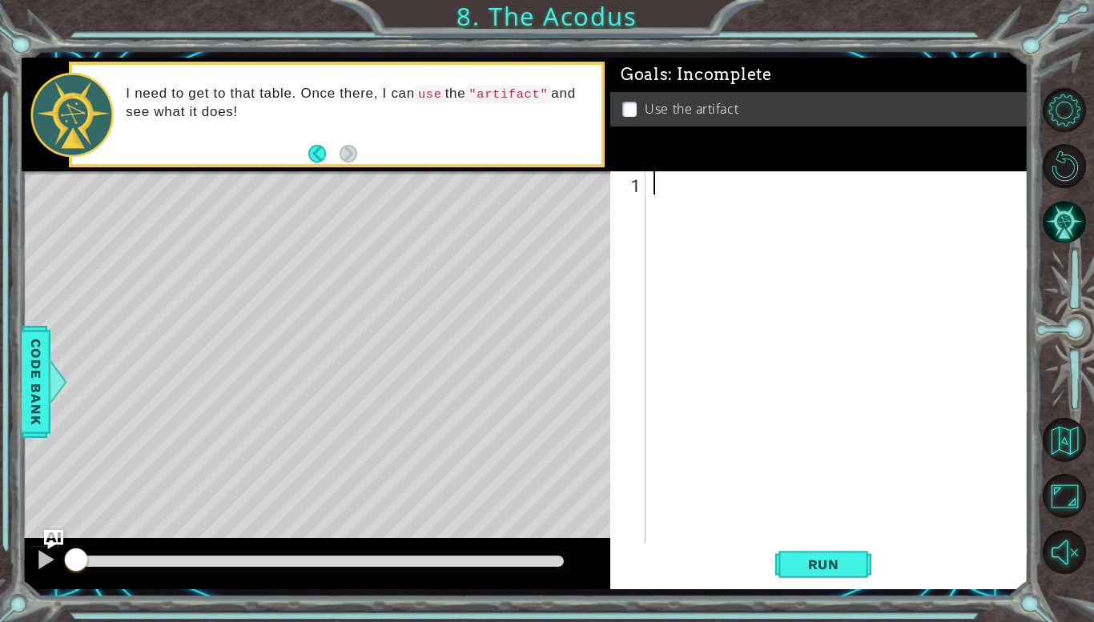
click at [688, 218] on div at bounding box center [841, 380] width 382 height 418
click at [675, 208] on div at bounding box center [841, 380] width 382 height 418
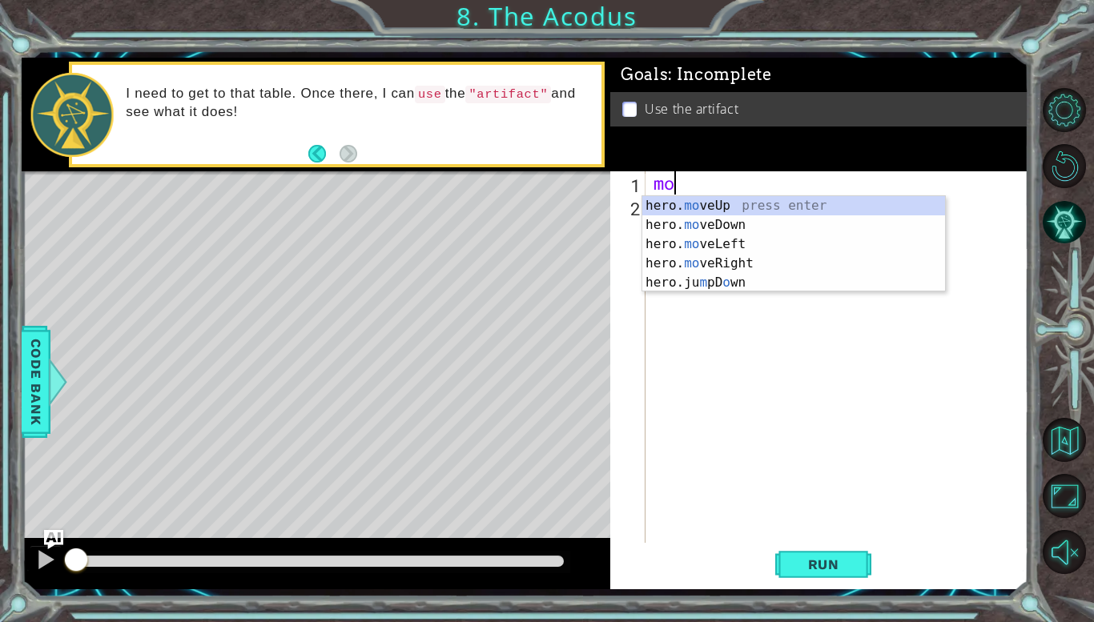
type textarea "m"
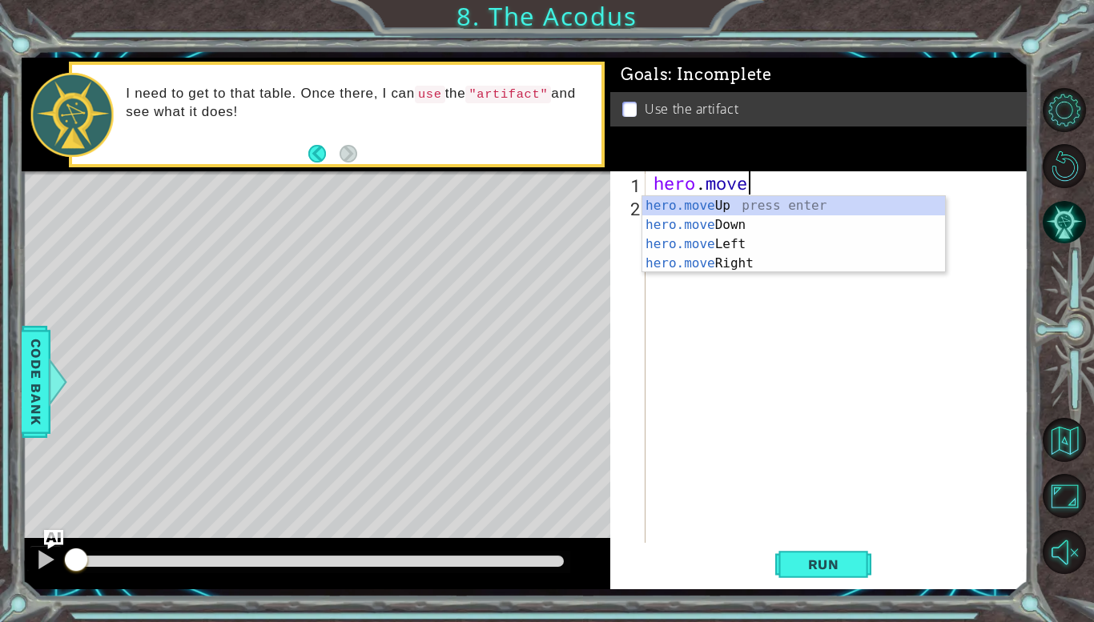
scroll to position [0, 4]
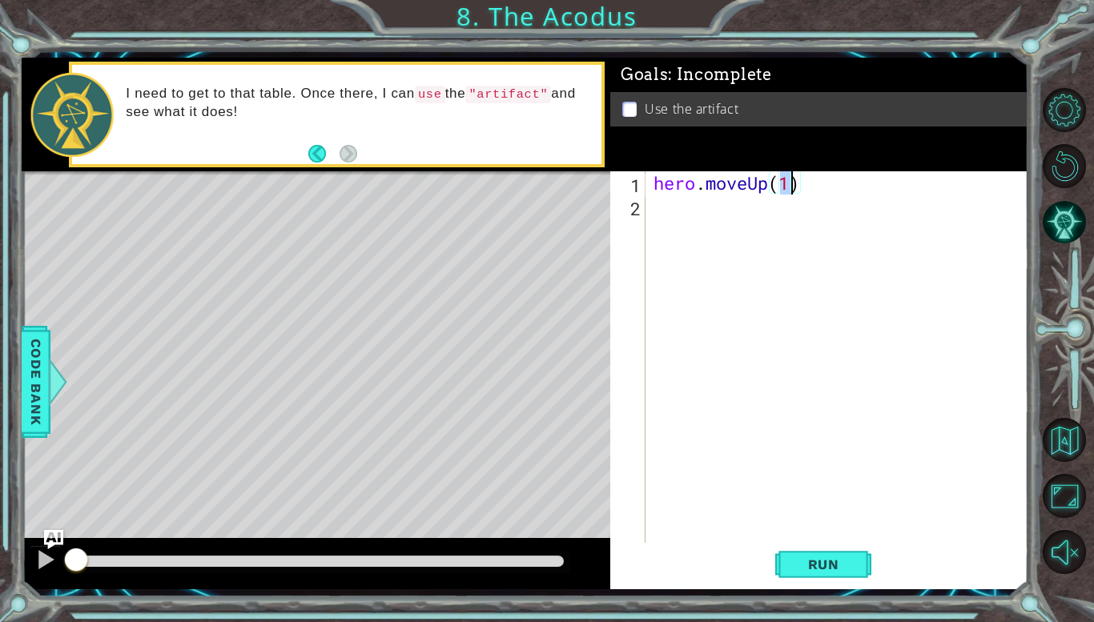
type textarea "hero.moveUp(2)"
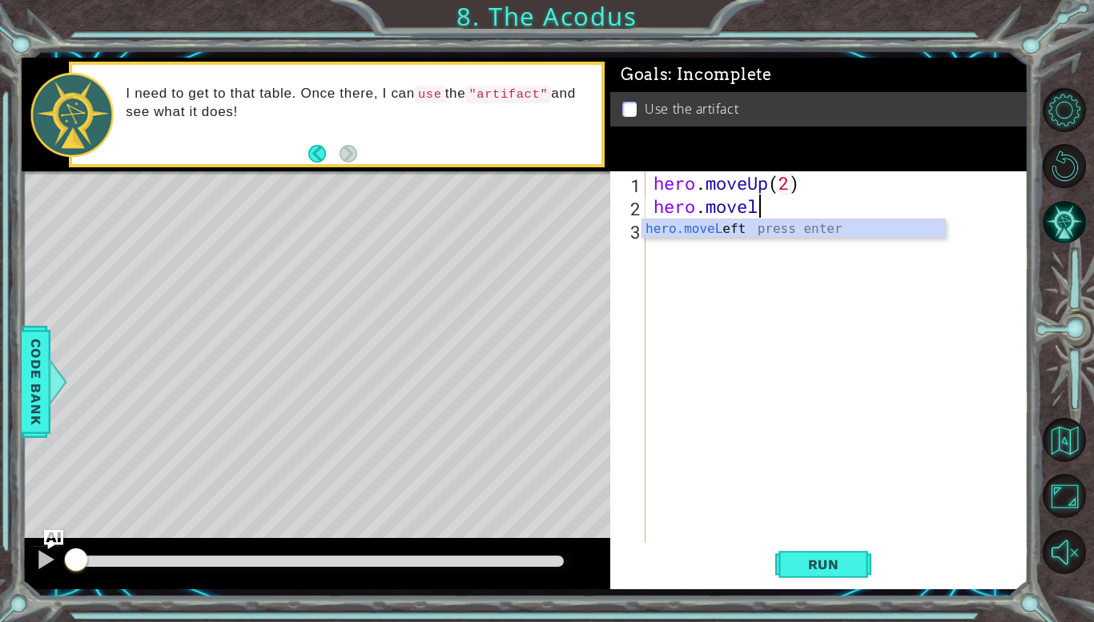
scroll to position [0, 5]
type textarea "hero.moveLeft(1)"
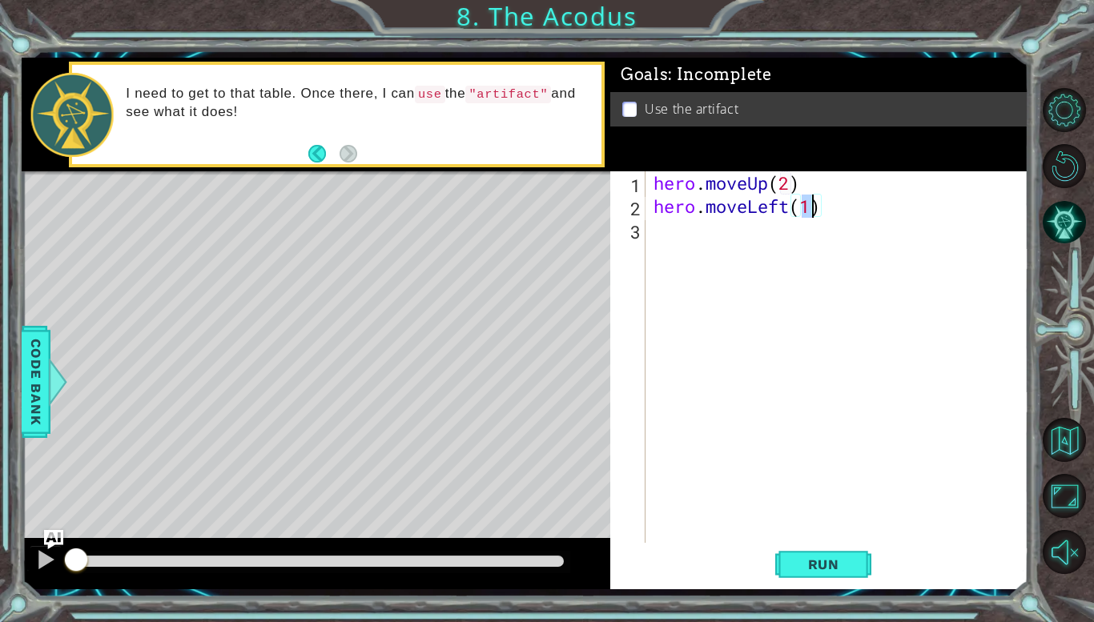
click at [686, 242] on div "hero . moveUp ( 2 ) hero . moveLeft ( 1 )" at bounding box center [841, 380] width 382 height 418
type textarea "hero.moveDown(2)"
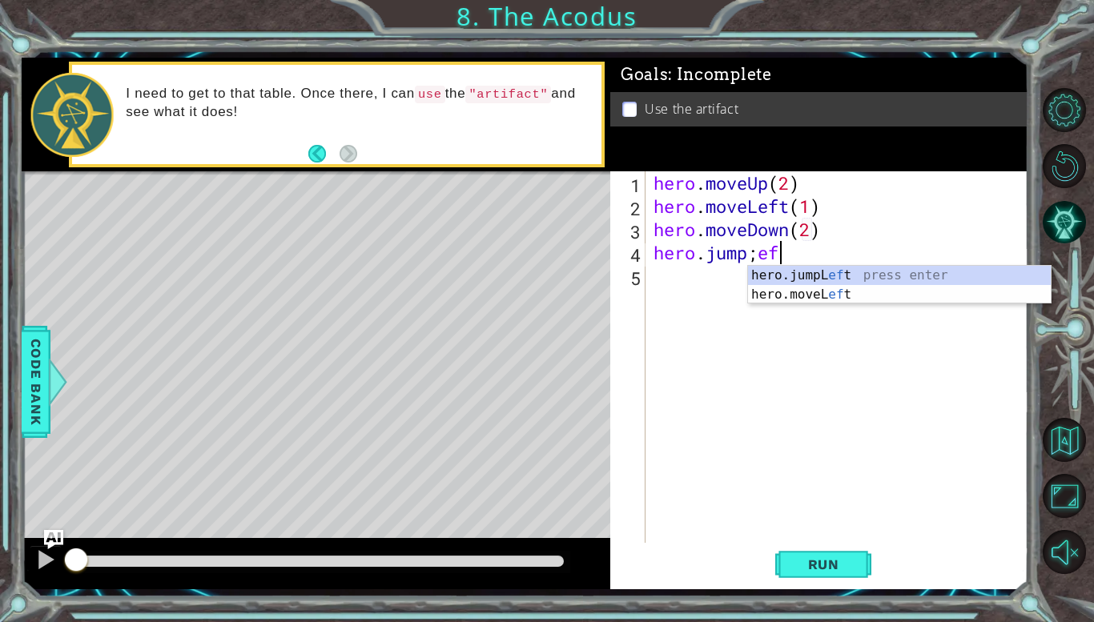
type textarea "hero.jump;eft"
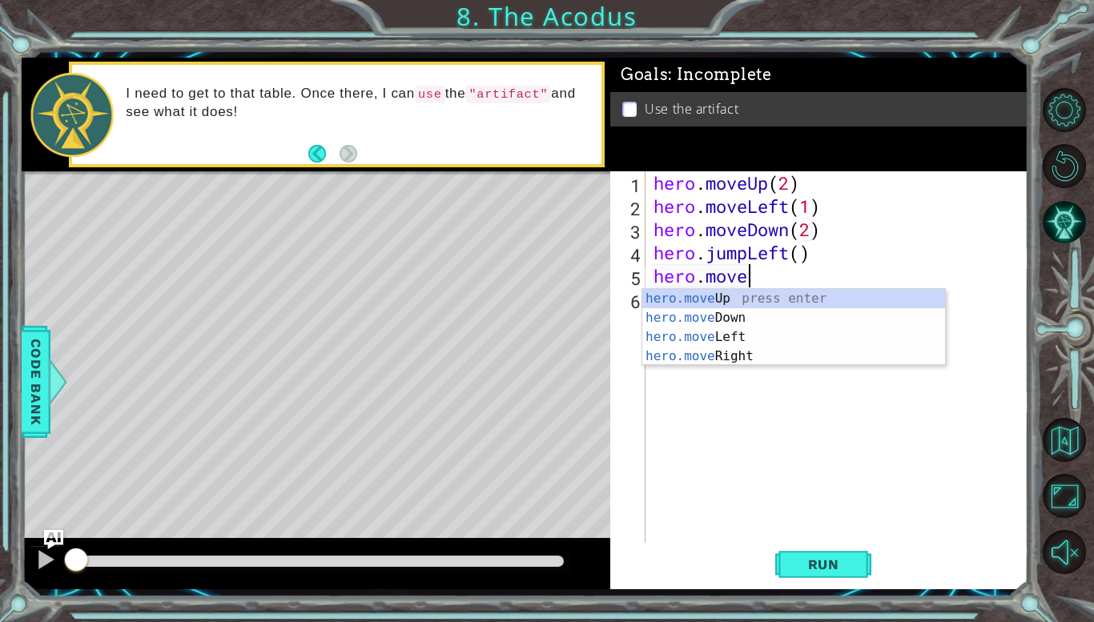
scroll to position [0, 4]
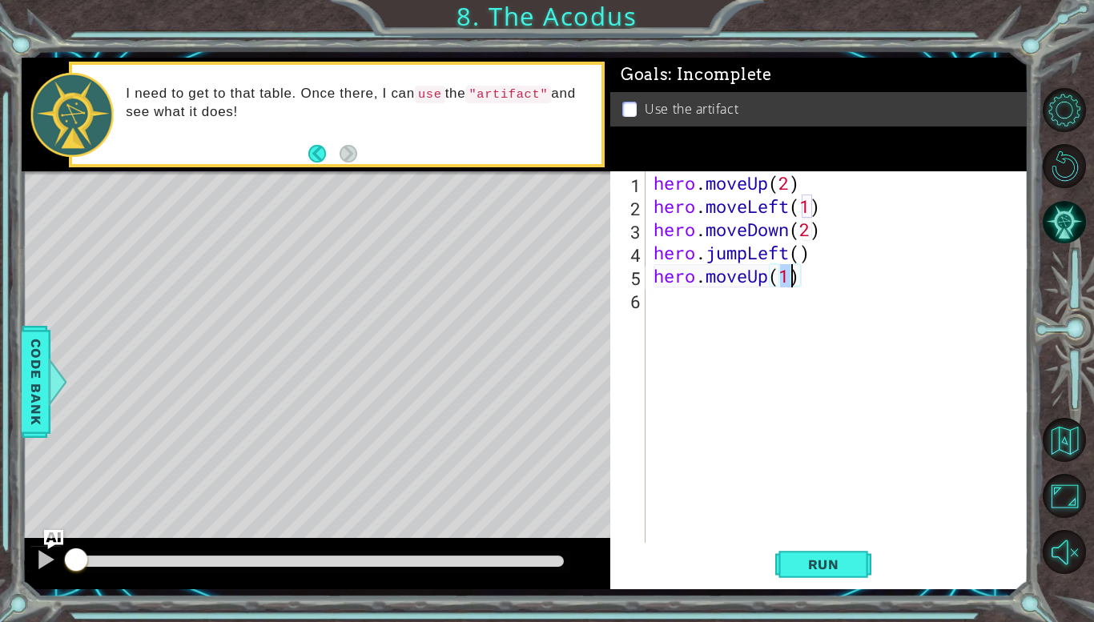
type textarea "hero.moveUp(2)"
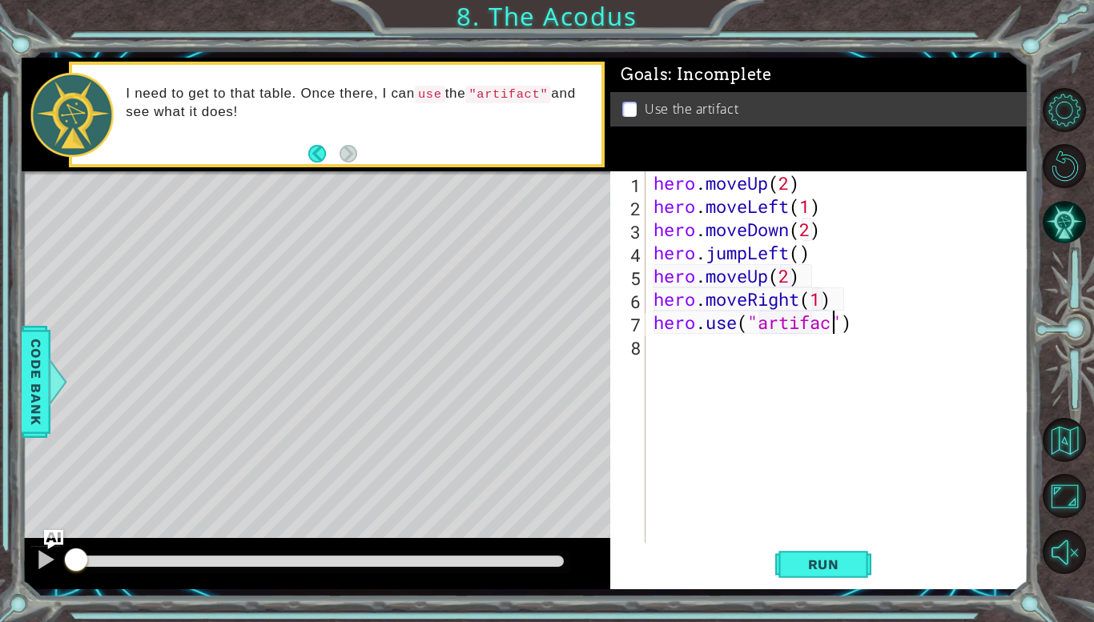
scroll to position [0, 8]
type textarea "hero.use("artifact")"
click at [827, 549] on button "Run" at bounding box center [823, 565] width 96 height 42
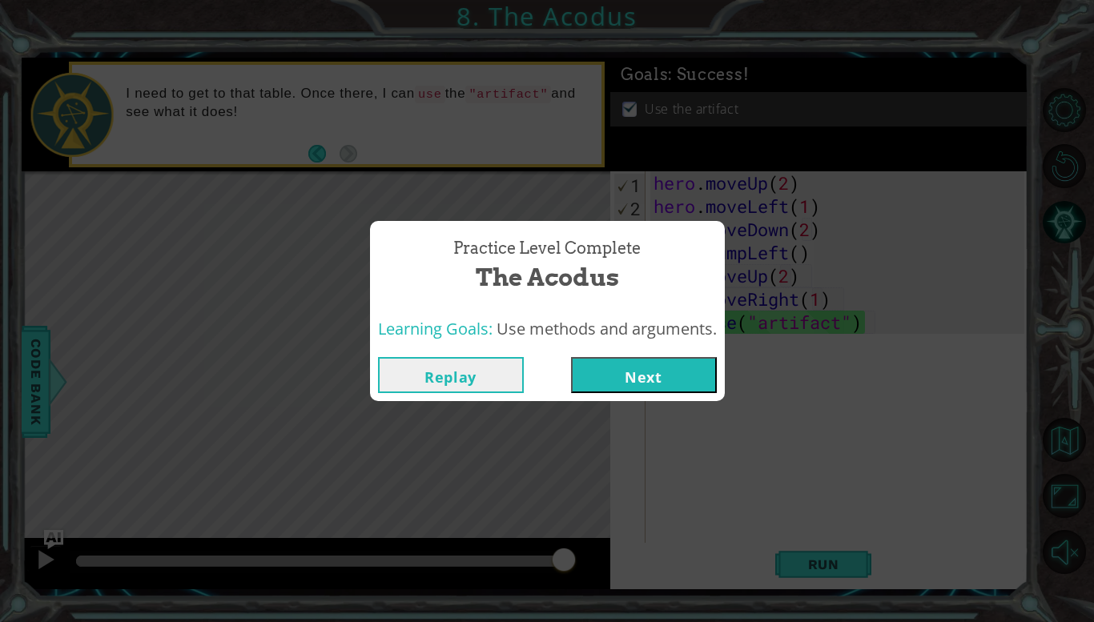
click at [644, 382] on button "Next" at bounding box center [644, 375] width 146 height 36
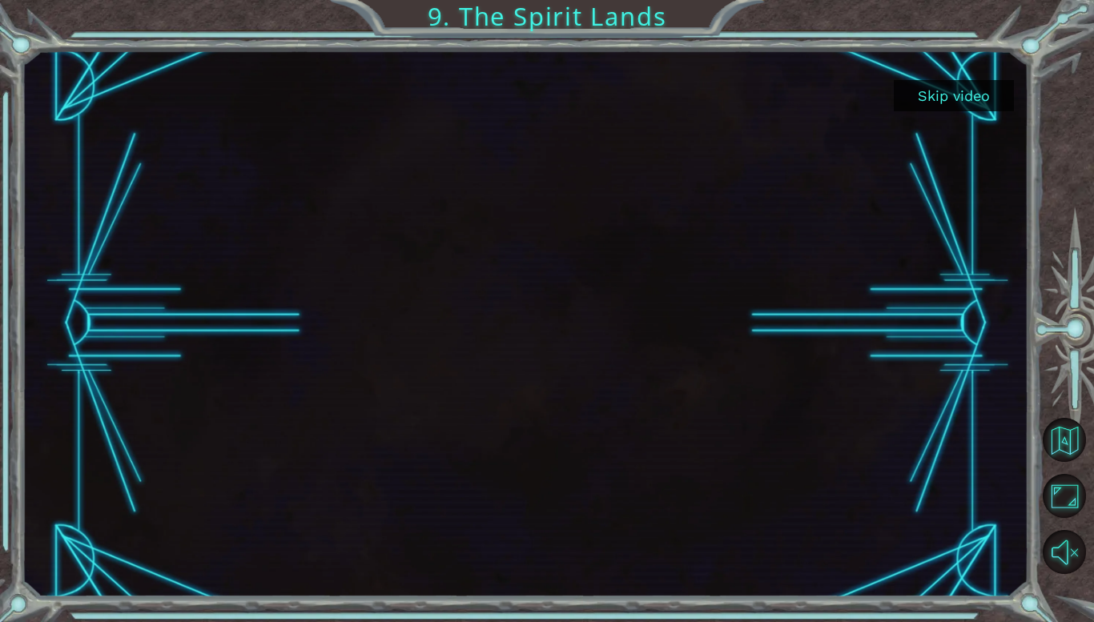
click at [952, 99] on button "Skip video" at bounding box center [954, 95] width 120 height 31
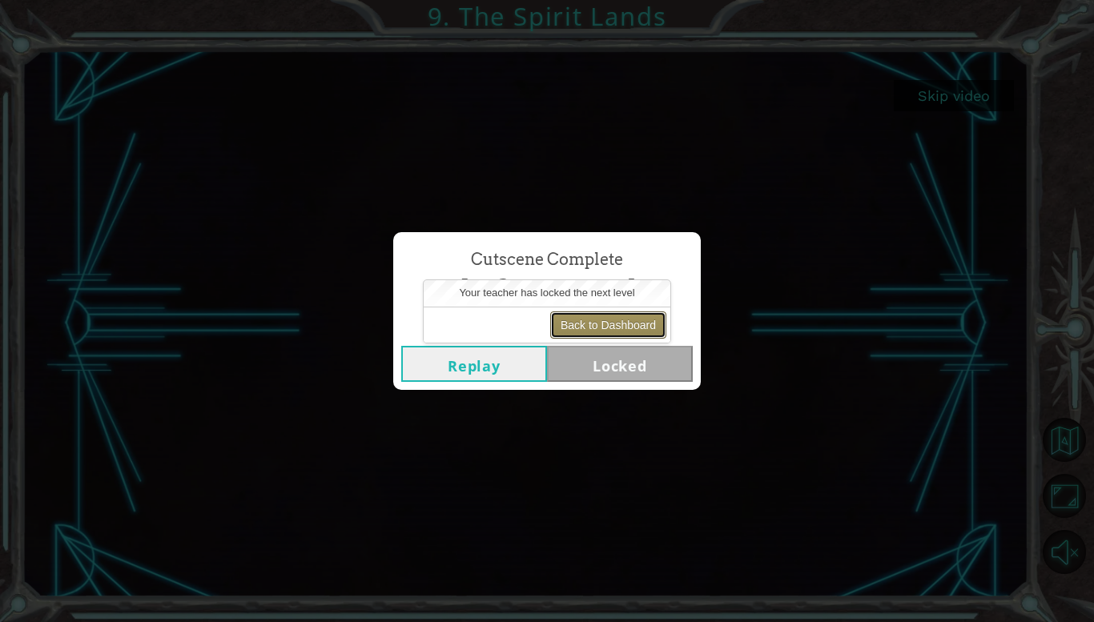
click at [602, 324] on button "Back to Dashboard" at bounding box center [608, 325] width 116 height 27
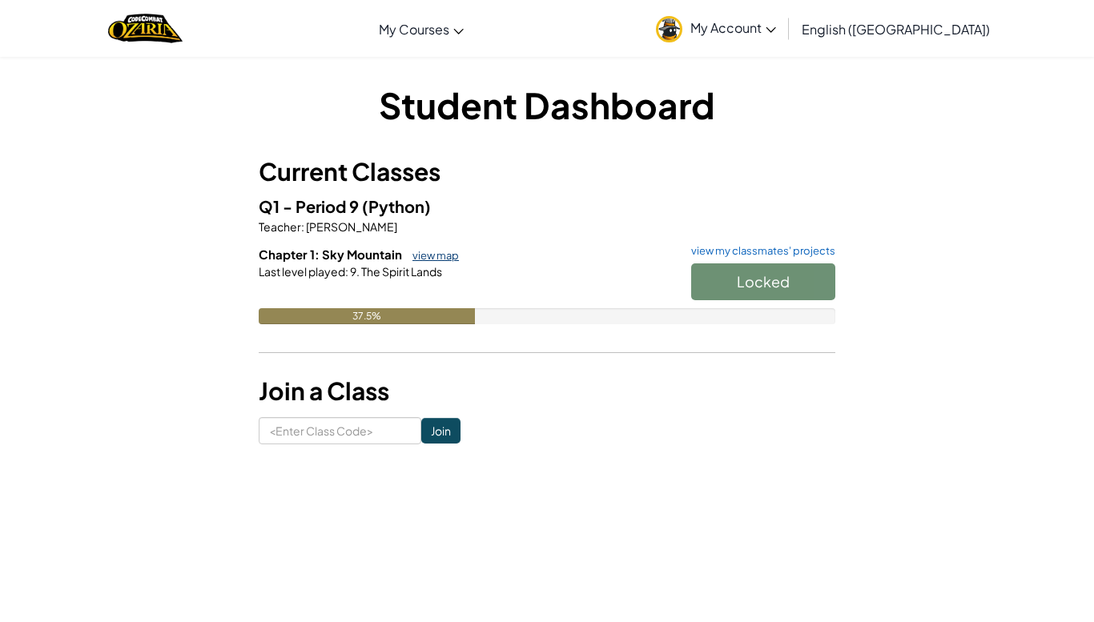
click at [440, 255] on link "view map" at bounding box center [431, 255] width 54 height 13
